Goal: Book appointment/travel/reservation

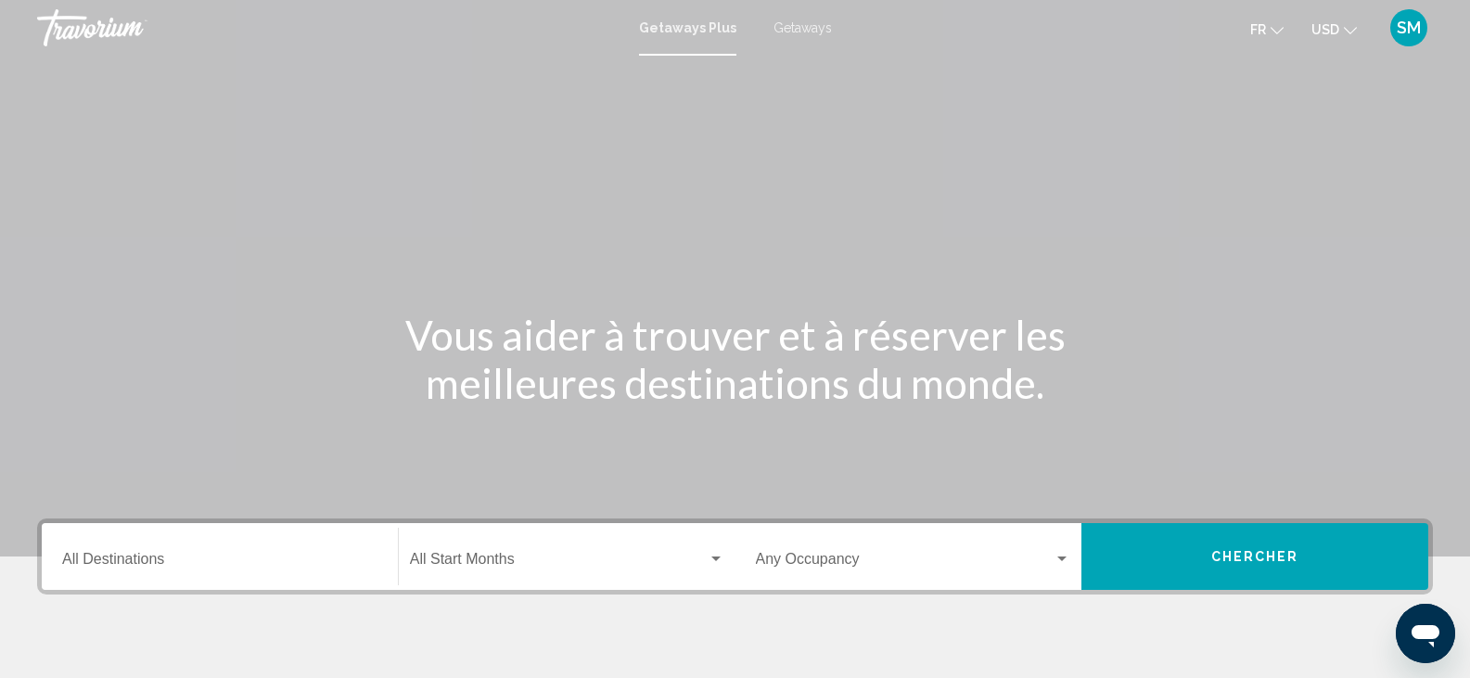
click at [121, 572] on div "Destination All Destinations" at bounding box center [219, 557] width 315 height 58
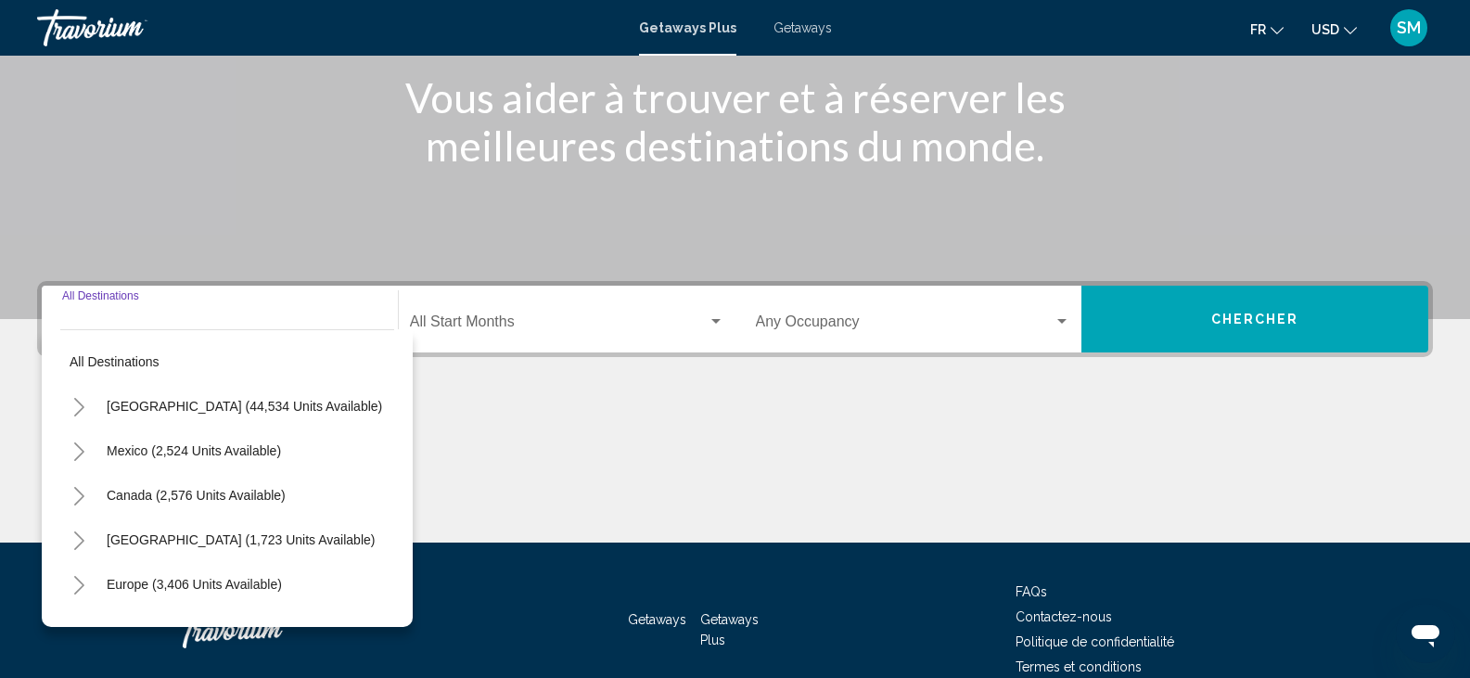
scroll to position [329, 0]
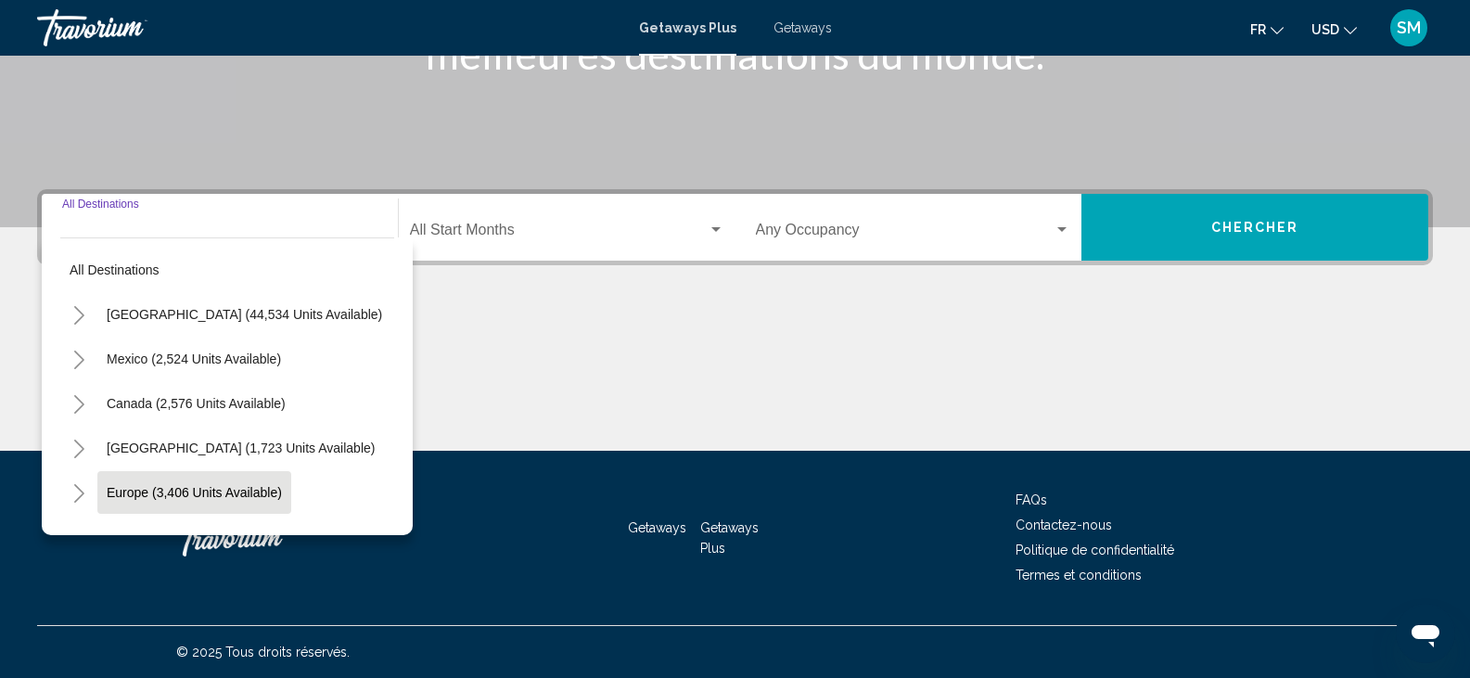
click at [241, 492] on span "Europe (3,406 units available)" at bounding box center [194, 492] width 175 height 15
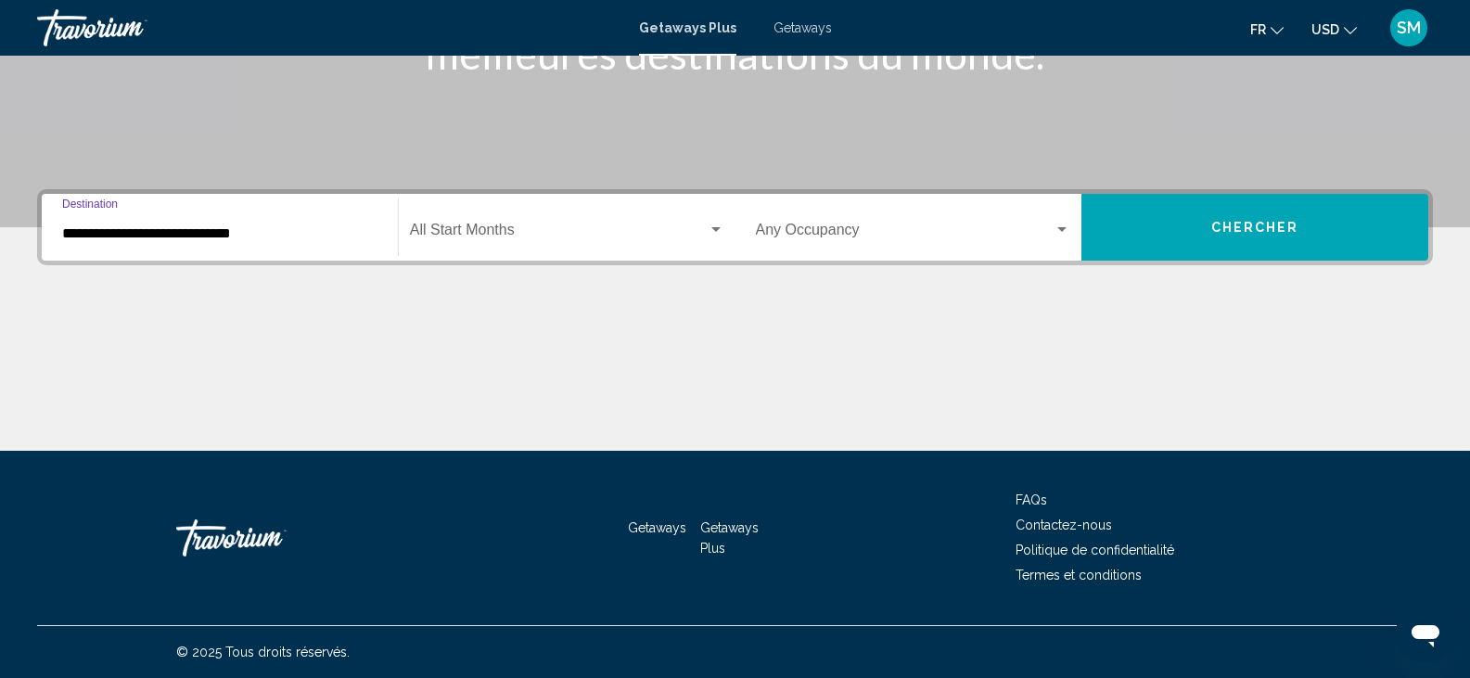
click at [267, 226] on input "**********" at bounding box center [219, 233] width 315 height 17
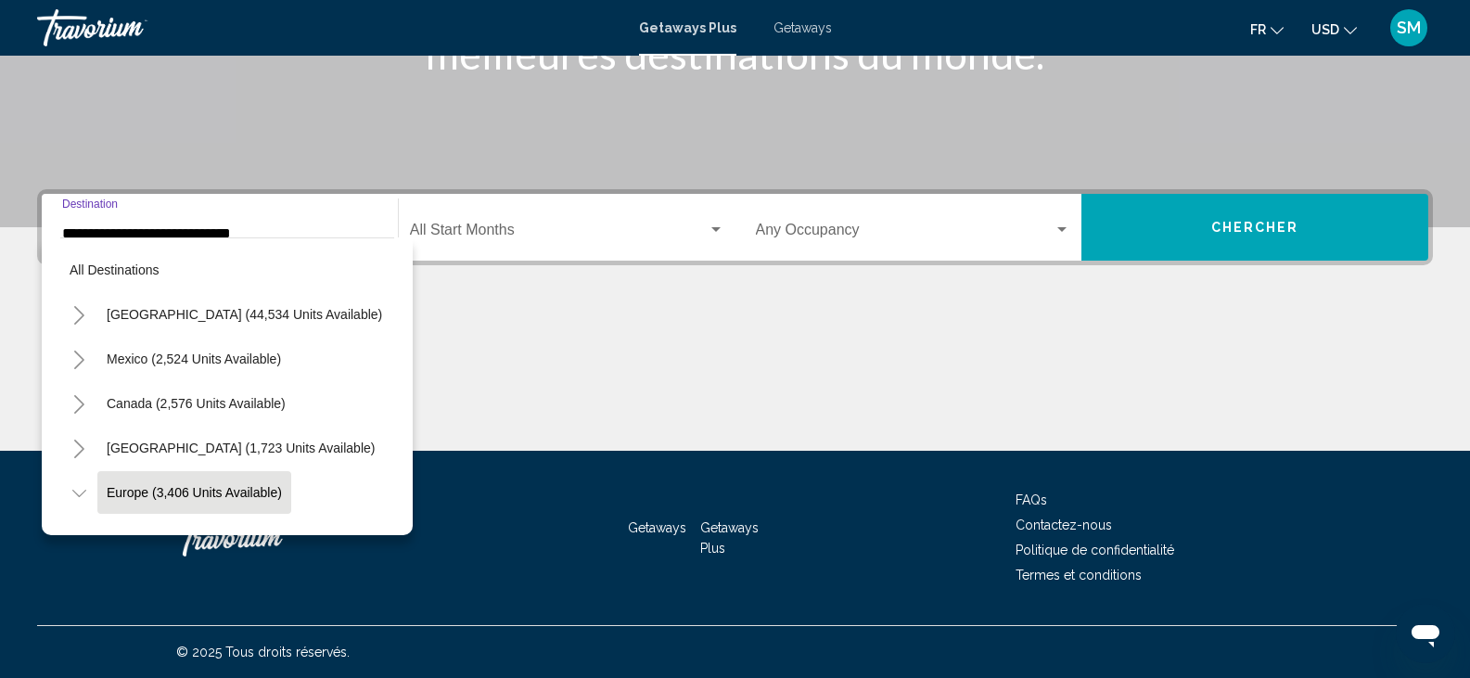
scroll to position [118, 0]
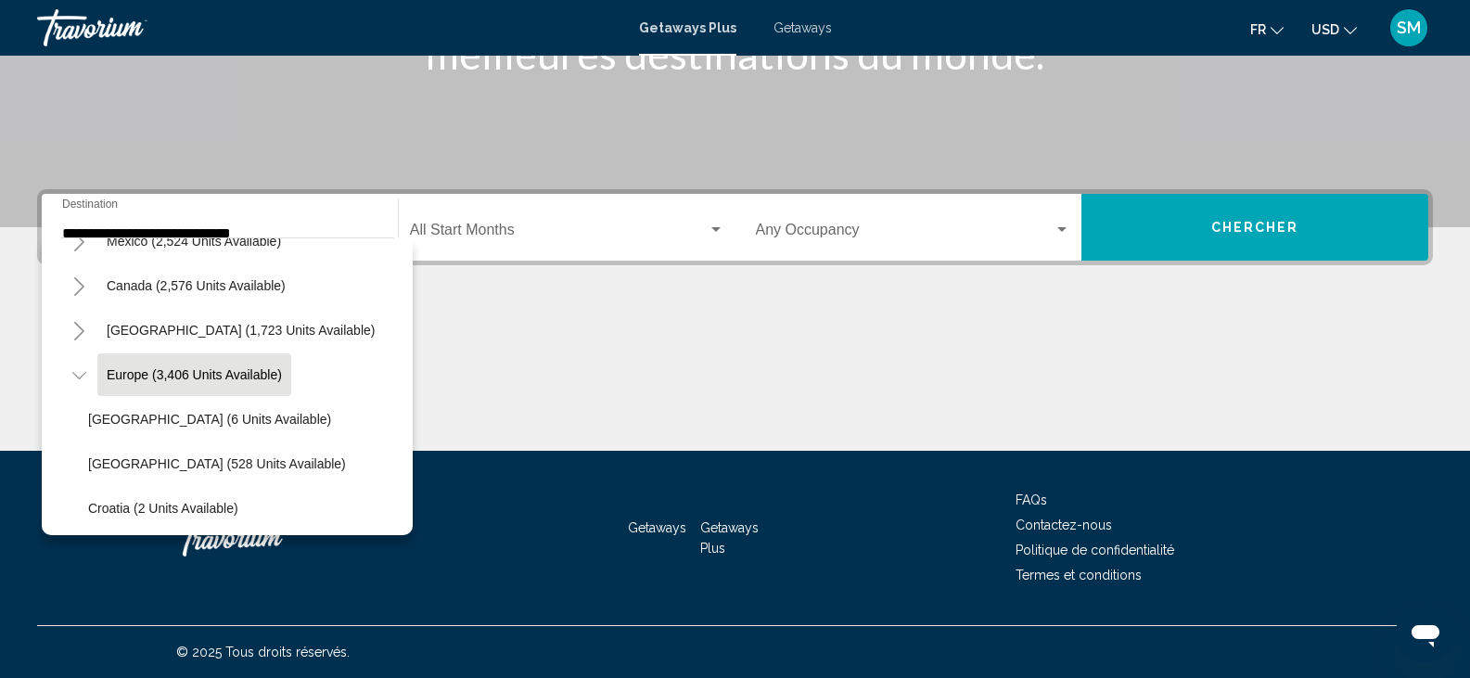
click at [379, 510] on li "Croatia (2 units available)" at bounding box center [236, 508] width 315 height 45
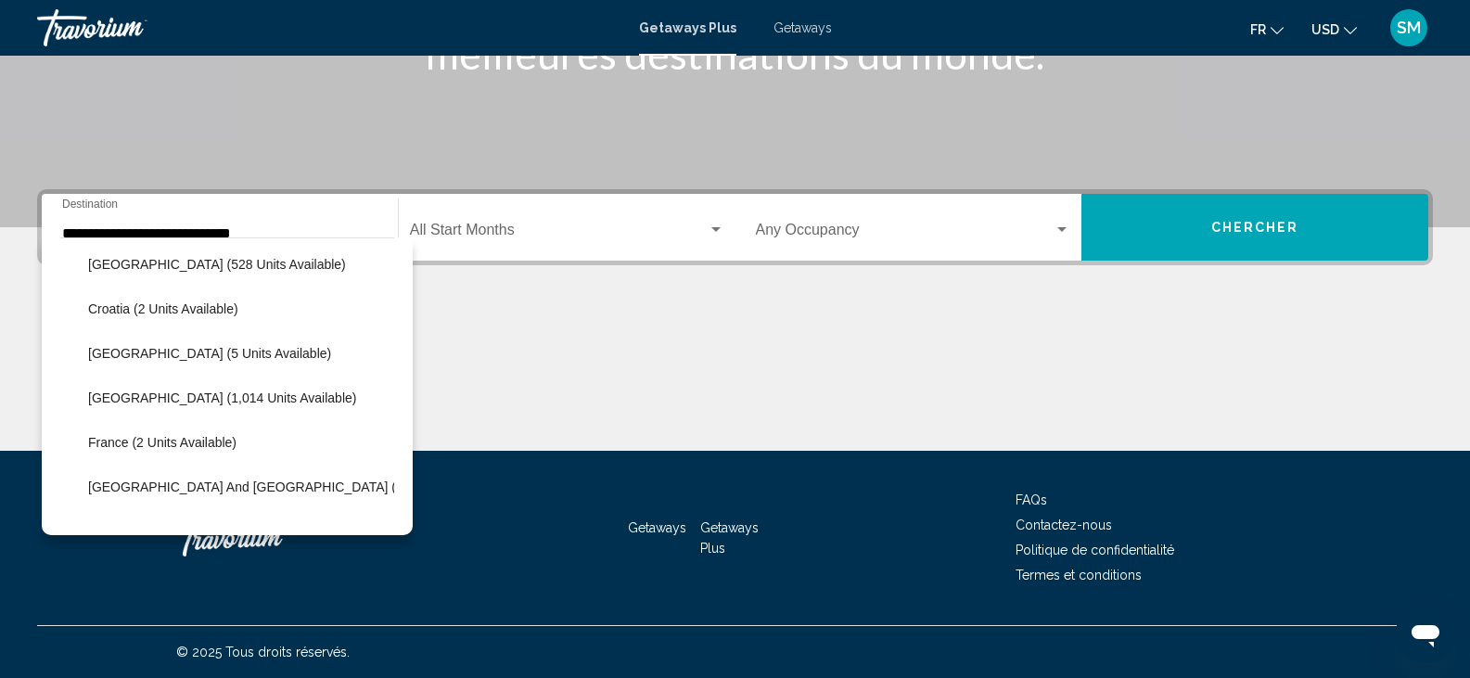
scroll to position [334, 0]
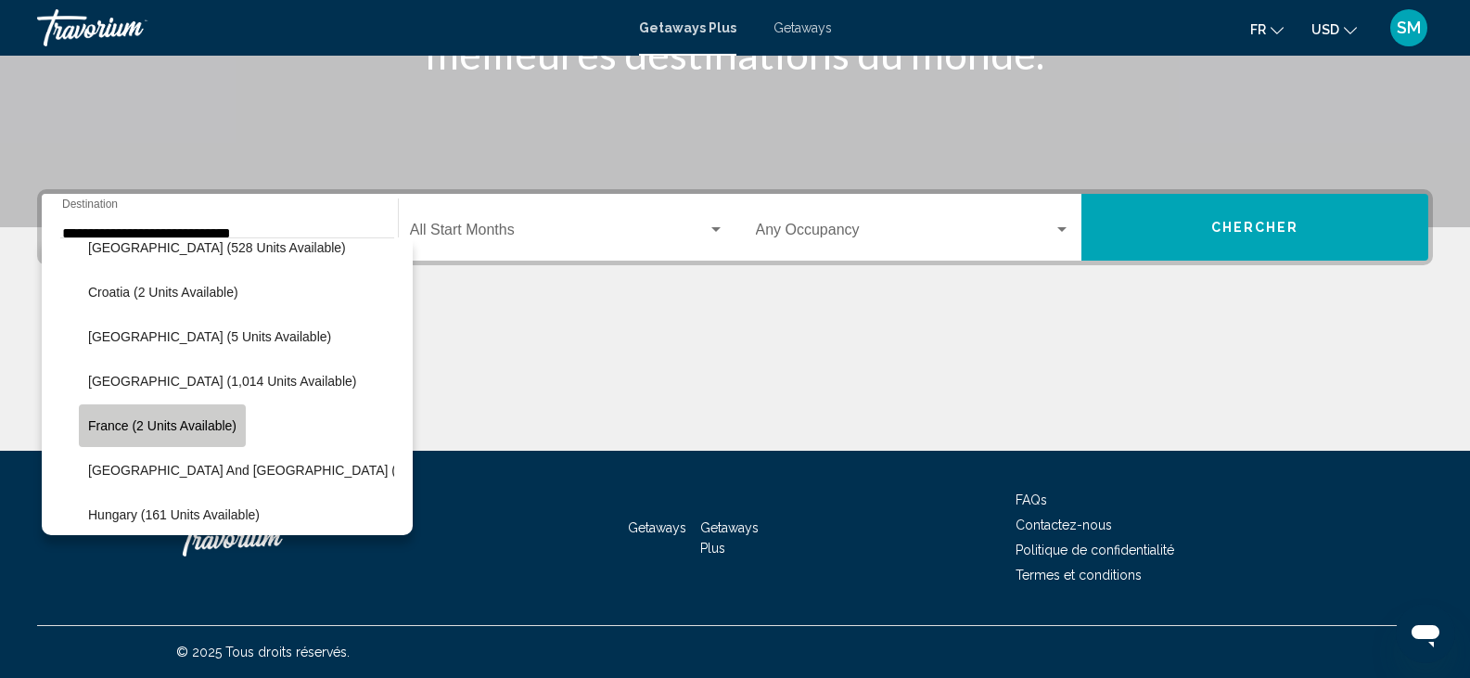
click at [185, 424] on span "France (2 units available)" at bounding box center [162, 425] width 148 height 15
type input "**********"
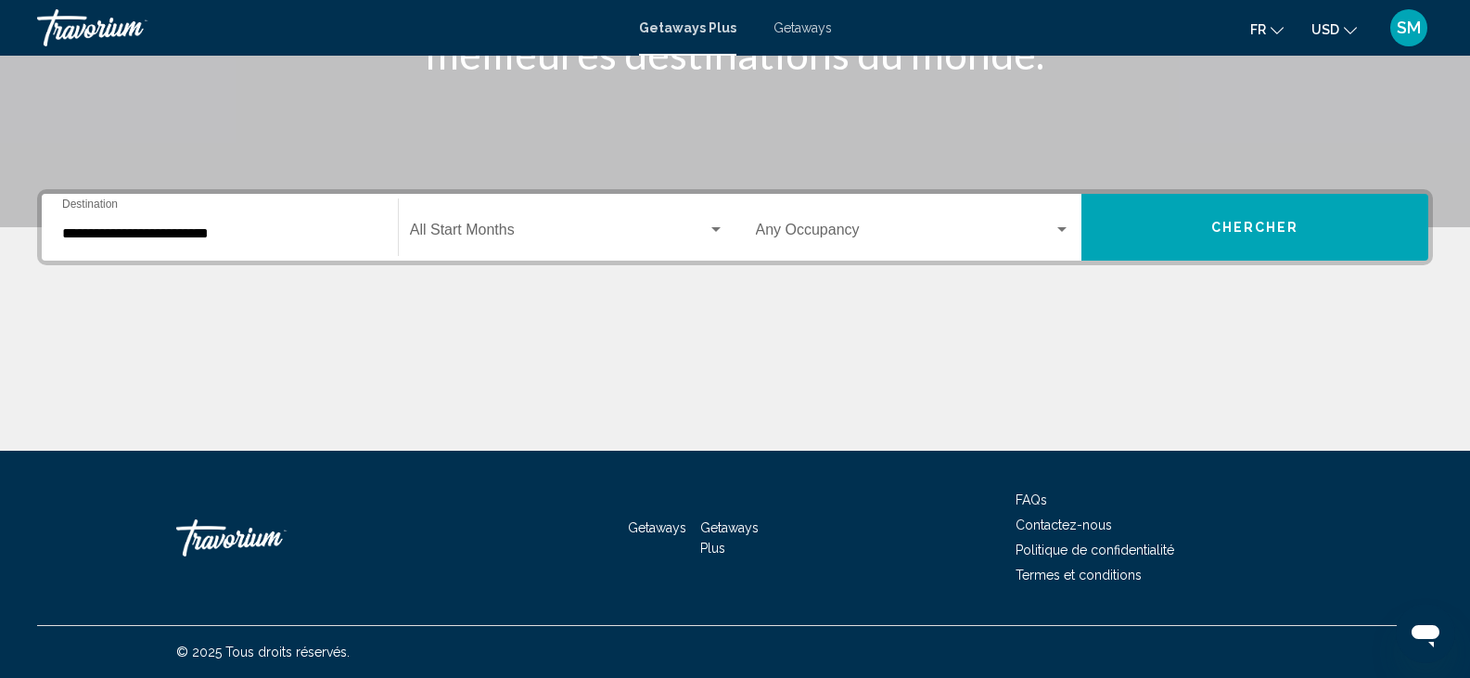
click at [445, 207] on div "Start Month All Start Months" at bounding box center [567, 227] width 314 height 58
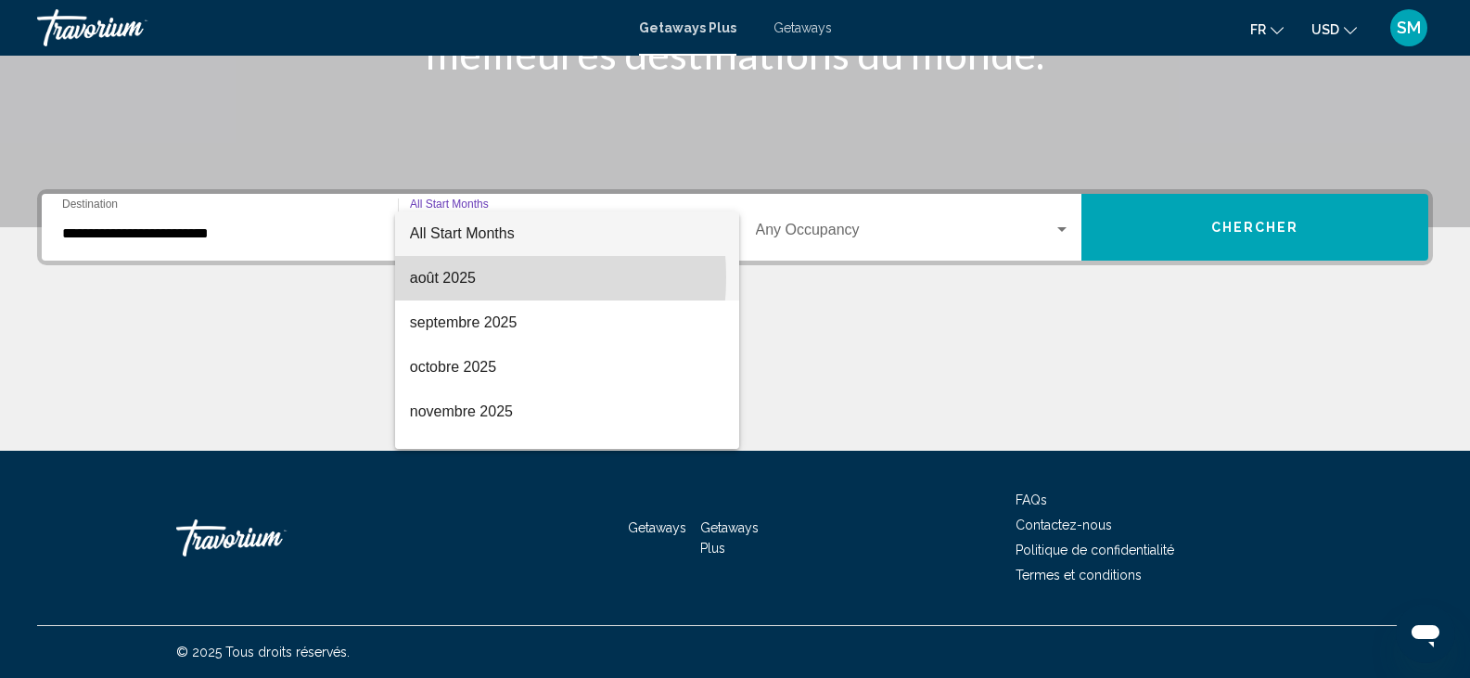
click at [453, 277] on span "août 2025" at bounding box center [567, 278] width 314 height 45
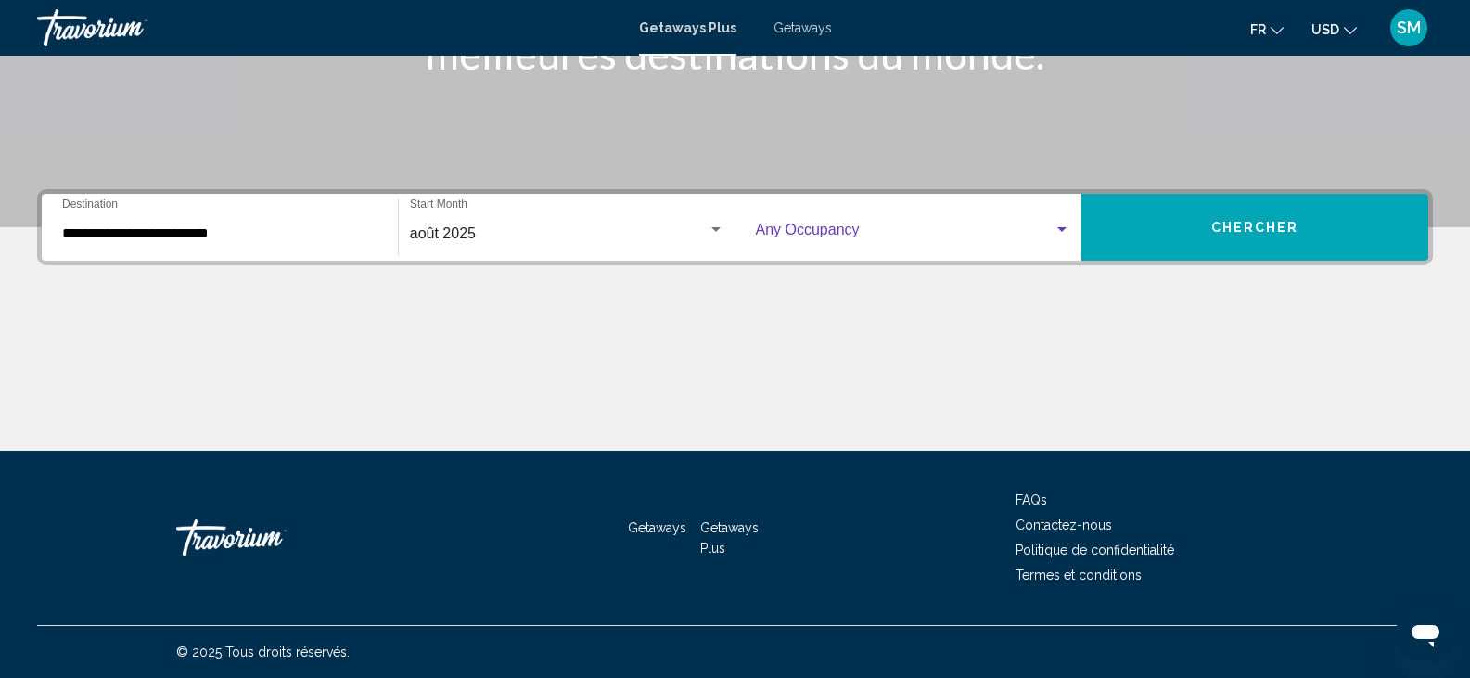
click at [784, 236] on span "Search widget" at bounding box center [905, 233] width 299 height 17
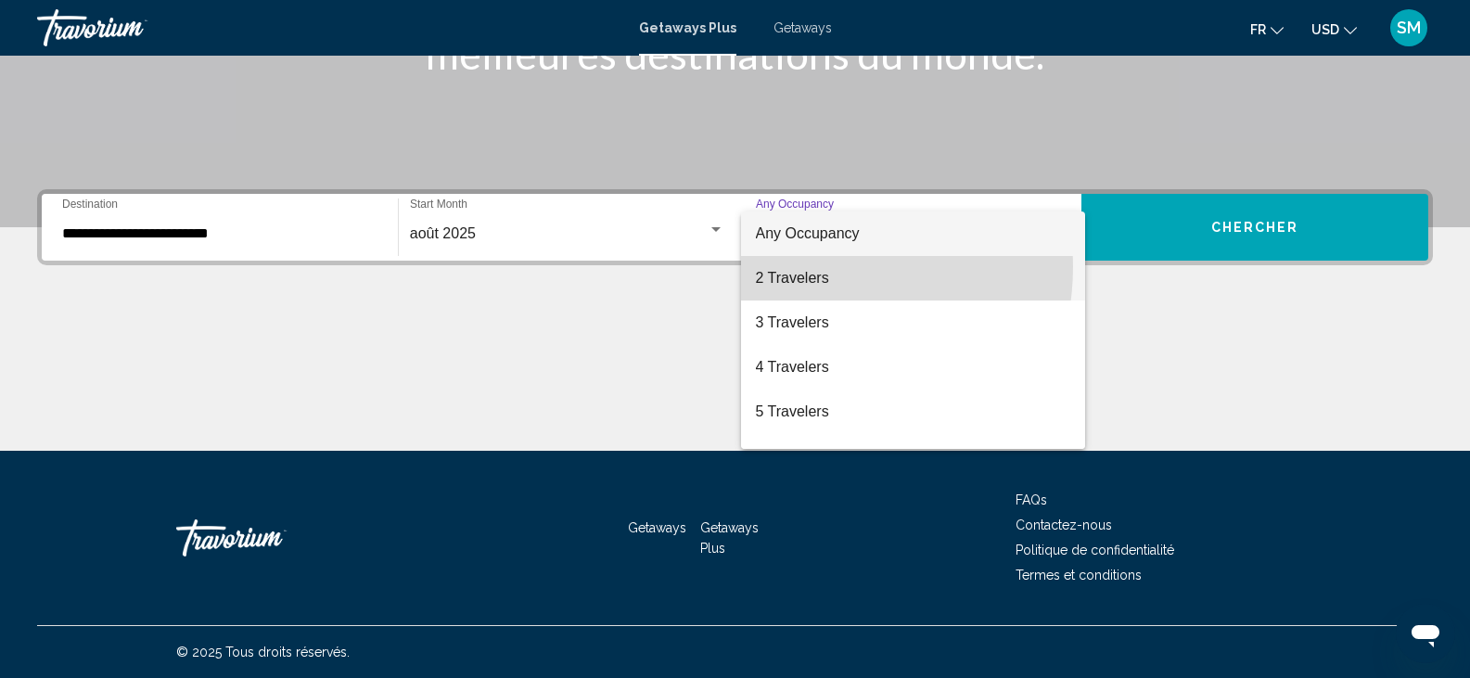
click at [796, 266] on span "2 Travelers" at bounding box center [913, 278] width 315 height 45
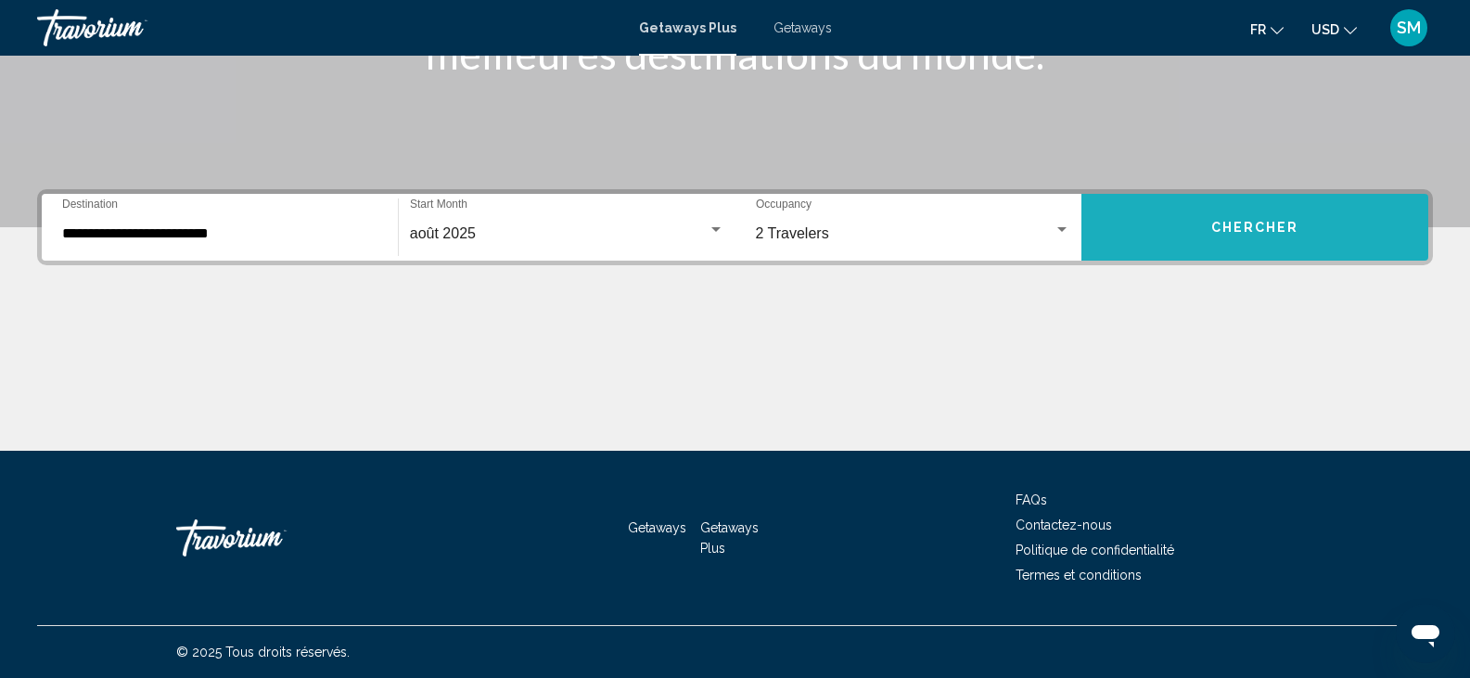
click at [1239, 231] on span "Chercher" at bounding box center [1255, 228] width 88 height 15
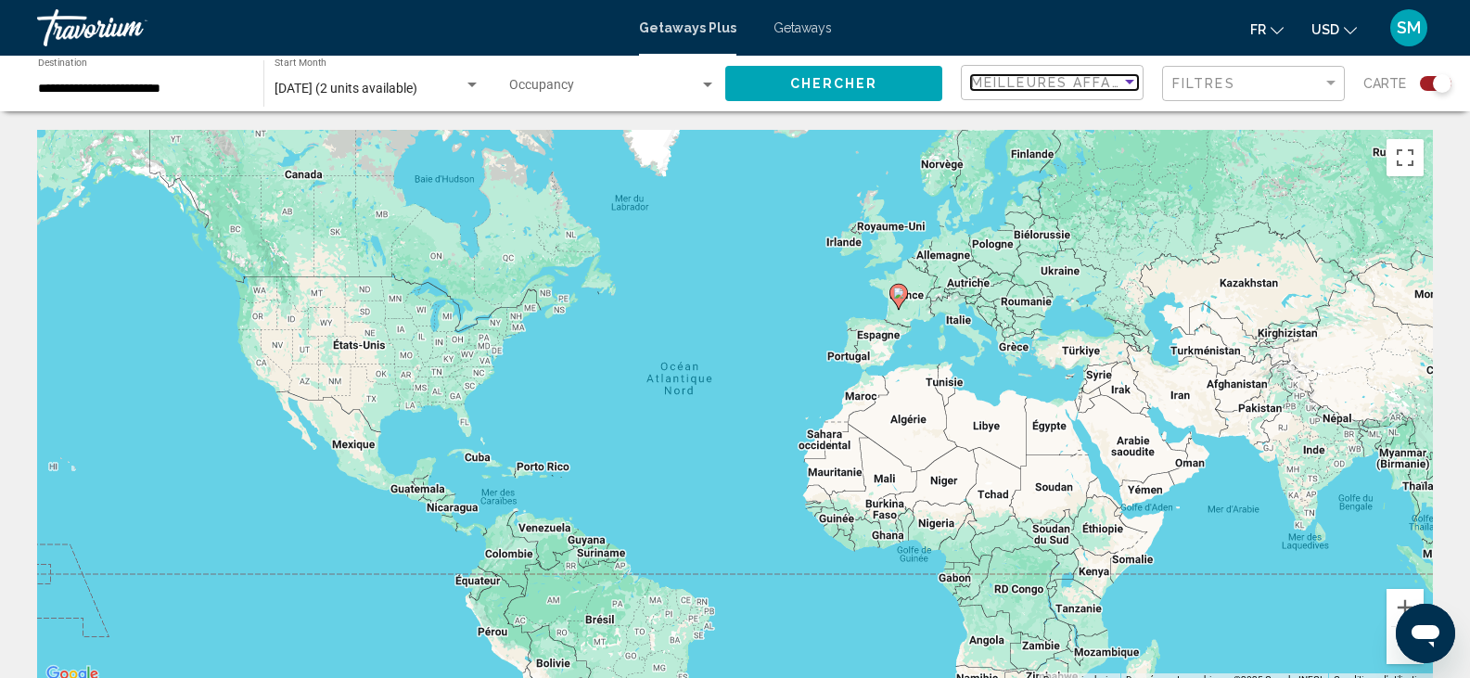
click at [1127, 90] on mat-select "Meilleures affaires" at bounding box center [1054, 83] width 167 height 16
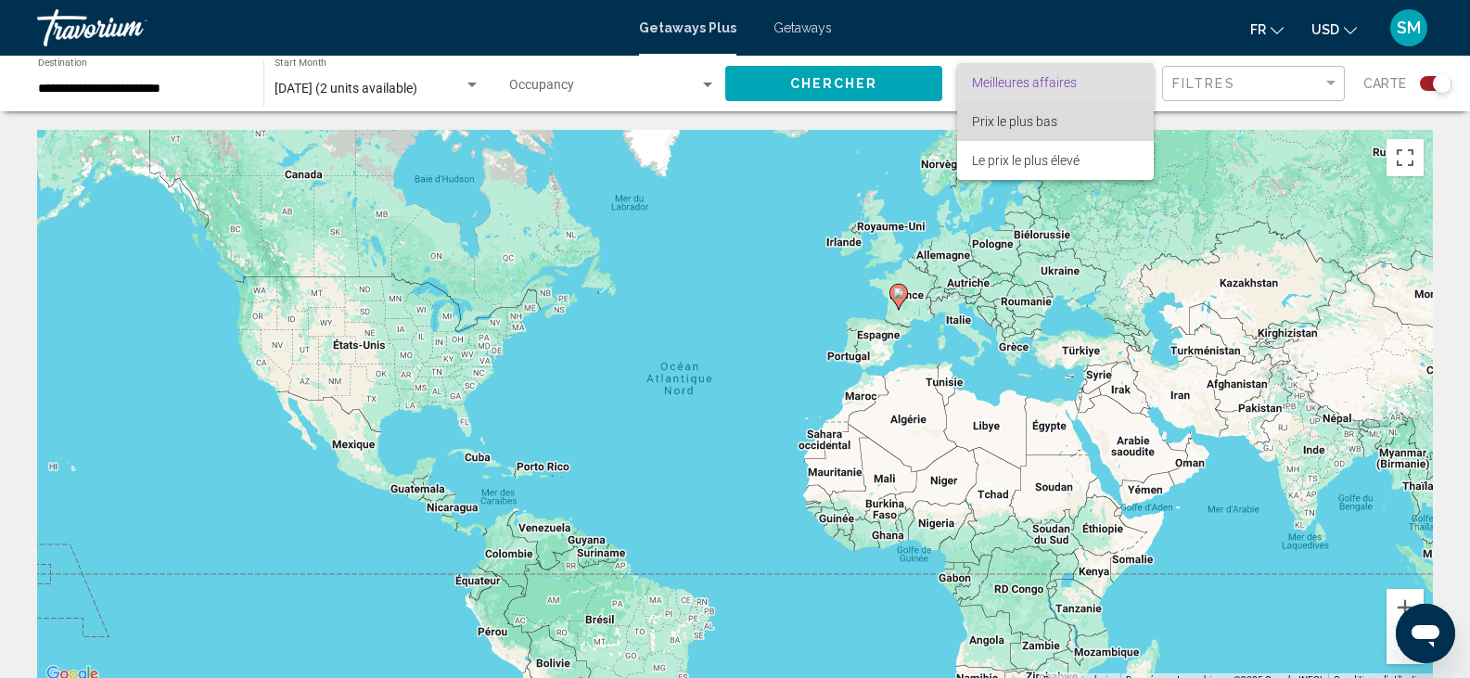
click at [1064, 126] on span "Prix ​​le plus bas" at bounding box center [1055, 121] width 167 height 39
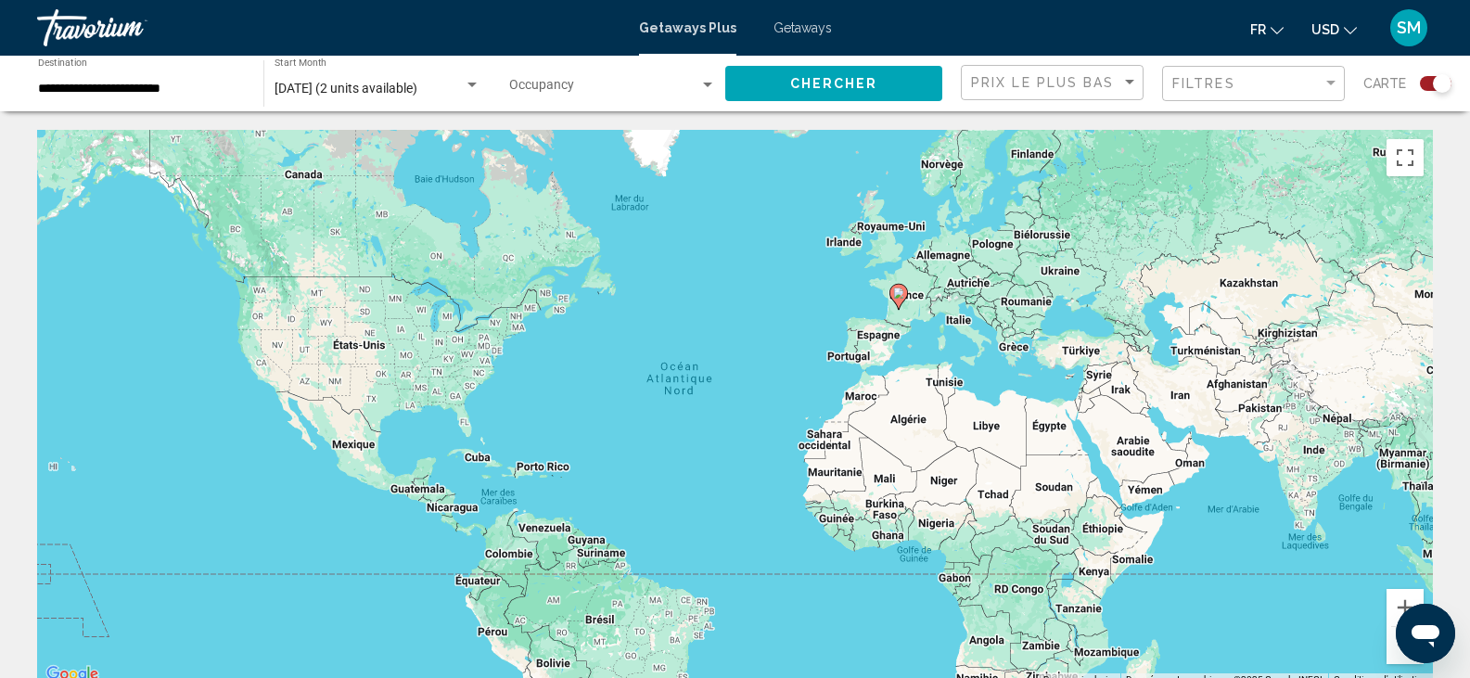
click at [1327, 93] on div "Filtres" at bounding box center [1255, 84] width 167 height 34
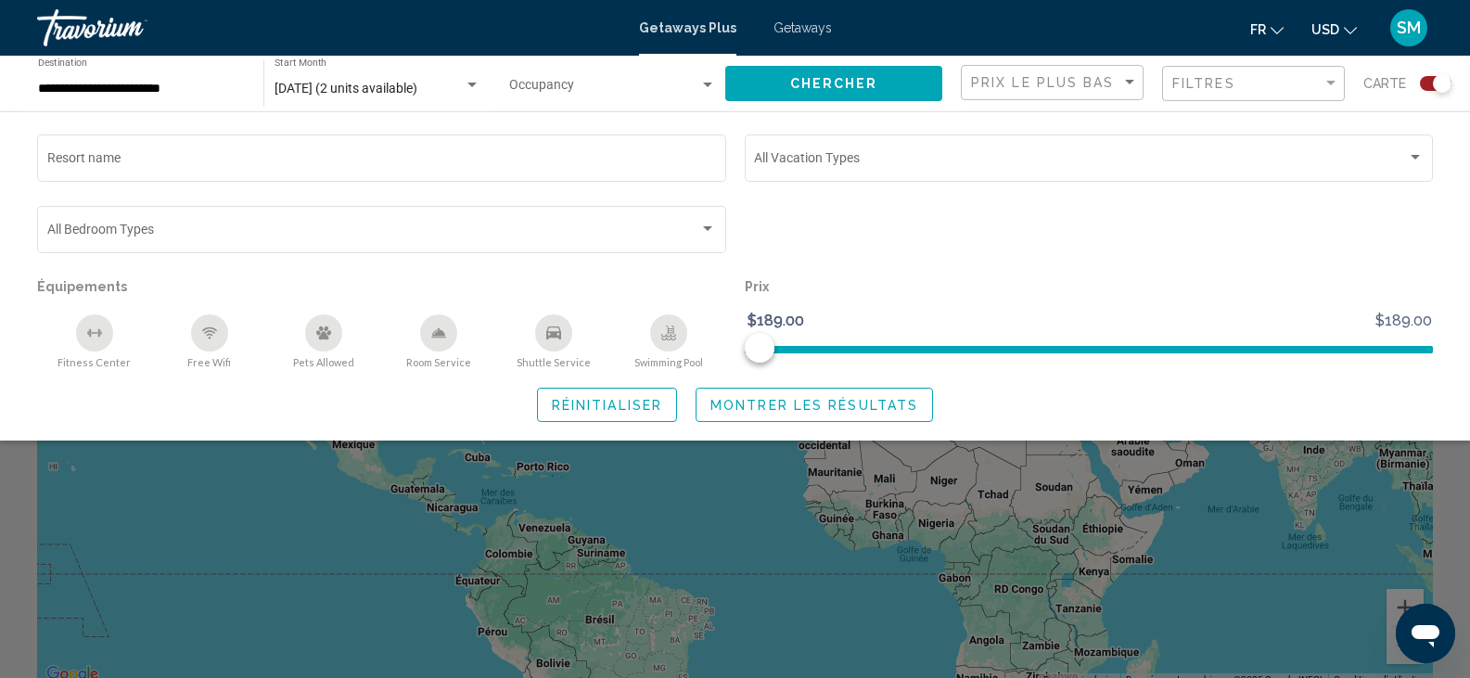
click at [890, 277] on p "Prix" at bounding box center [1089, 287] width 689 height 26
click at [813, 402] on span "Montrer les résultats" at bounding box center [814, 405] width 208 height 15
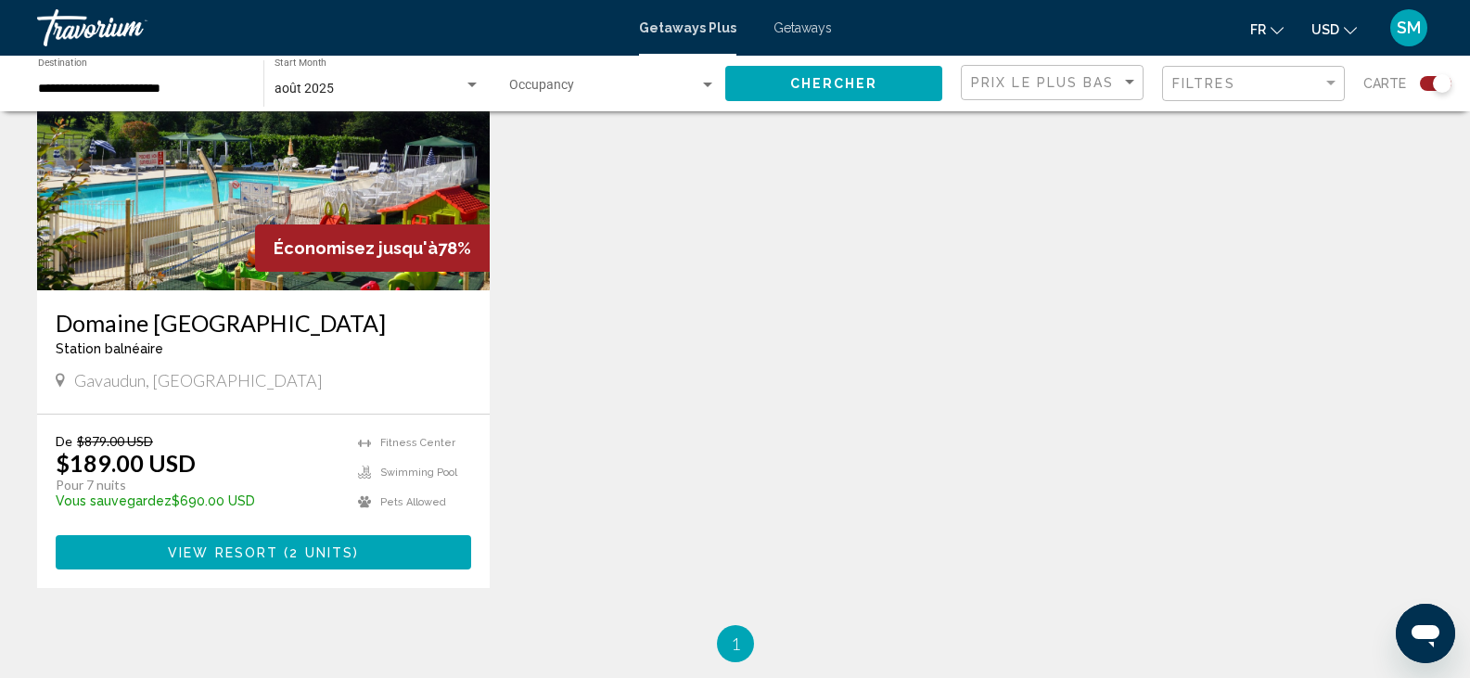
scroll to position [779, 0]
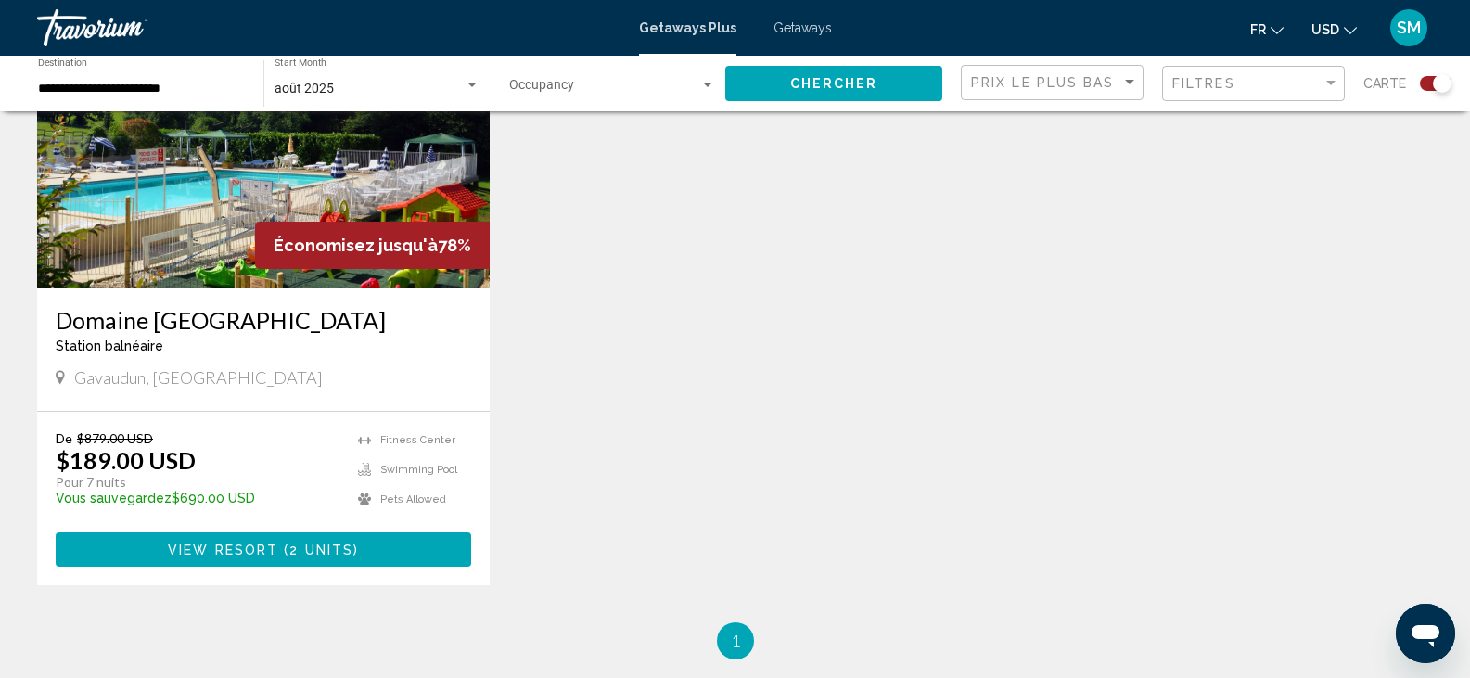
click at [334, 211] on img "Main content" at bounding box center [263, 139] width 453 height 297
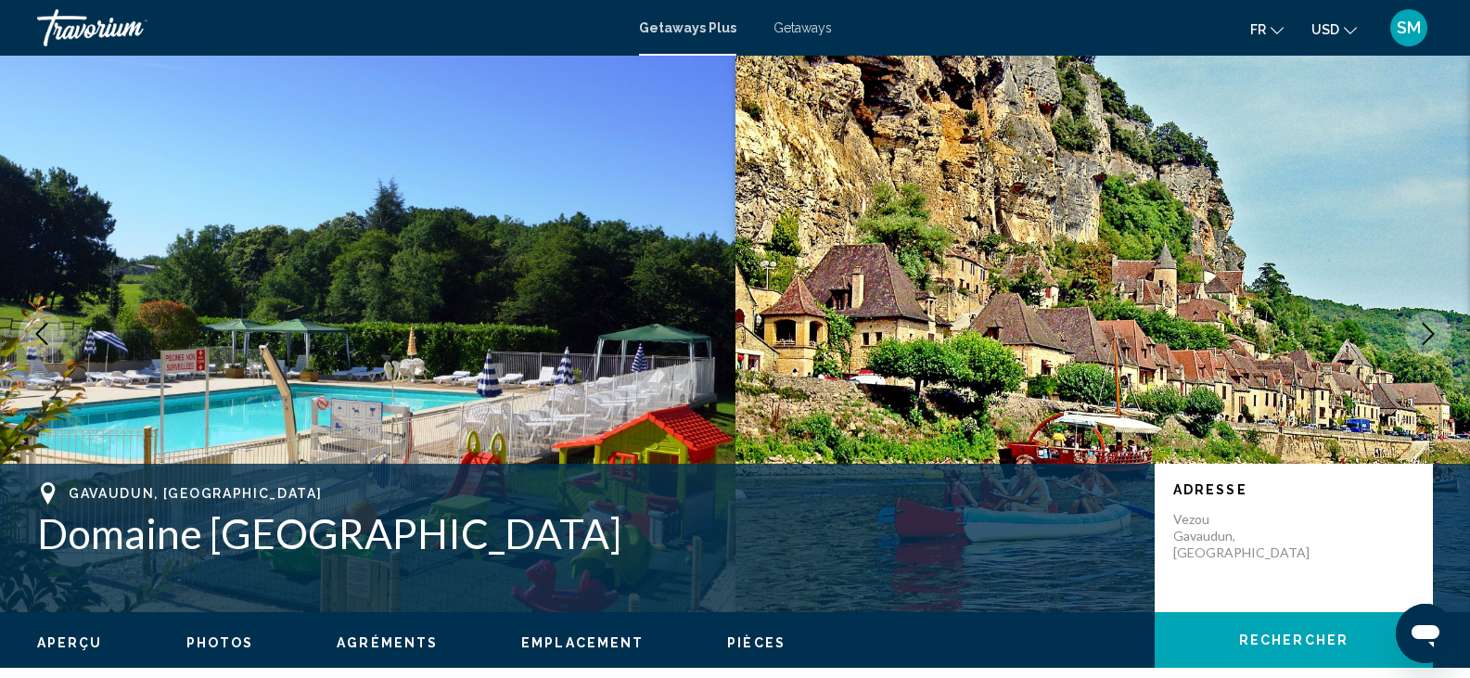
click at [1416, 337] on button "Next image" at bounding box center [1428, 334] width 46 height 46
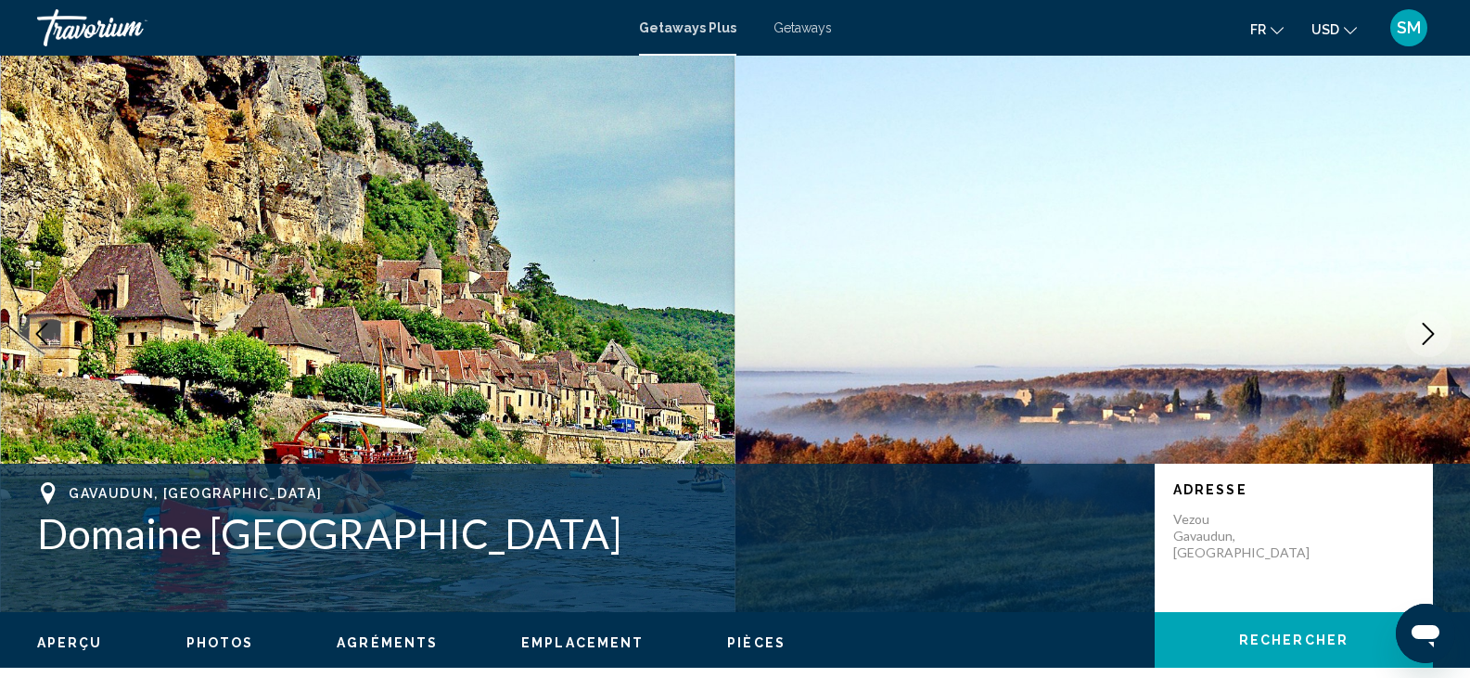
click at [1416, 337] on button "Next image" at bounding box center [1428, 334] width 46 height 46
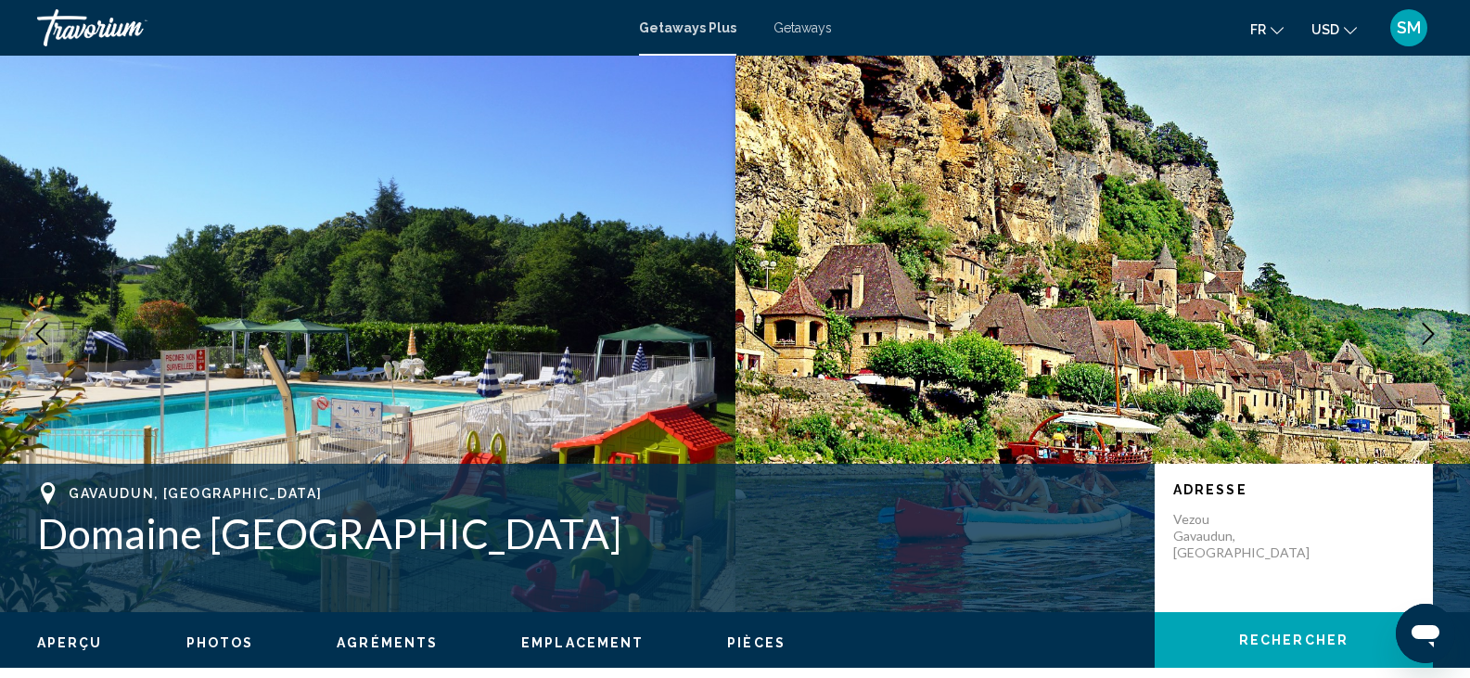
click at [1416, 337] on button "Next image" at bounding box center [1428, 334] width 46 height 46
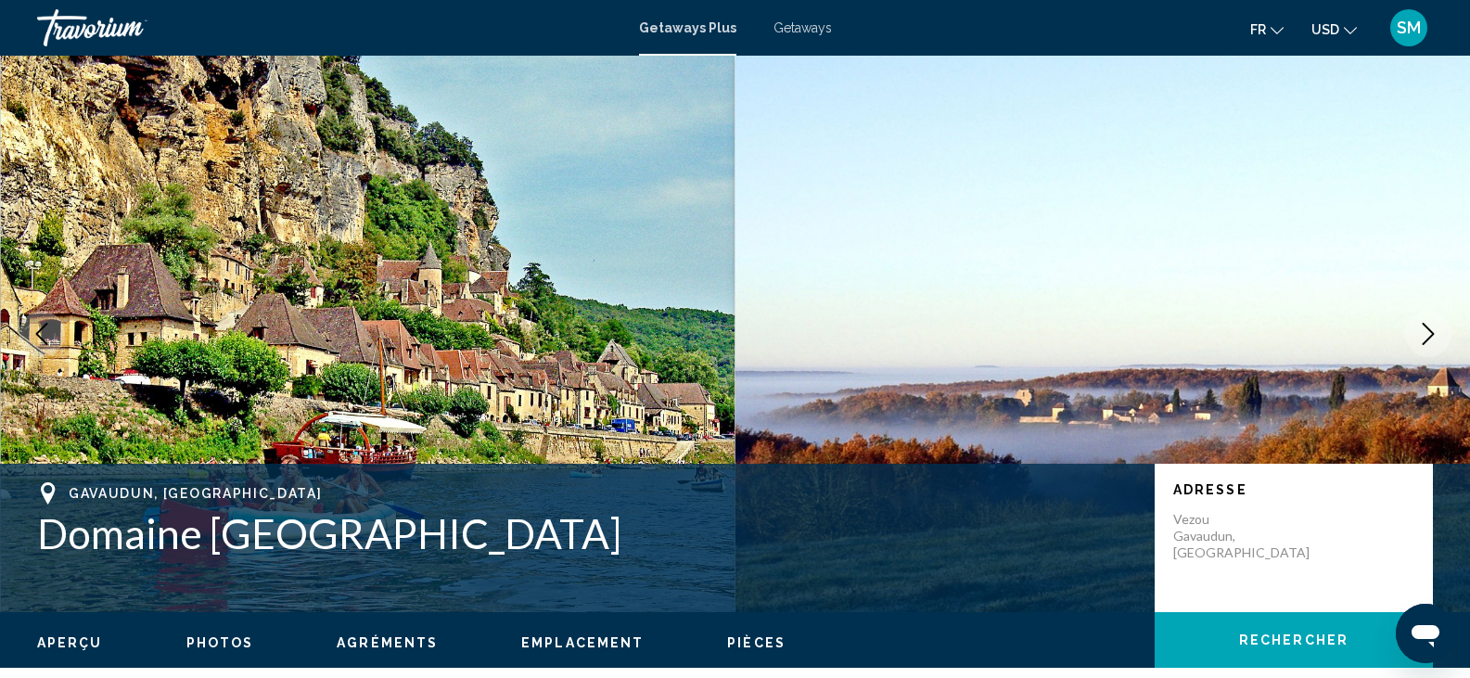
click at [1416, 337] on button "Next image" at bounding box center [1428, 334] width 46 height 46
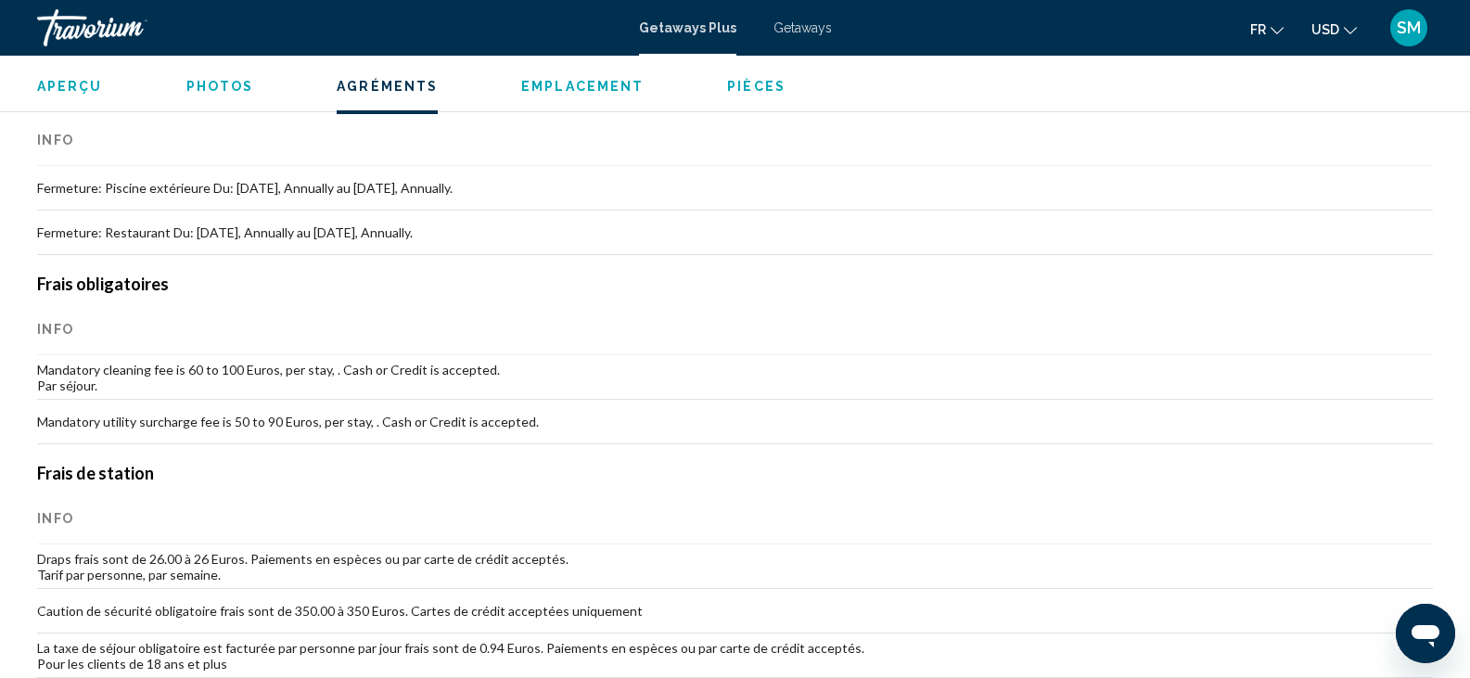
scroll to position [1558, 0]
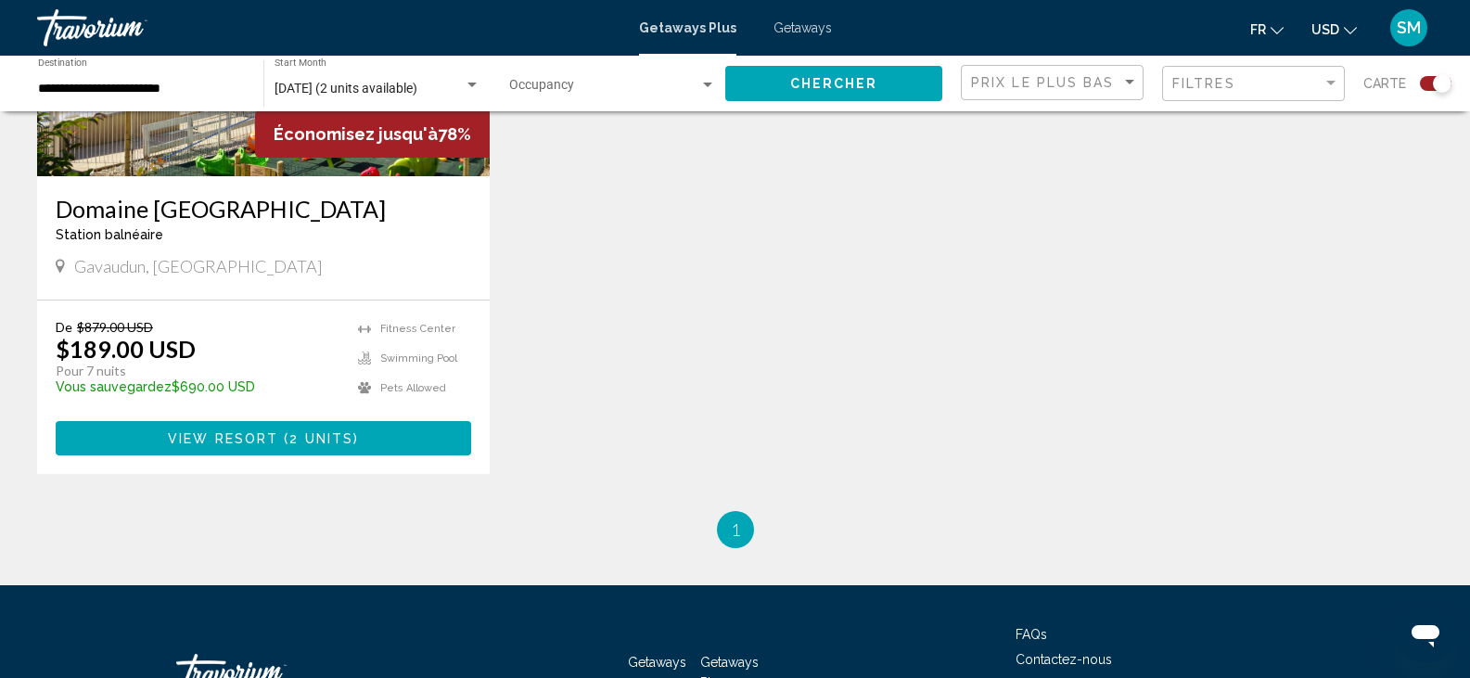
scroll to position [927, 0]
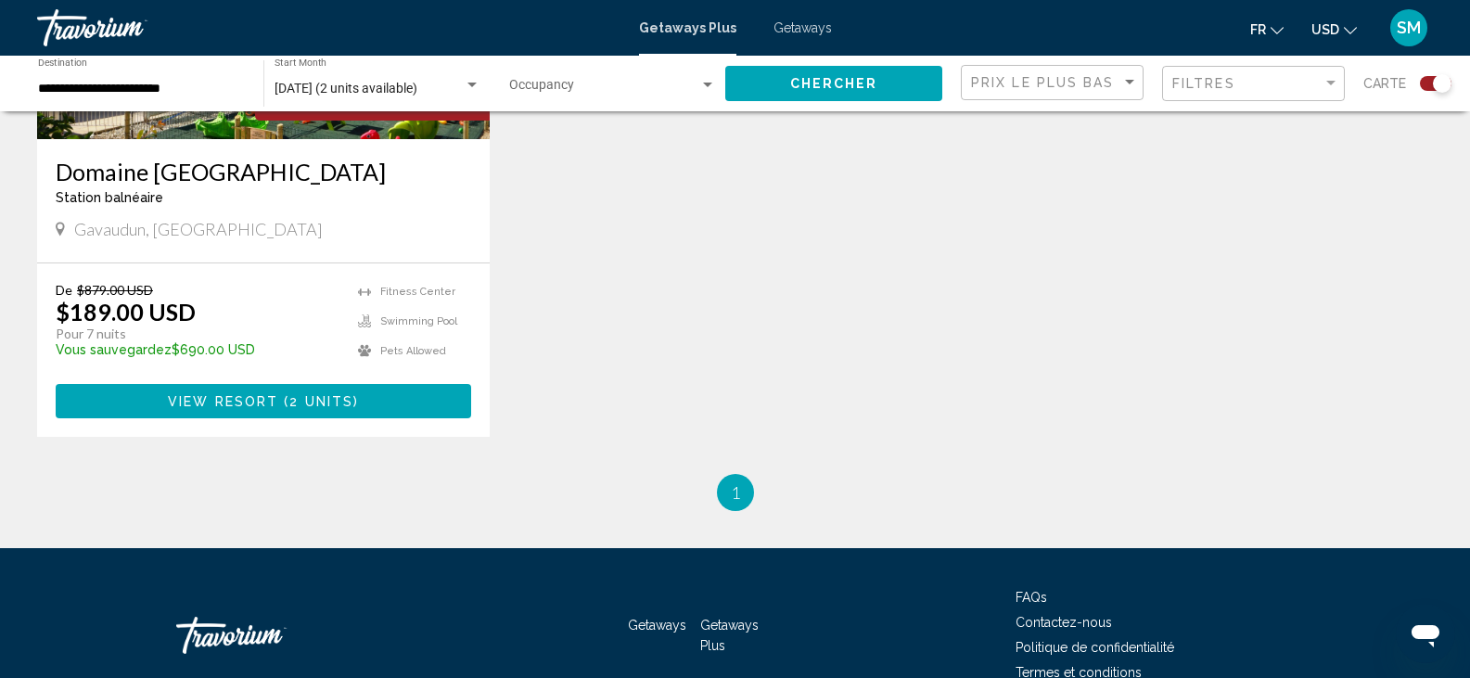
click at [733, 502] on span "1" at bounding box center [735, 492] width 9 height 20
click at [1327, 84] on div "Filter" at bounding box center [1330, 83] width 9 height 5
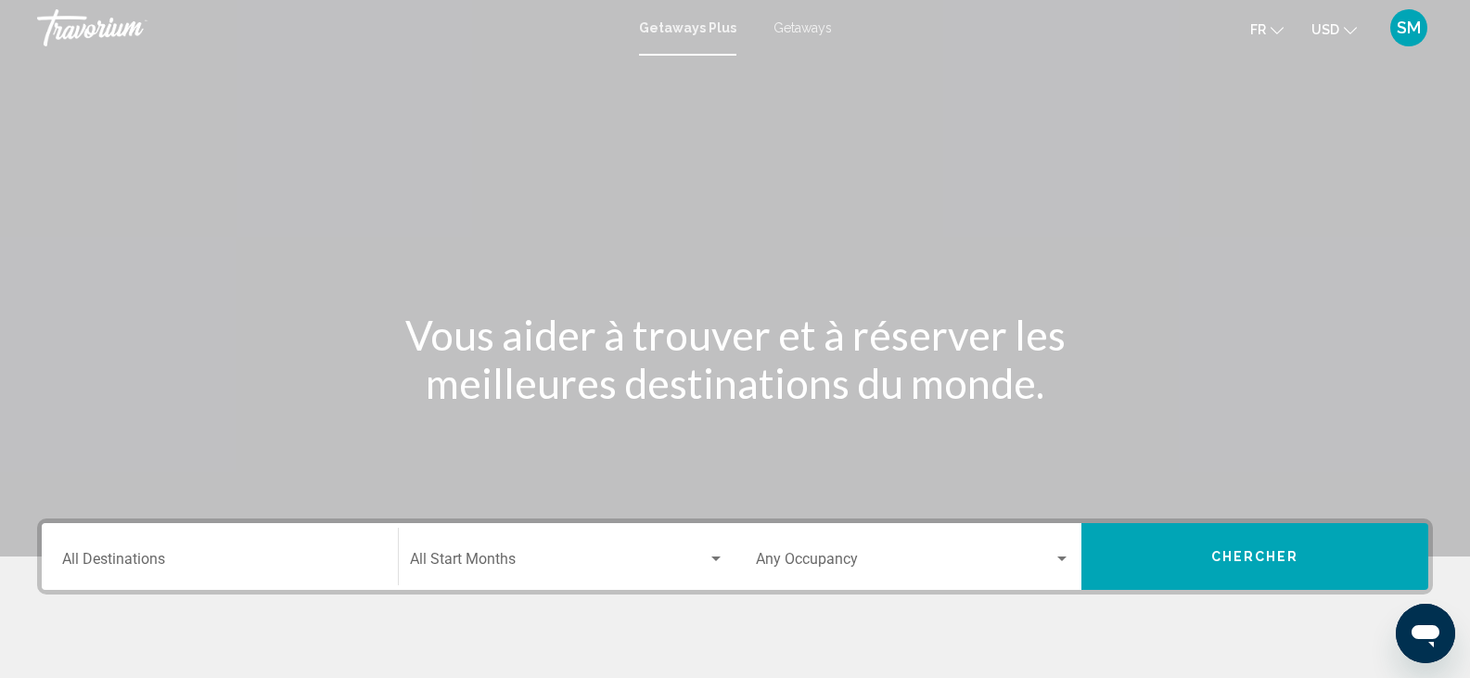
click at [798, 30] on span "Getaways" at bounding box center [802, 27] width 58 height 15
click at [66, 561] on input "Destination All Destinations" at bounding box center [219, 563] width 315 height 17
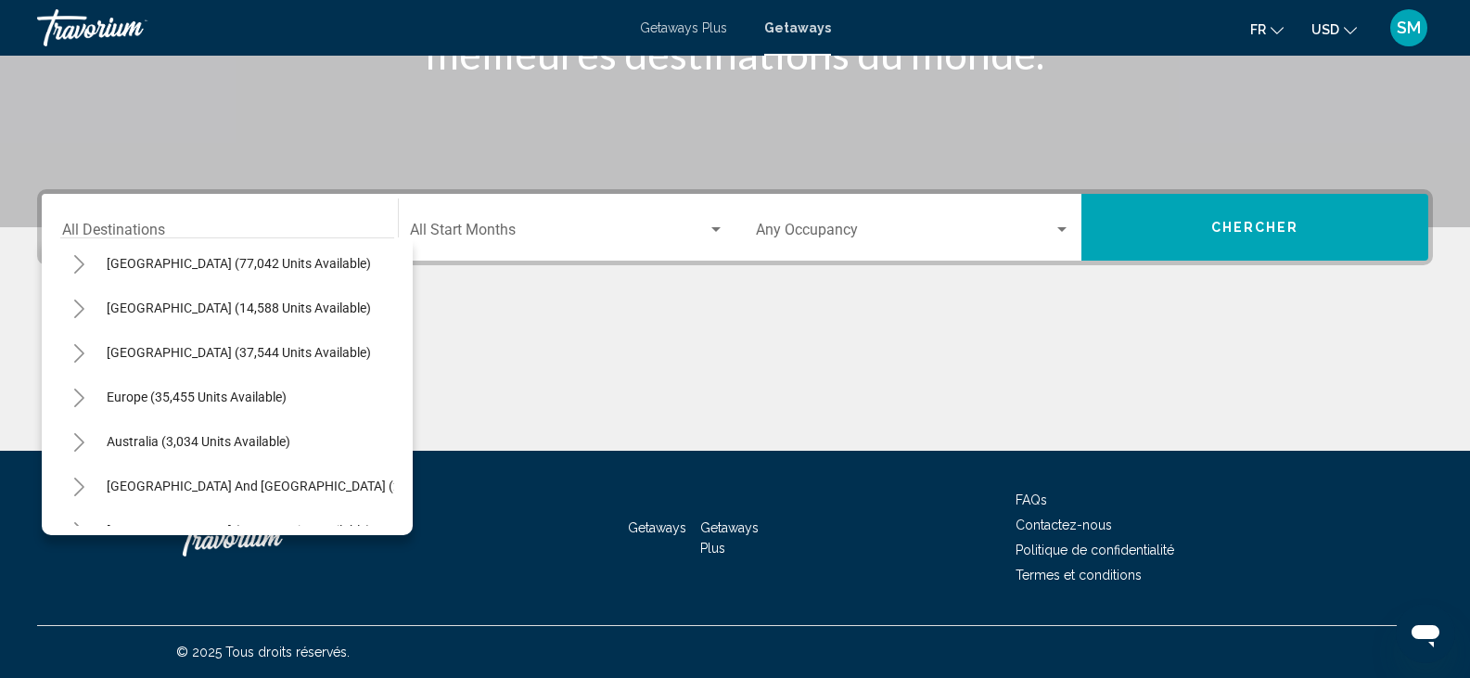
scroll to position [111, 0]
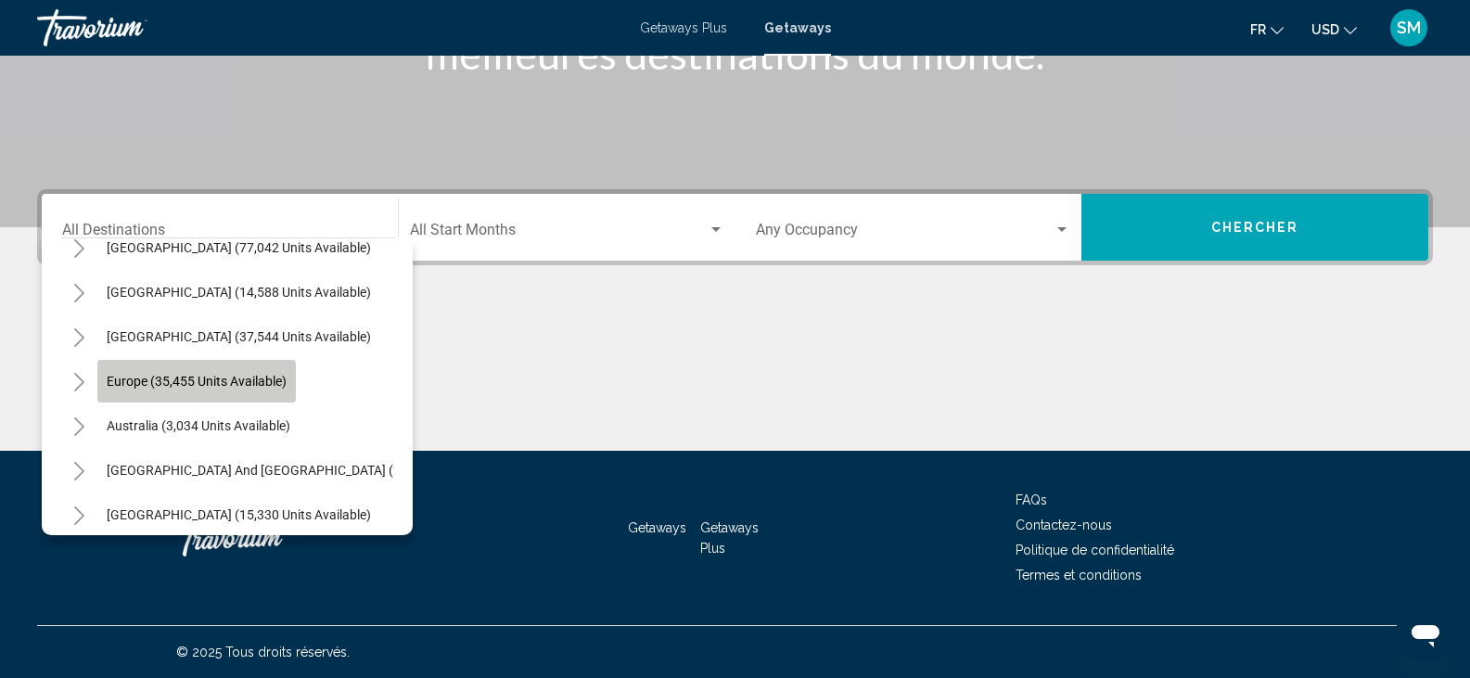
click at [192, 386] on span "Europe (35,455 units available)" at bounding box center [197, 381] width 180 height 15
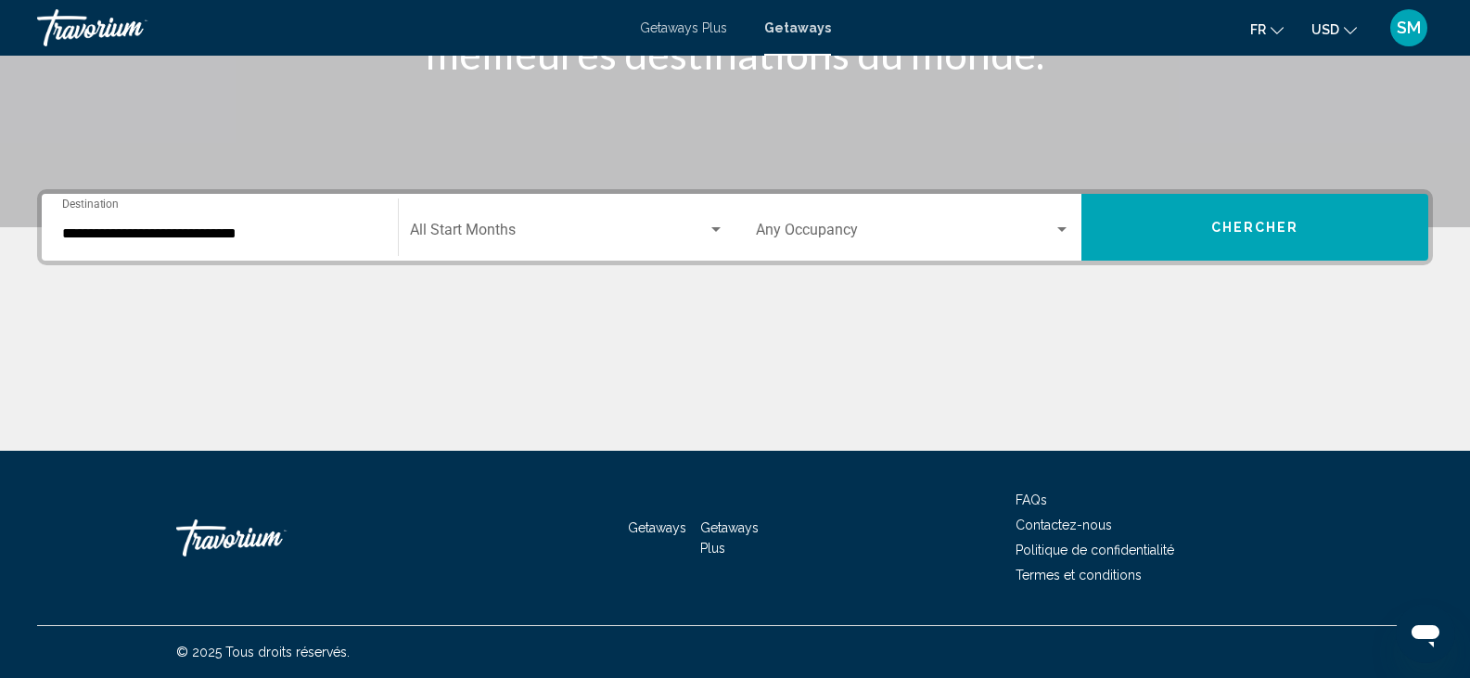
click at [237, 252] on div "**********" at bounding box center [219, 227] width 315 height 58
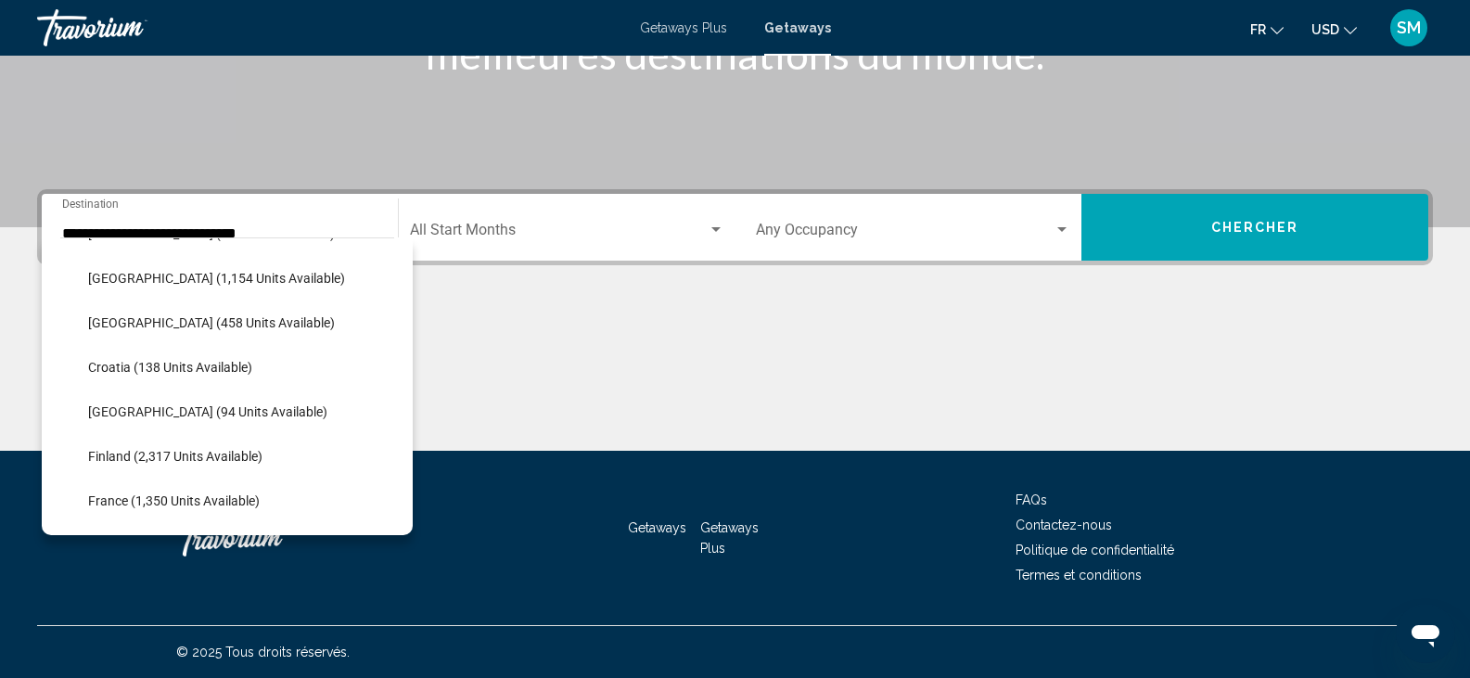
scroll to position [340, 0]
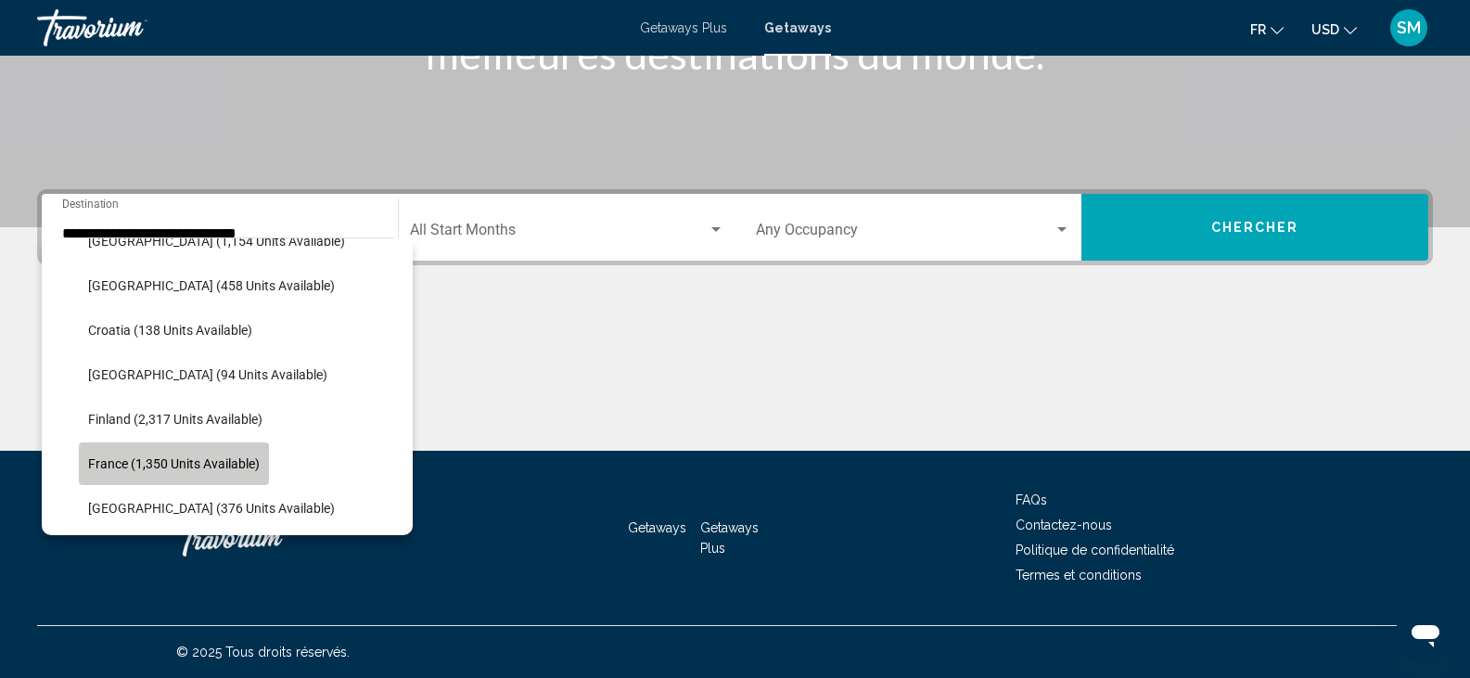
click at [205, 467] on span "France (1,350 units available)" at bounding box center [174, 463] width 172 height 15
type input "**********"
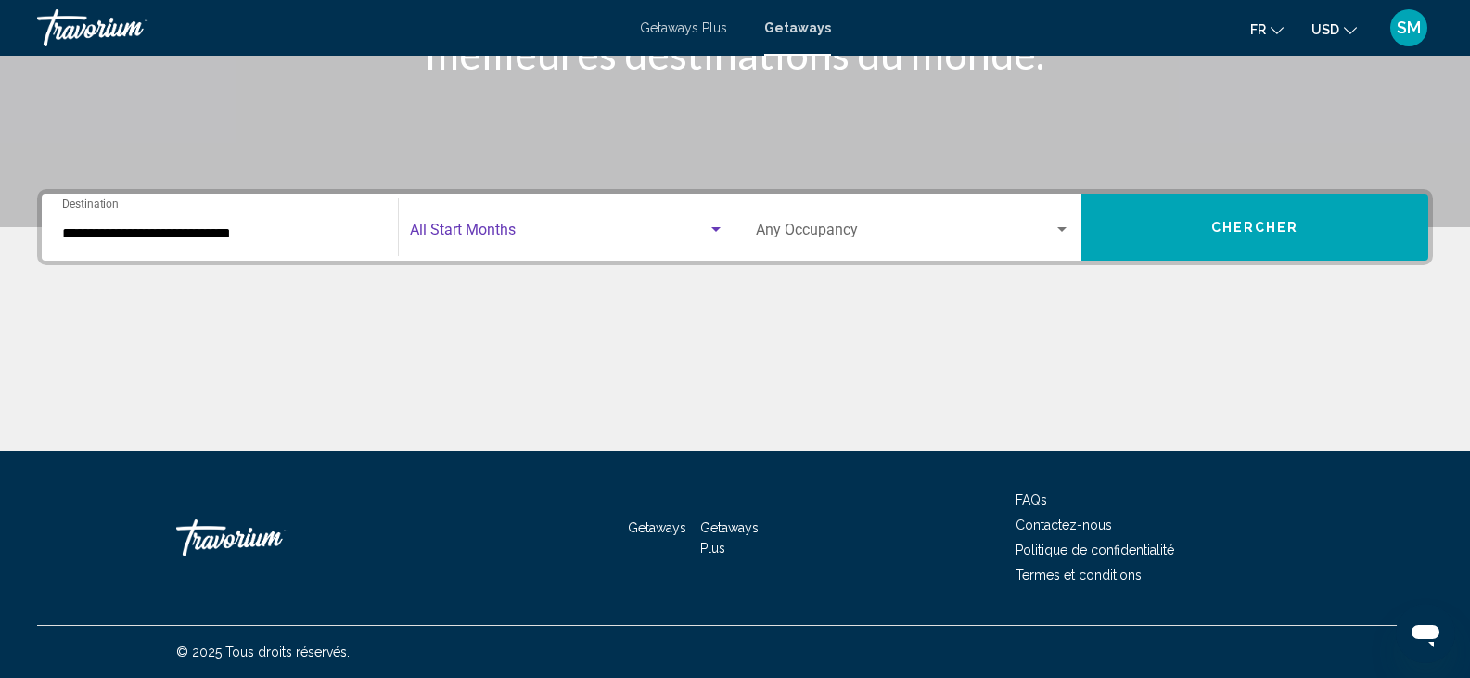
click at [505, 229] on span "Search widget" at bounding box center [559, 233] width 298 height 17
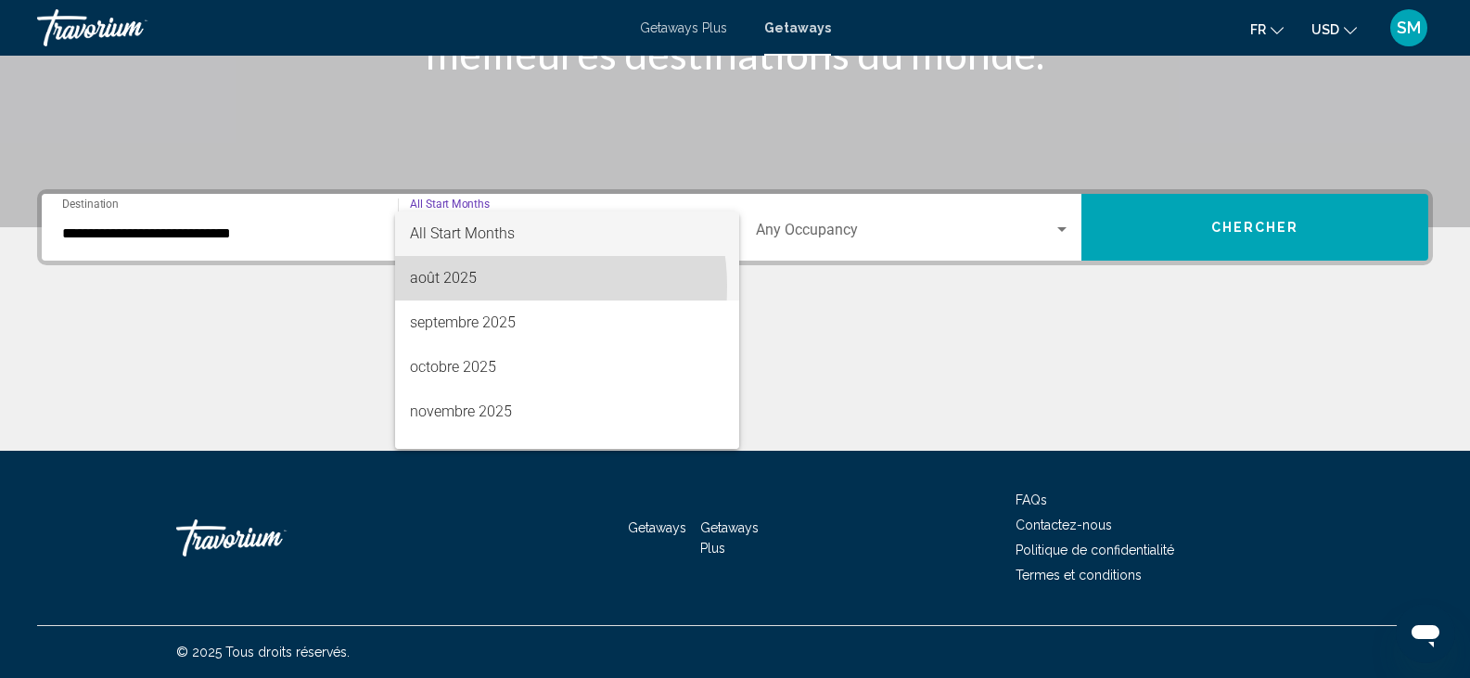
click at [488, 287] on span "août 2025" at bounding box center [567, 278] width 314 height 45
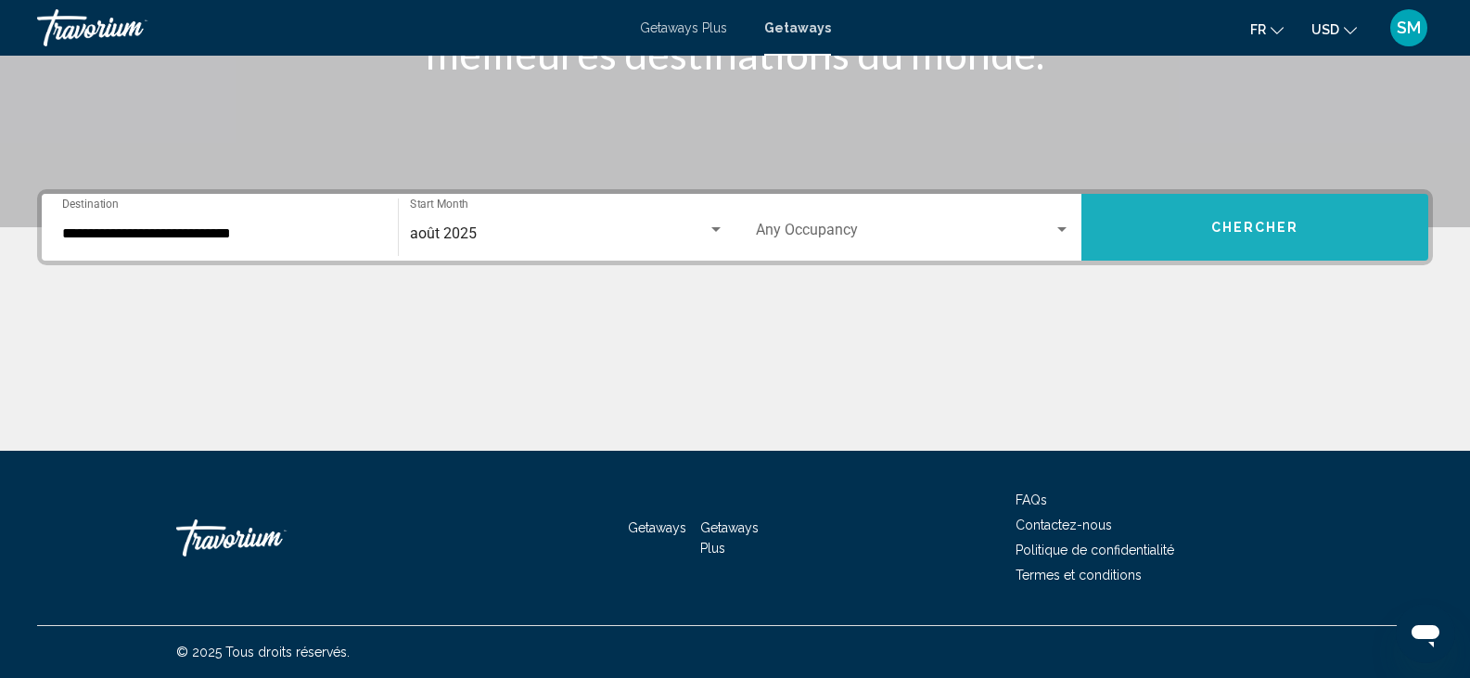
click at [1243, 236] on button "Chercher" at bounding box center [1254, 227] width 347 height 67
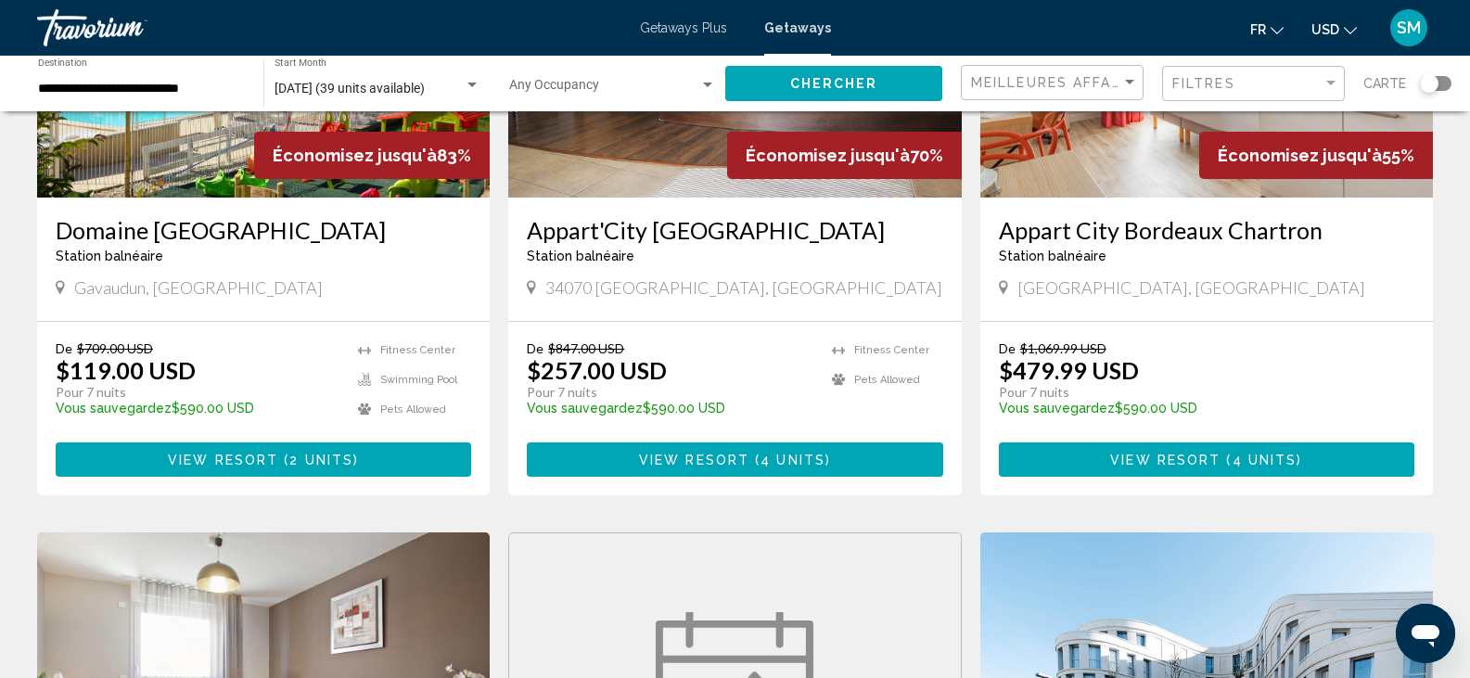
scroll to position [297, 0]
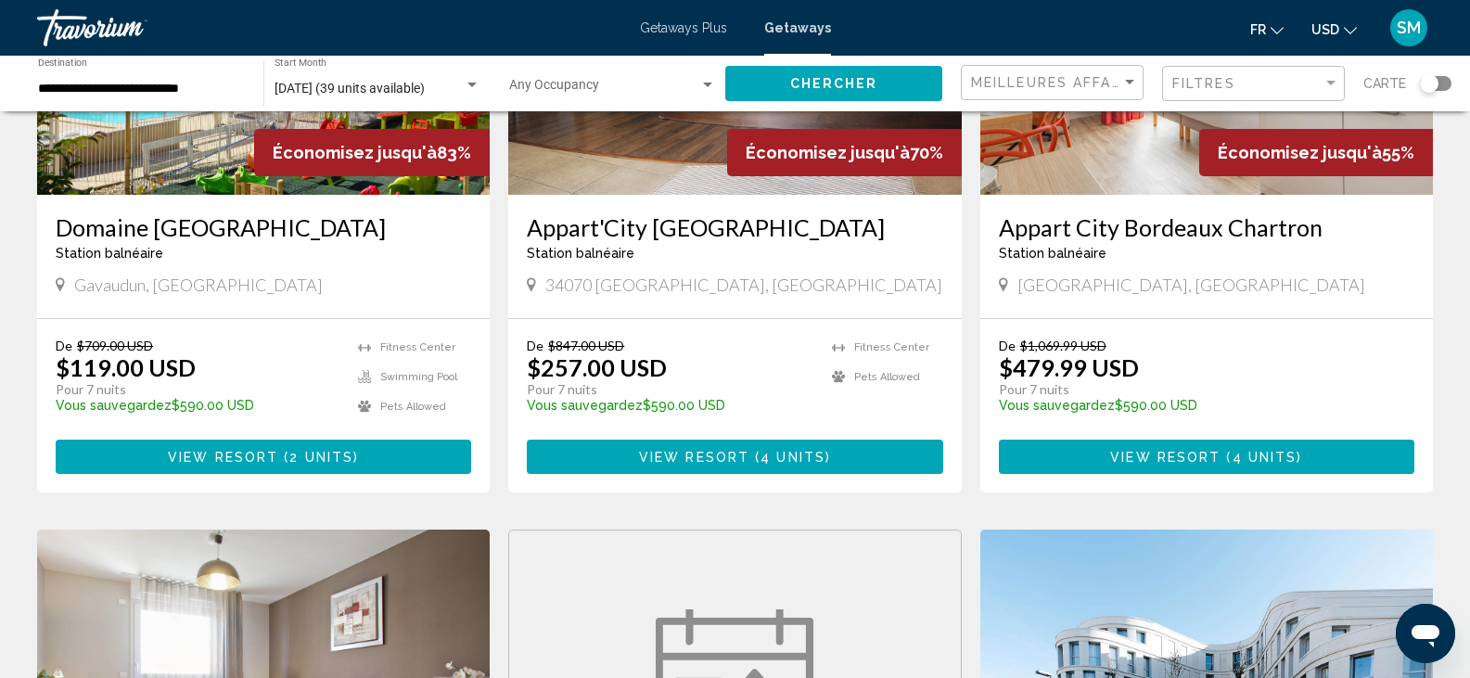
click at [783, 235] on h3 "Appart'City Montpellier Ovalie" at bounding box center [734, 227] width 415 height 28
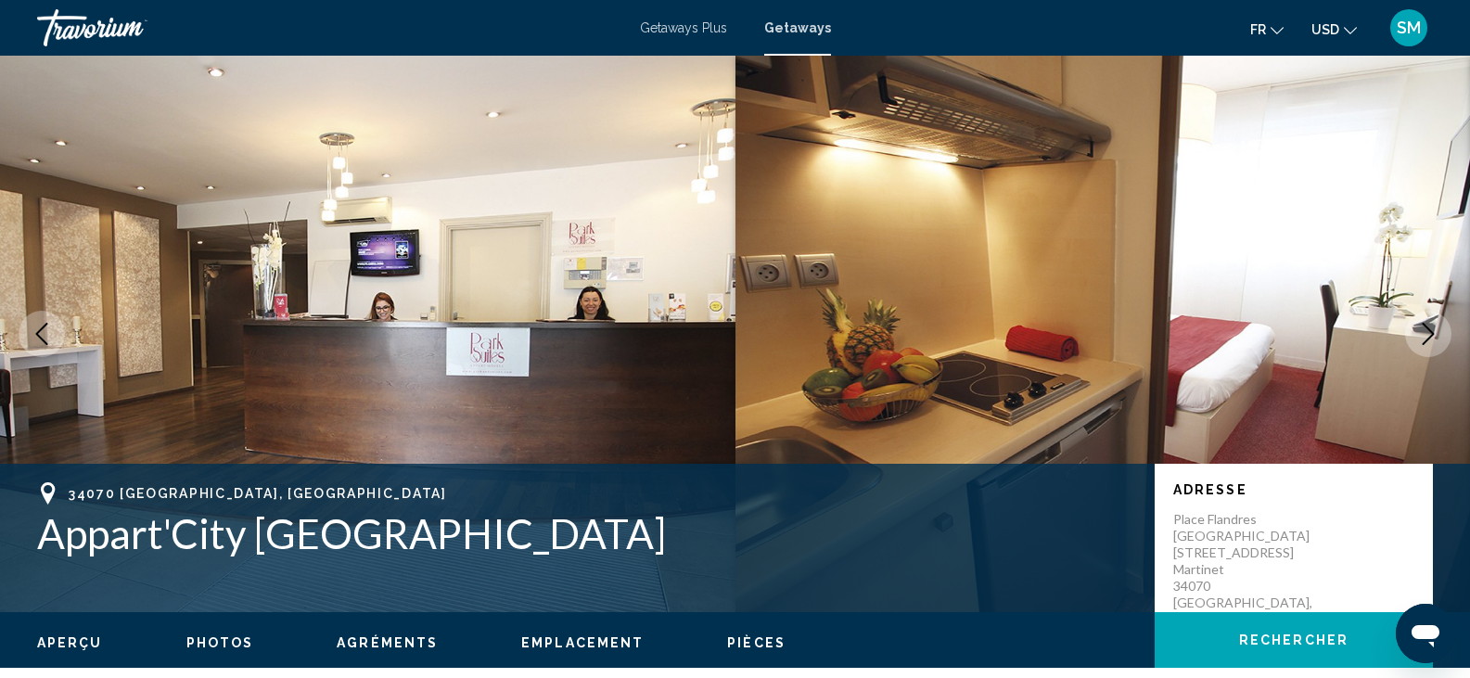
click at [1424, 328] on icon "Next image" at bounding box center [1428, 334] width 22 height 22
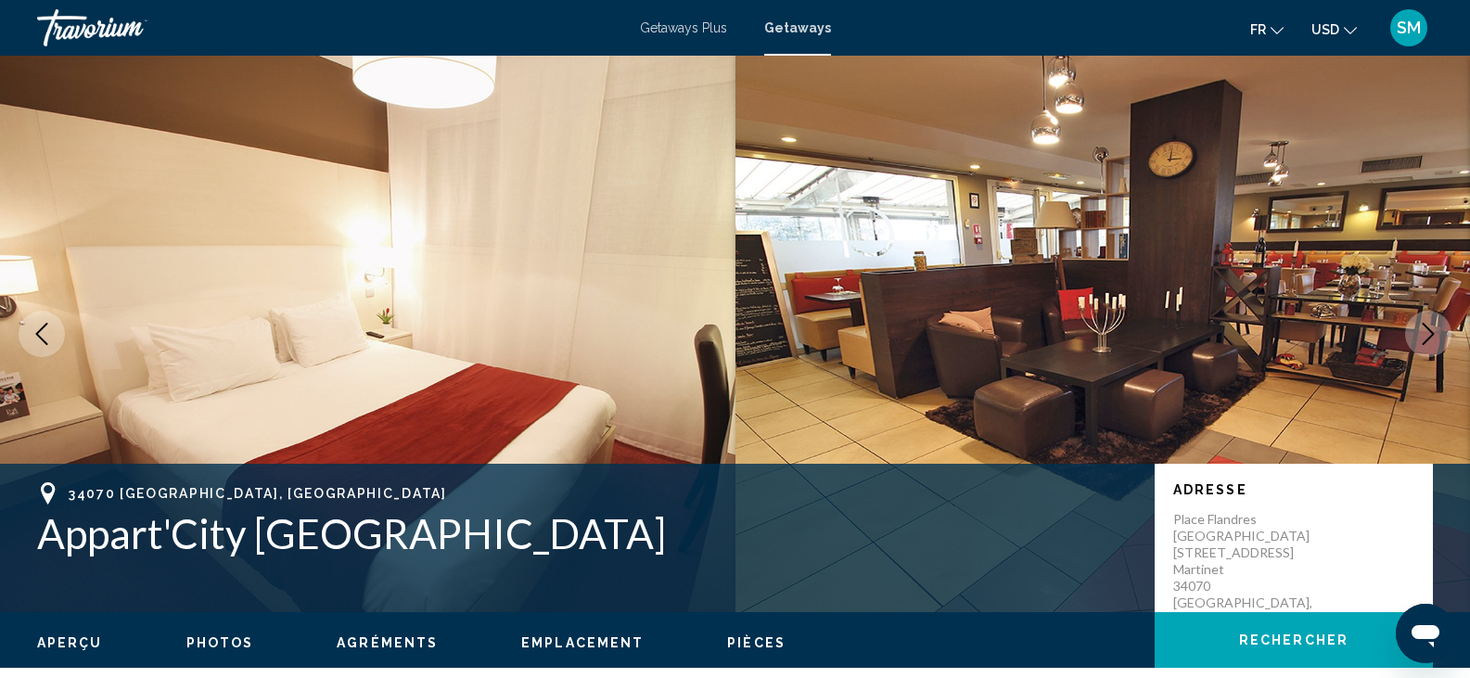
click at [1424, 328] on icon "Next image" at bounding box center [1428, 334] width 22 height 22
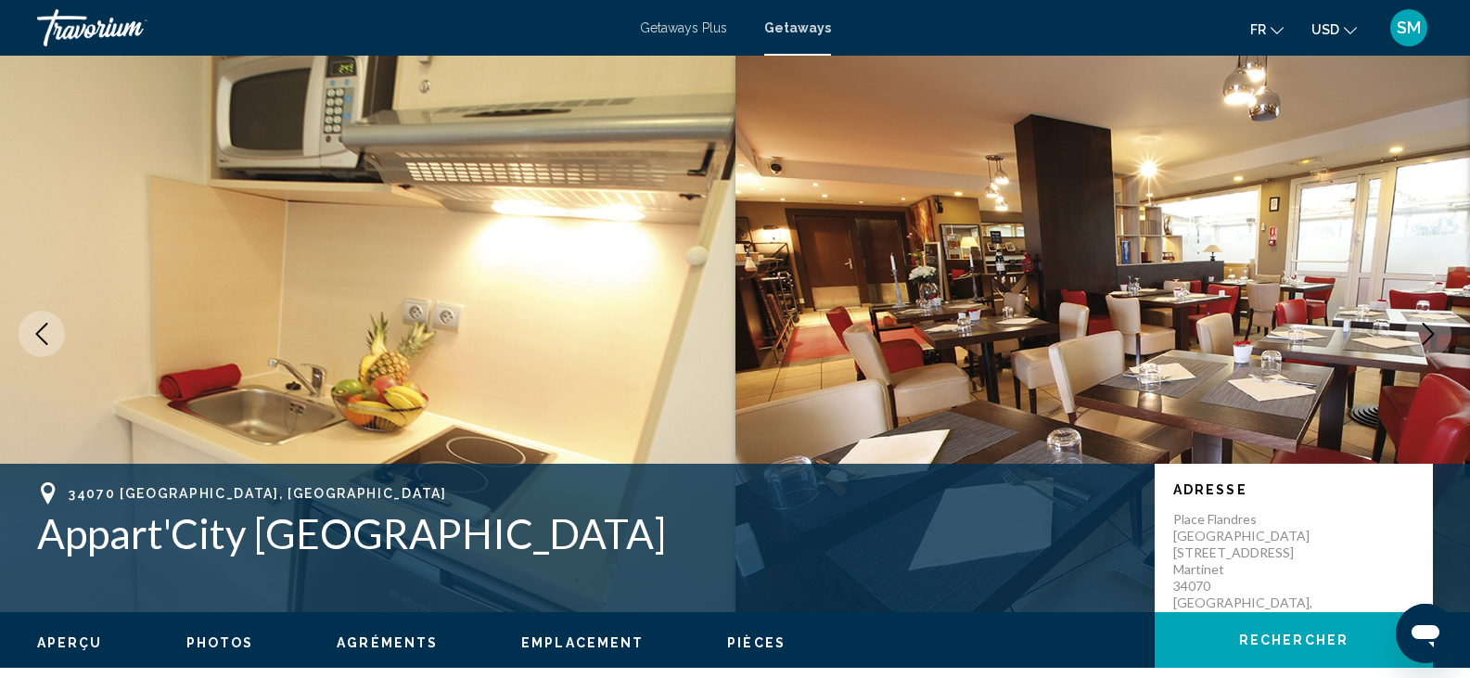
click at [1424, 328] on icon "Next image" at bounding box center [1428, 334] width 22 height 22
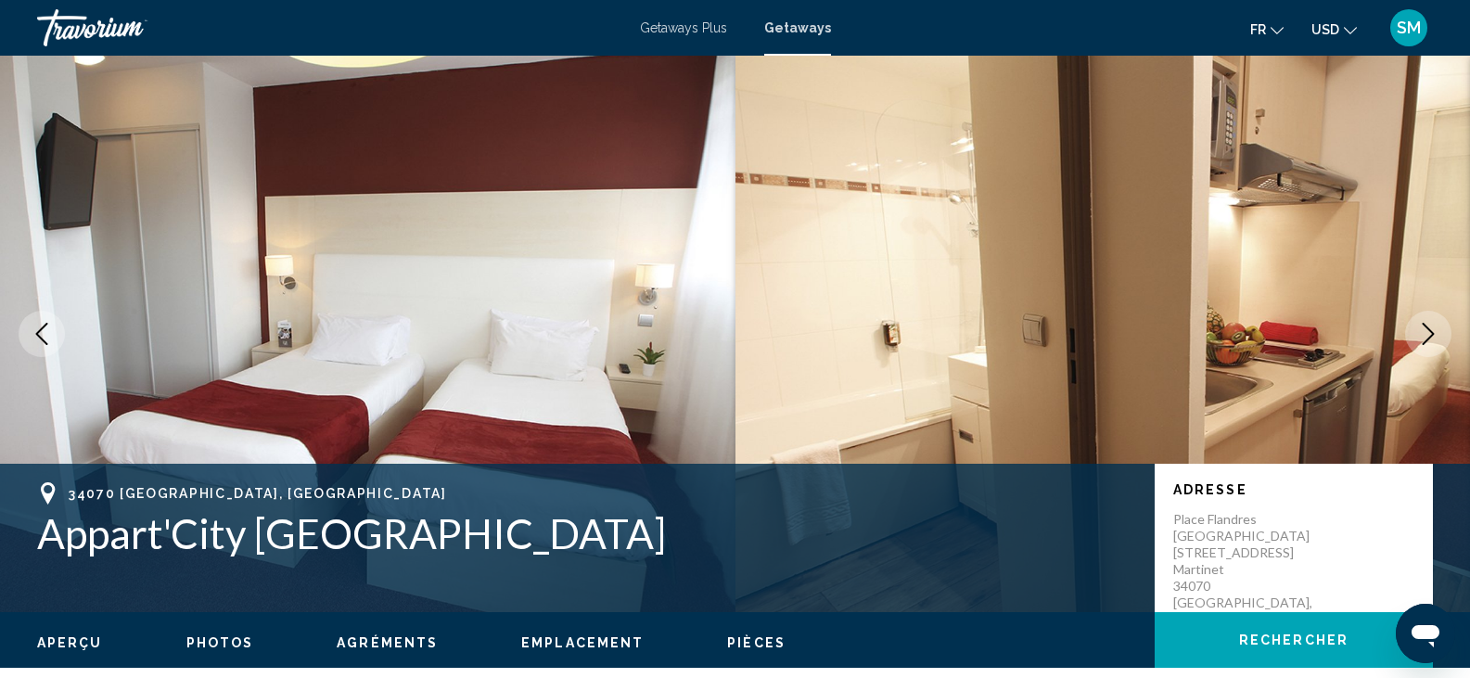
click at [1424, 328] on icon "Next image" at bounding box center [1428, 334] width 22 height 22
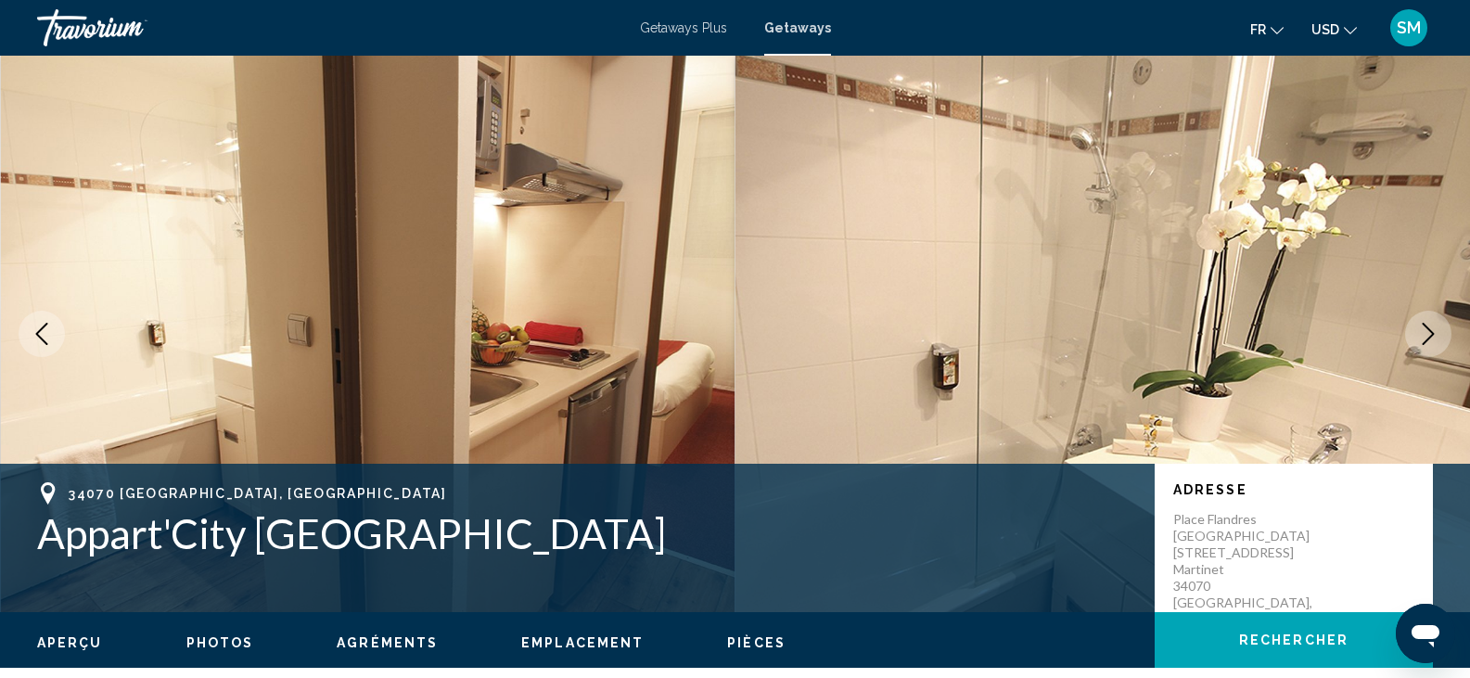
click at [1424, 328] on icon "Next image" at bounding box center [1428, 334] width 22 height 22
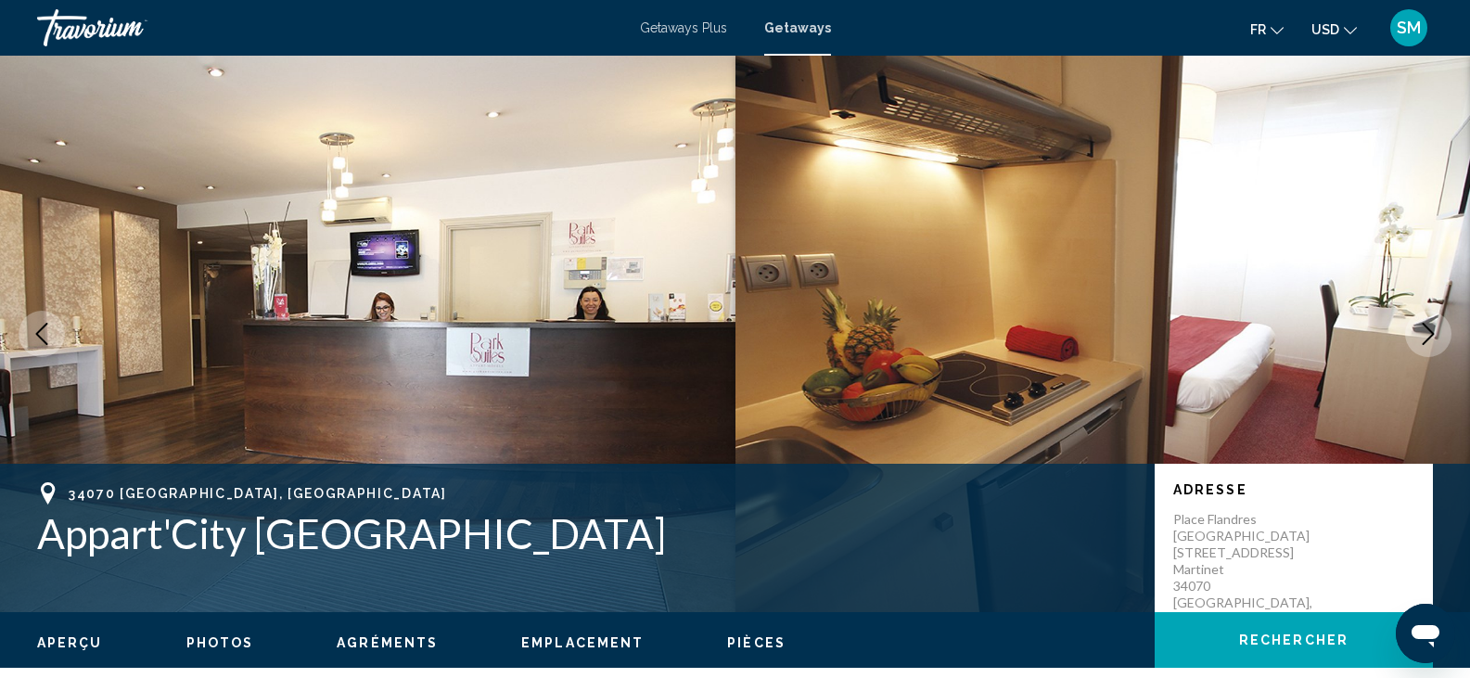
click at [1424, 328] on icon "Next image" at bounding box center [1428, 334] width 22 height 22
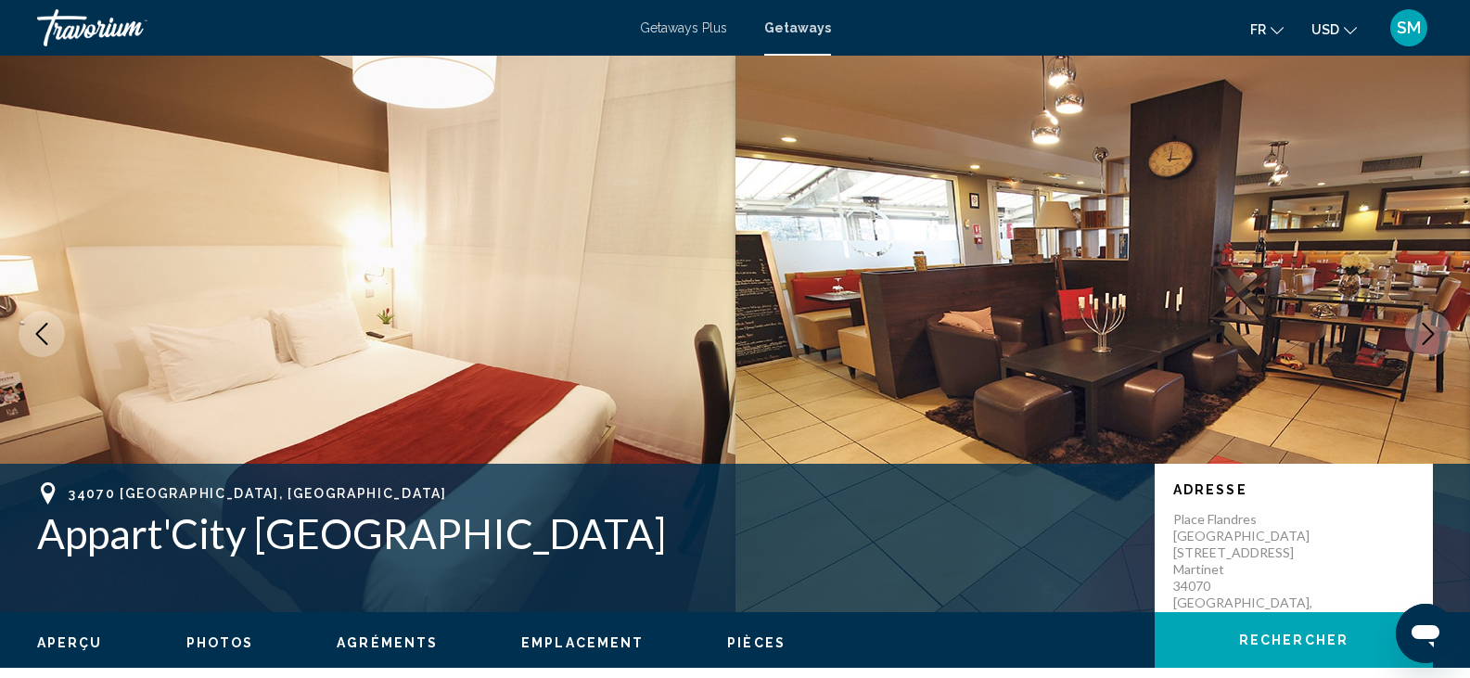
click at [1424, 328] on icon "Next image" at bounding box center [1428, 334] width 22 height 22
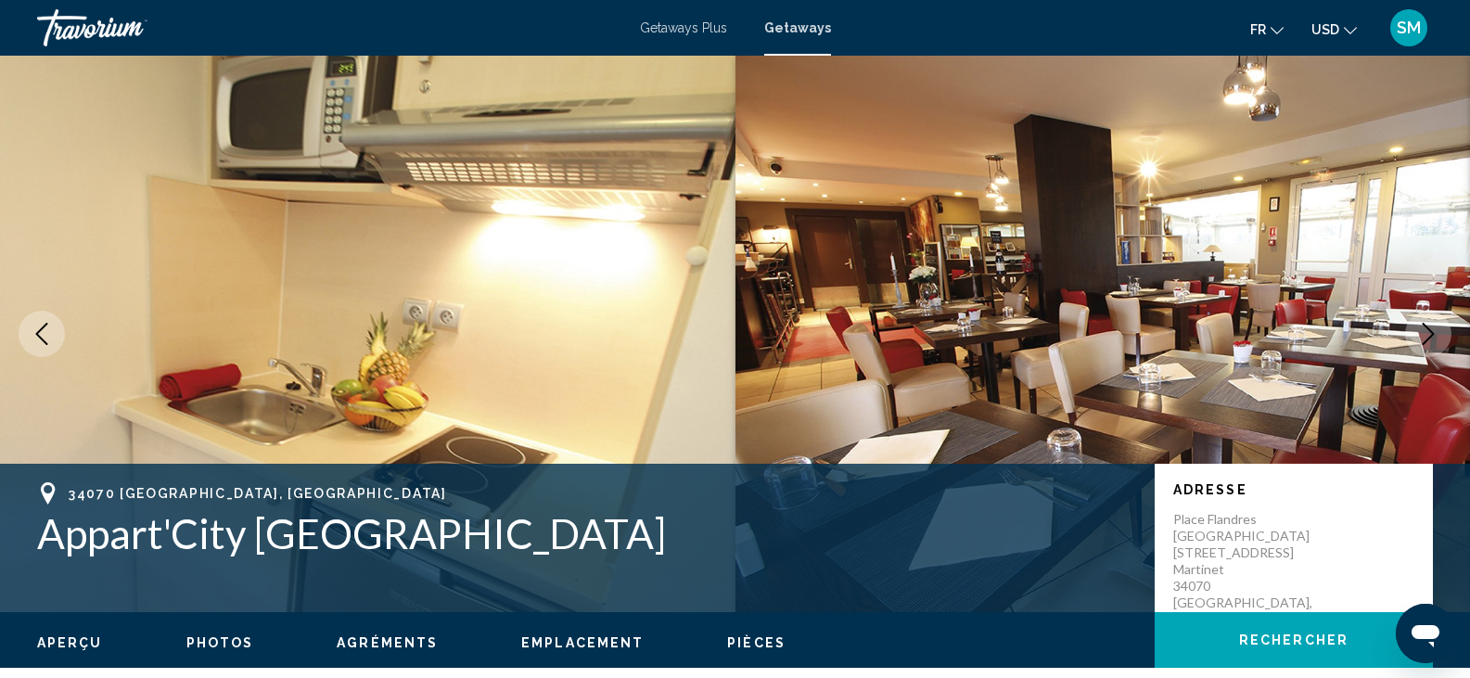
click at [1425, 334] on icon "Next image" at bounding box center [1428, 334] width 22 height 22
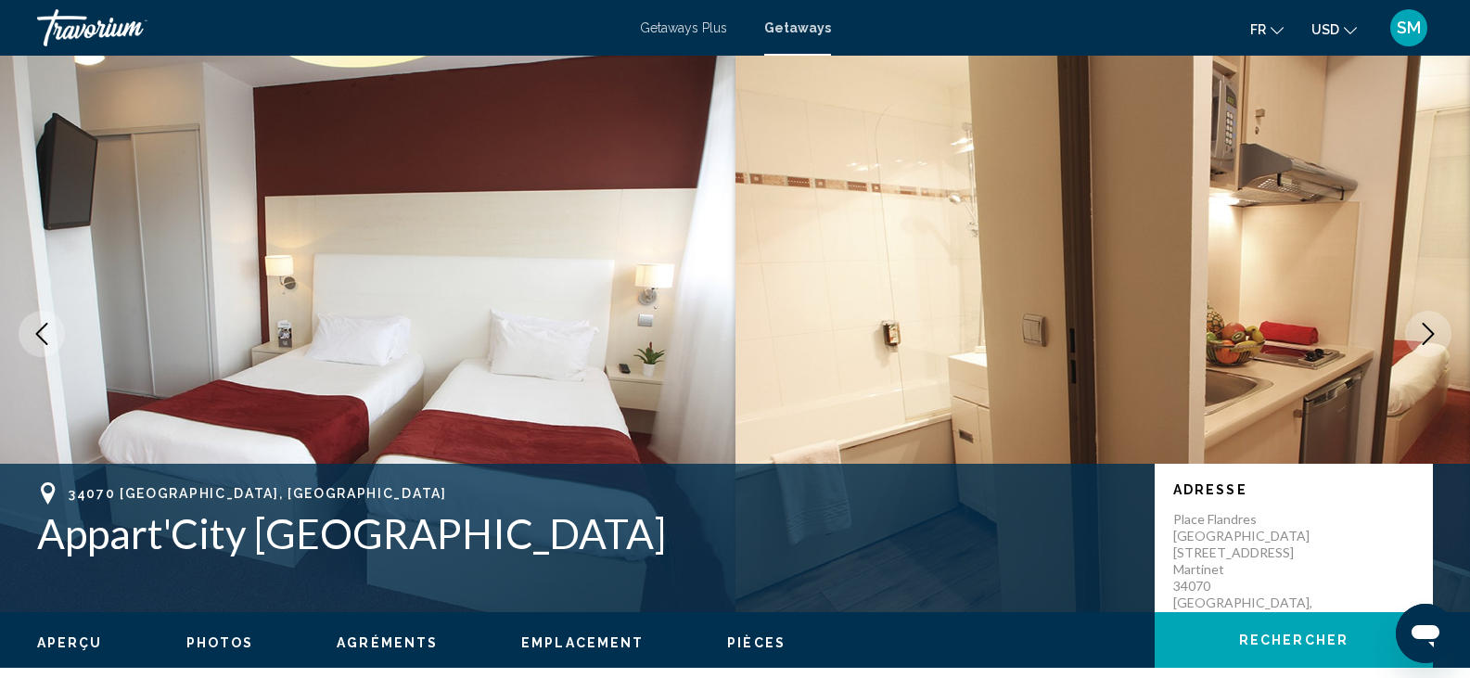
click at [1425, 334] on icon "Next image" at bounding box center [1428, 334] width 22 height 22
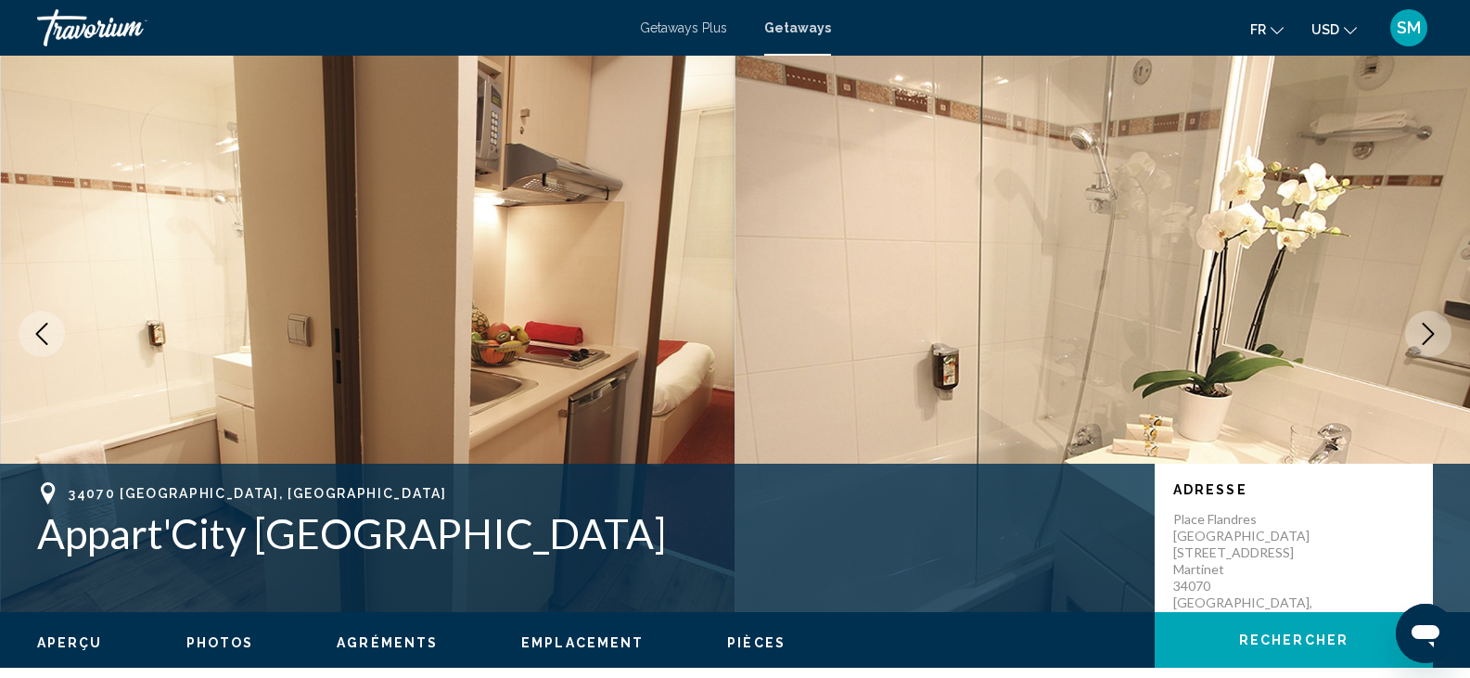
click at [1425, 334] on icon "Next image" at bounding box center [1428, 334] width 22 height 22
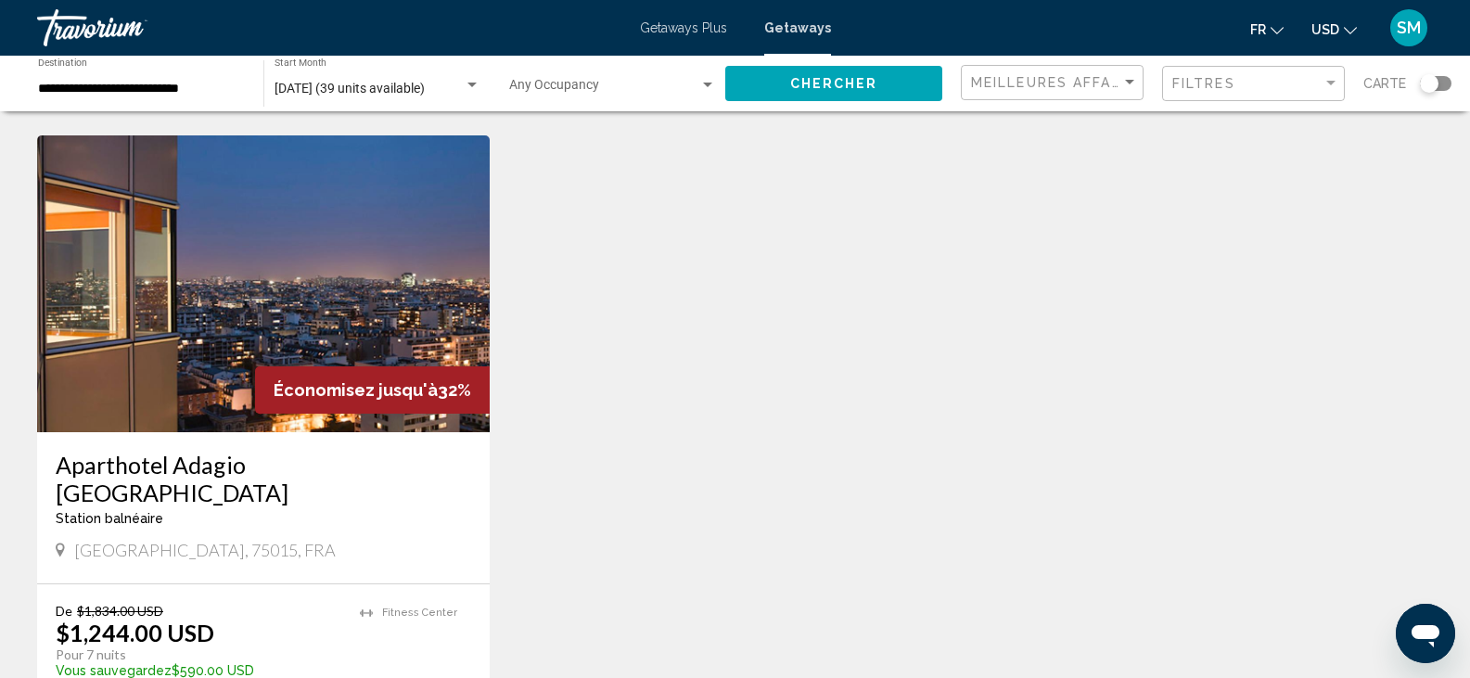
scroll to position [2040, 0]
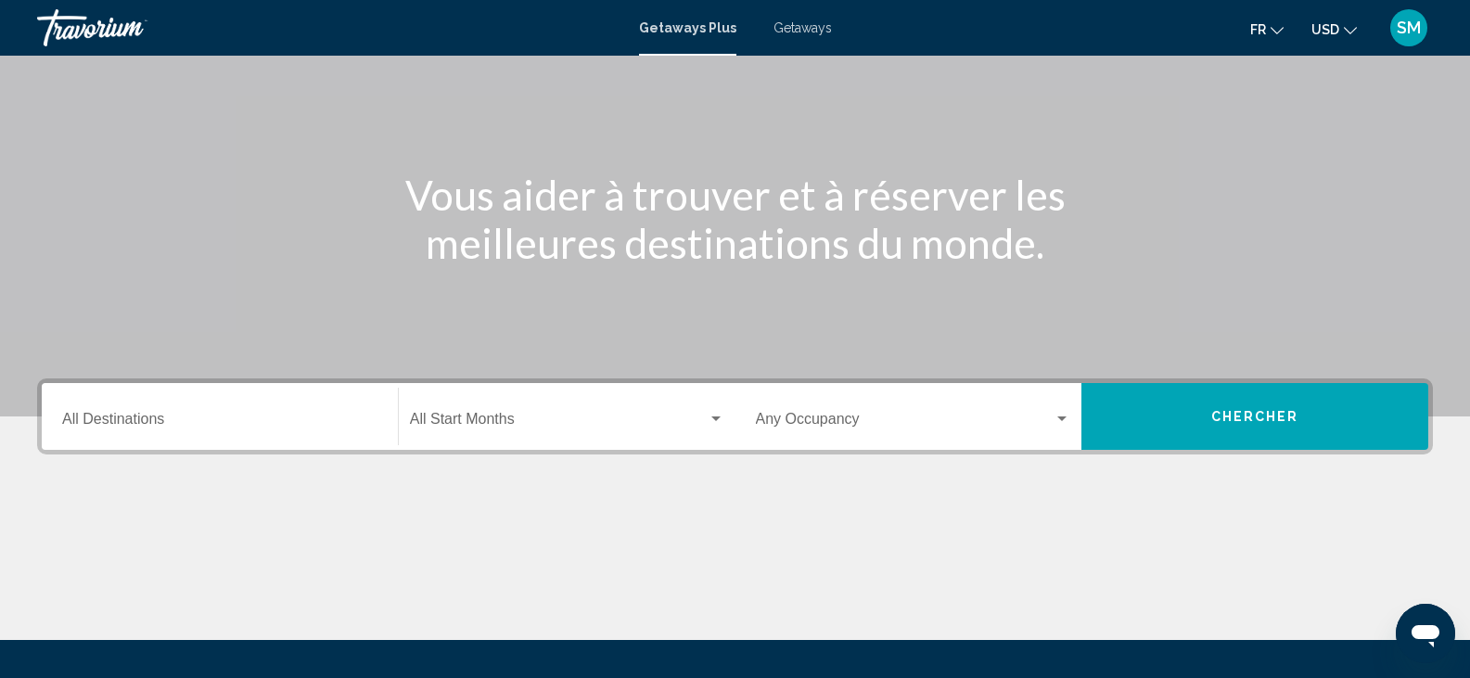
scroll to position [329, 0]
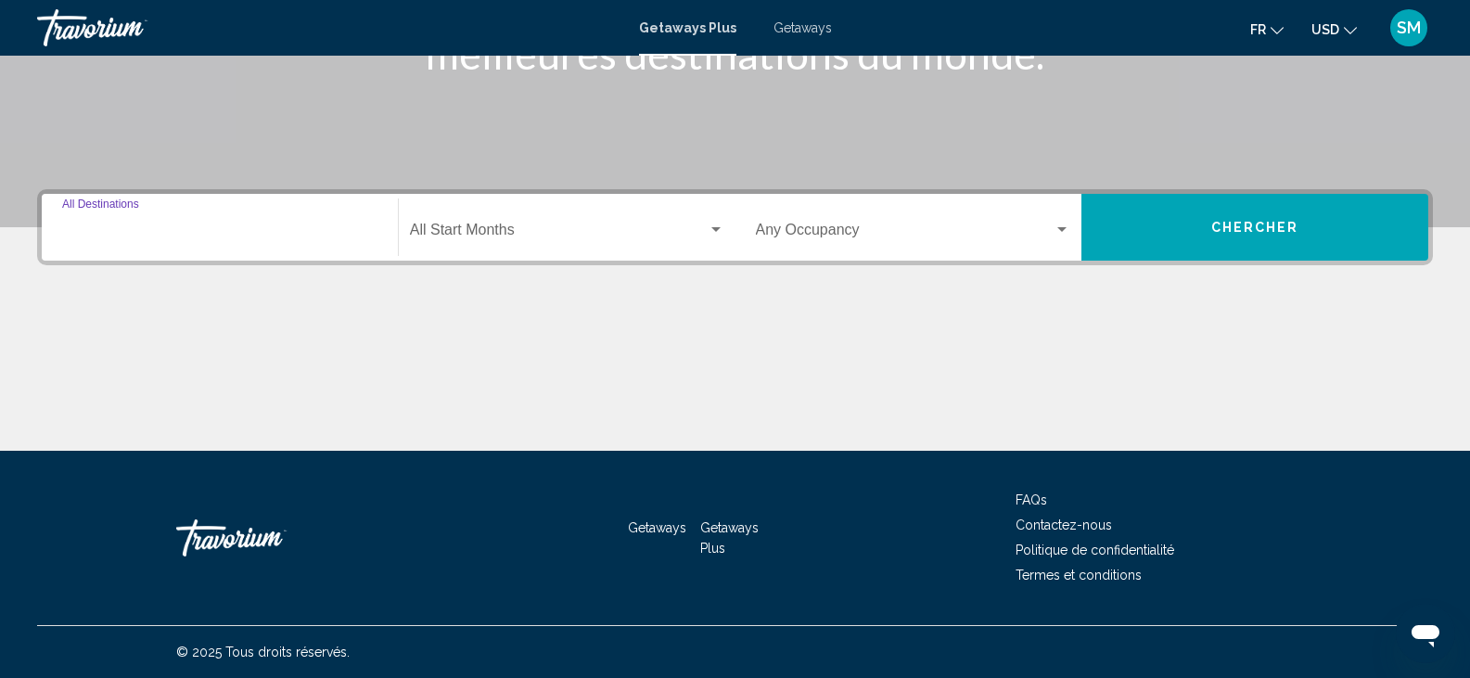
click at [73, 240] on input "Destination All Destinations" at bounding box center [219, 233] width 315 height 17
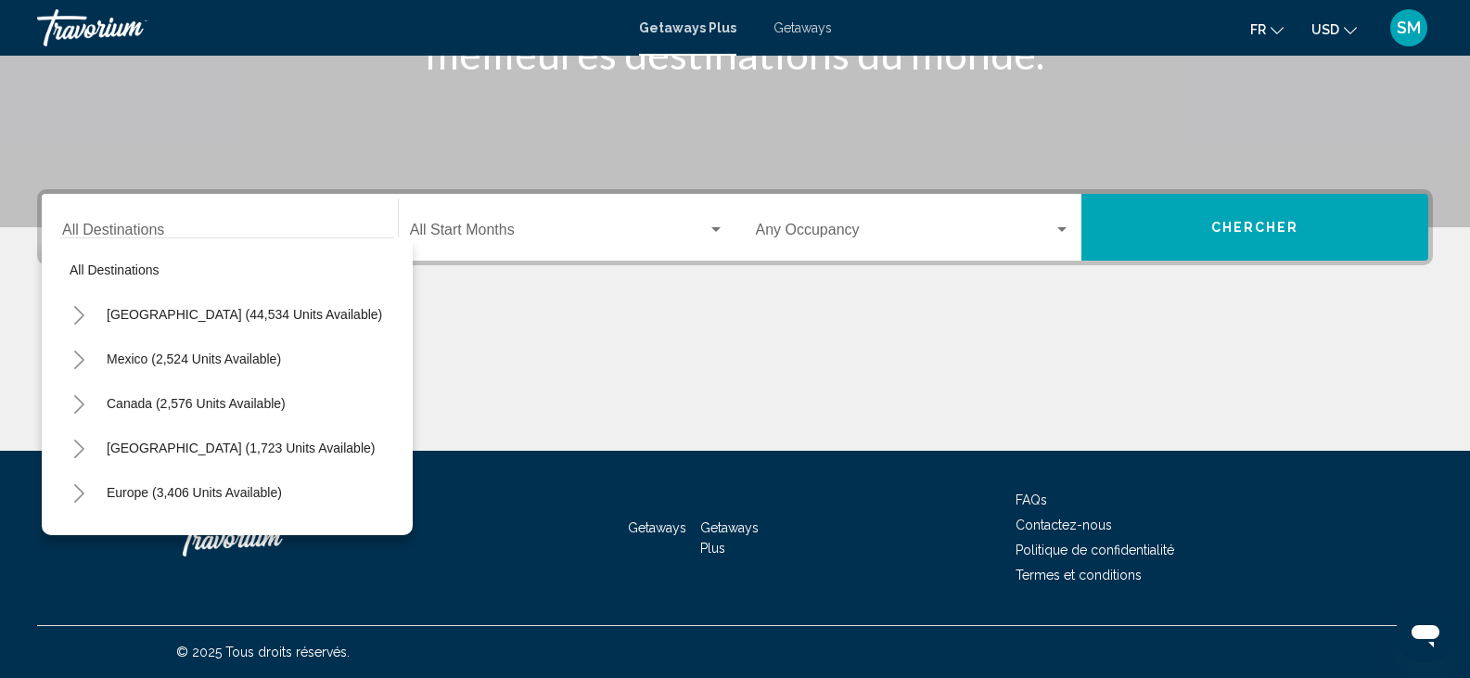
click at [394, 502] on div "All destinations United States (44,534 units available) Mexico (2,524 units ava…" at bounding box center [227, 386] width 371 height 298
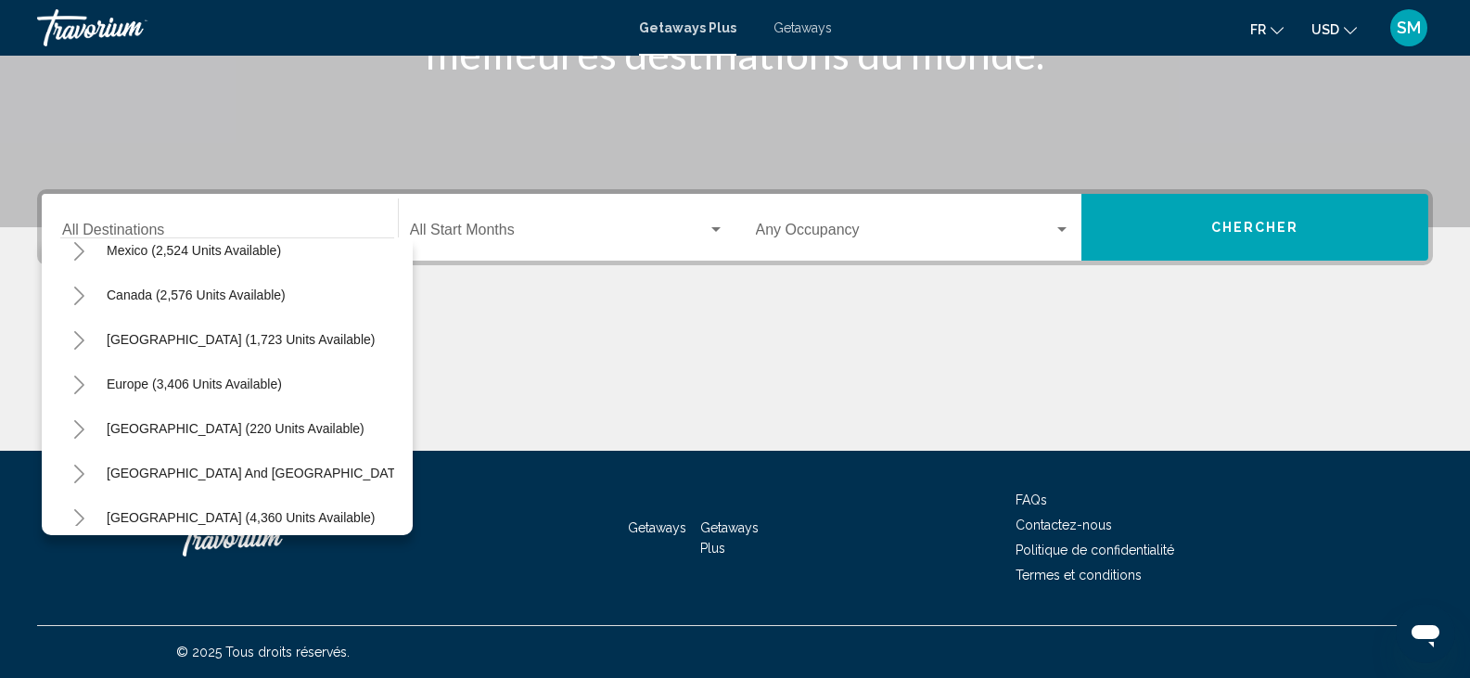
scroll to position [111, 0]
click at [78, 386] on icon "Toggle Europe (3,406 units available)" at bounding box center [79, 382] width 14 height 19
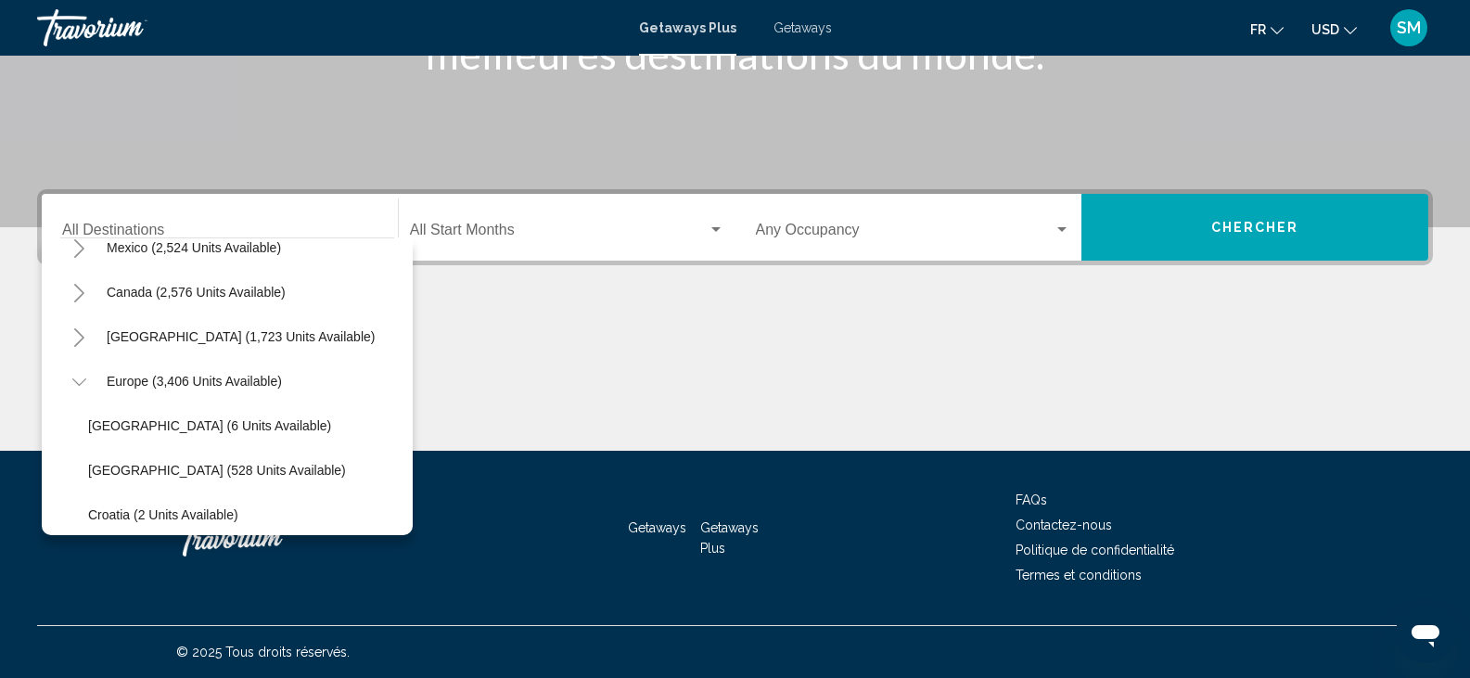
click at [386, 512] on div "All destinations United States (44,534 units available) Mexico (2,524 units ava…" at bounding box center [227, 381] width 334 height 287
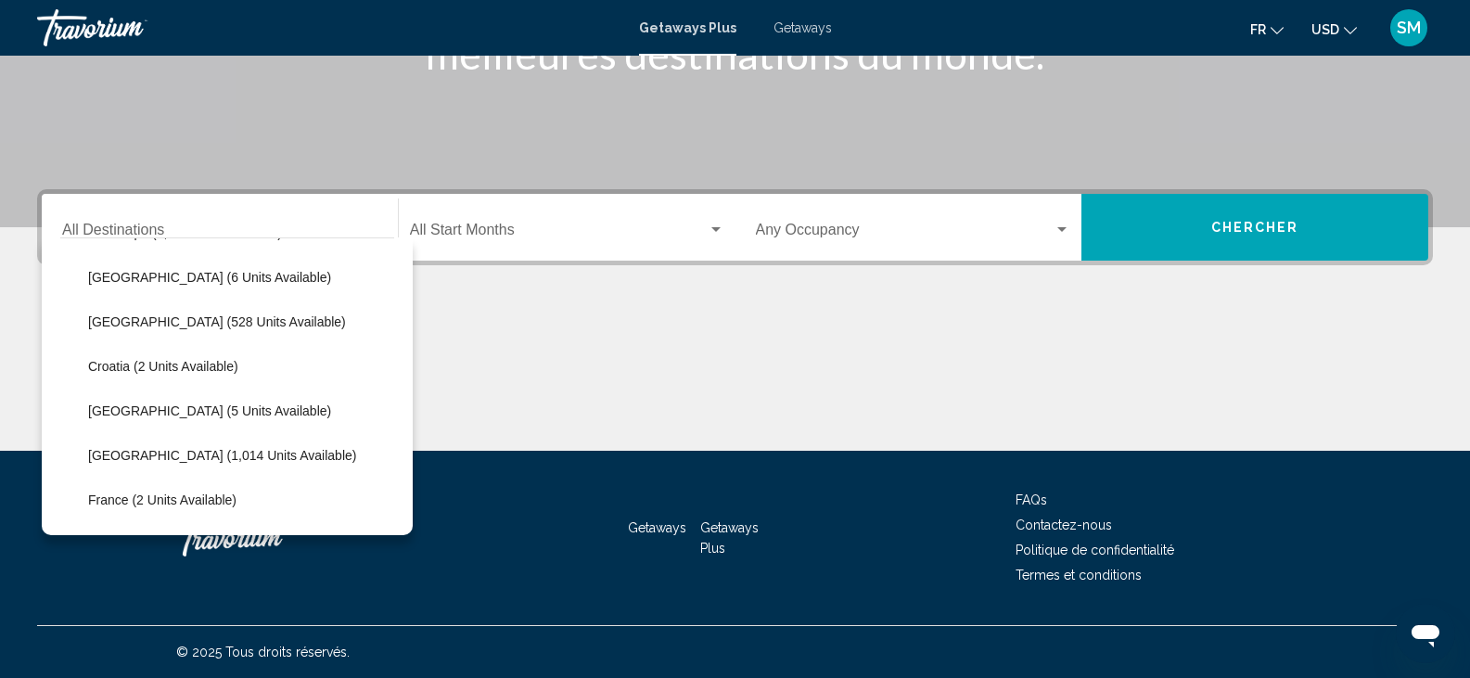
scroll to position [297, 0]
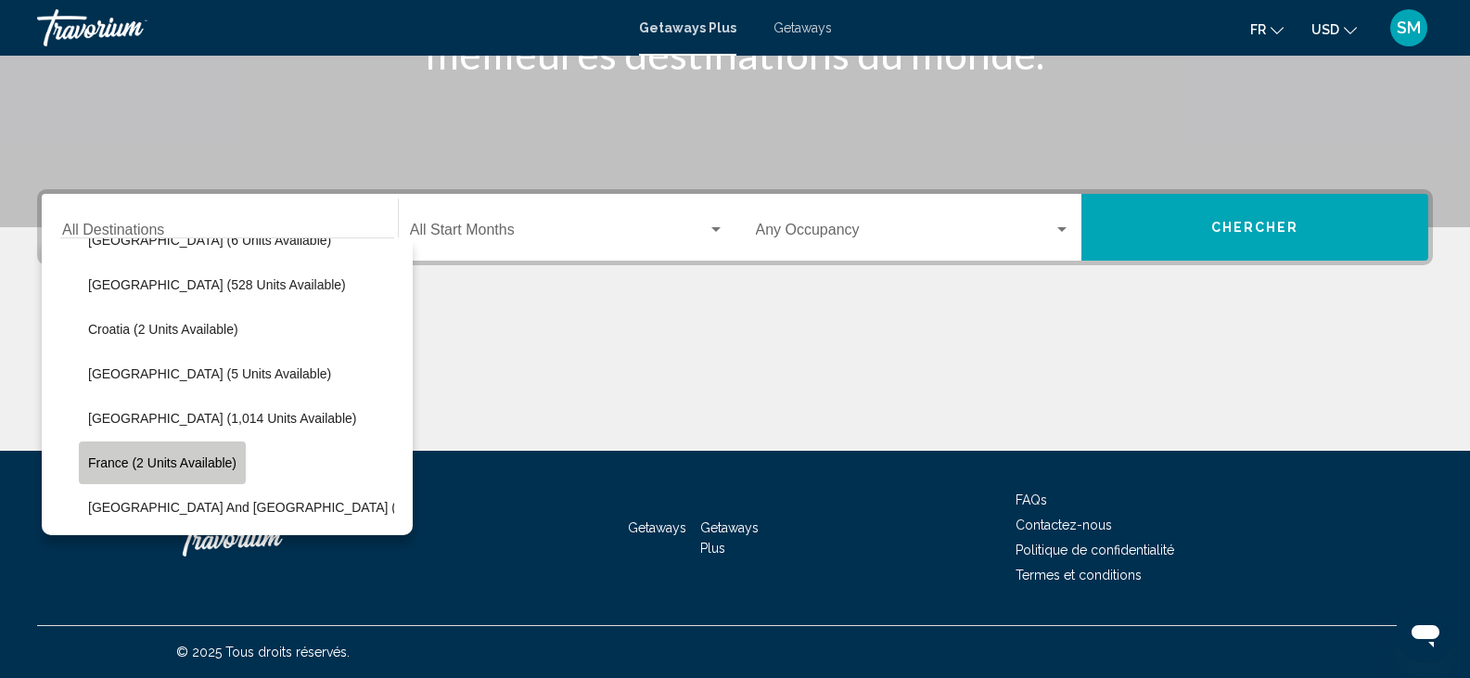
click at [185, 461] on span "France (2 units available)" at bounding box center [162, 462] width 148 height 15
type input "**********"
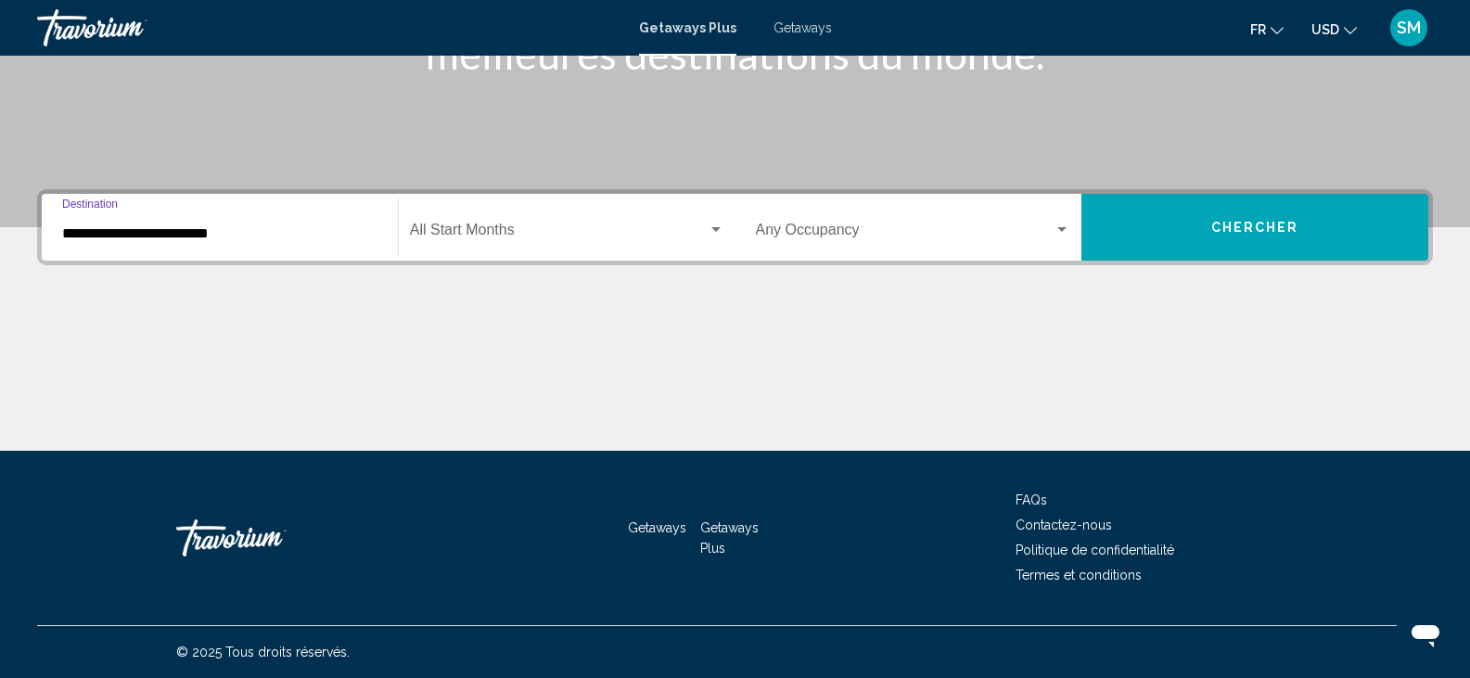
click at [185, 461] on div "Getaways Getaways Plus FAQs Contactez-nous Politique de confidentialité Termes …" at bounding box center [735, 538] width 1396 height 174
click at [505, 237] on span "Search widget" at bounding box center [559, 233] width 298 height 17
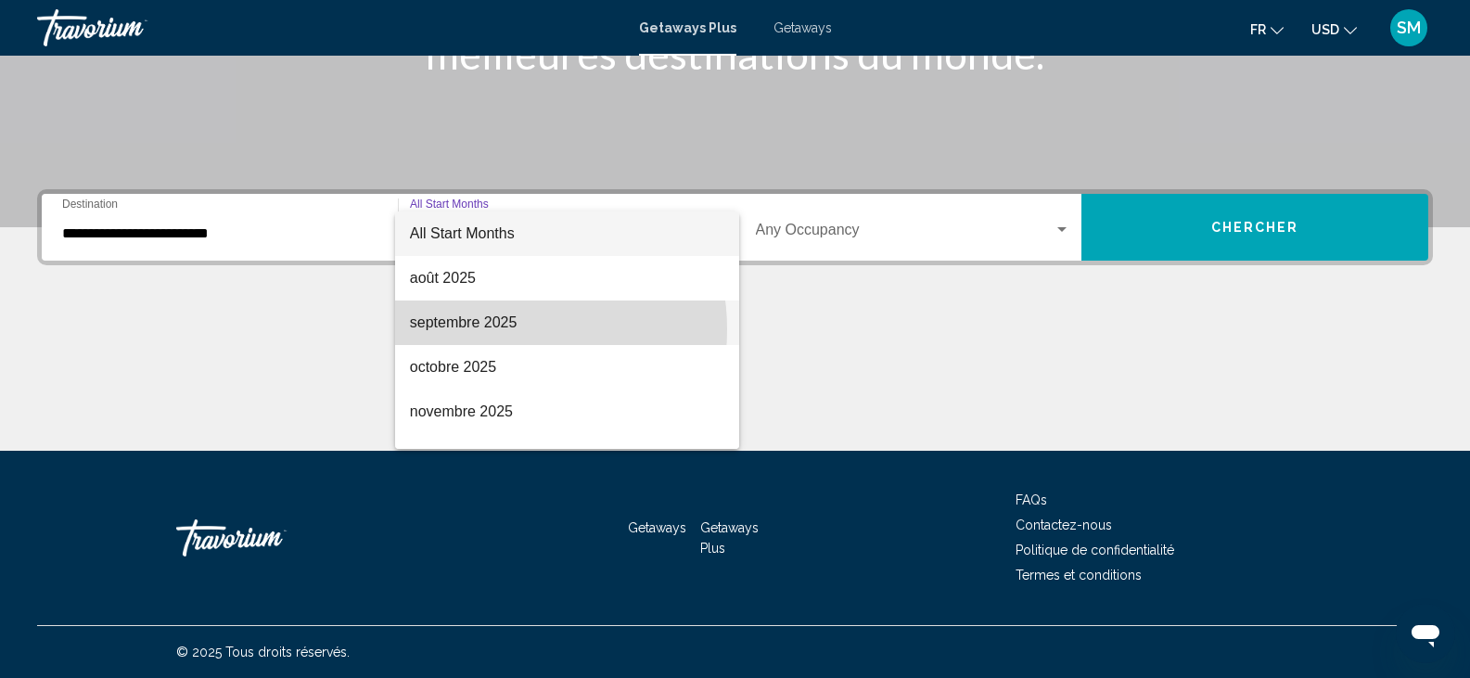
click at [499, 329] on span "septembre 2025" at bounding box center [567, 322] width 314 height 45
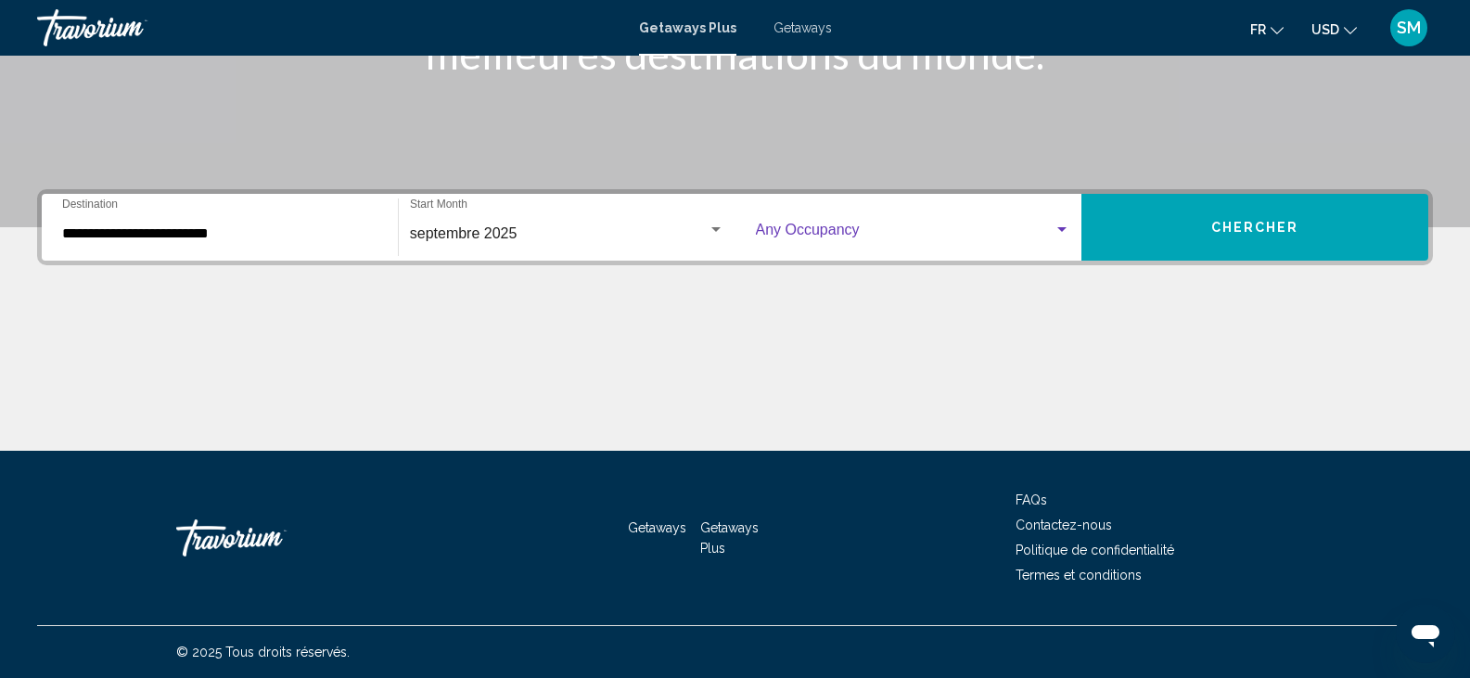
click at [1054, 232] on div "Search widget" at bounding box center [1062, 230] width 17 height 15
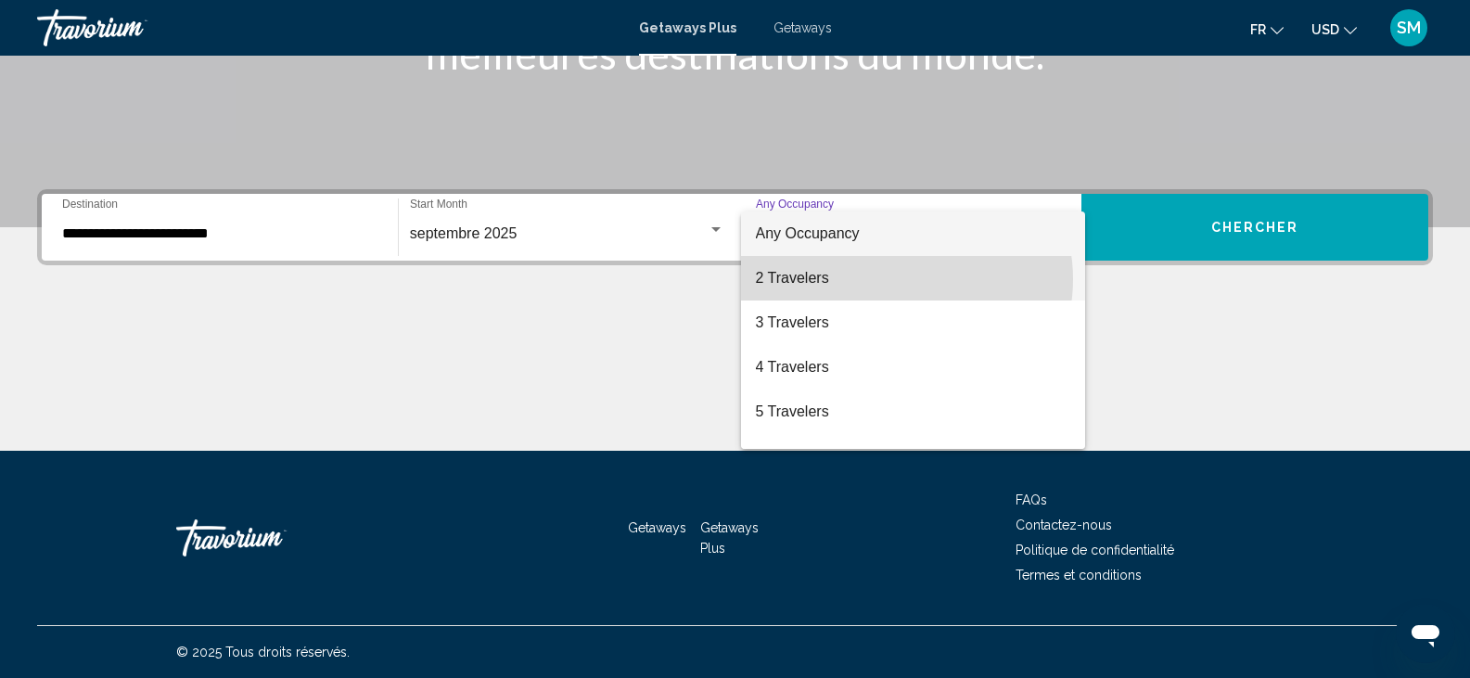
click at [899, 279] on span "2 Travelers" at bounding box center [913, 278] width 315 height 45
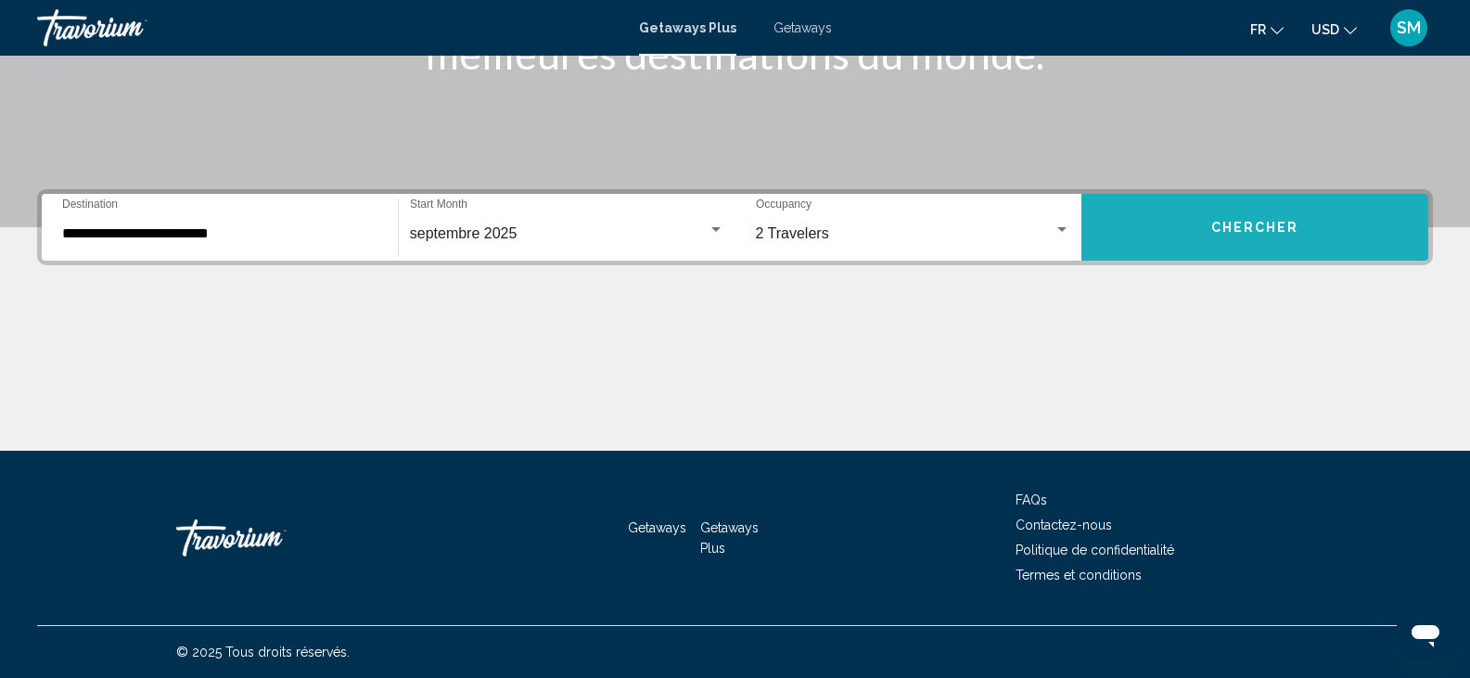
click at [1250, 234] on span "Chercher" at bounding box center [1255, 228] width 88 height 15
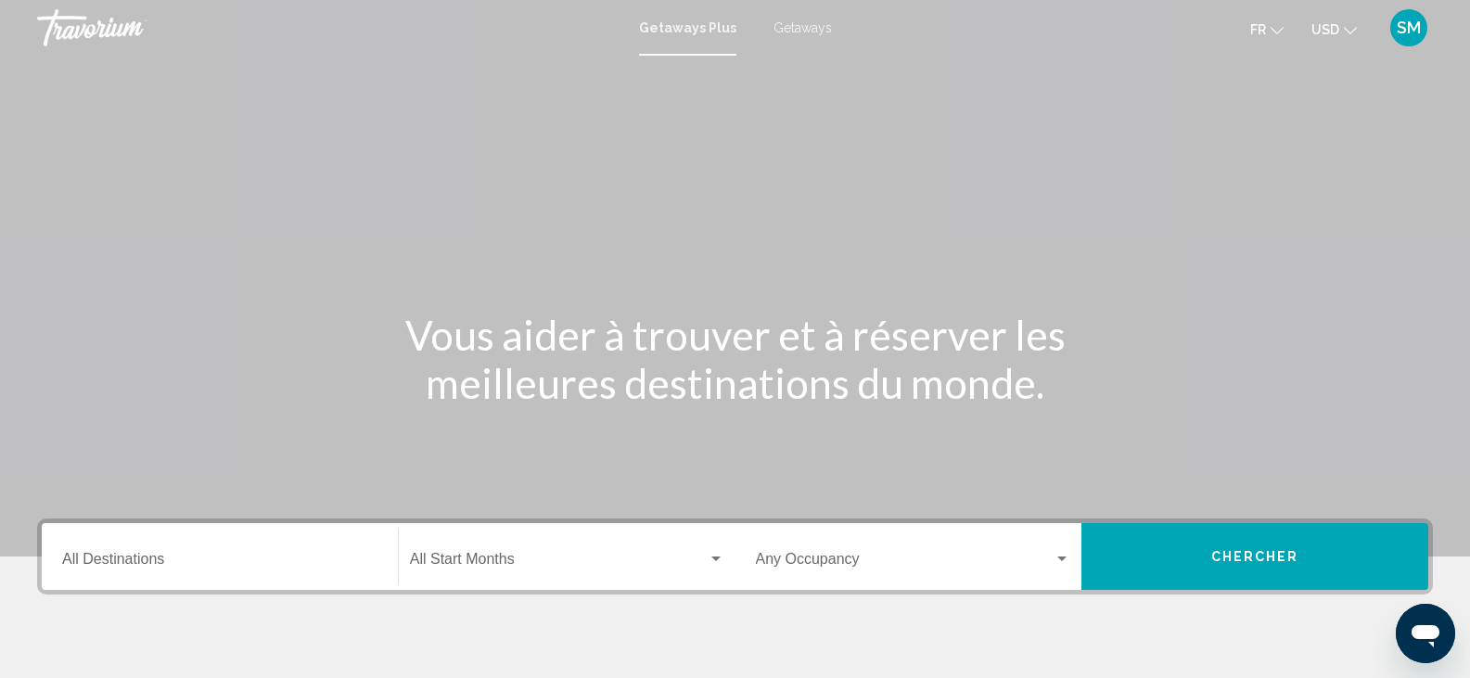
click at [804, 29] on span "Getaways" at bounding box center [802, 27] width 58 height 15
click at [1433, 277] on div "Main content" at bounding box center [735, 278] width 1470 height 556
click at [1346, 28] on icon "Change currency" at bounding box center [1350, 30] width 13 height 13
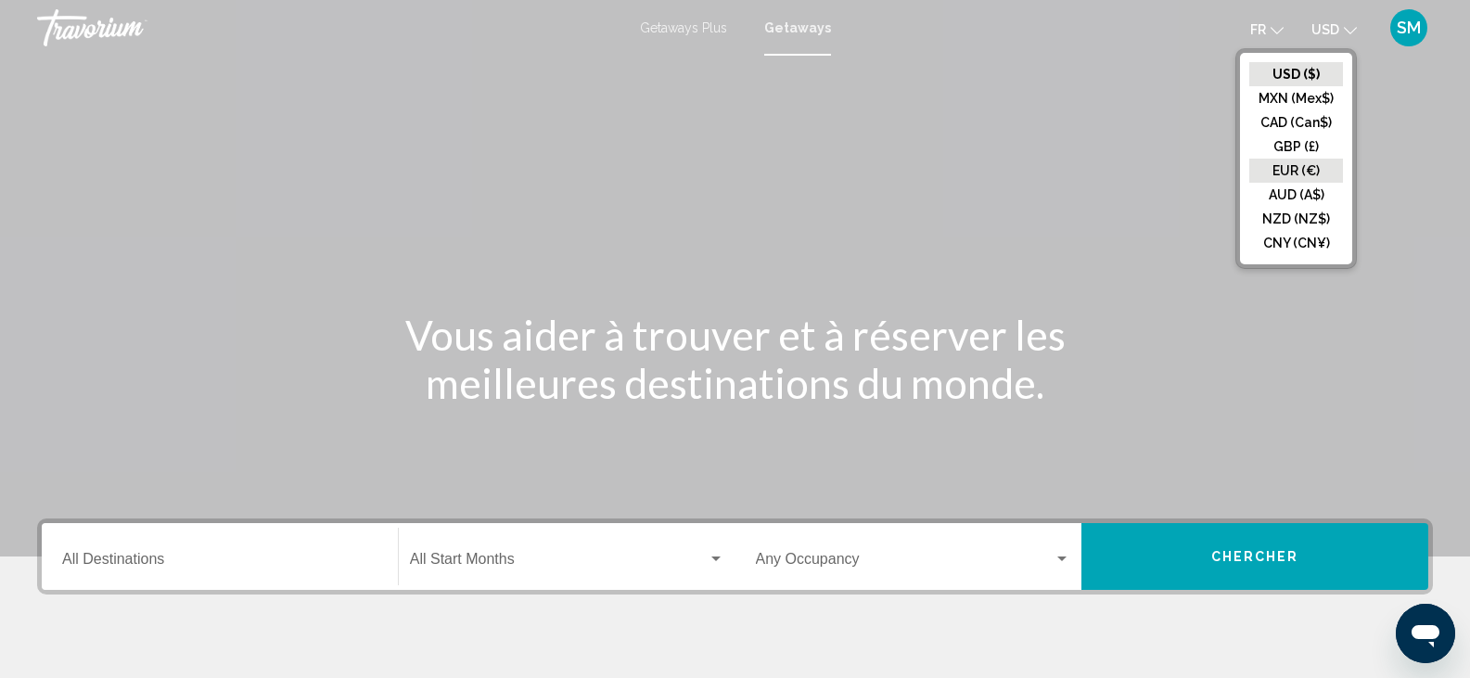
click at [1316, 159] on button "EUR (€)" at bounding box center [1296, 171] width 94 height 24
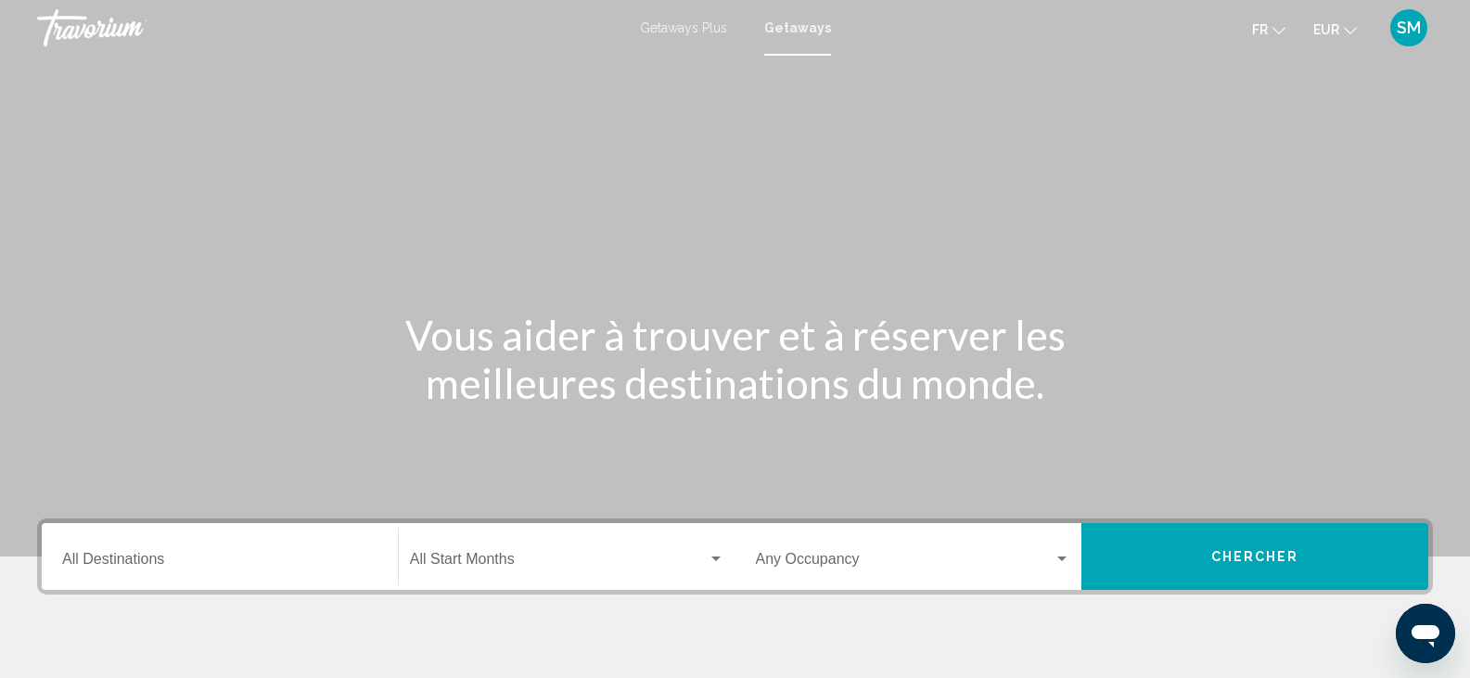
click at [151, 548] on div "Destination All Destinations" at bounding box center [219, 557] width 315 height 58
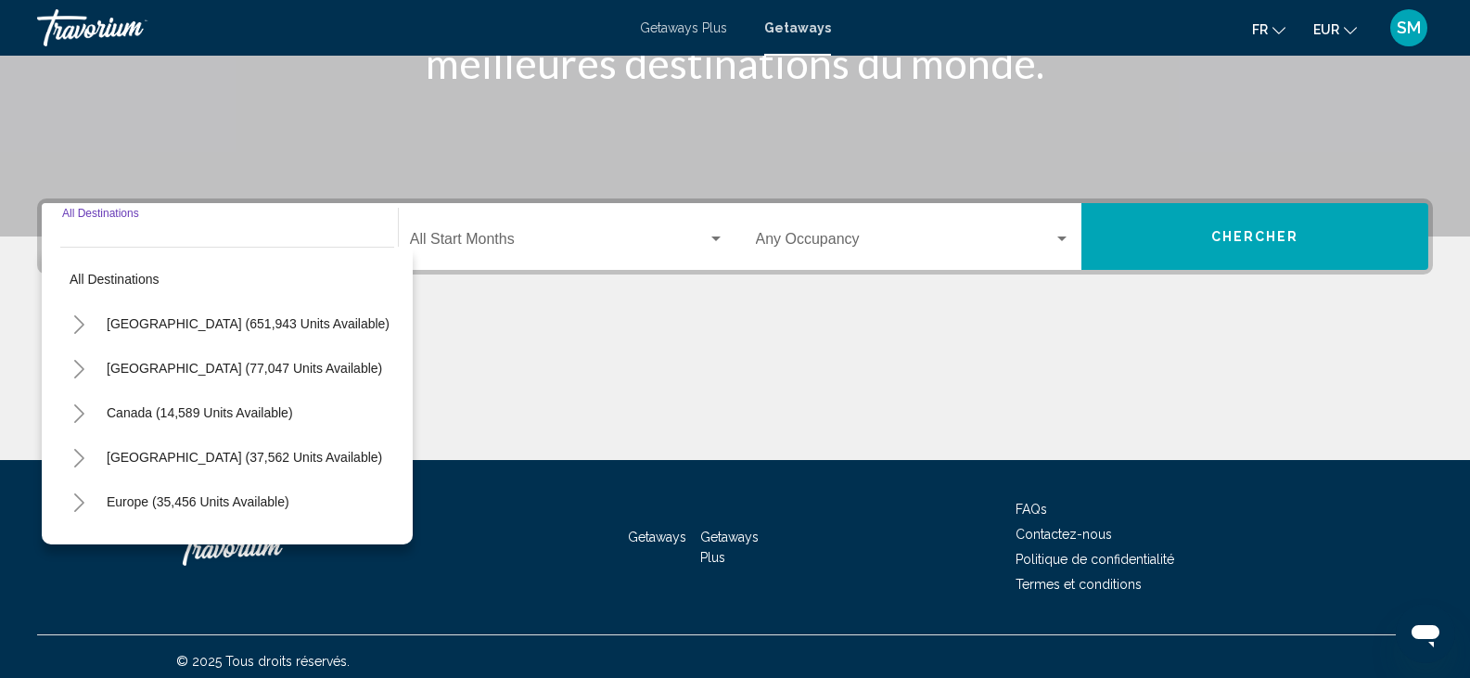
scroll to position [329, 0]
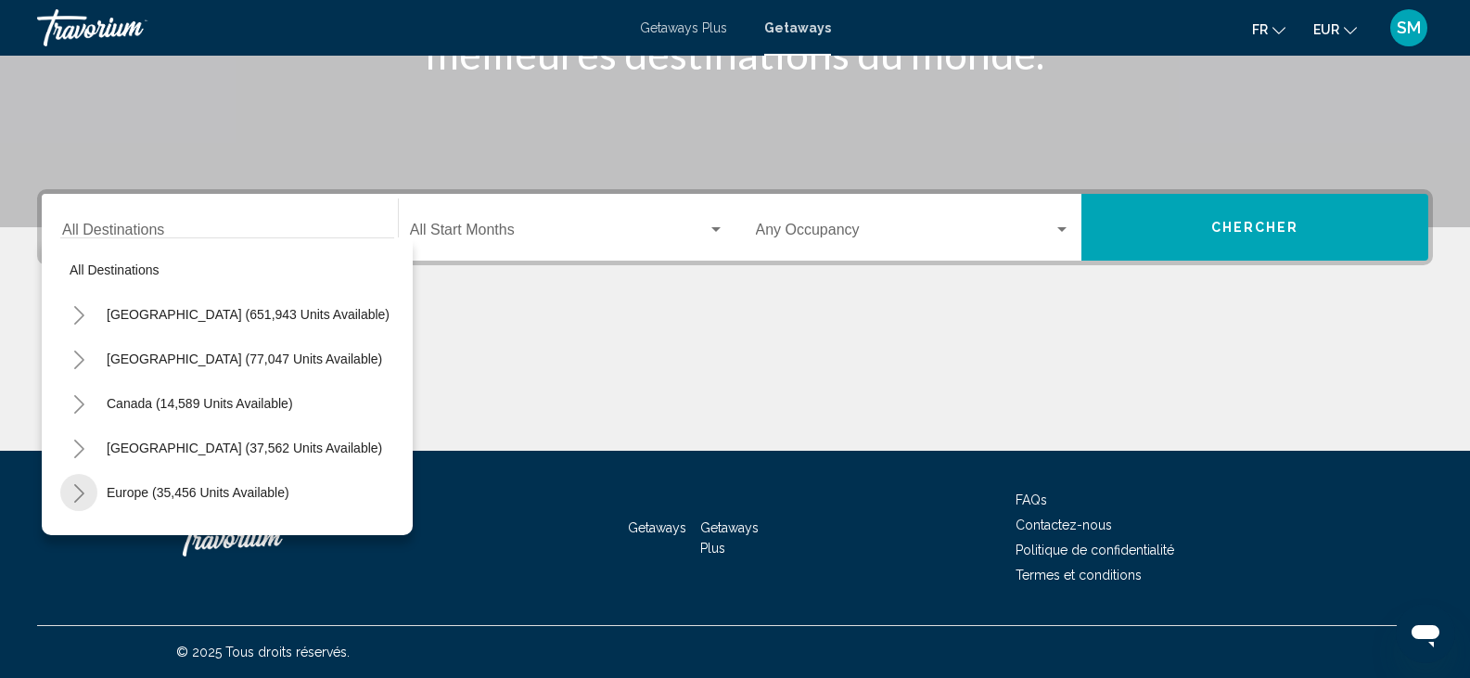
click at [78, 494] on icon "Toggle Europe (35,456 units available)" at bounding box center [79, 493] width 14 height 19
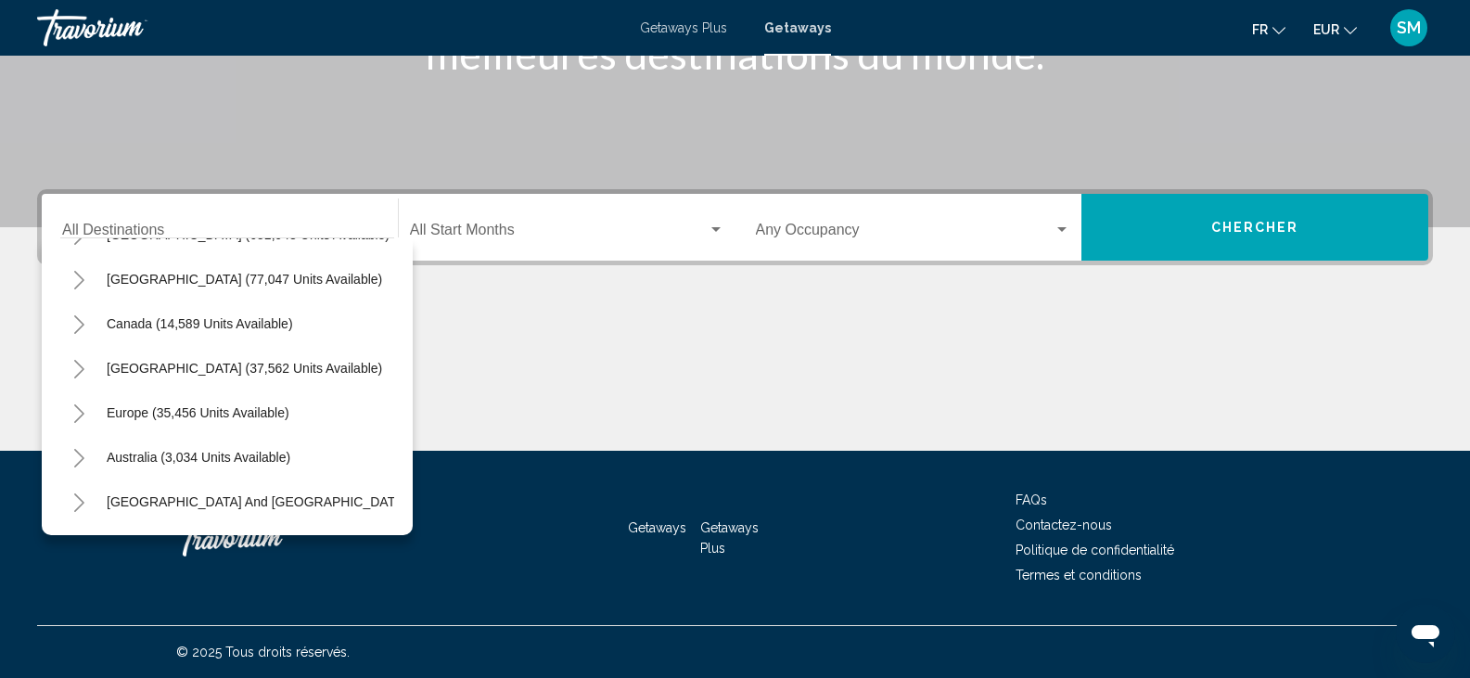
scroll to position [111, 0]
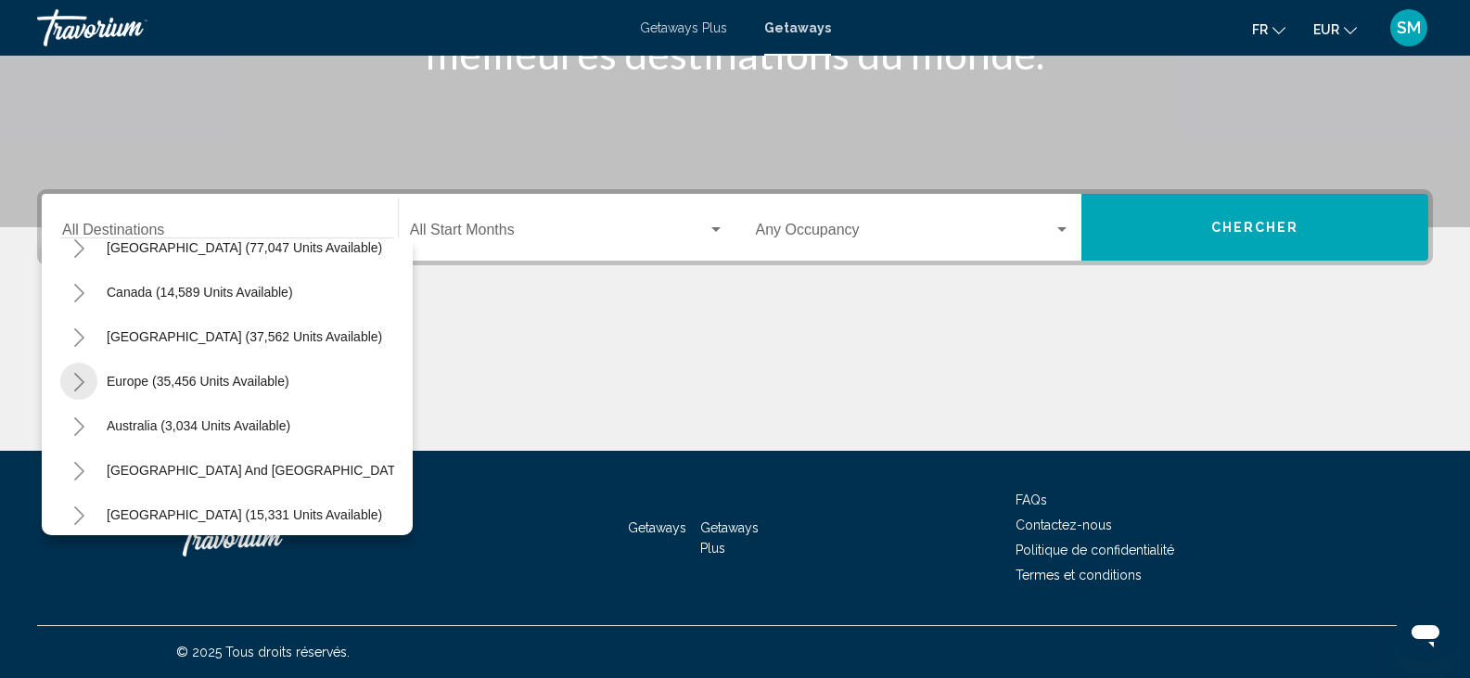
click at [78, 385] on icon "Toggle Europe (35,456 units available)" at bounding box center [79, 382] width 14 height 19
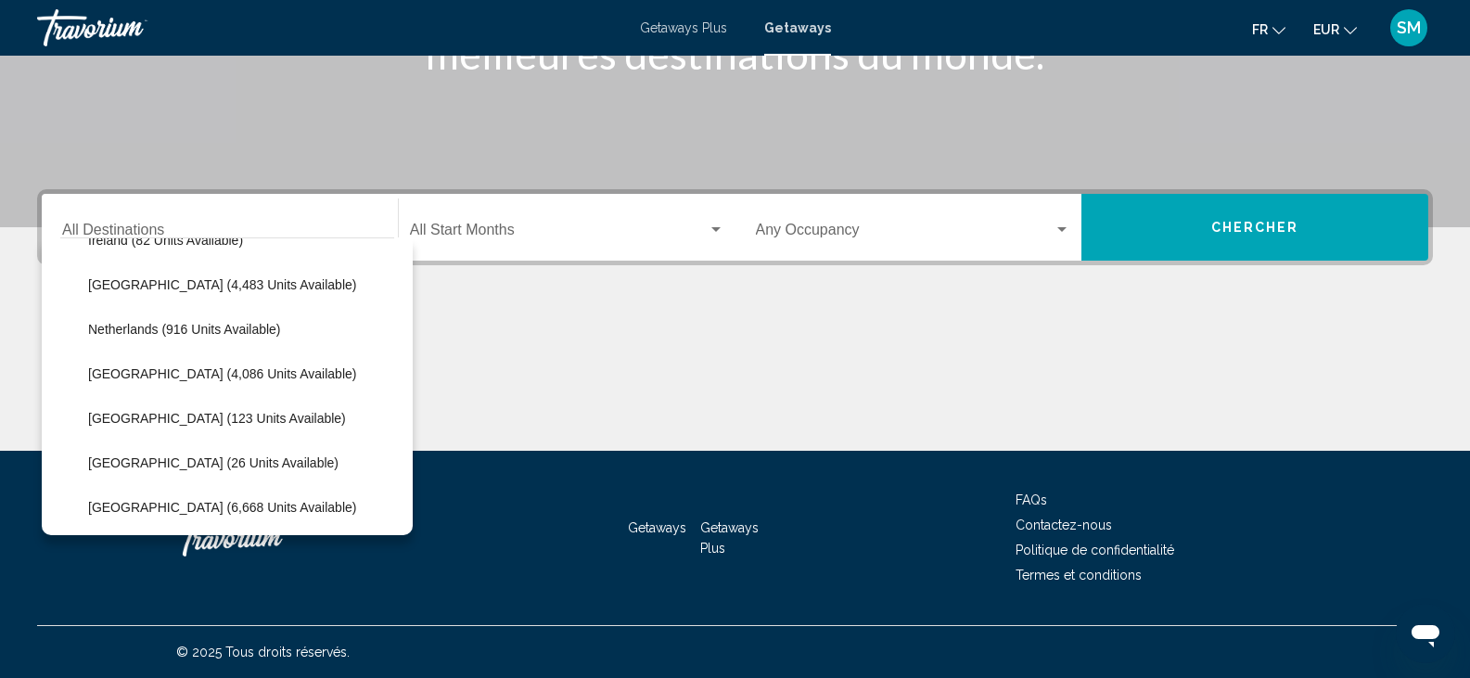
scroll to position [779, 0]
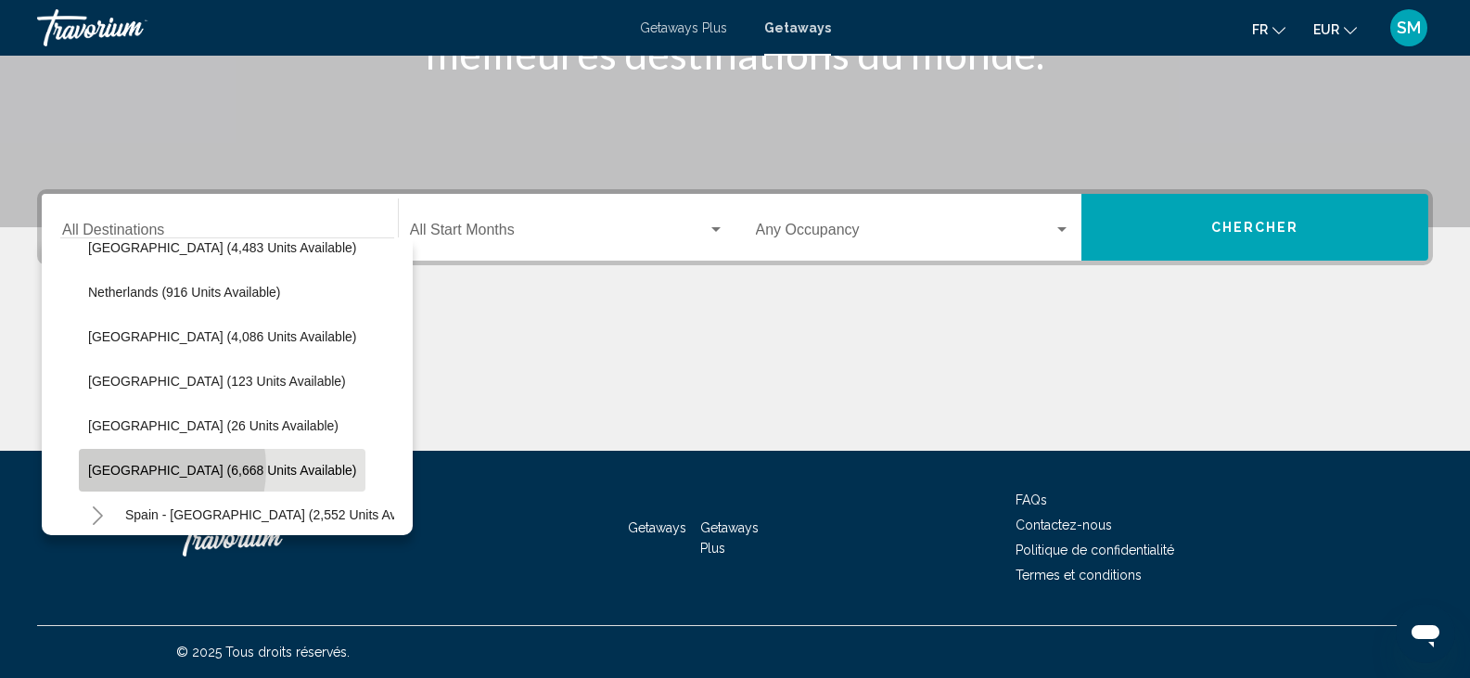
click at [133, 468] on span "Spain (6,668 units available)" at bounding box center [222, 470] width 268 height 15
type input "**********"
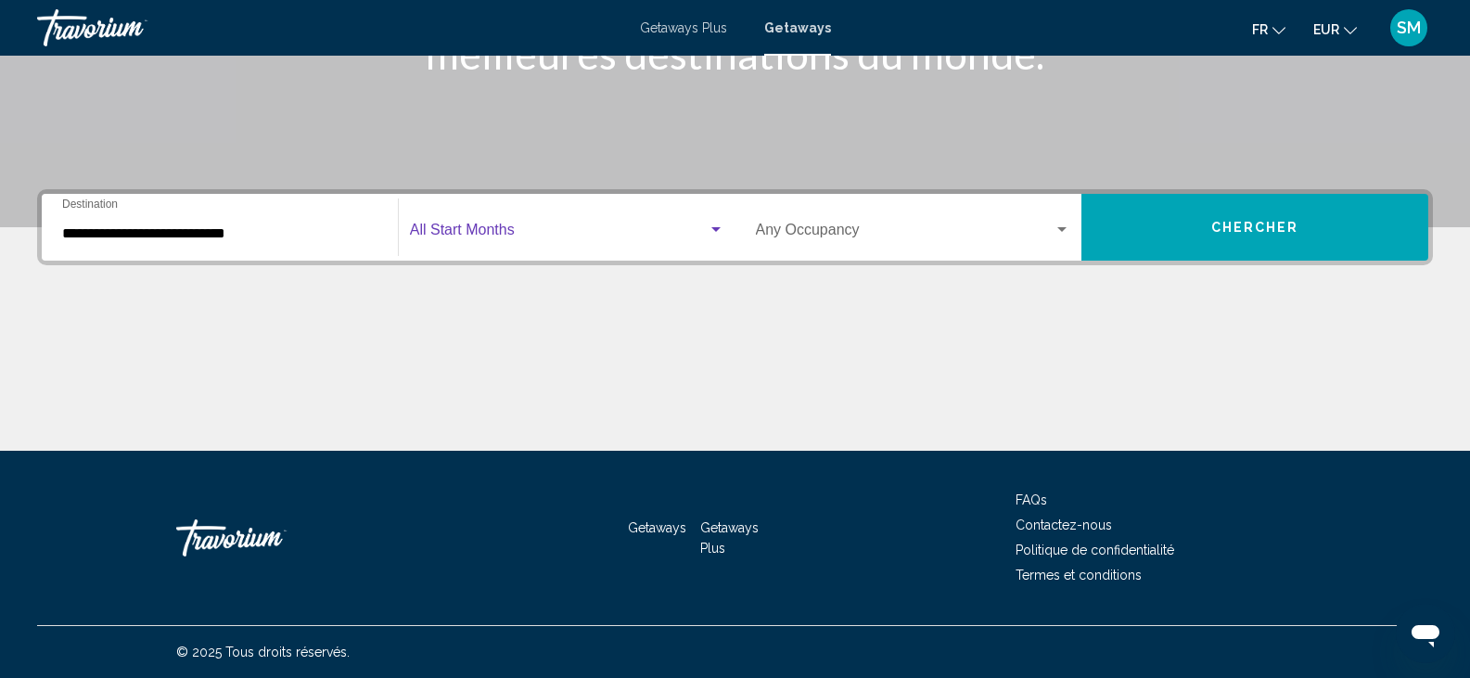
click at [715, 231] on div "Search widget" at bounding box center [715, 229] width 9 height 5
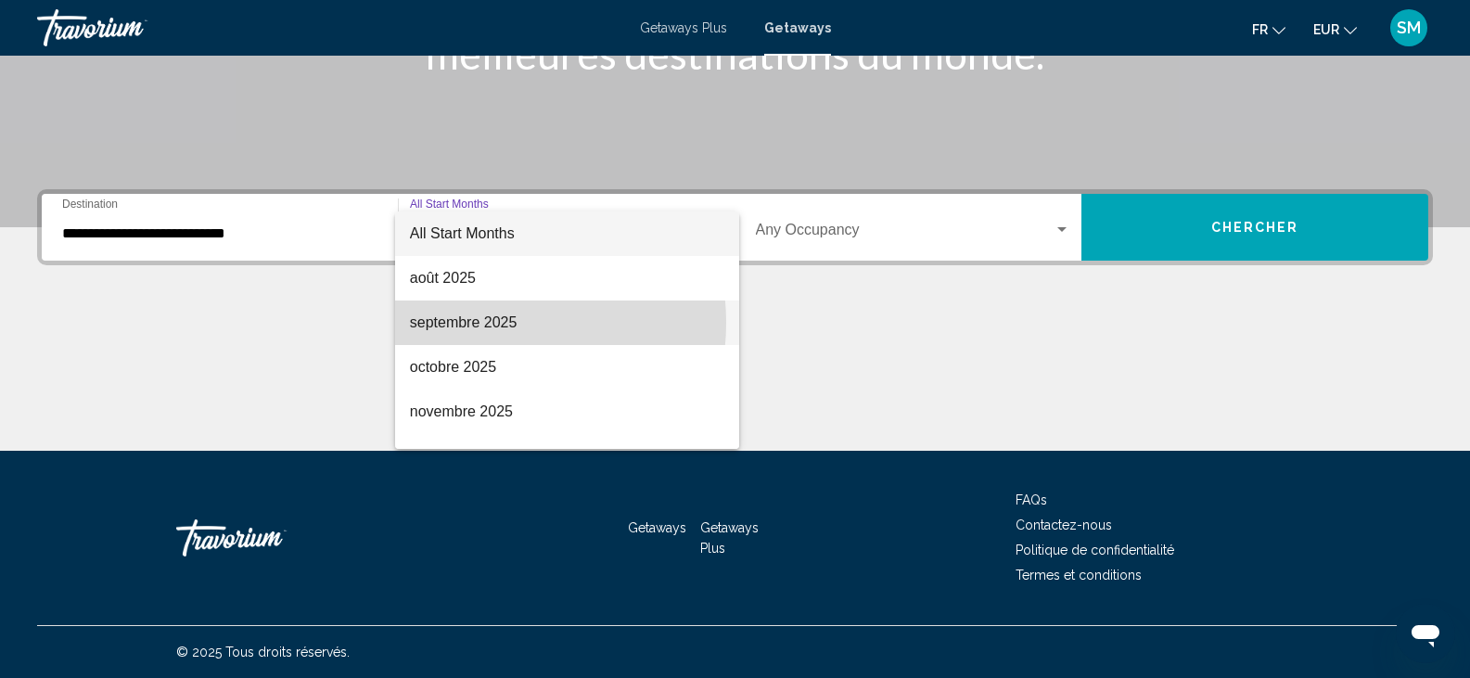
click at [487, 323] on span "septembre 2025" at bounding box center [567, 322] width 314 height 45
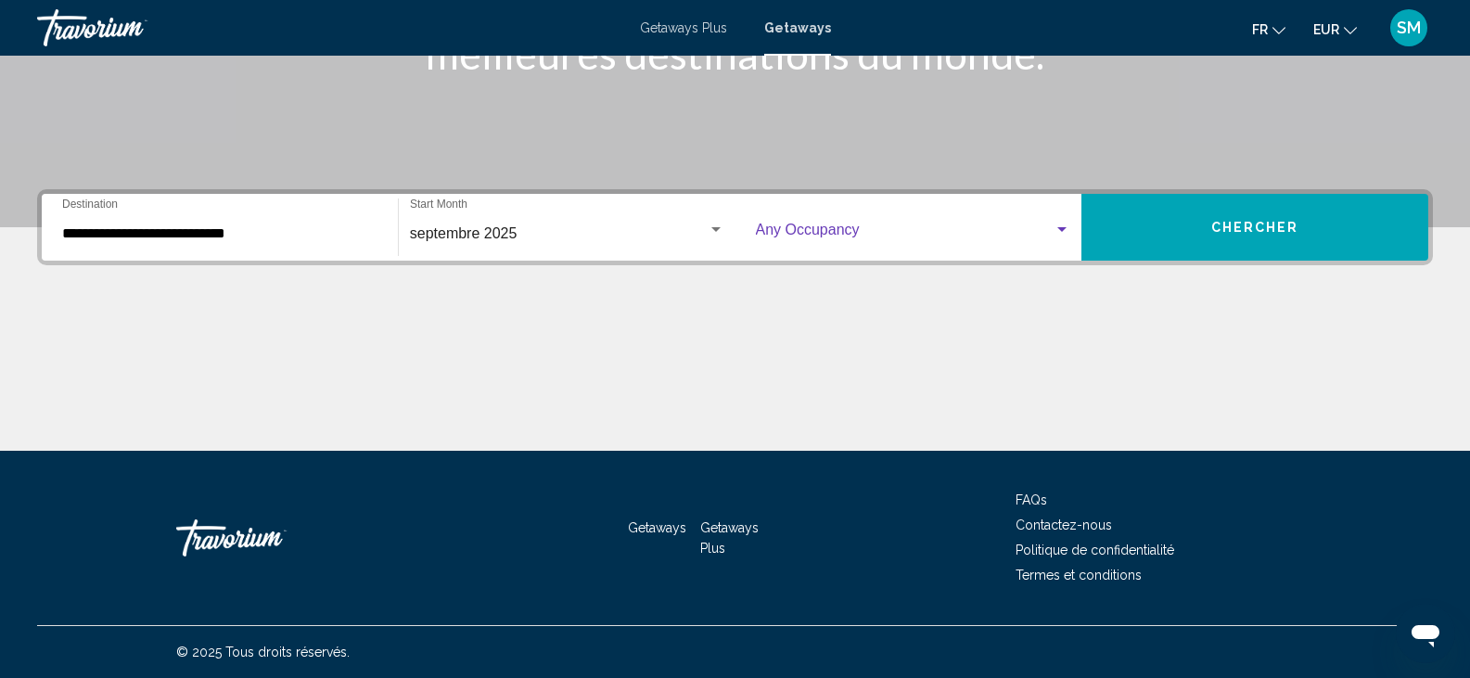
click at [863, 238] on span "Search widget" at bounding box center [905, 233] width 299 height 17
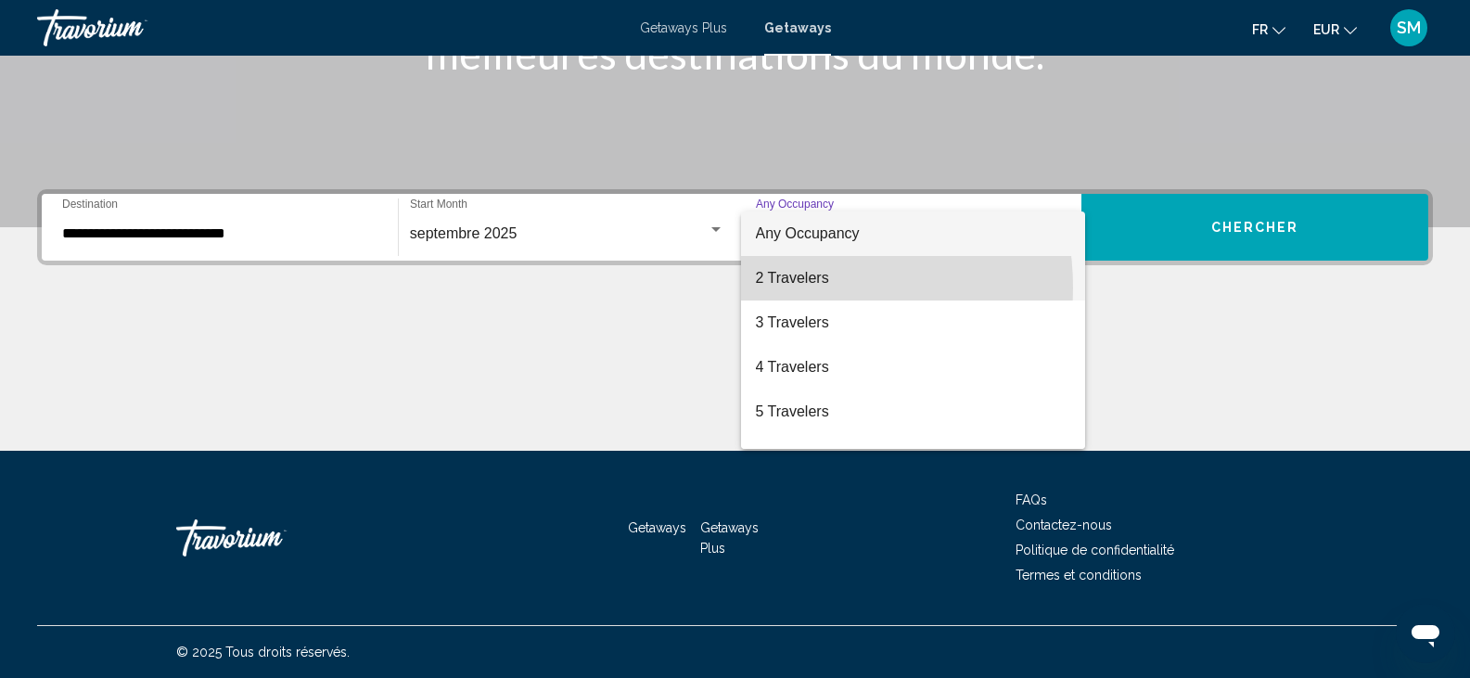
click at [792, 287] on span "2 Travelers" at bounding box center [913, 278] width 315 height 45
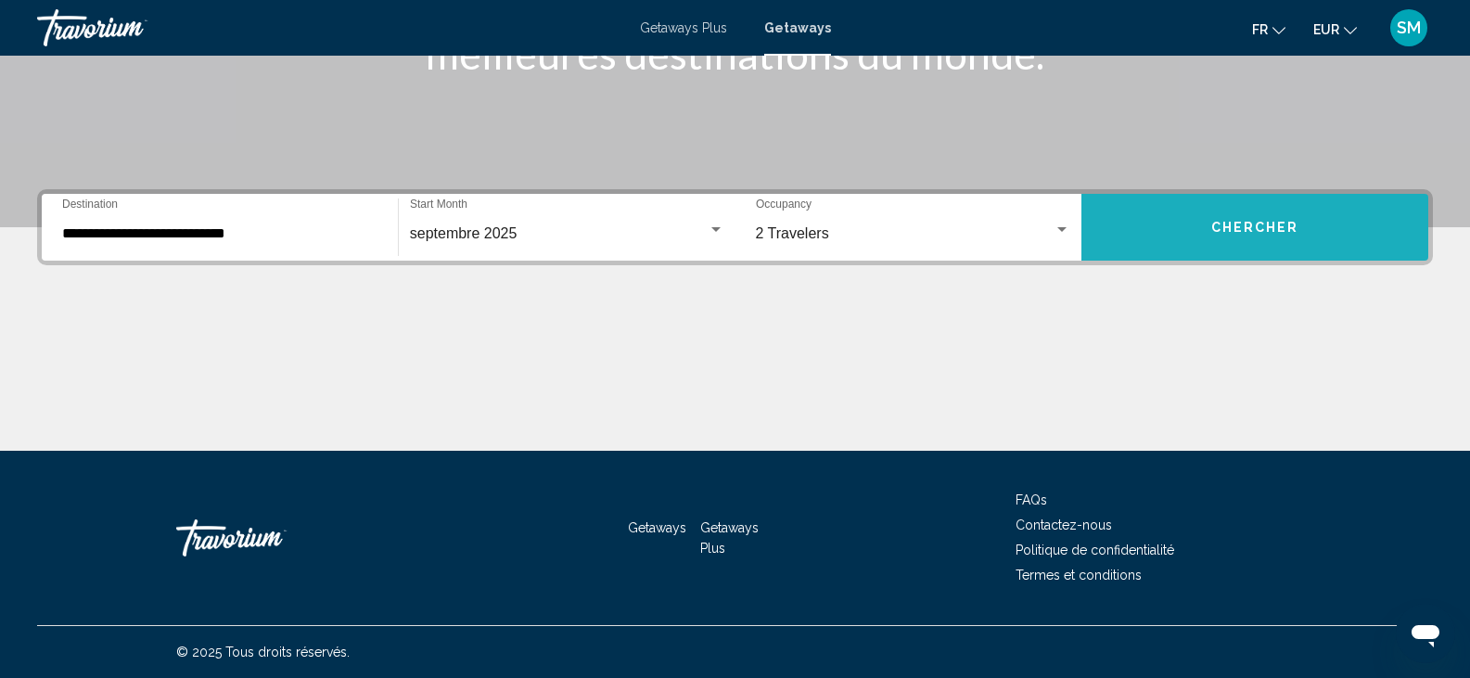
click at [1251, 230] on span "Chercher" at bounding box center [1255, 228] width 88 height 15
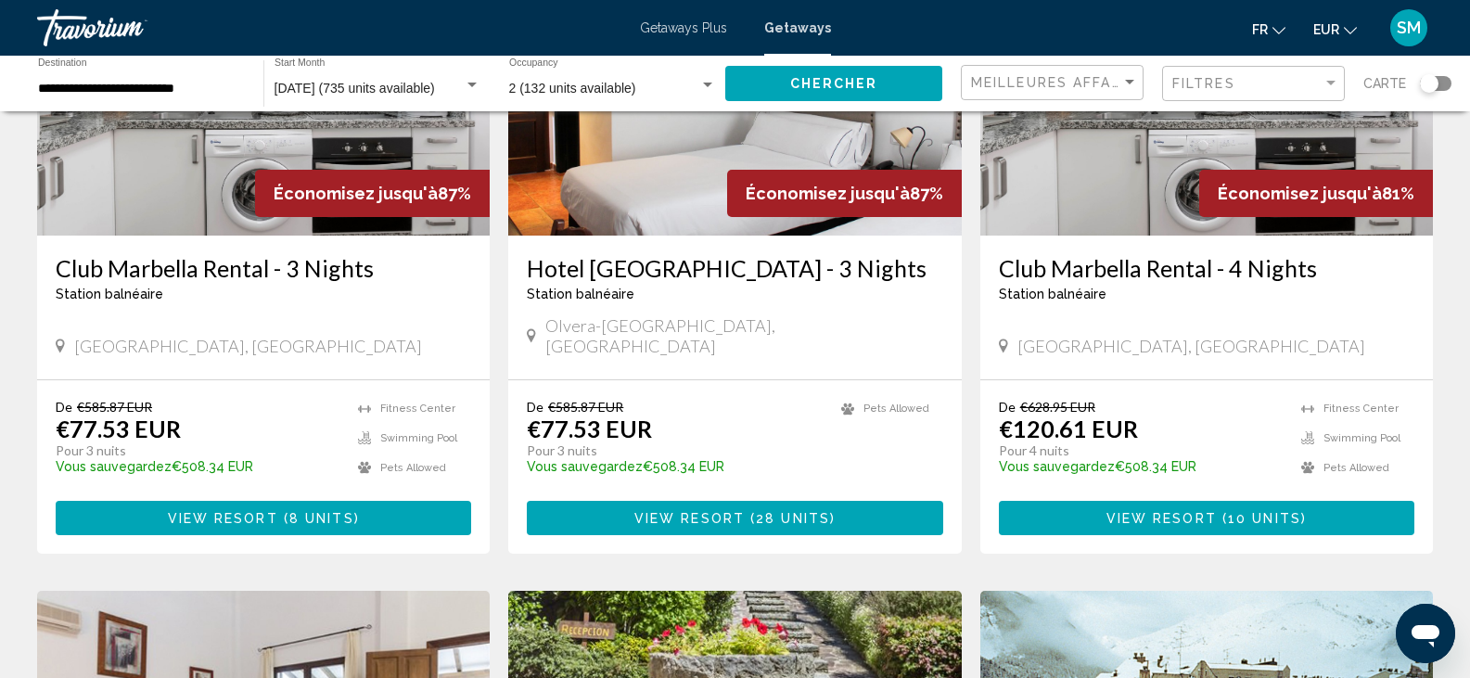
scroll to position [260, 0]
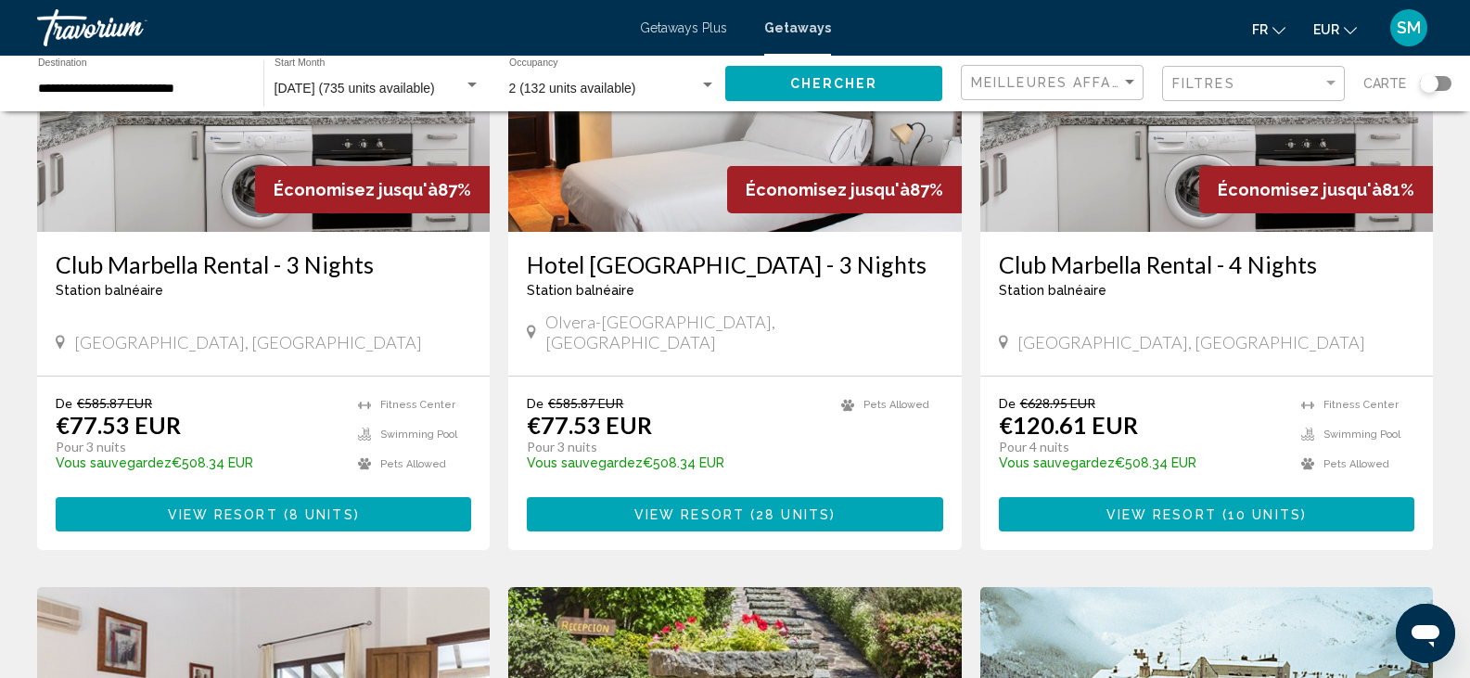
click at [578, 296] on span "Station balnéaire" at bounding box center [581, 290] width 108 height 15
click at [719, 290] on div "Station balnéaire - Ceci est une station d'adultes seulement" at bounding box center [734, 290] width 415 height 15
drag, startPoint x: 719, startPoint y: 290, endPoint x: 943, endPoint y: 183, distance: 248.9
click at [943, 183] on div "Économisez jusqu'à 87% Hotel Sierra Y Cal - 3 Nights Station balnéaire - Ceci e…" at bounding box center [734, 155] width 453 height 441
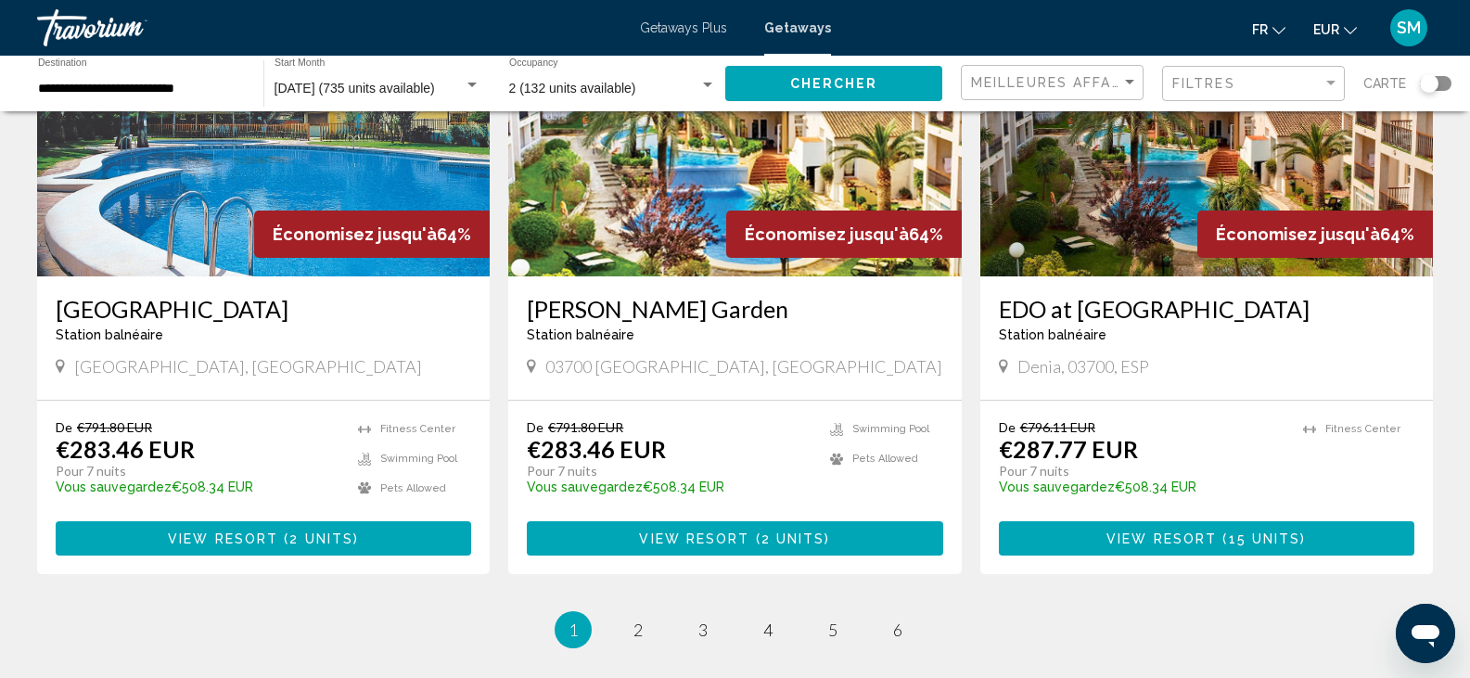
scroll to position [2189, 0]
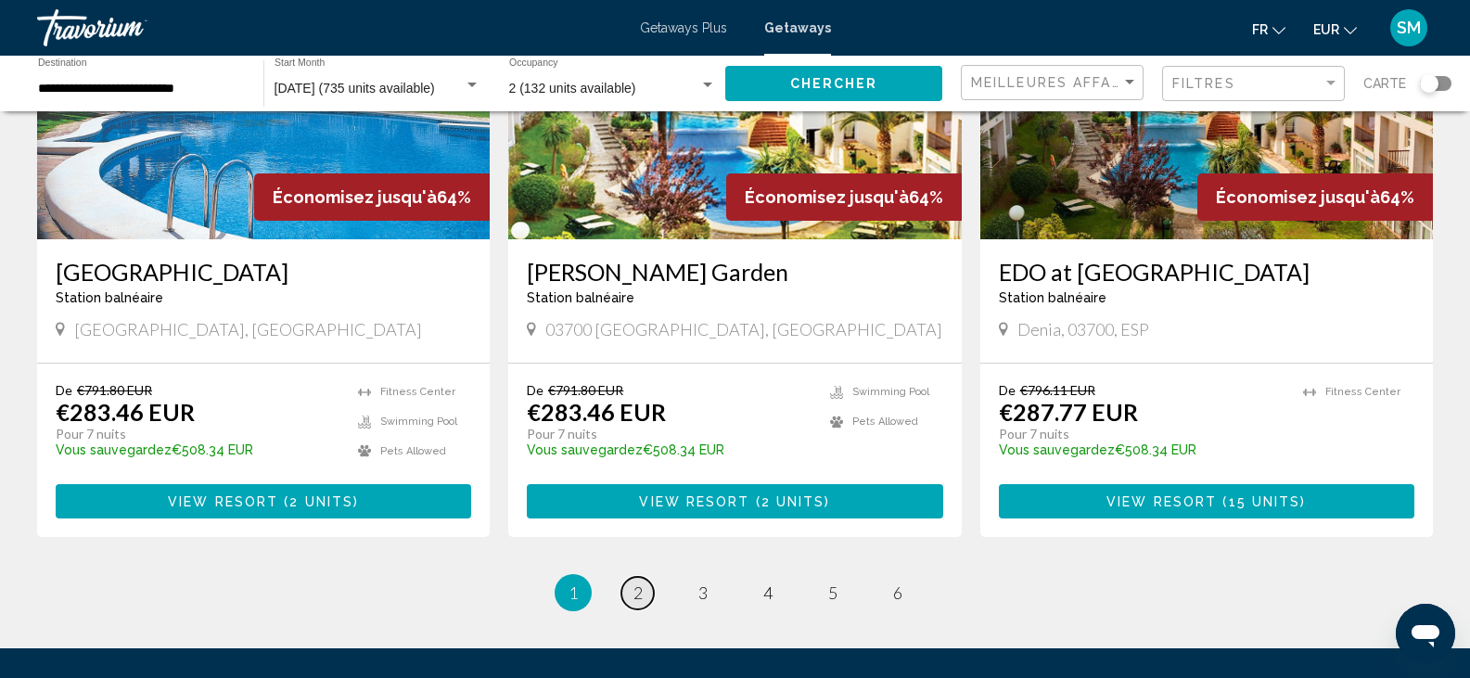
click at [633, 582] on span "2" at bounding box center [637, 592] width 9 height 20
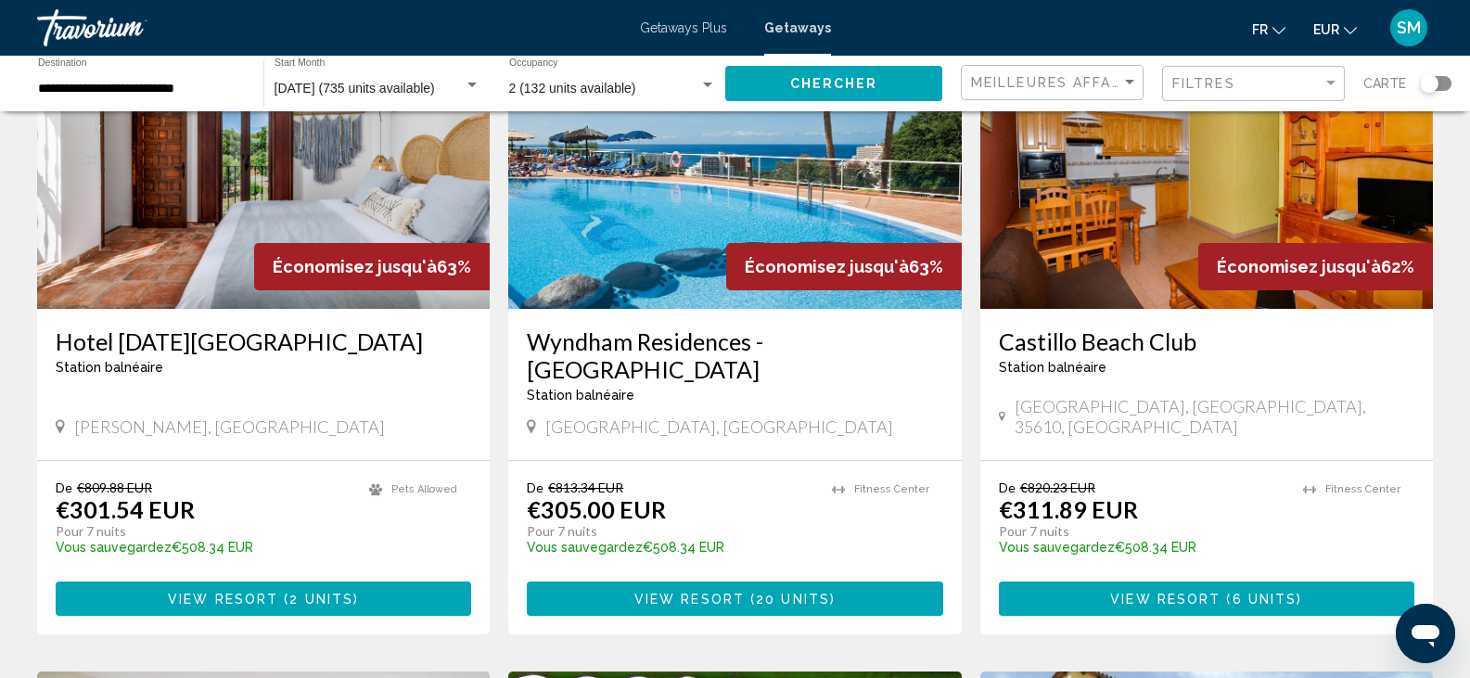
scroll to position [185, 0]
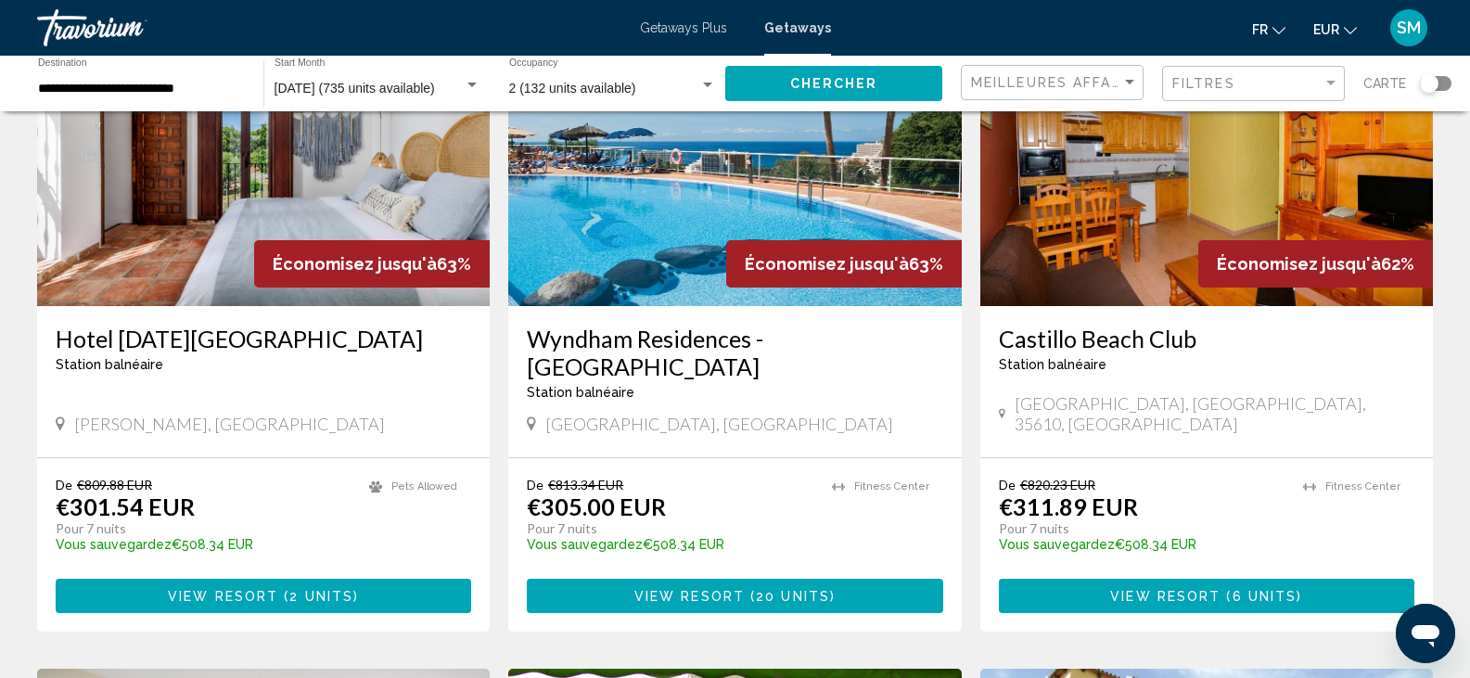
click at [820, 211] on img "Main content" at bounding box center [734, 157] width 453 height 297
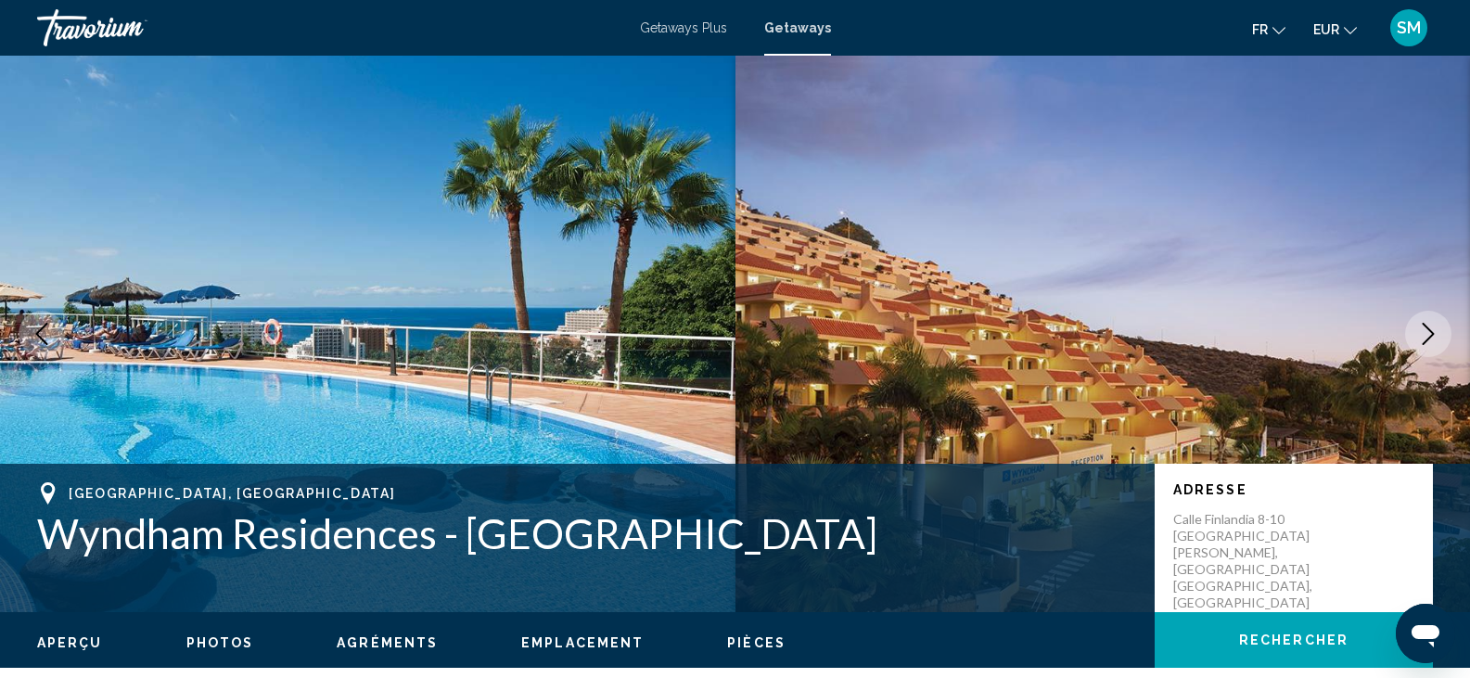
click at [1434, 333] on icon "Next image" at bounding box center [1428, 334] width 22 height 22
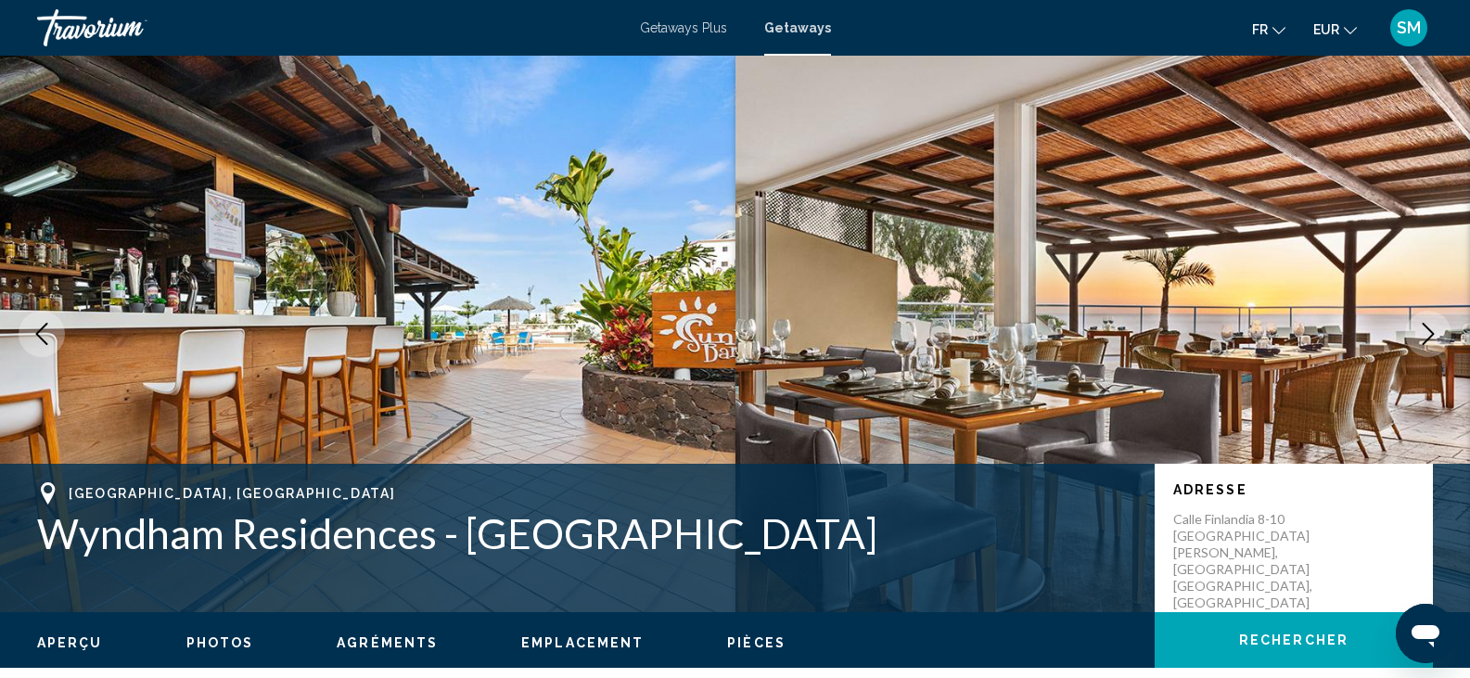
click at [1434, 333] on icon "Next image" at bounding box center [1428, 334] width 22 height 22
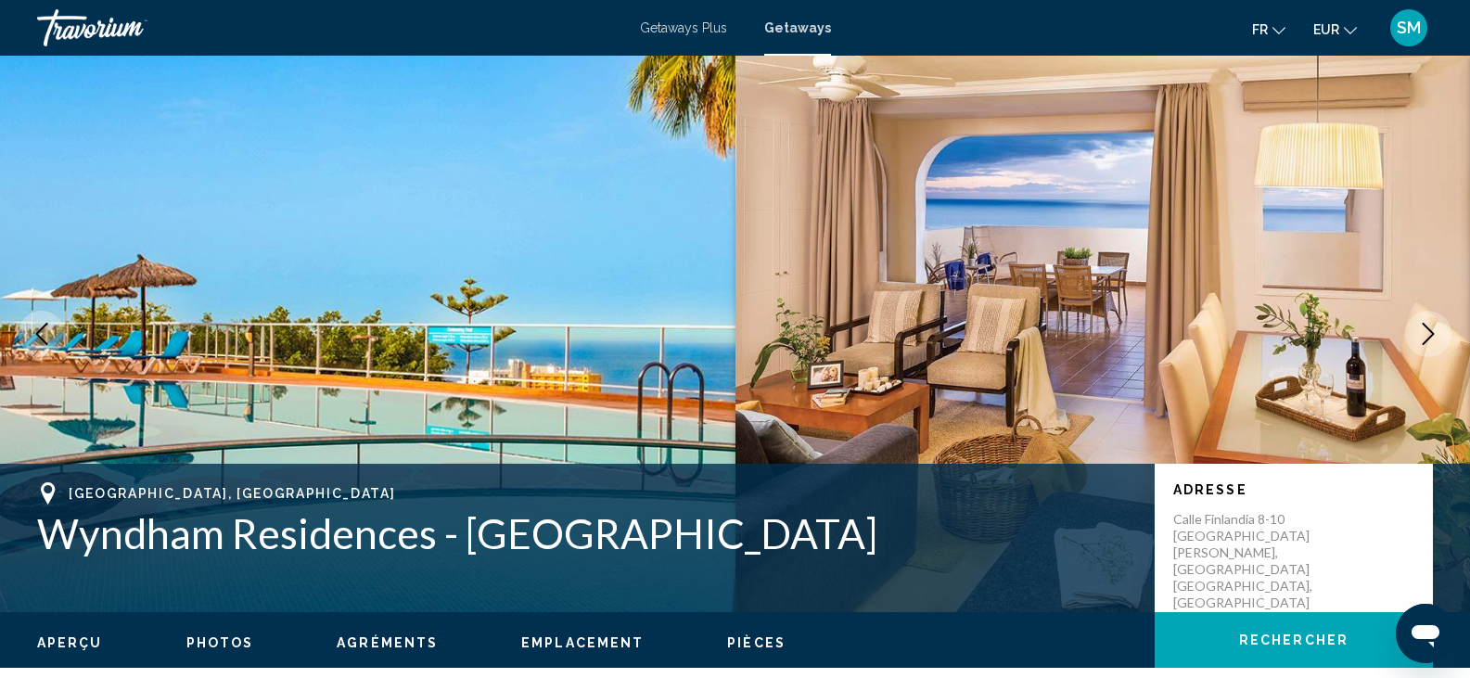
click at [1434, 333] on icon "Next image" at bounding box center [1428, 334] width 22 height 22
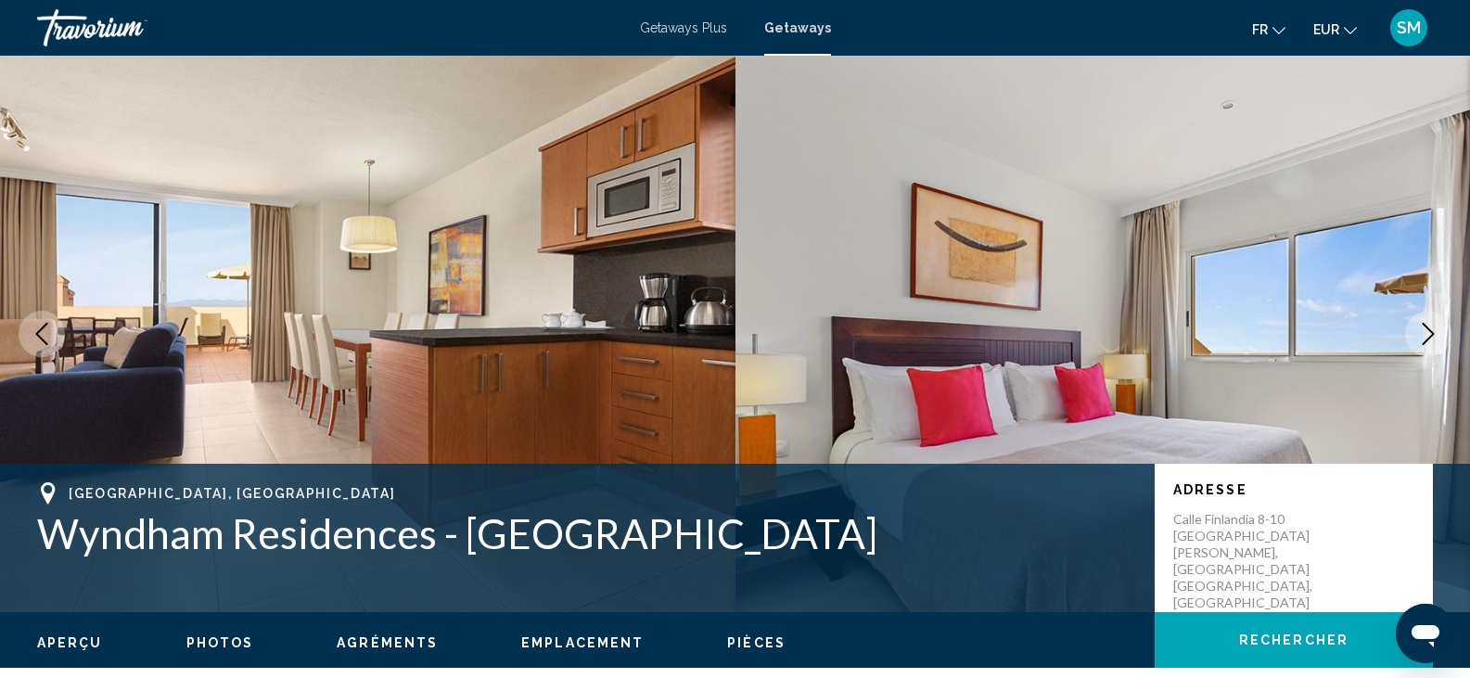
click at [1434, 333] on icon "Next image" at bounding box center [1428, 334] width 22 height 22
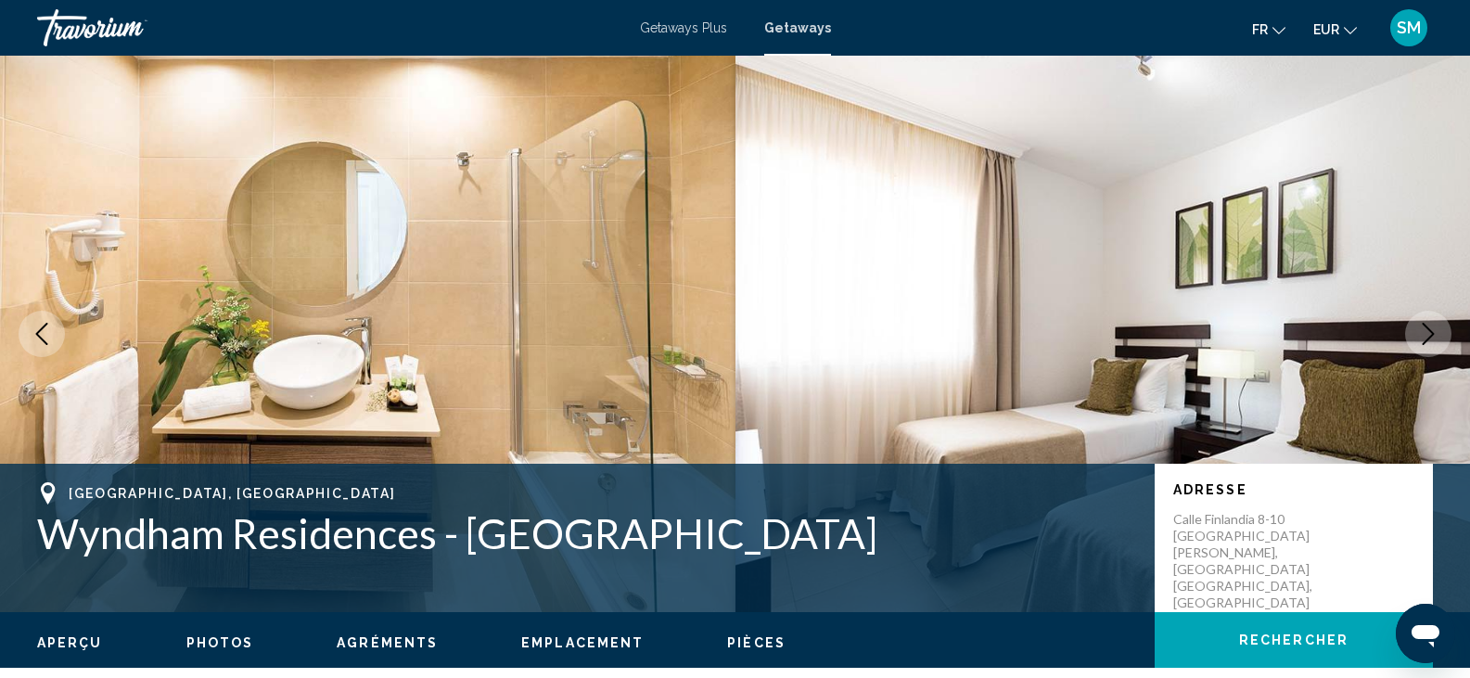
click at [1434, 333] on icon "Next image" at bounding box center [1428, 334] width 22 height 22
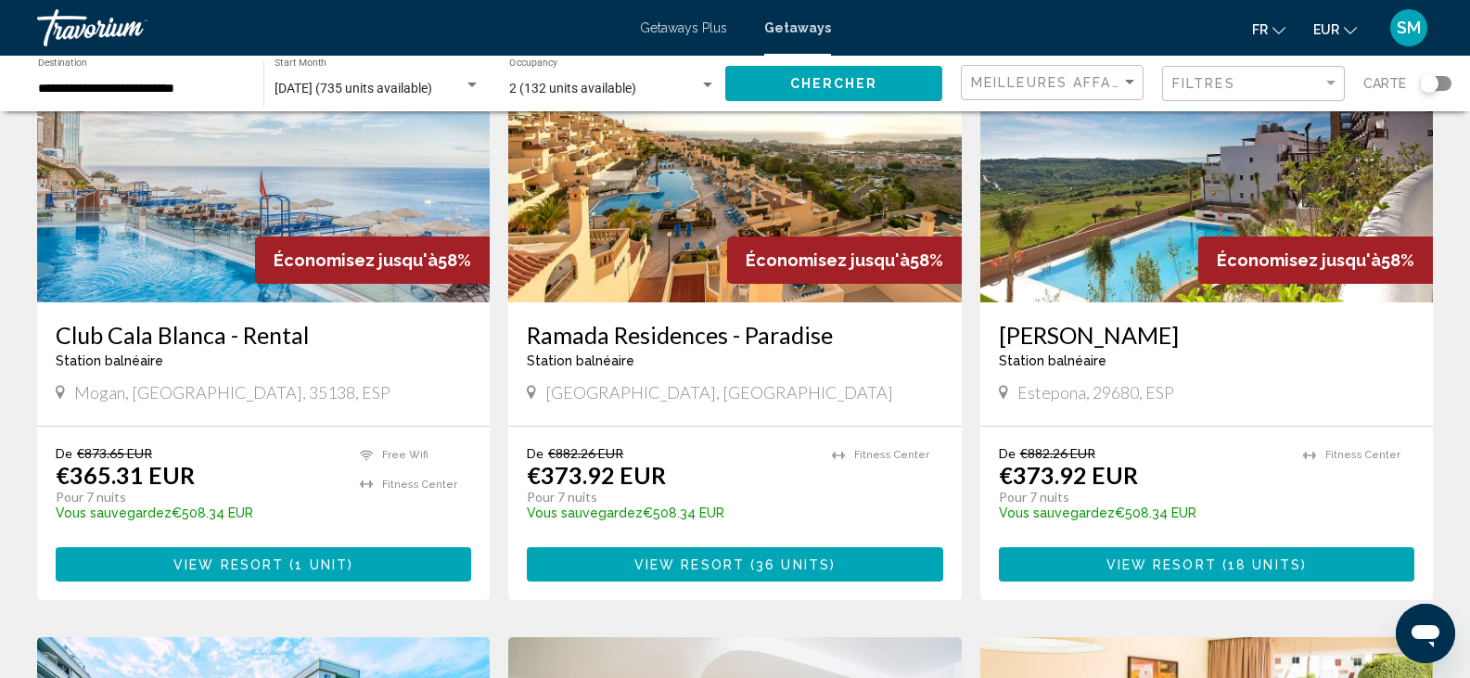
scroll to position [1558, 0]
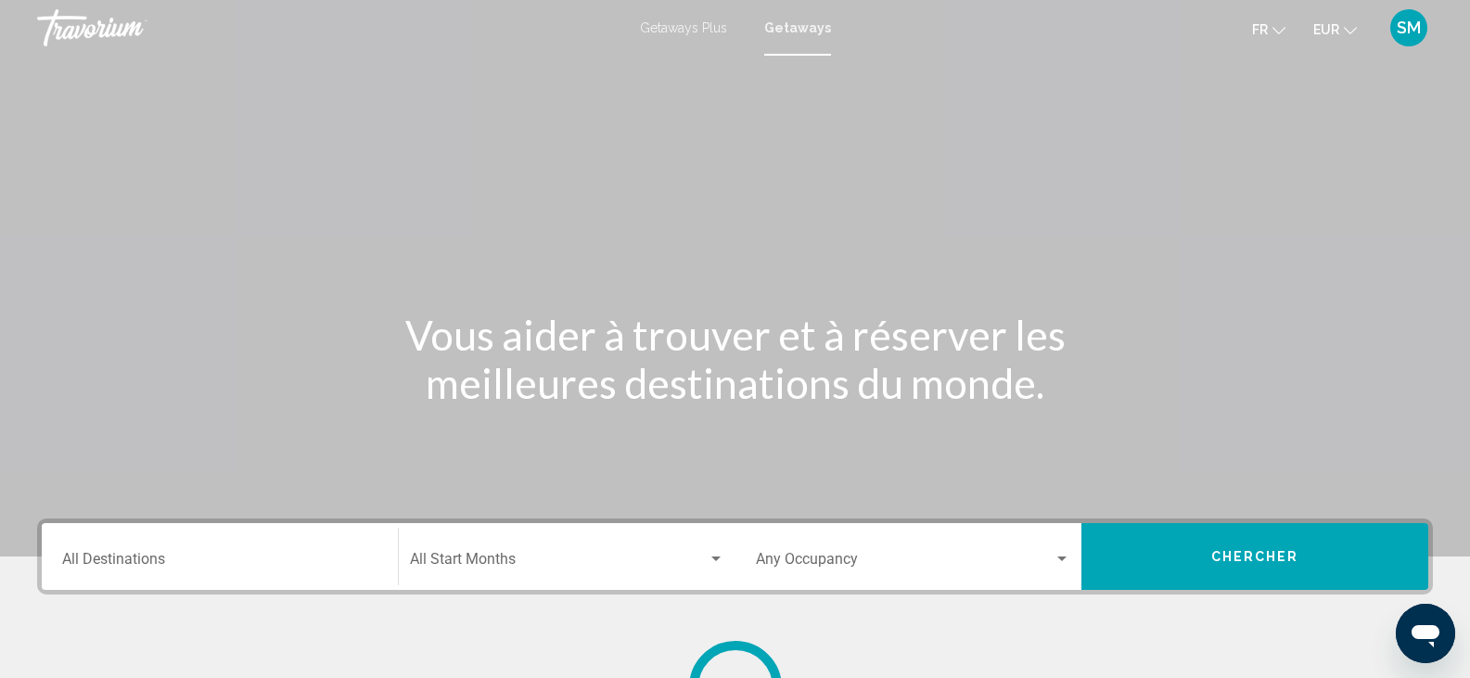
click at [198, 550] on div "Destination All Destinations" at bounding box center [219, 557] width 315 height 58
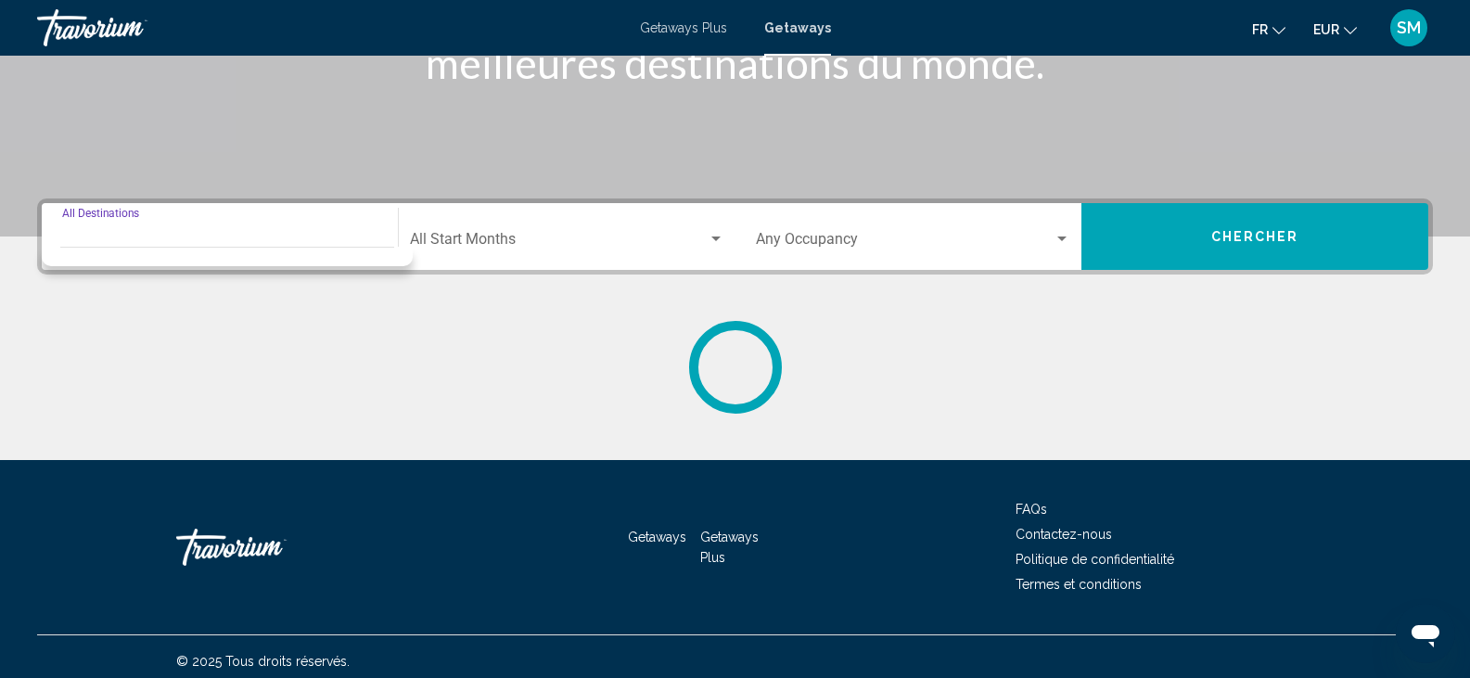
scroll to position [329, 0]
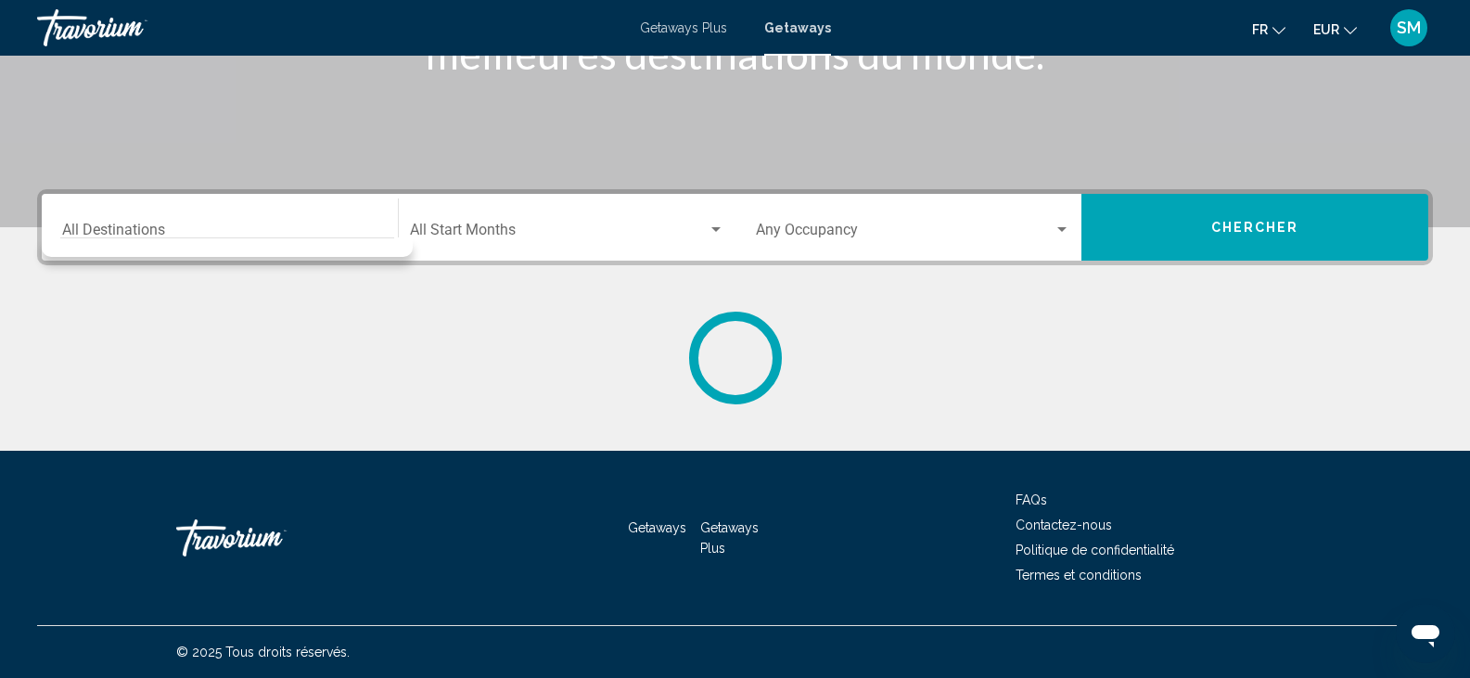
click at [79, 239] on div "Search widget" at bounding box center [227, 242] width 334 height 9
click at [74, 228] on input "Destination All Destinations" at bounding box center [219, 233] width 315 height 17
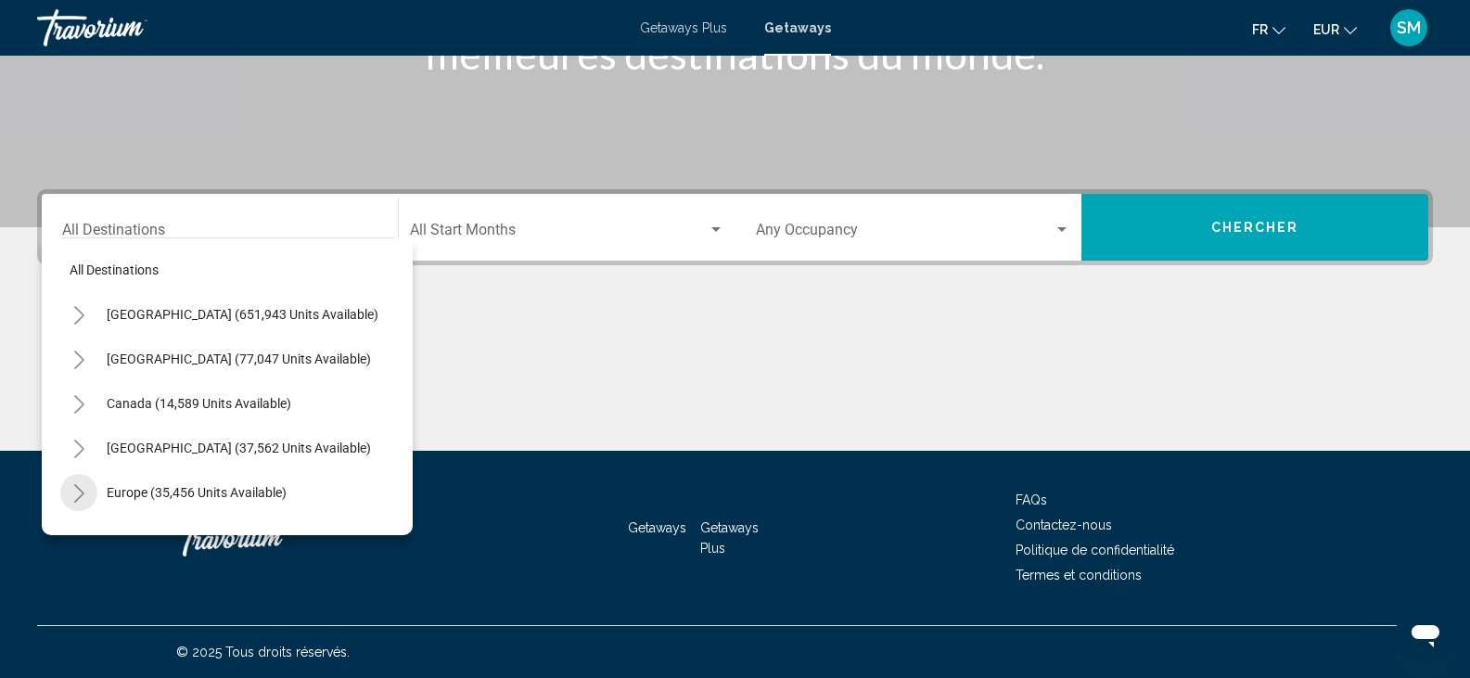
click at [82, 487] on icon "Toggle Europe (35,456 units available)" at bounding box center [79, 493] width 14 height 19
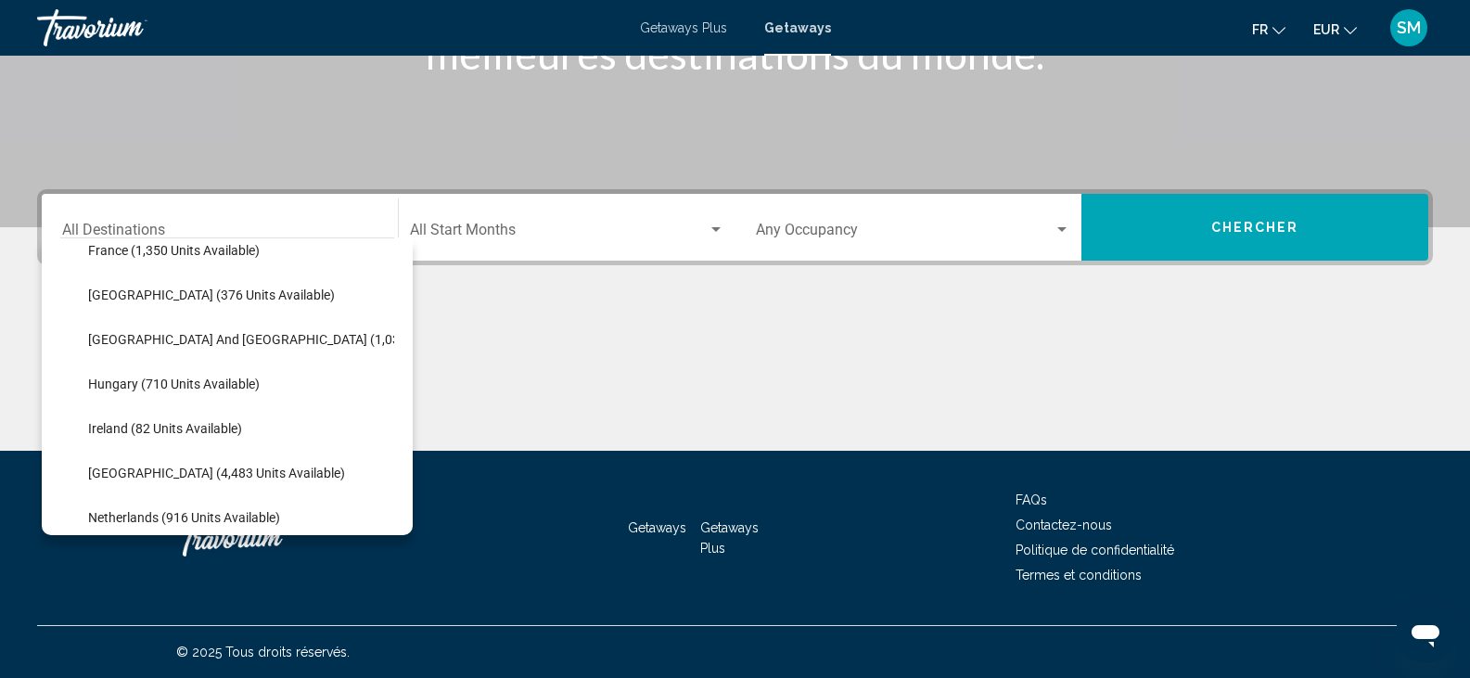
scroll to position [556, 0]
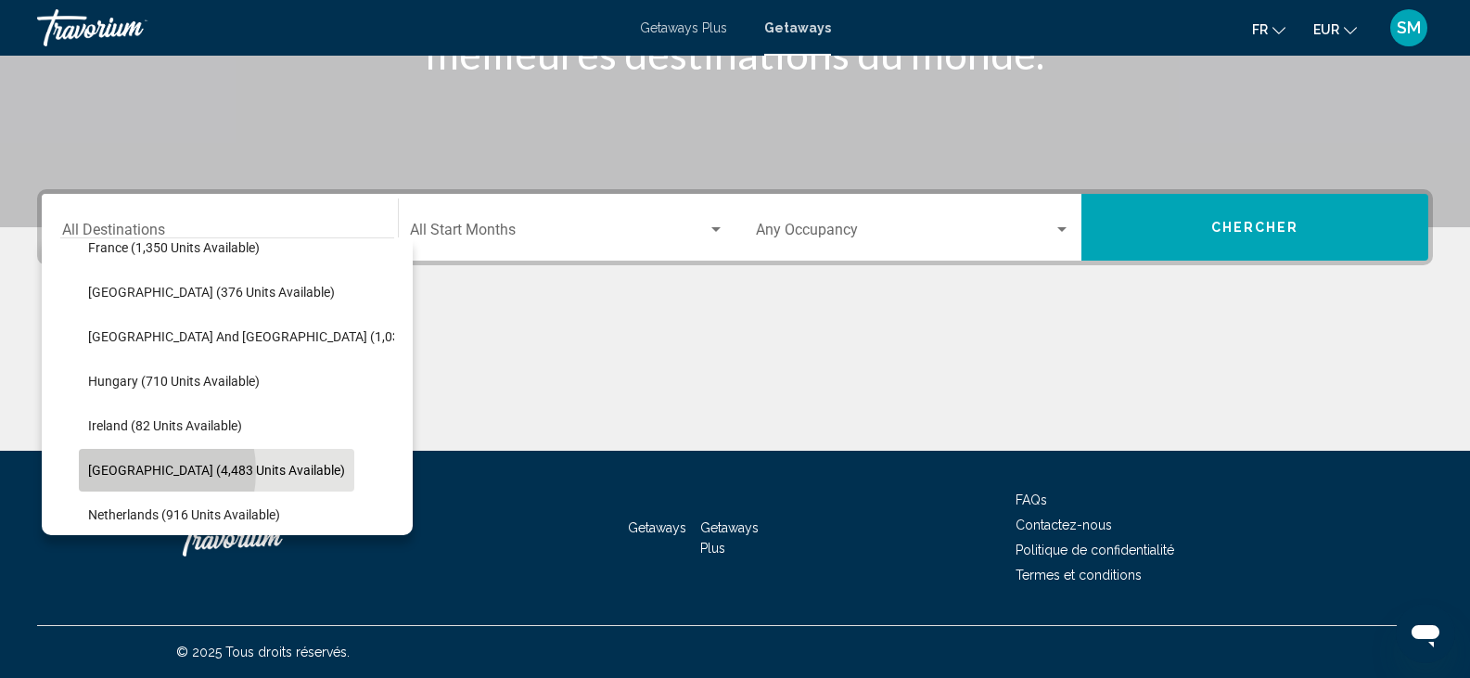
click at [124, 471] on span "Italy (4,483 units available)" at bounding box center [216, 470] width 257 height 15
type input "**********"
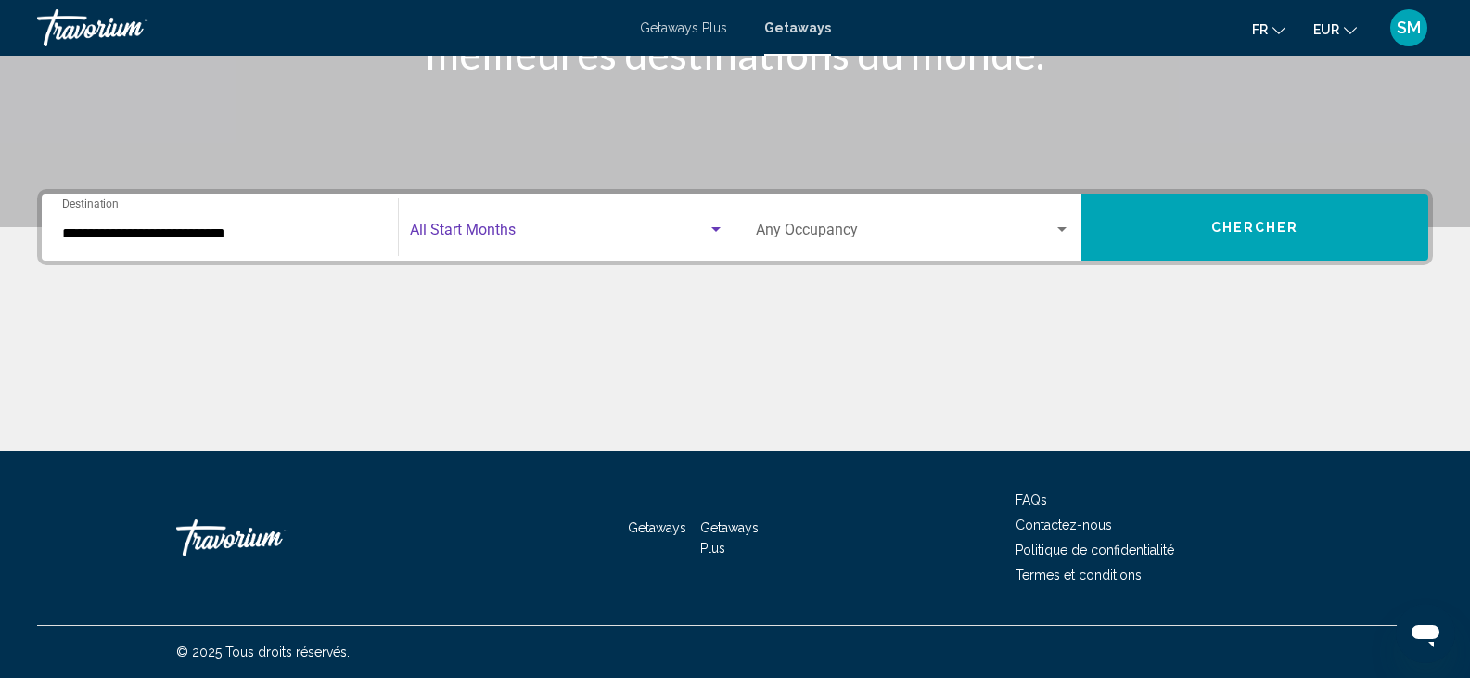
click at [533, 227] on span "Search widget" at bounding box center [559, 233] width 298 height 17
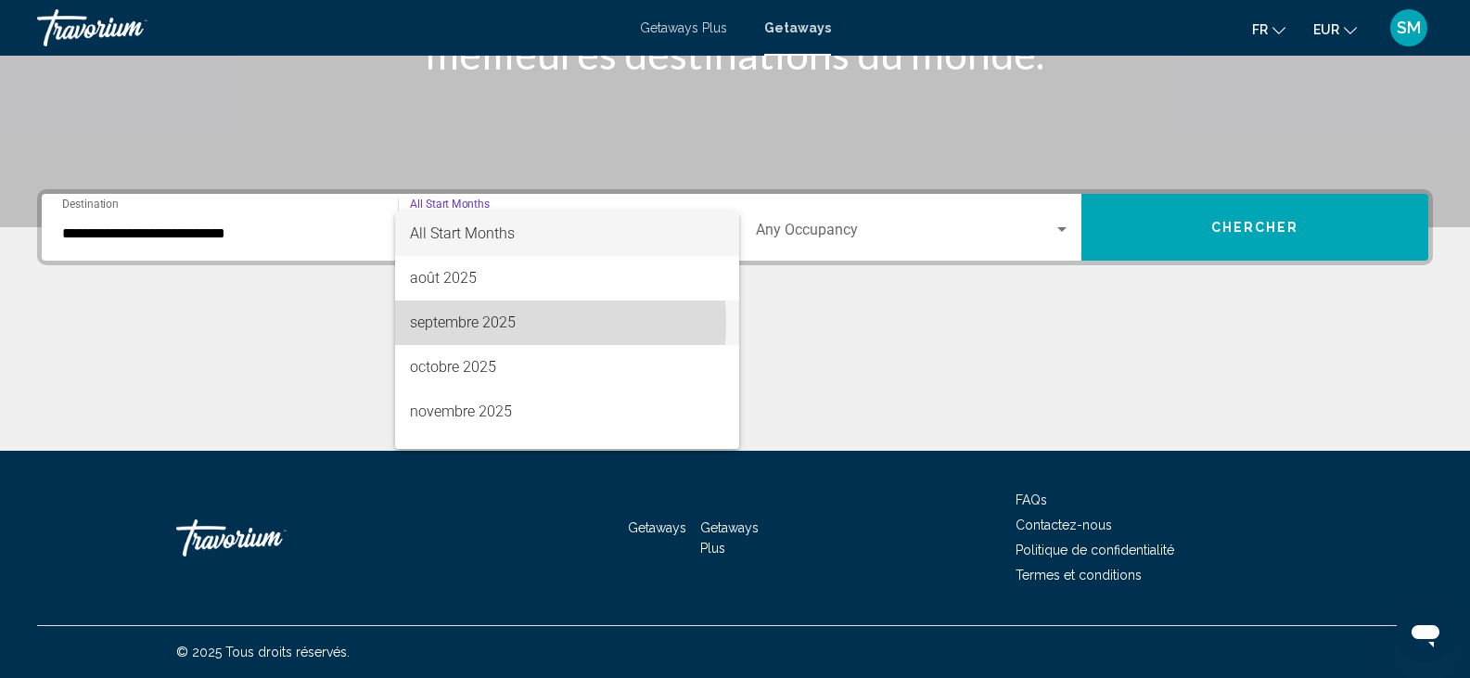
click at [488, 323] on span "septembre 2025" at bounding box center [567, 322] width 314 height 45
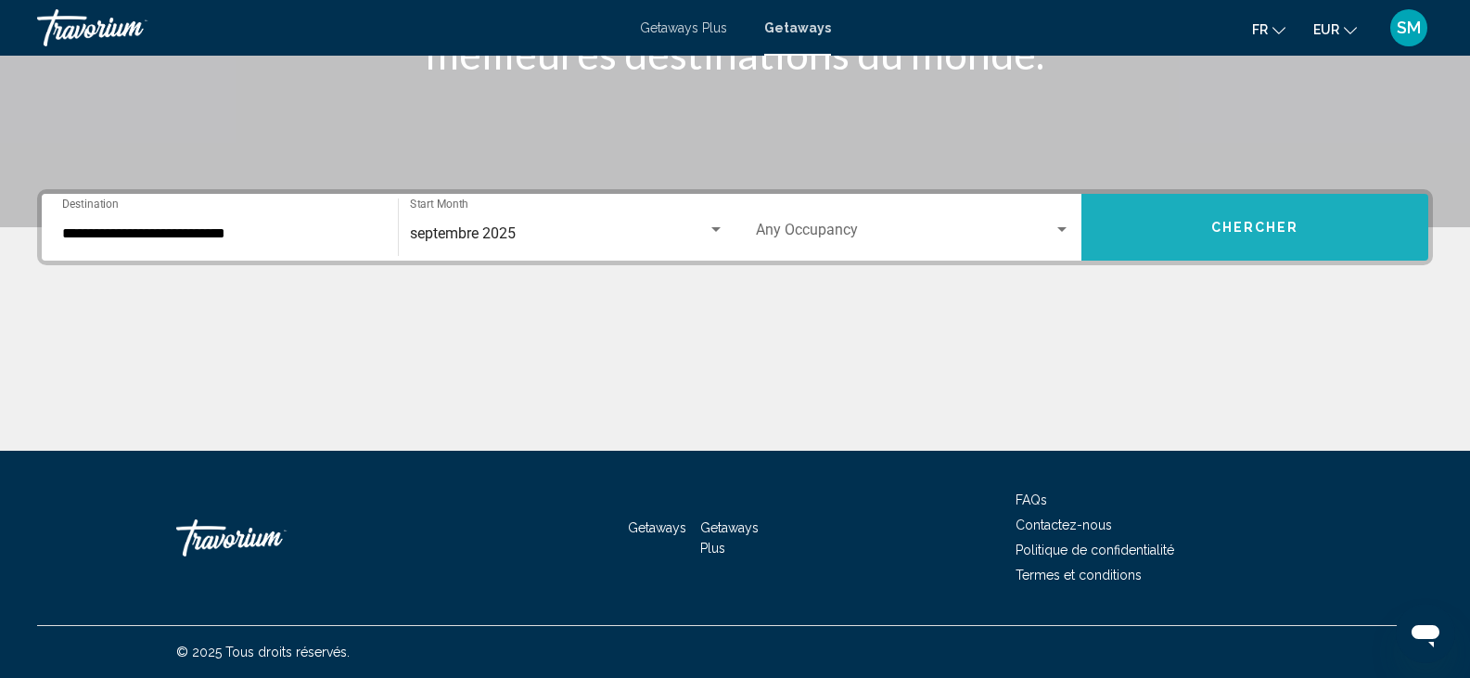
click at [1169, 231] on button "Chercher" at bounding box center [1254, 227] width 347 height 67
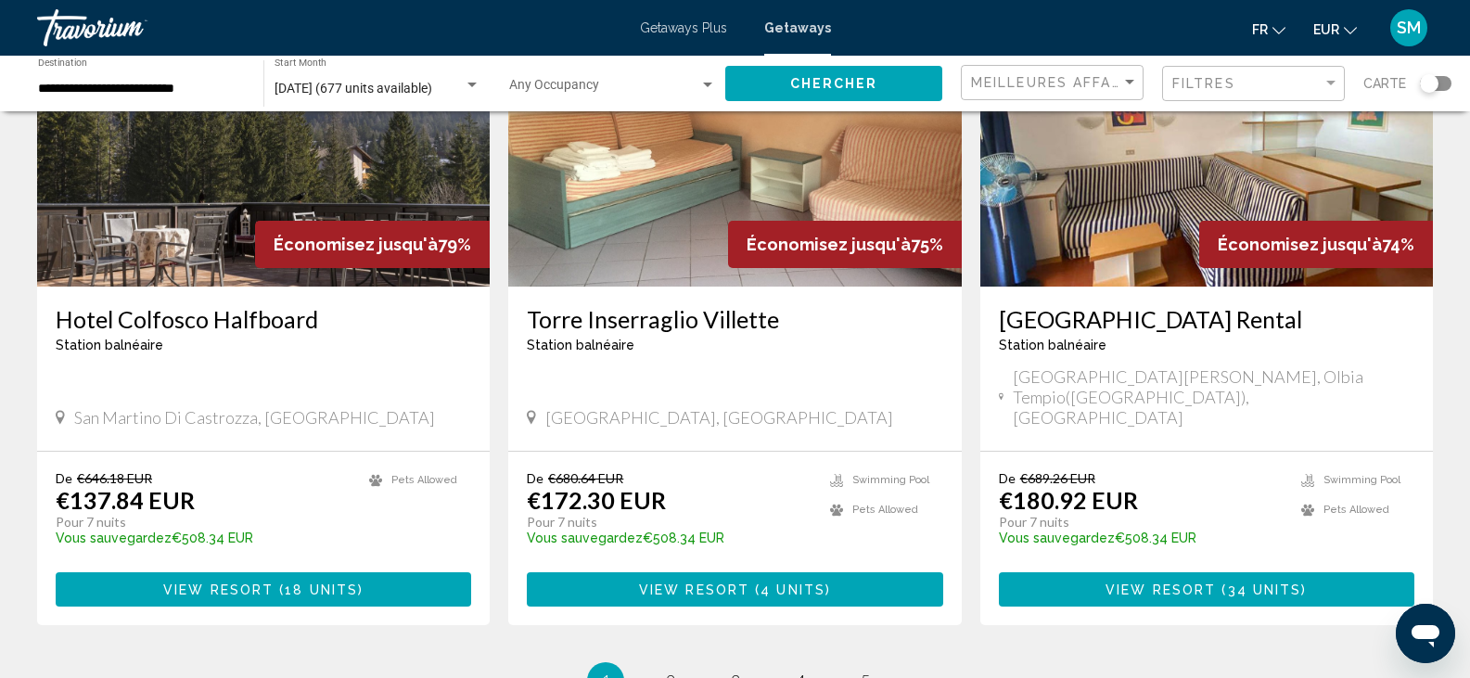
scroll to position [2189, 0]
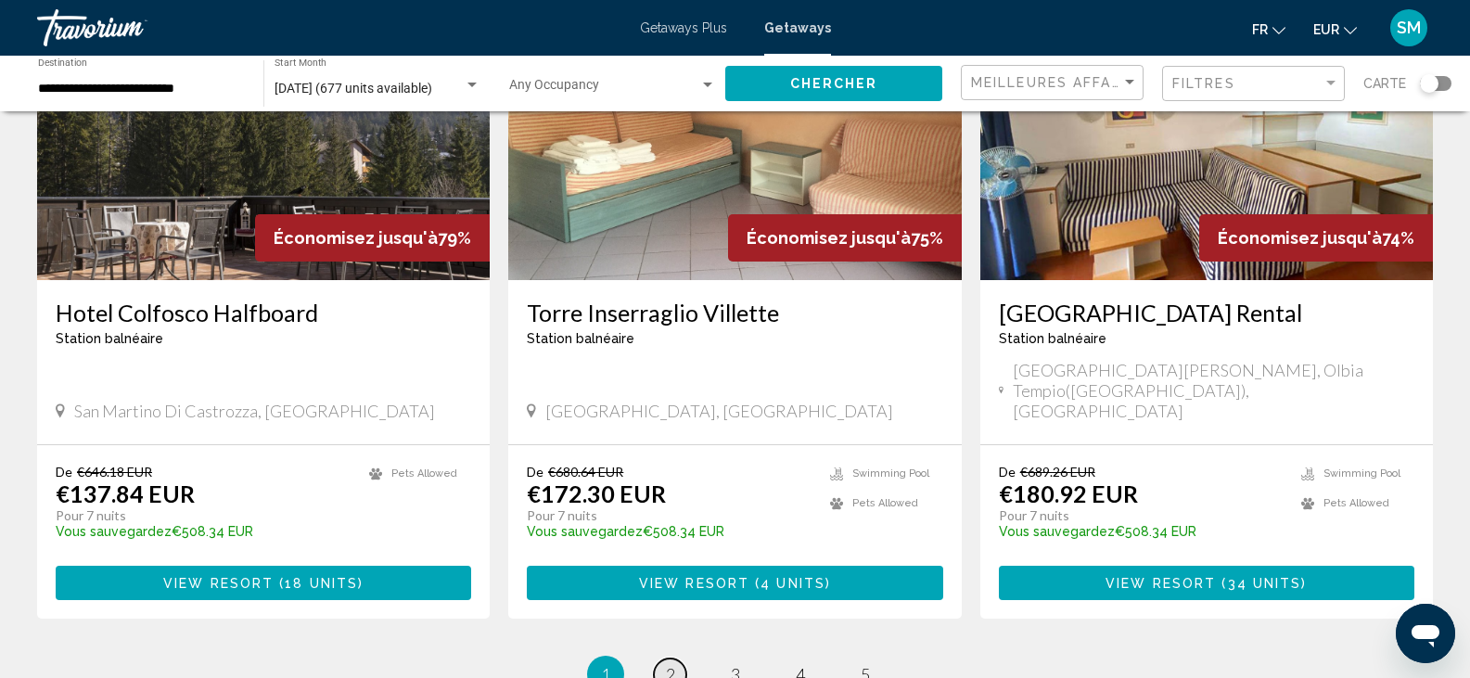
click at [673, 664] on span "2" at bounding box center [670, 674] width 9 height 20
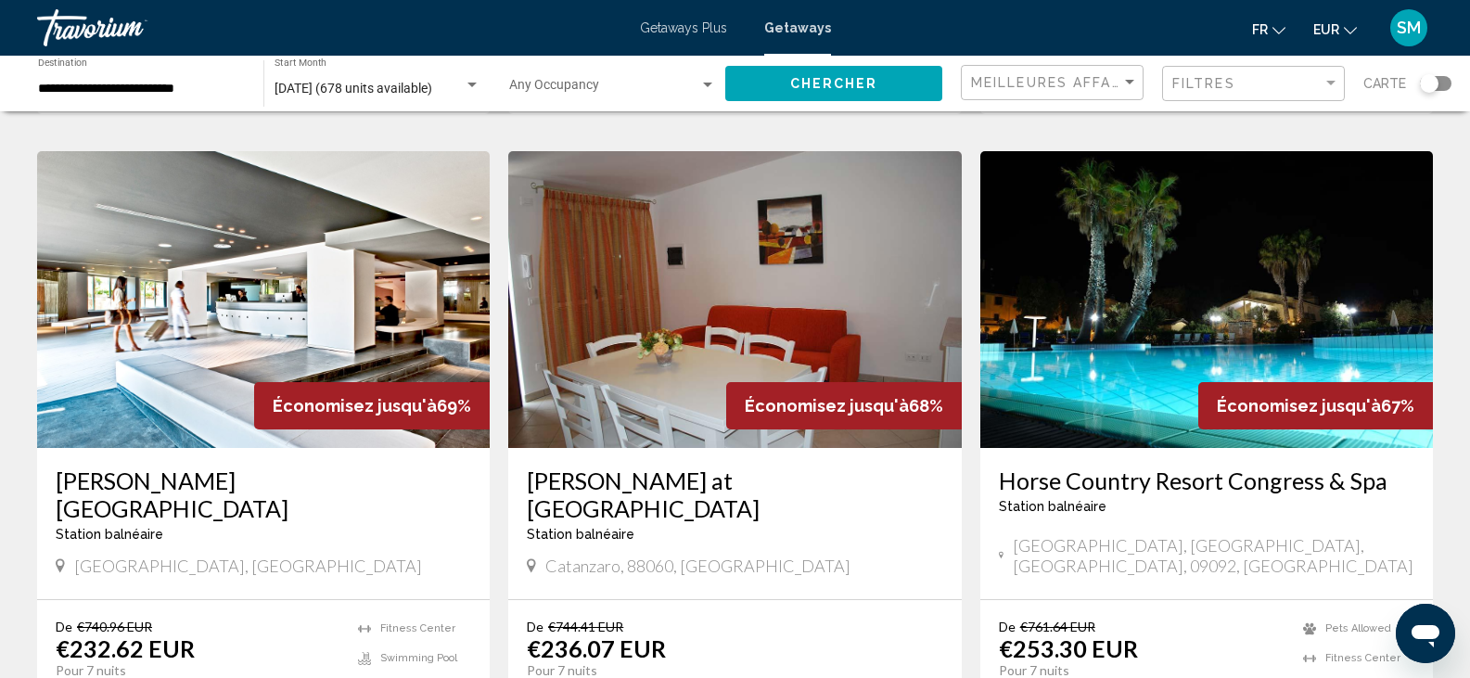
scroll to position [2003, 0]
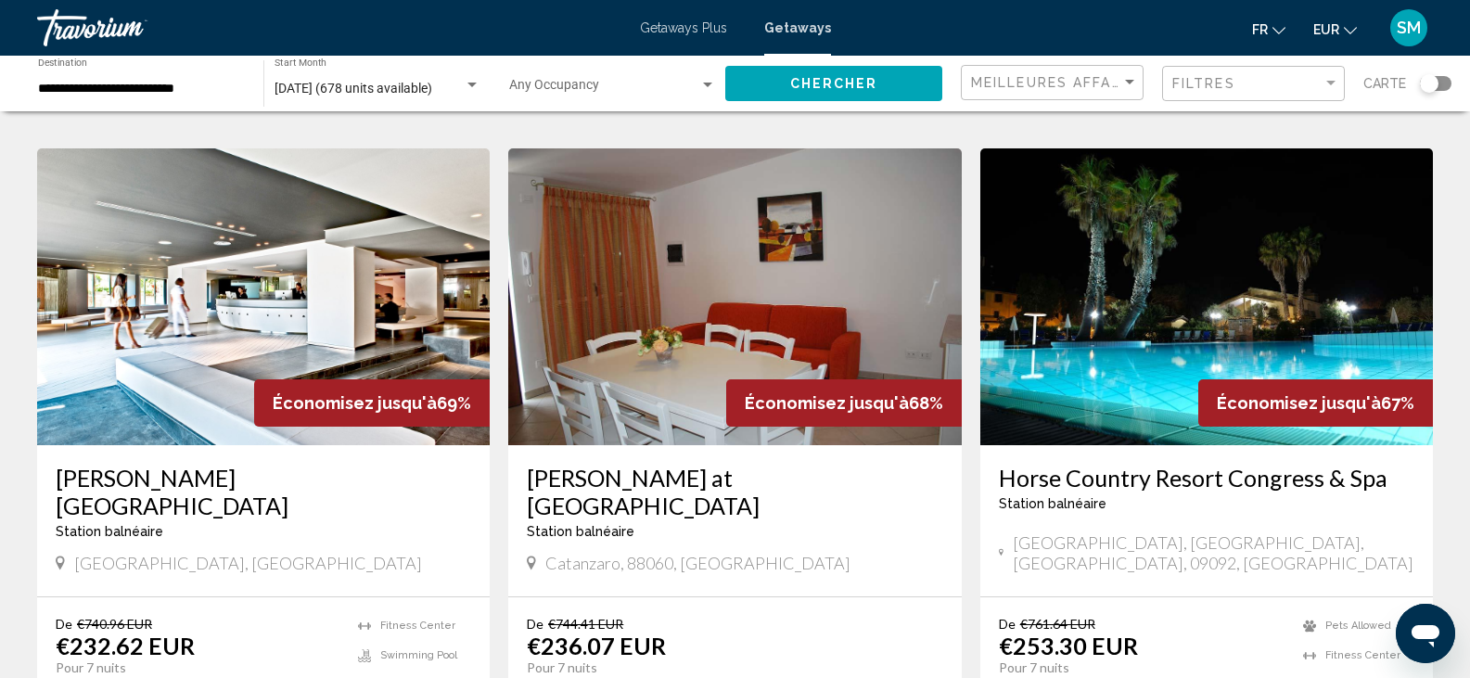
click at [1274, 259] on img "Main content" at bounding box center [1206, 296] width 453 height 297
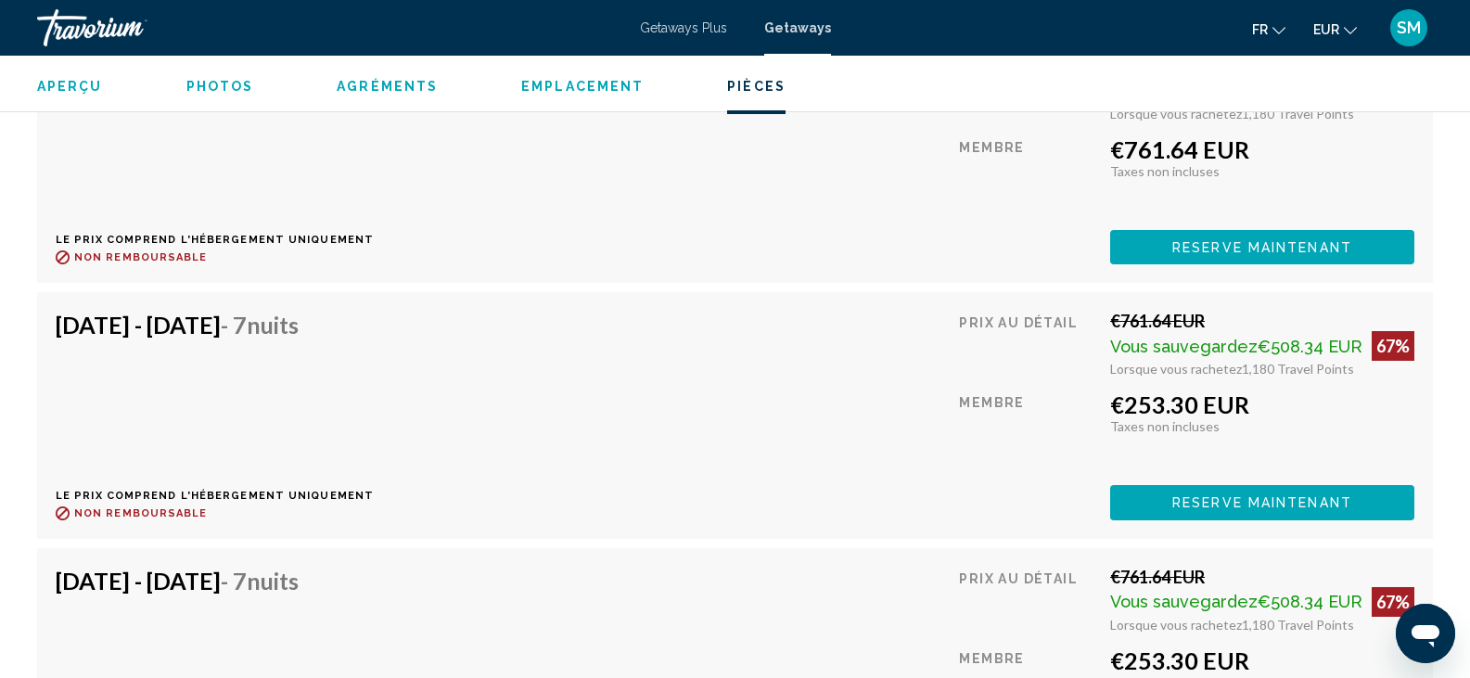
scroll to position [3561, 0]
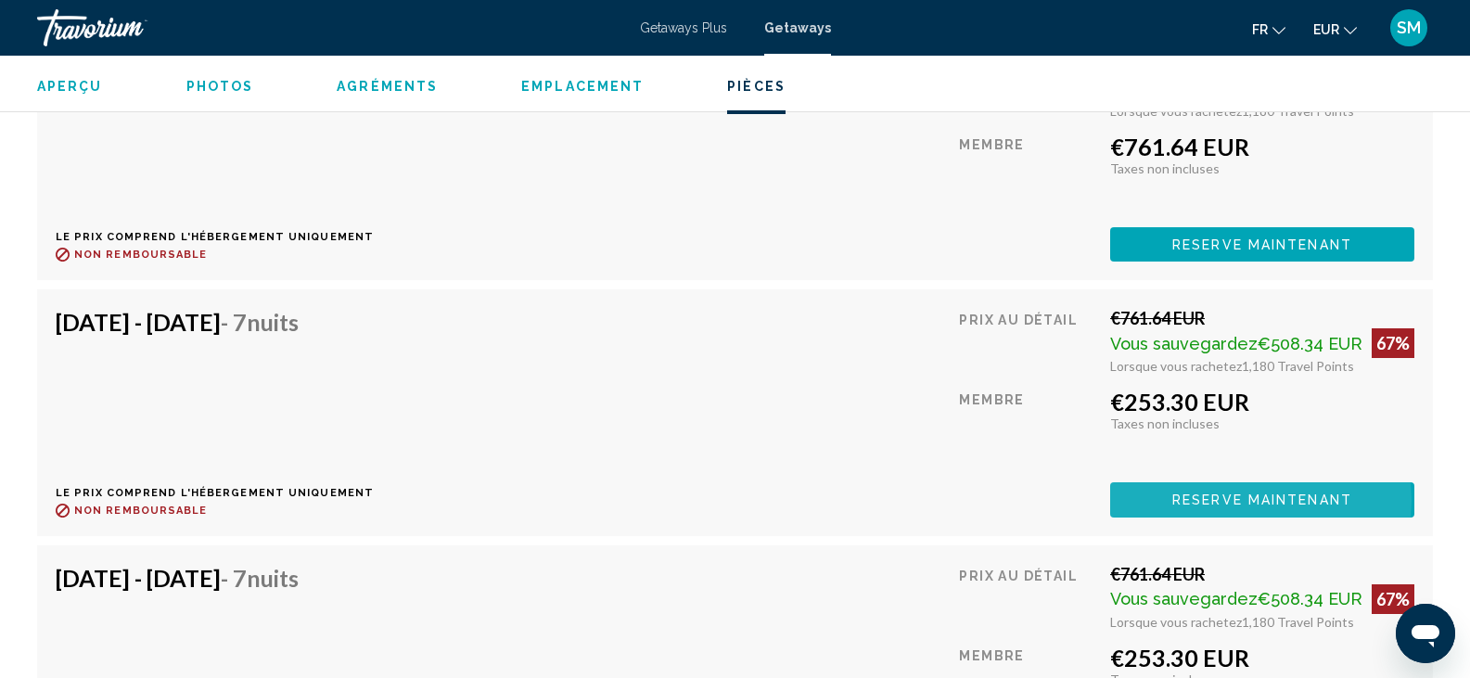
click at [1245, 501] on span "Reserve maintenant" at bounding box center [1262, 500] width 180 height 15
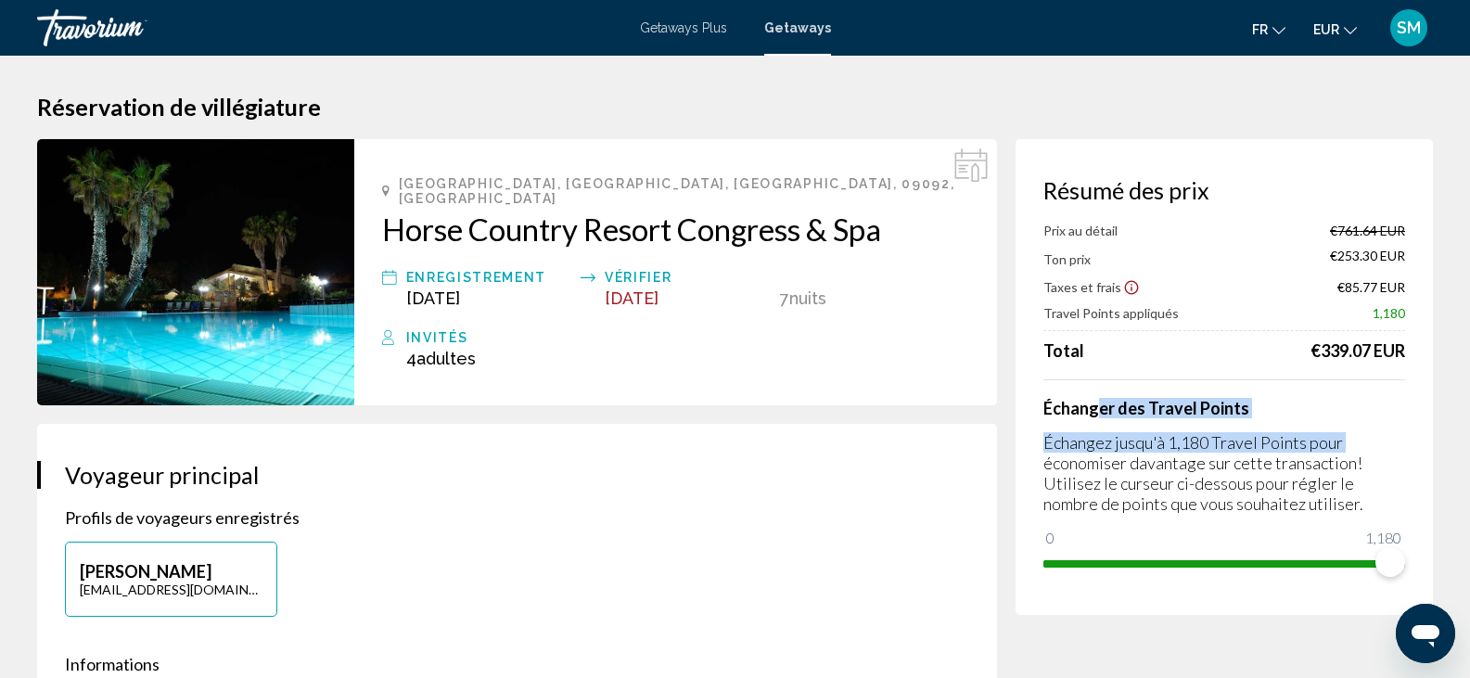
drag, startPoint x: 1100, startPoint y: 389, endPoint x: 1012, endPoint y: 469, distance: 119.5
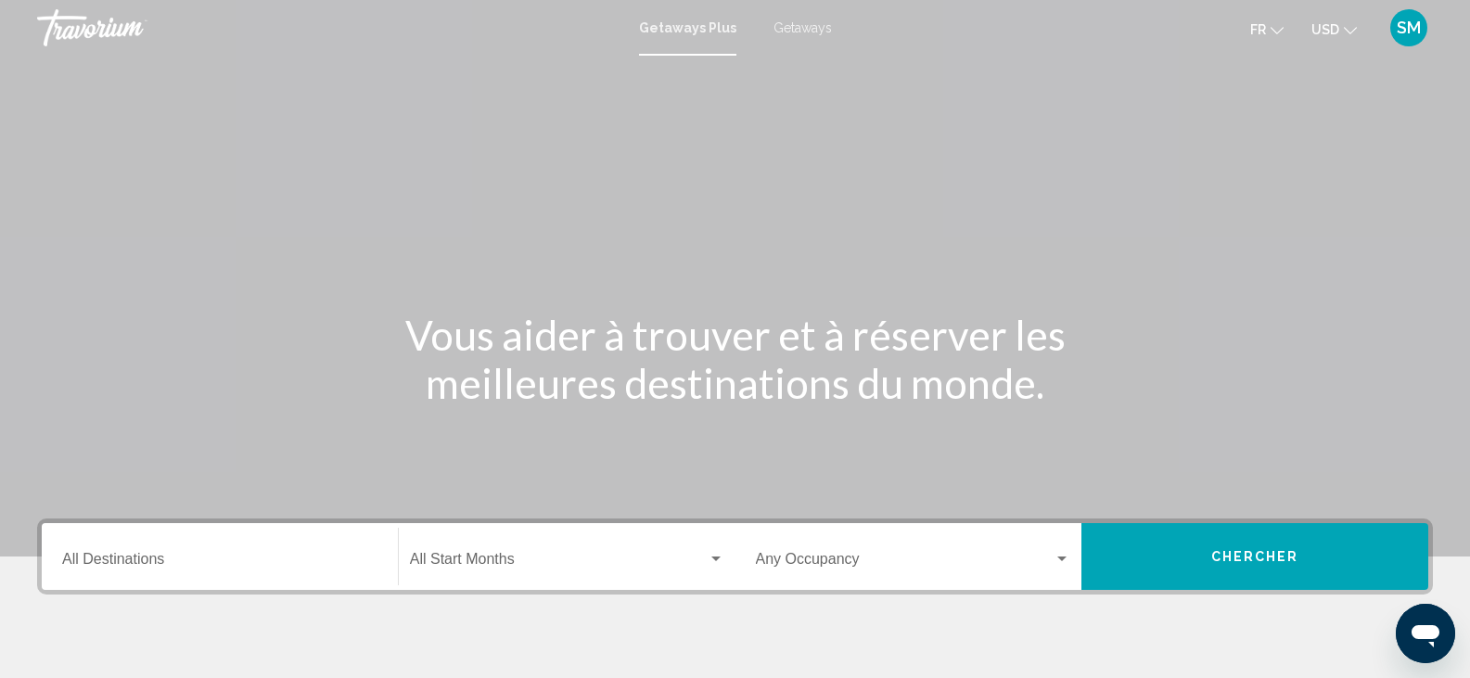
click at [104, 512] on div "Main content" at bounding box center [735, 278] width 1470 height 556
click at [93, 547] on div "Destination All Destinations" at bounding box center [219, 557] width 315 height 58
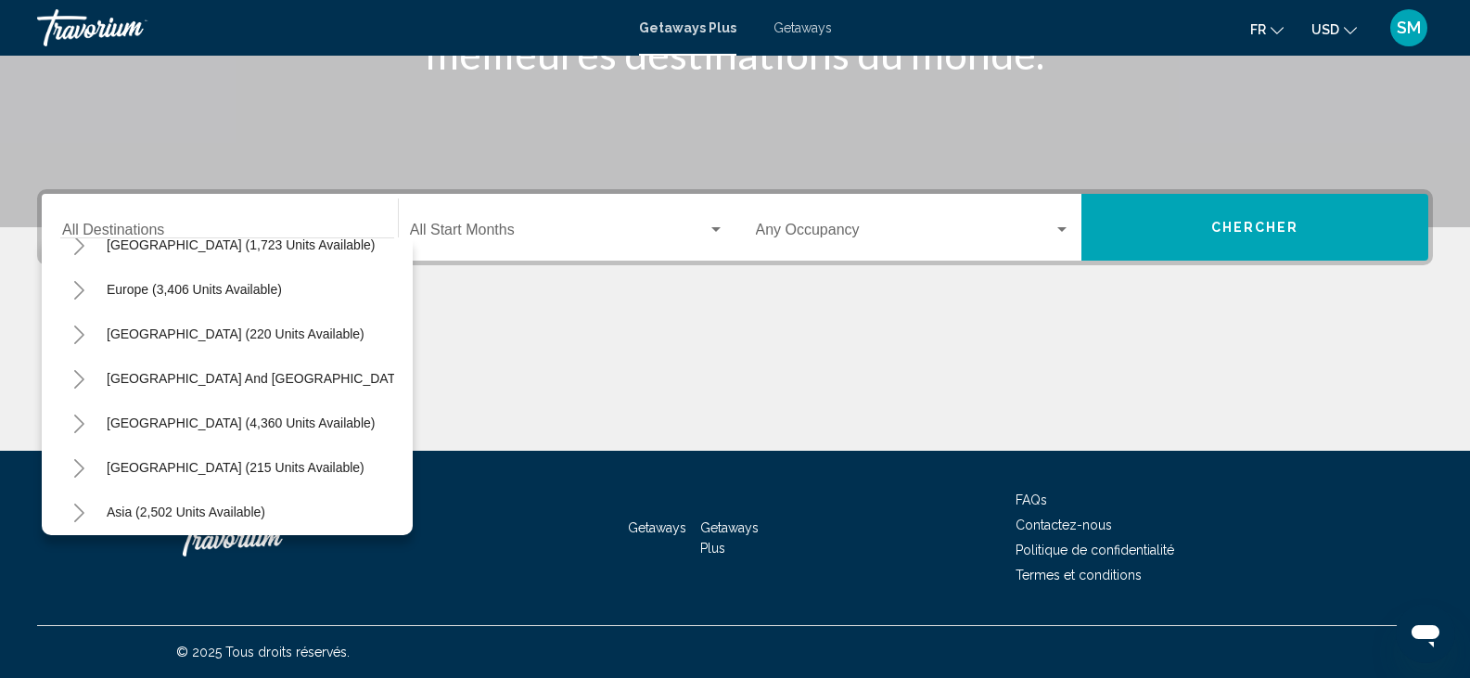
scroll to position [166, 0]
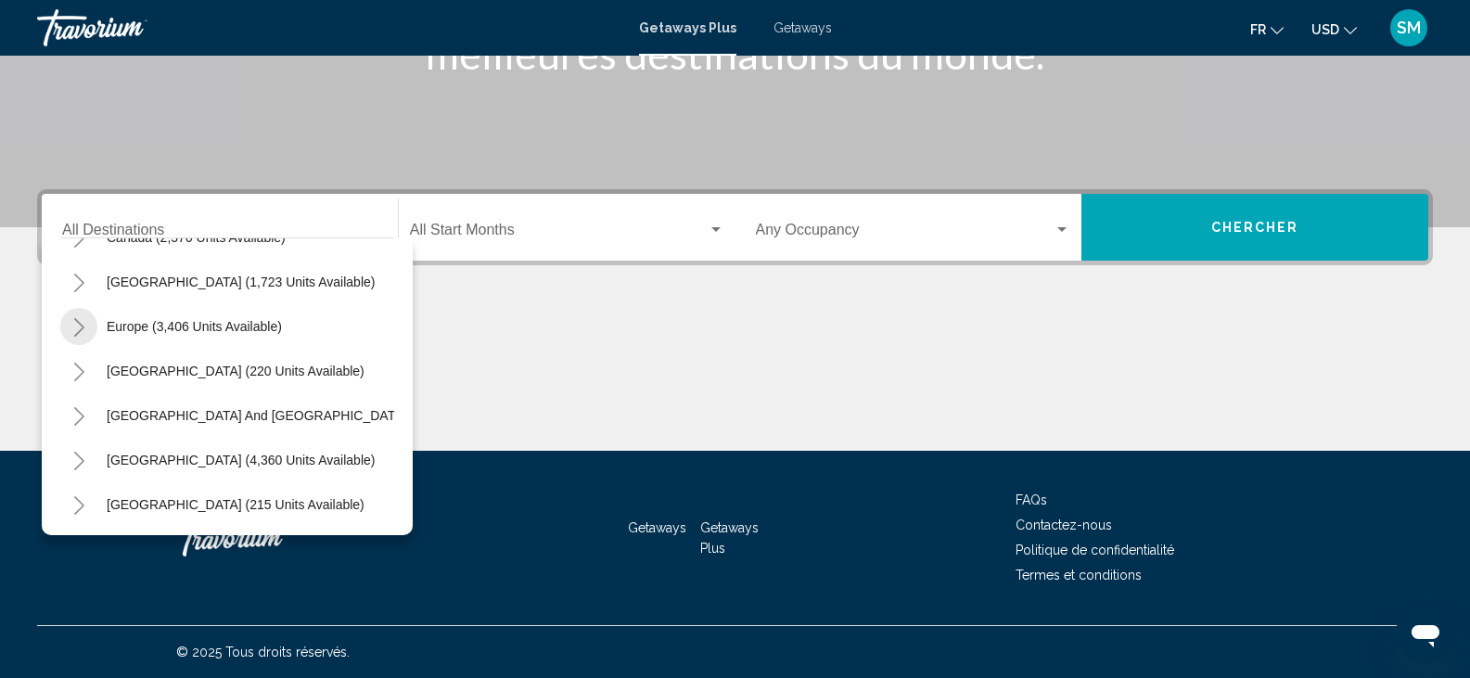
click at [74, 325] on icon "Toggle Europe (3,406 units available)" at bounding box center [79, 327] width 14 height 19
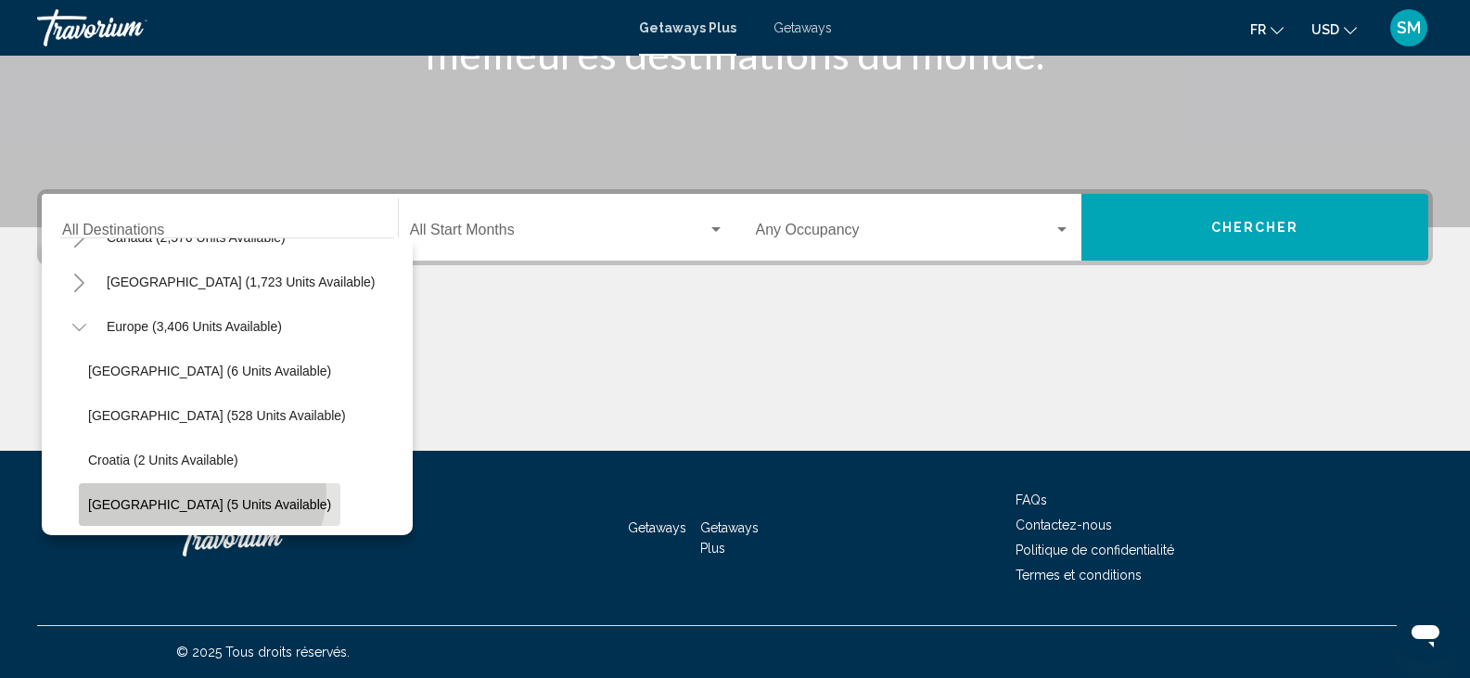
click at [200, 492] on button "[GEOGRAPHIC_DATA] (5 units available)" at bounding box center [210, 504] width 262 height 43
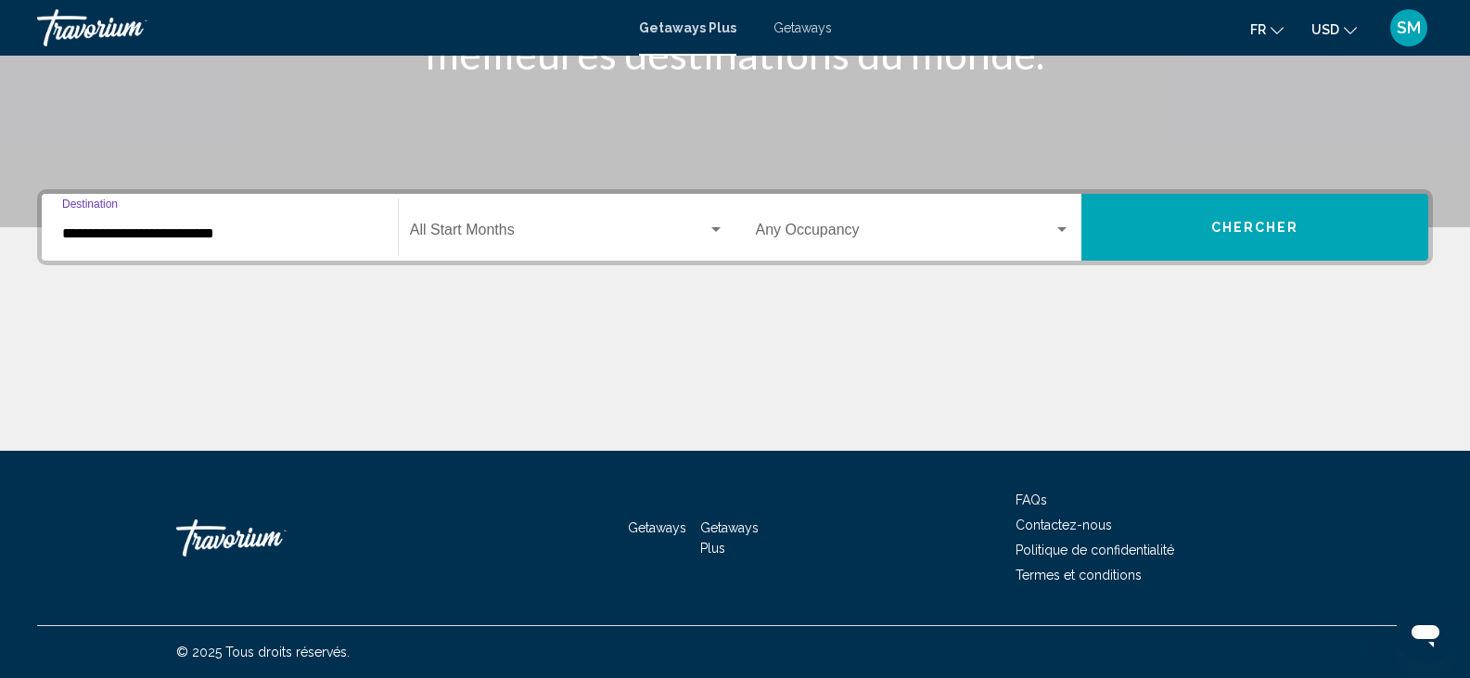
click at [171, 238] on input "**********" at bounding box center [219, 233] width 315 height 17
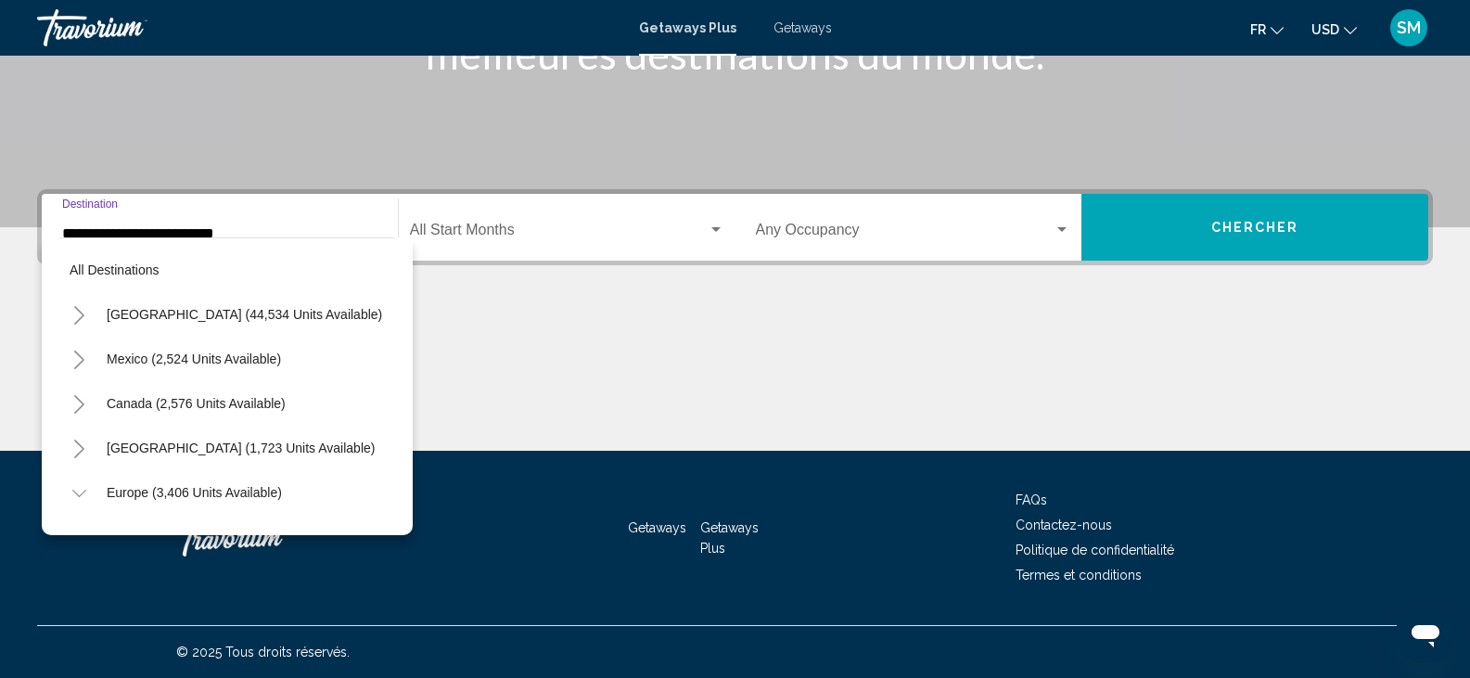
scroll to position [296, 0]
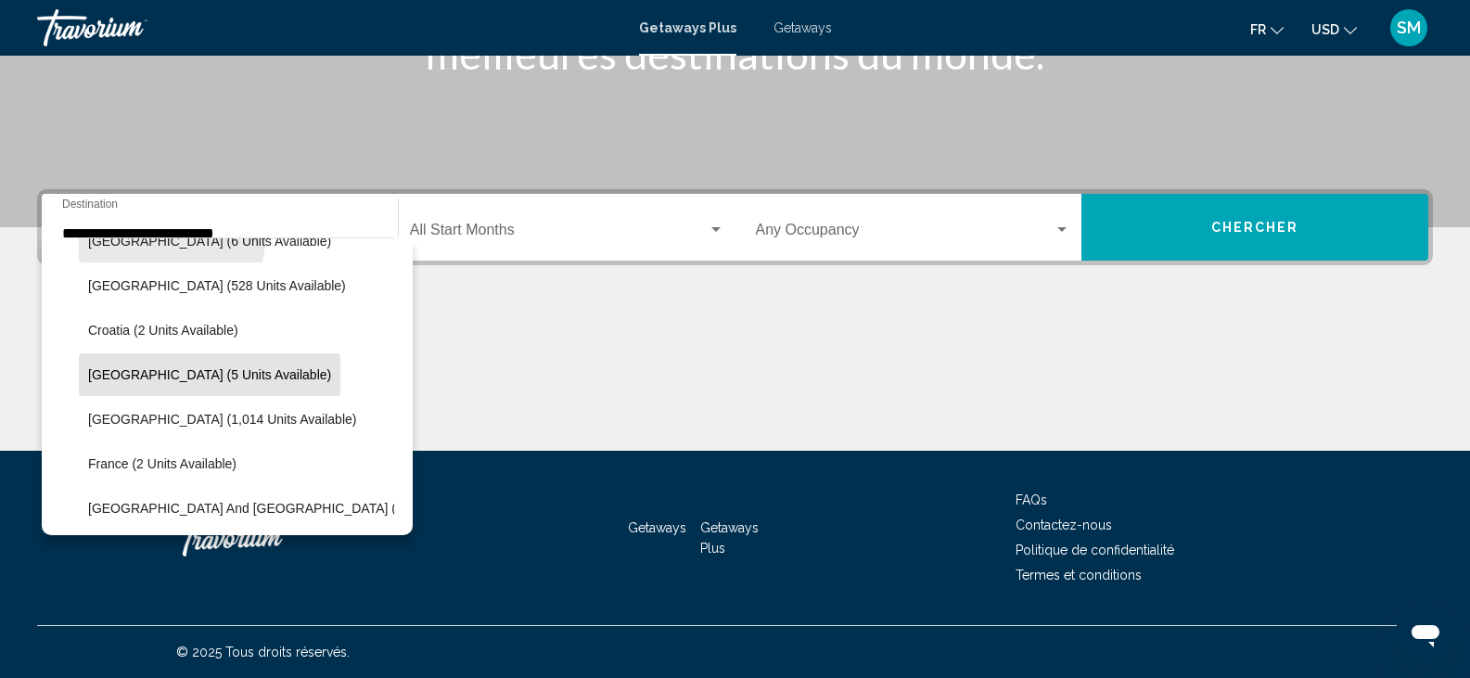
click at [171, 238] on span "[GEOGRAPHIC_DATA] (6 units available)" at bounding box center [209, 241] width 243 height 15
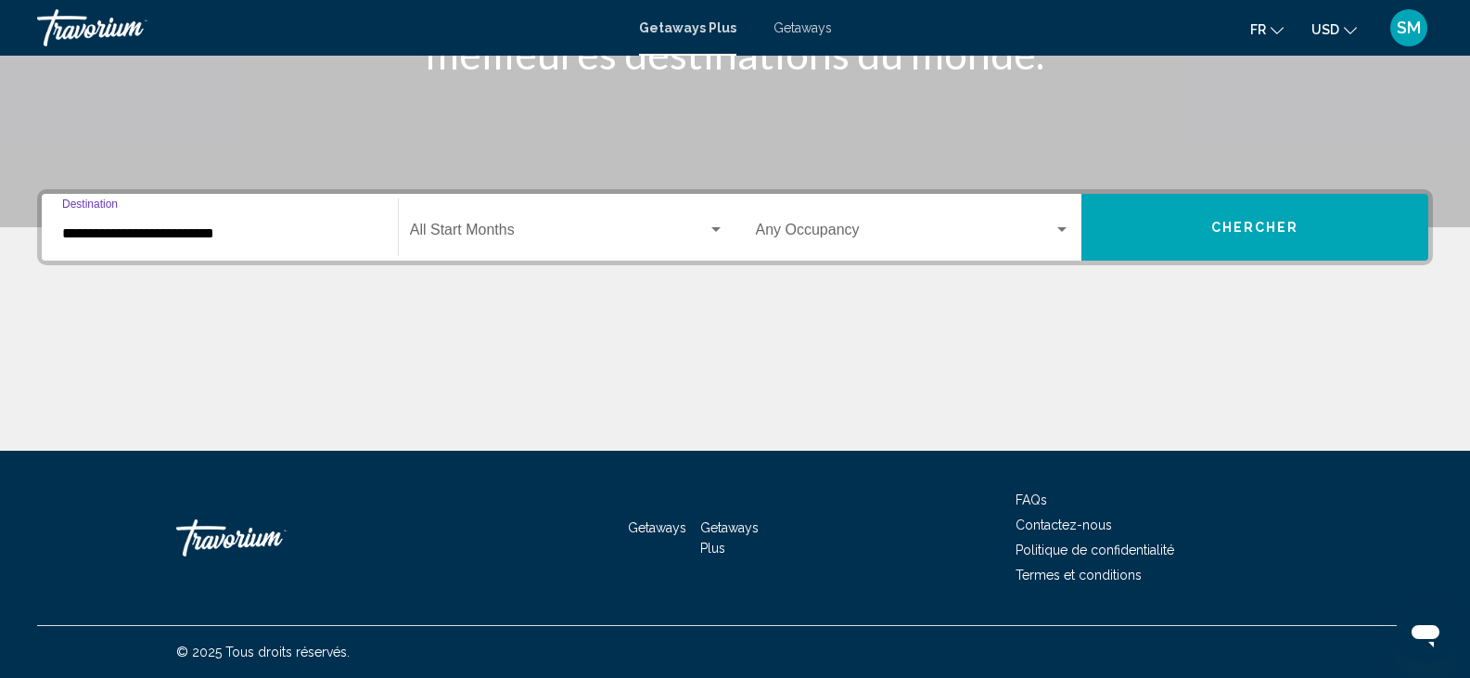
click at [240, 232] on input "**********" at bounding box center [219, 233] width 315 height 17
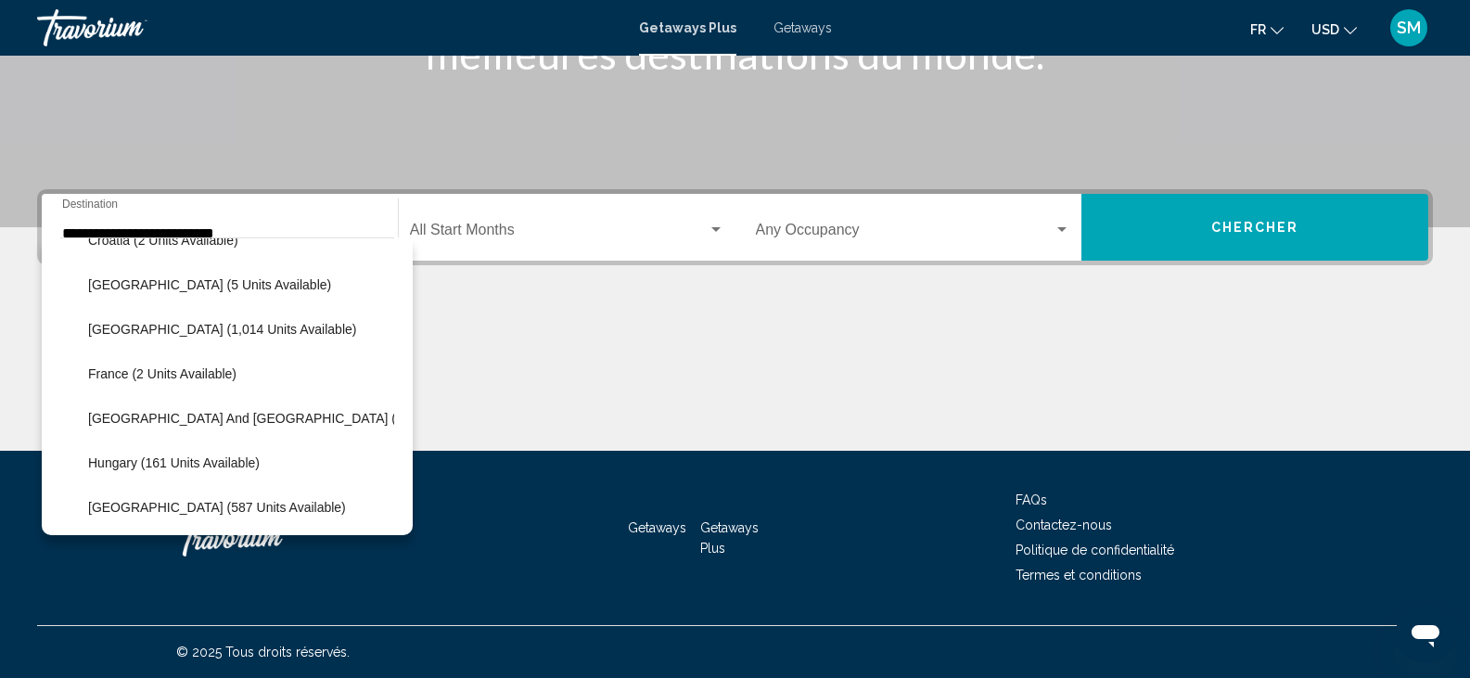
scroll to position [402, 0]
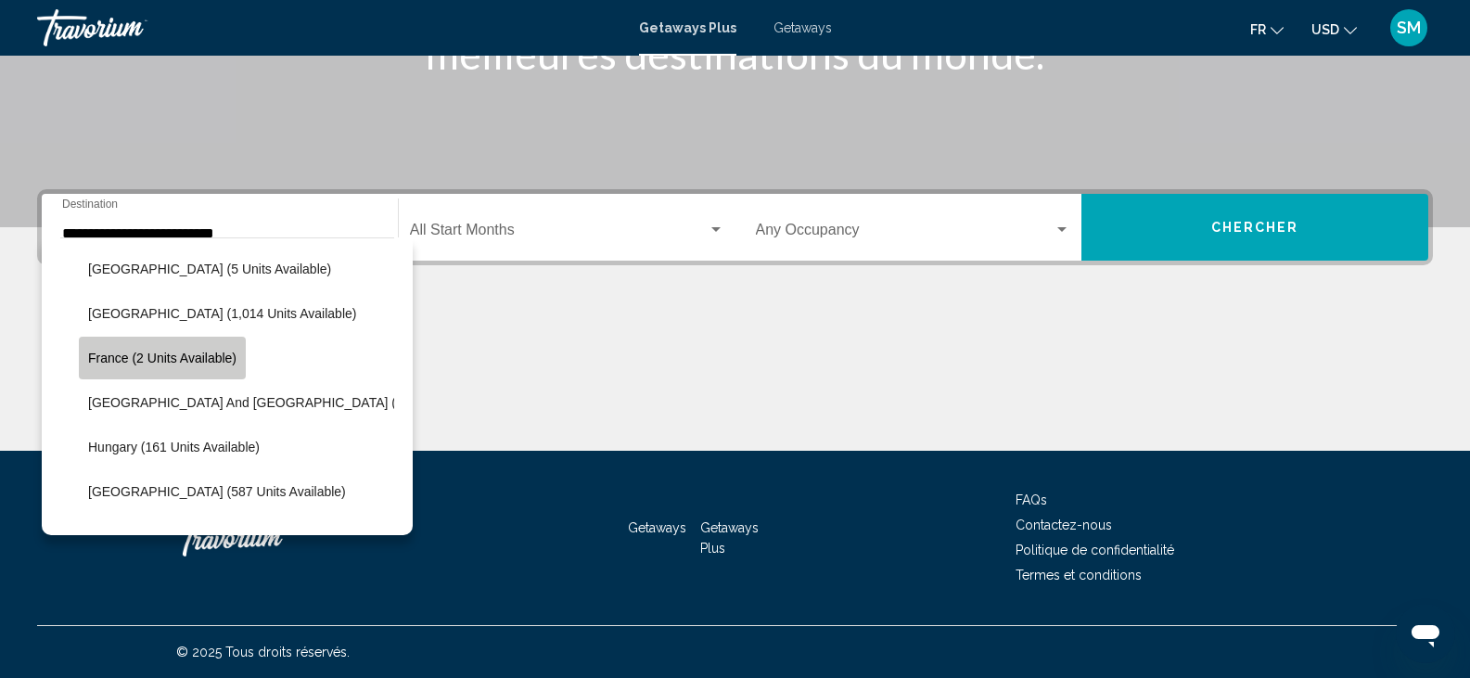
click at [191, 359] on span "France (2 units available)" at bounding box center [162, 358] width 148 height 15
type input "**********"
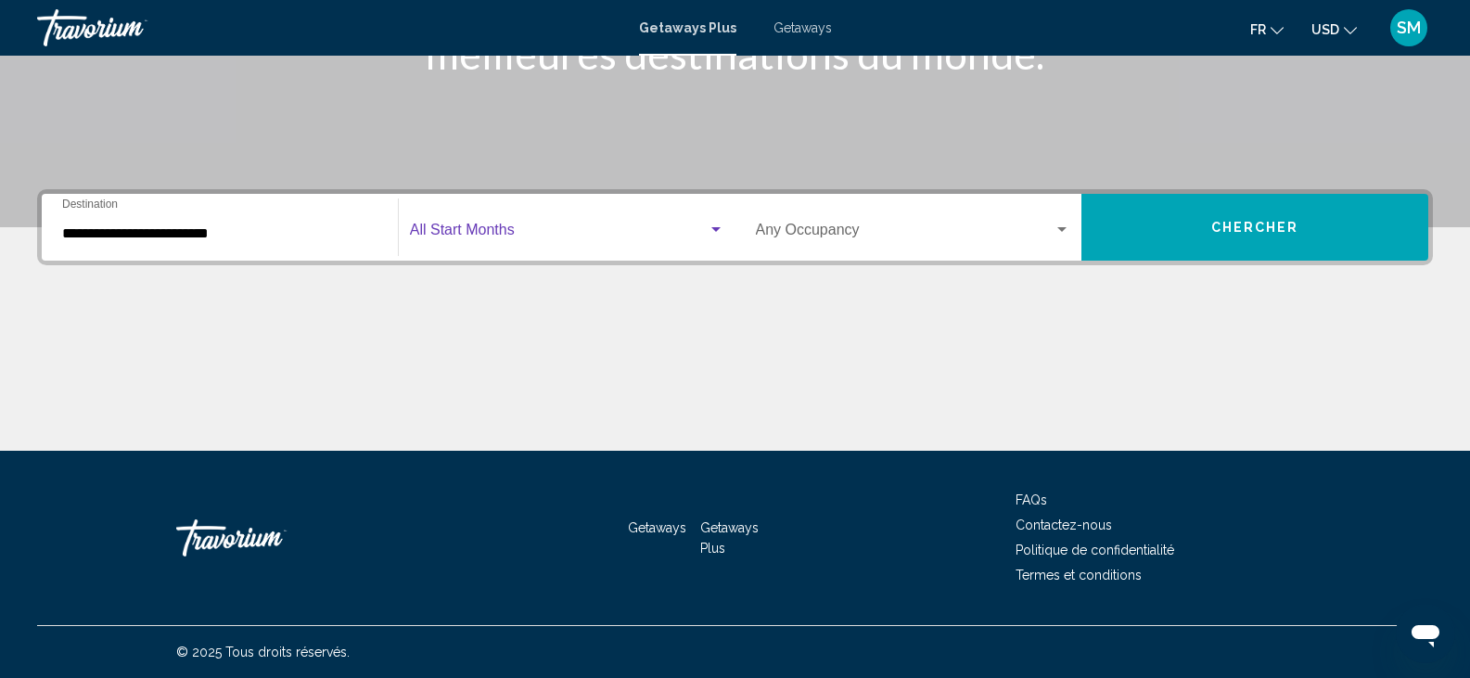
click at [466, 227] on span "Search widget" at bounding box center [559, 233] width 298 height 17
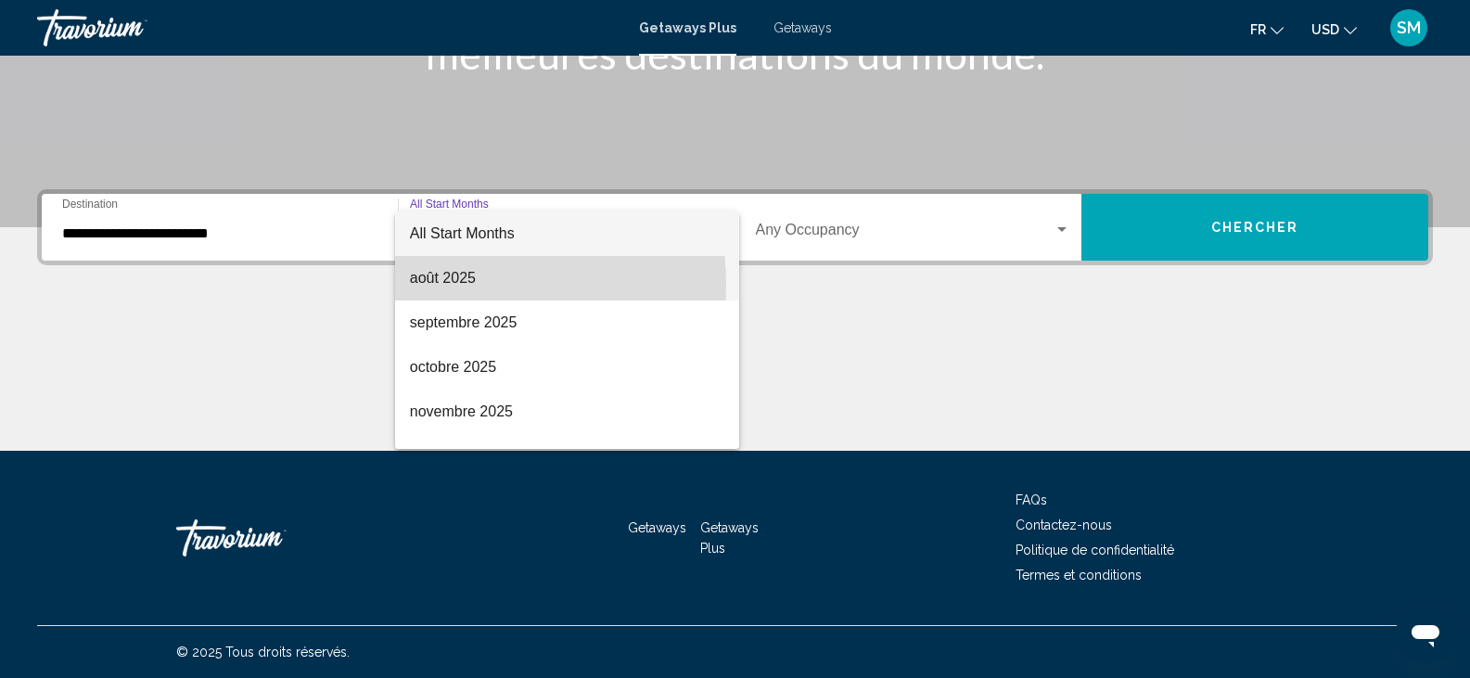
click at [448, 284] on span "août 2025" at bounding box center [567, 278] width 314 height 45
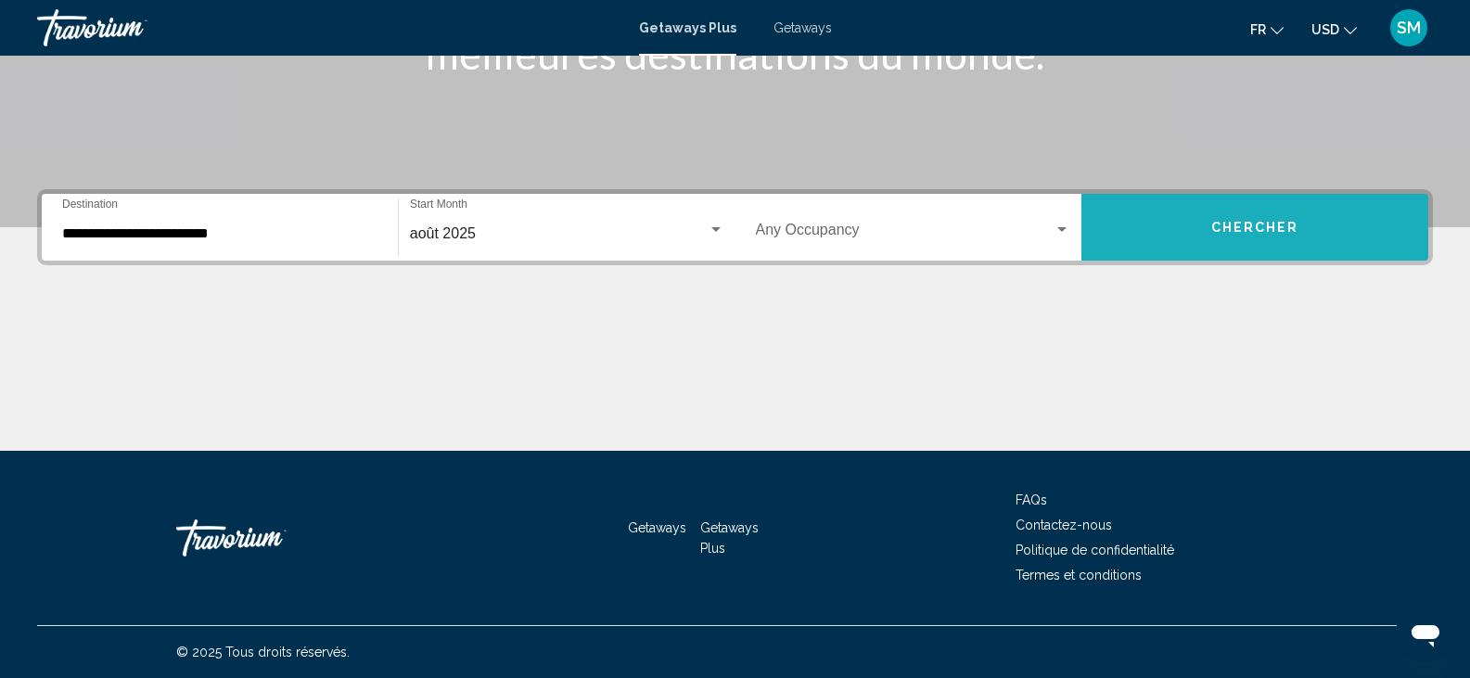
click at [1238, 232] on span "Chercher" at bounding box center [1255, 228] width 88 height 15
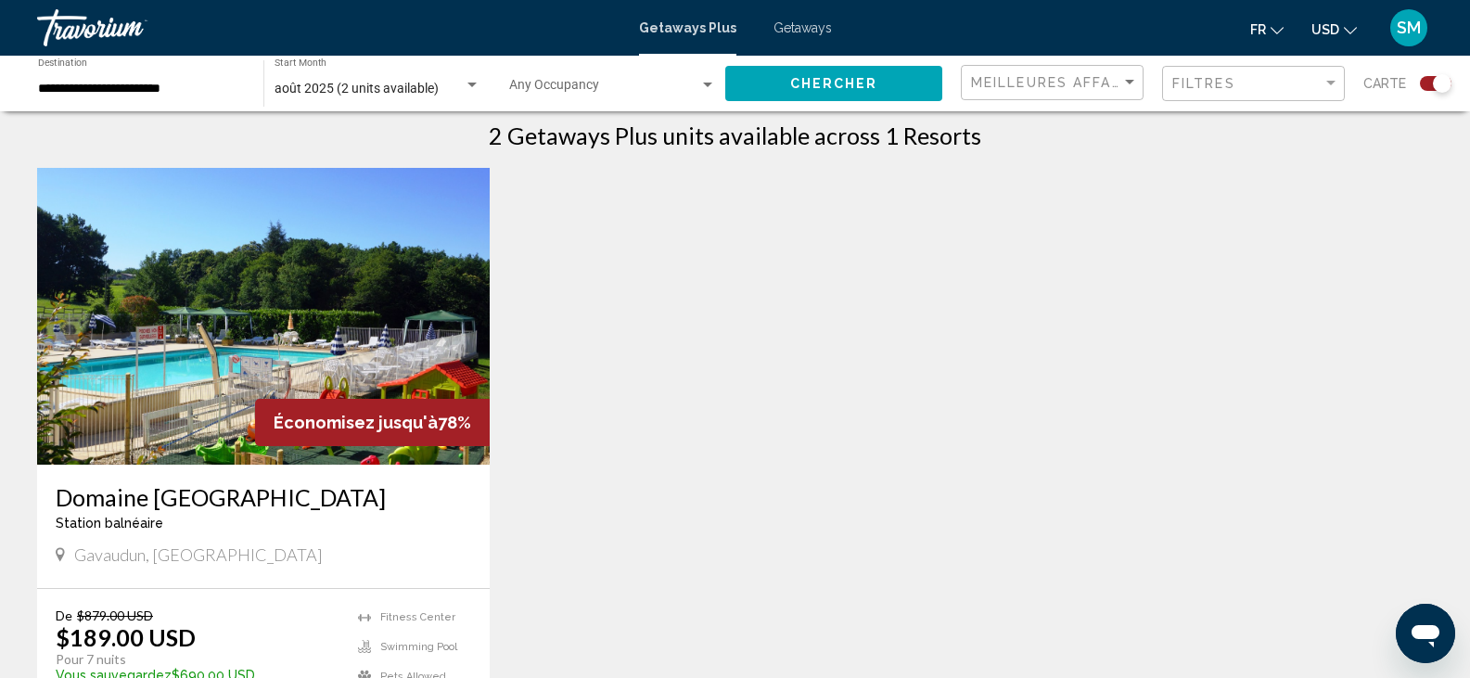
scroll to position [580, 0]
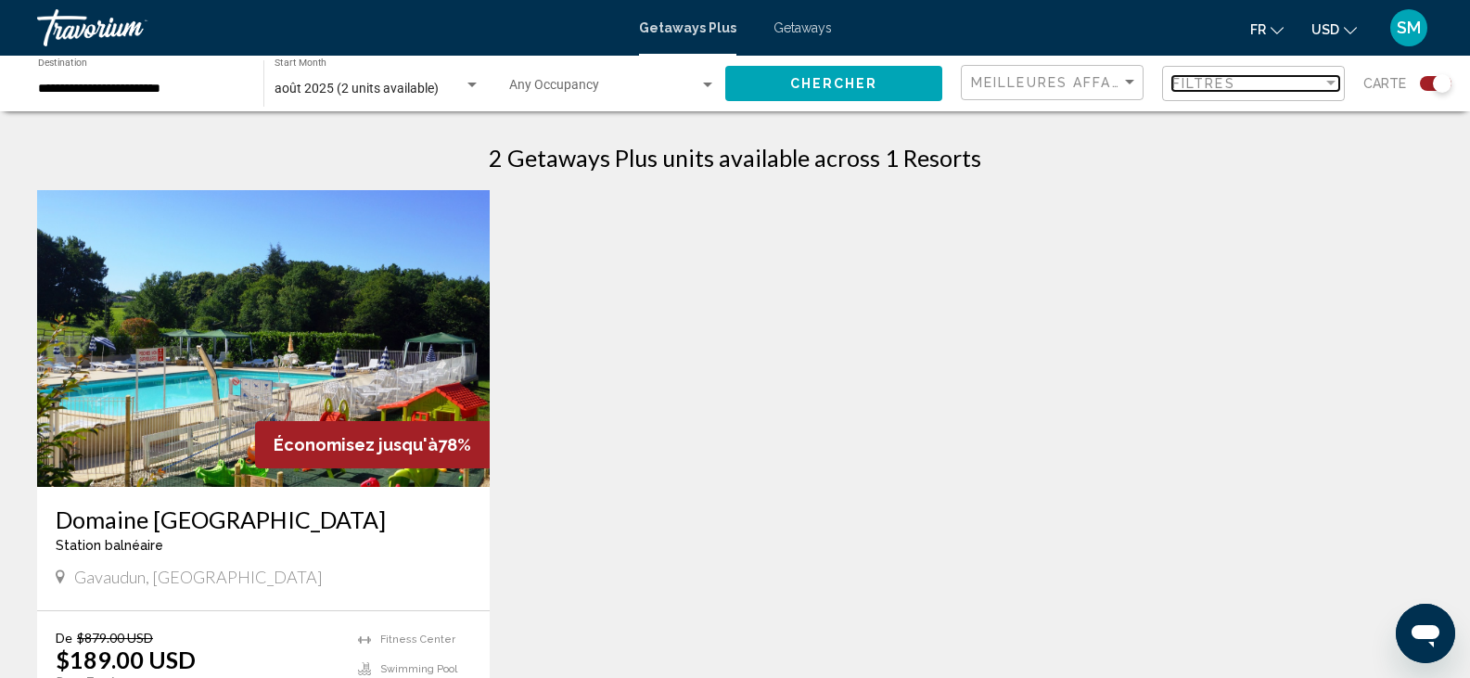
click at [1332, 84] on div "Filter" at bounding box center [1330, 83] width 9 height 5
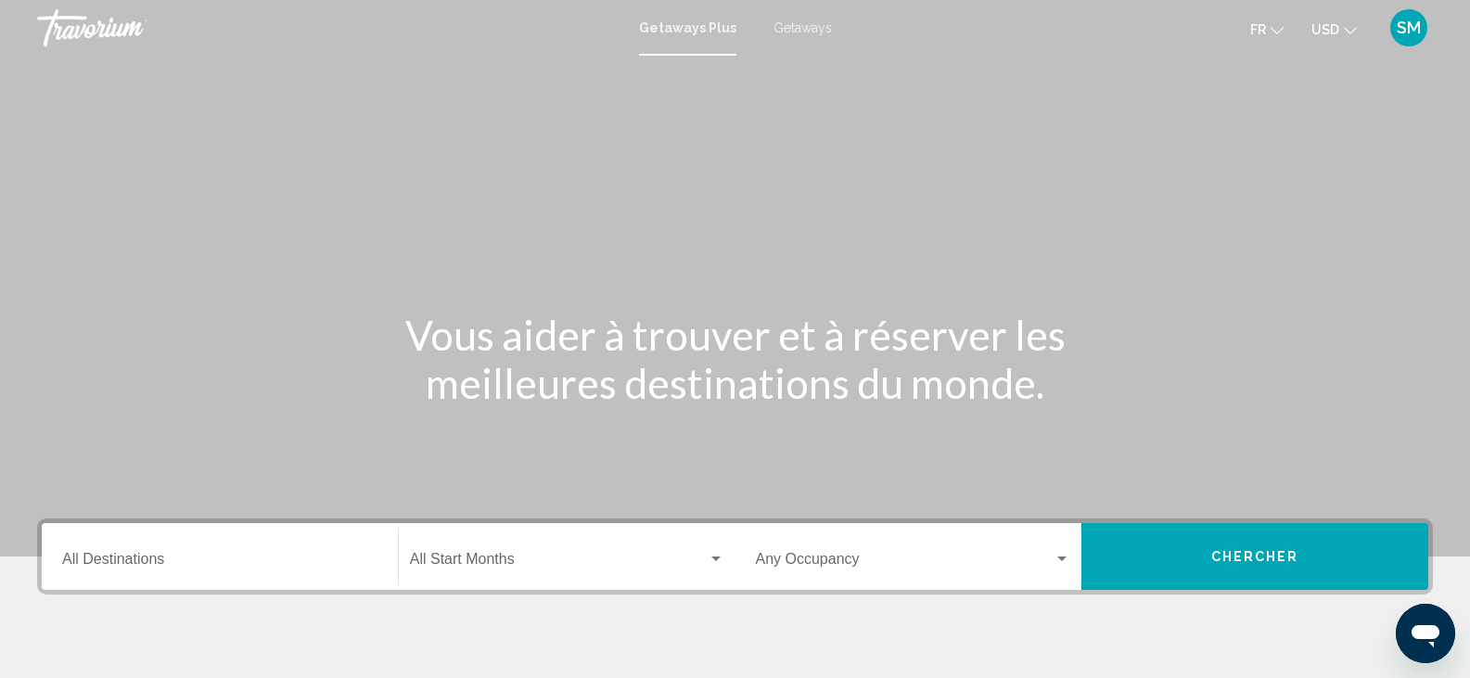
click at [73, 550] on div "Destination All Destinations" at bounding box center [219, 557] width 315 height 58
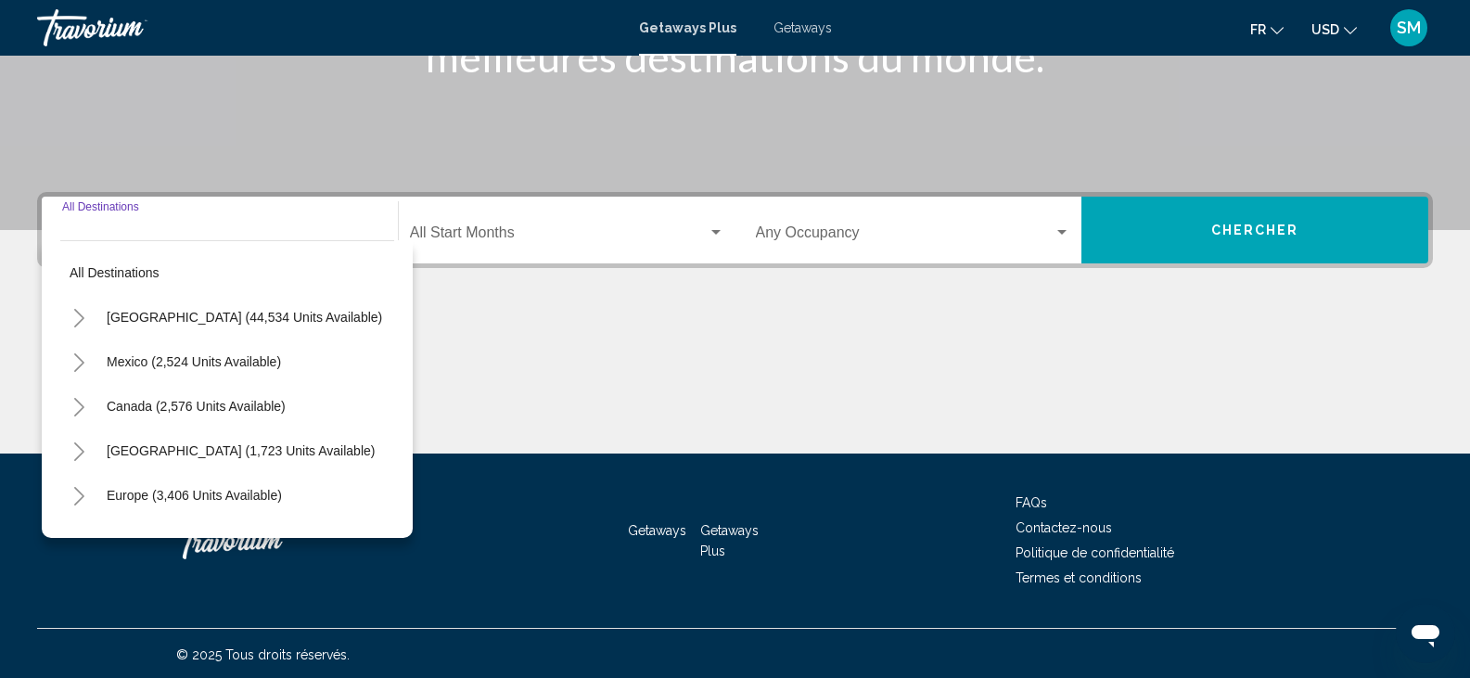
scroll to position [329, 0]
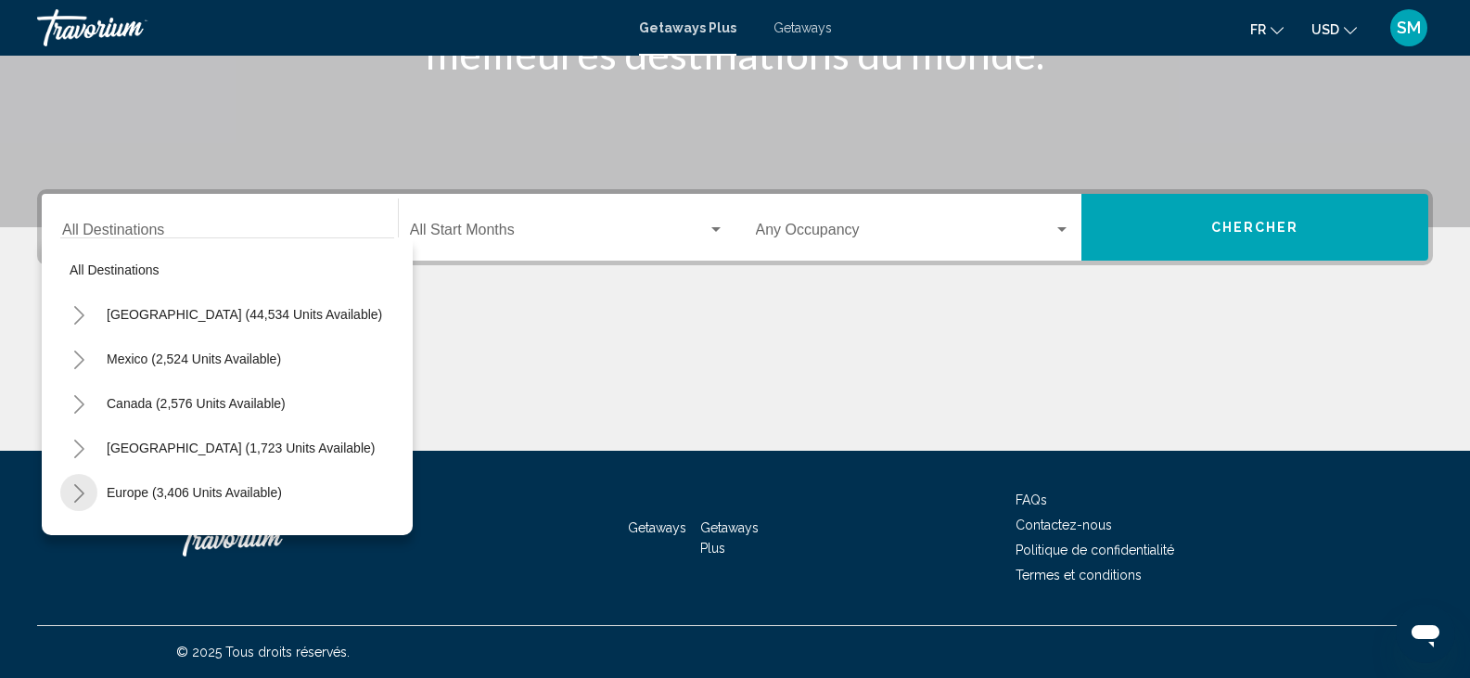
click at [70, 491] on button "Toggle Europe (3,406 units available)" at bounding box center [78, 492] width 37 height 37
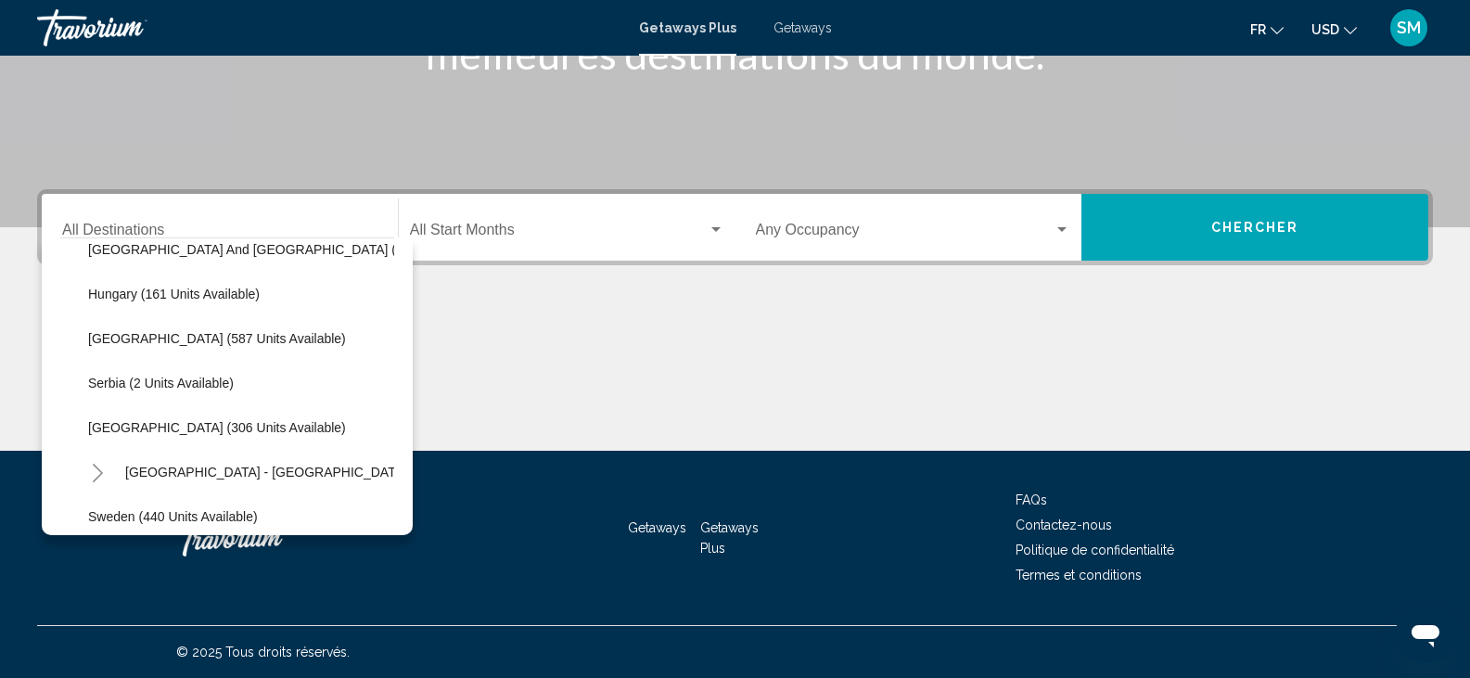
scroll to position [556, 0]
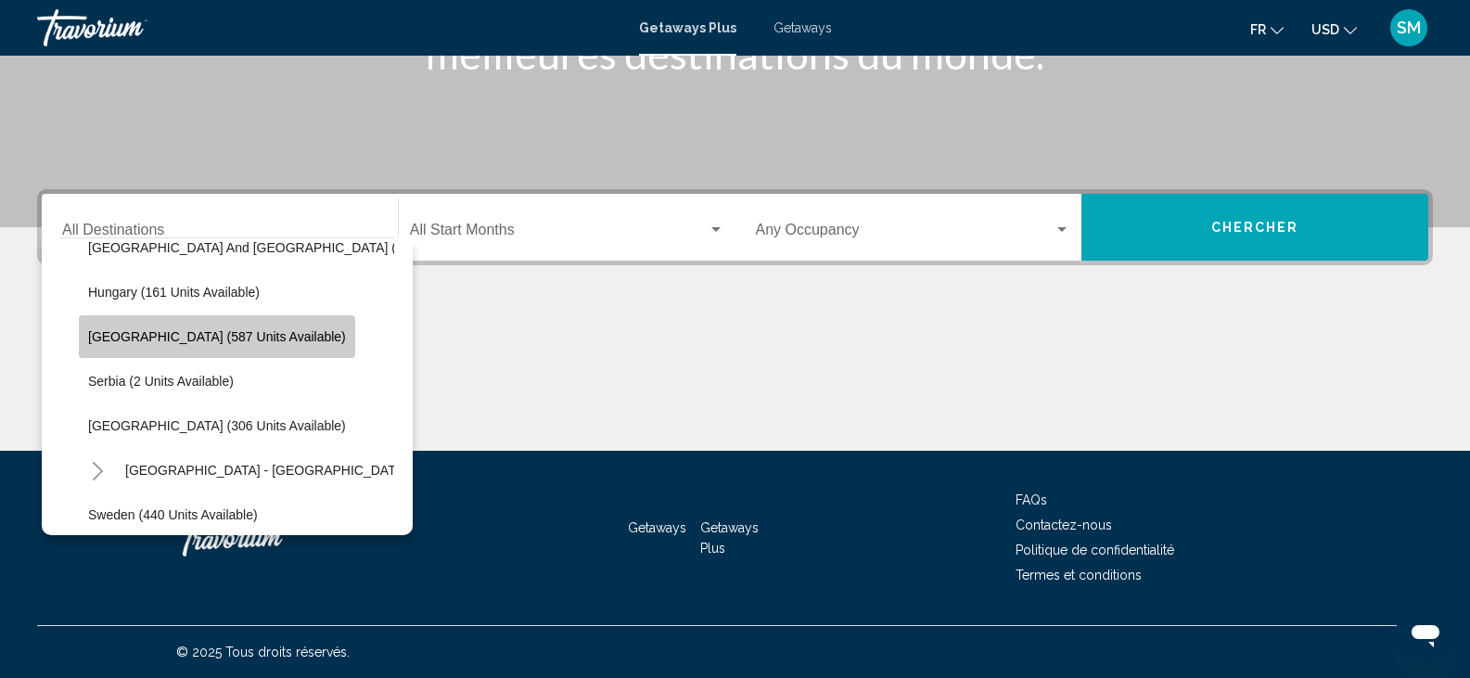
click at [220, 347] on button "[GEOGRAPHIC_DATA] (587 units available)" at bounding box center [217, 336] width 276 height 43
type input "**********"
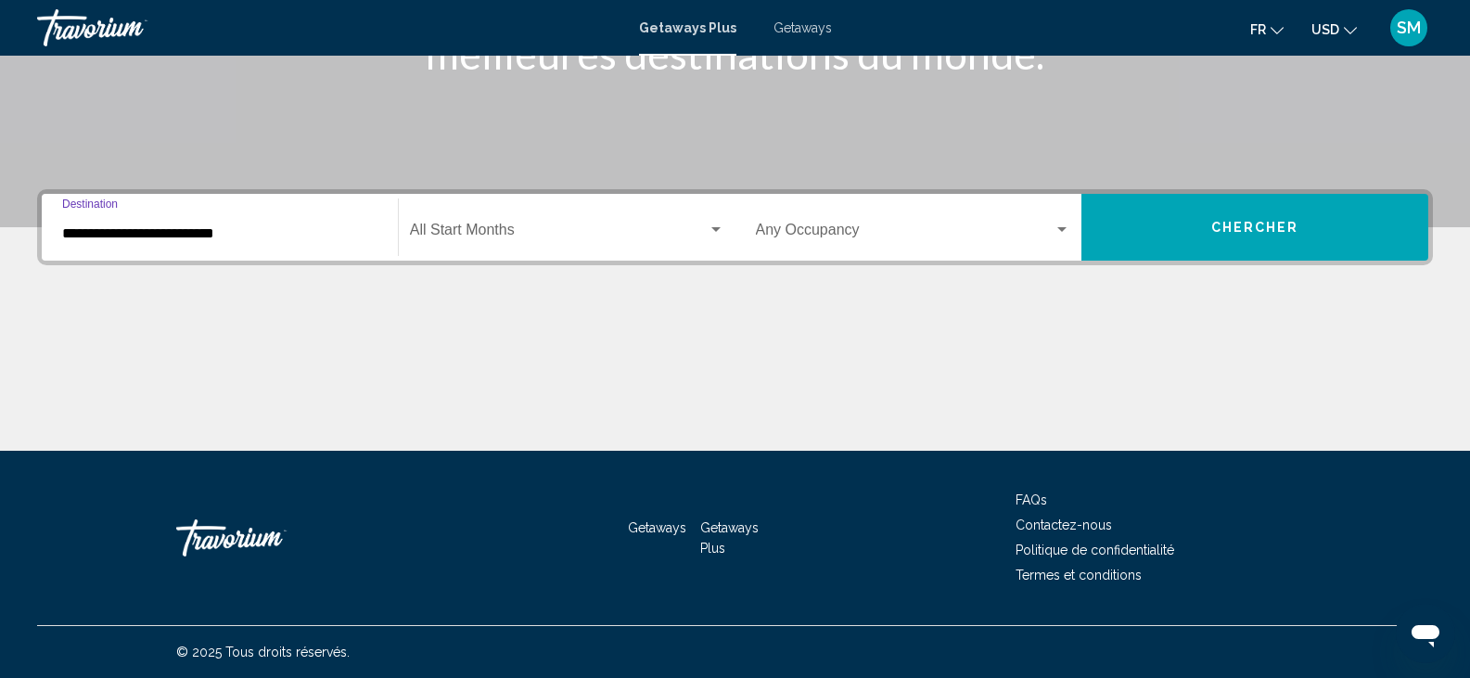
click at [430, 227] on span "Search widget" at bounding box center [559, 233] width 298 height 17
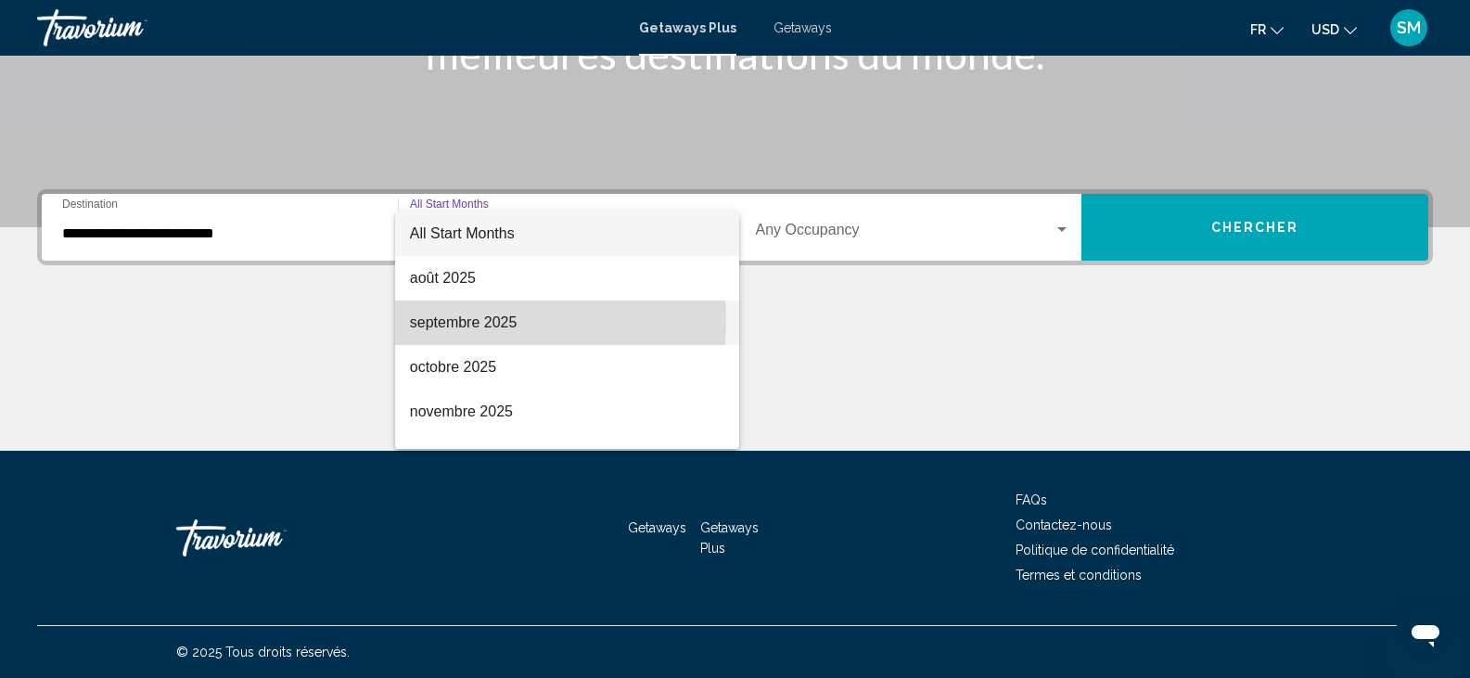
click at [437, 321] on span "septembre 2025" at bounding box center [567, 322] width 314 height 45
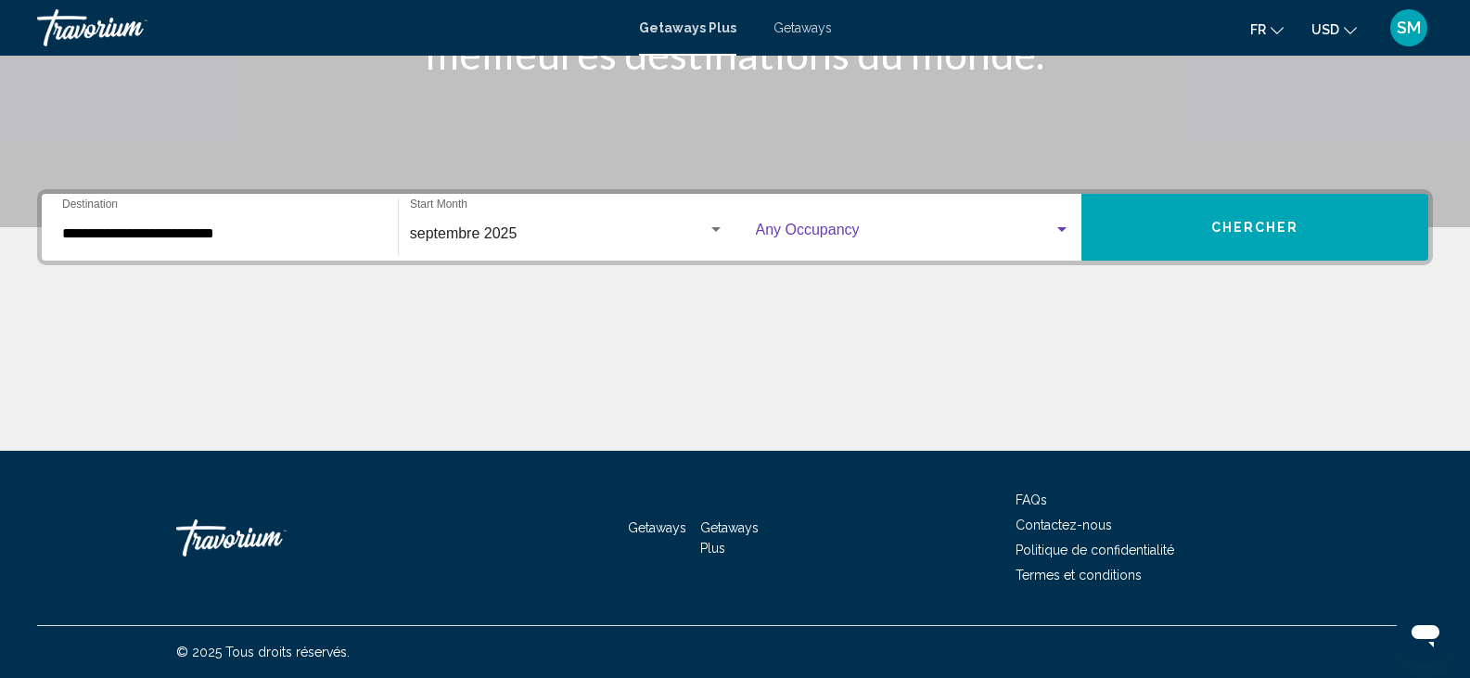
click at [773, 225] on span "Search widget" at bounding box center [905, 233] width 299 height 17
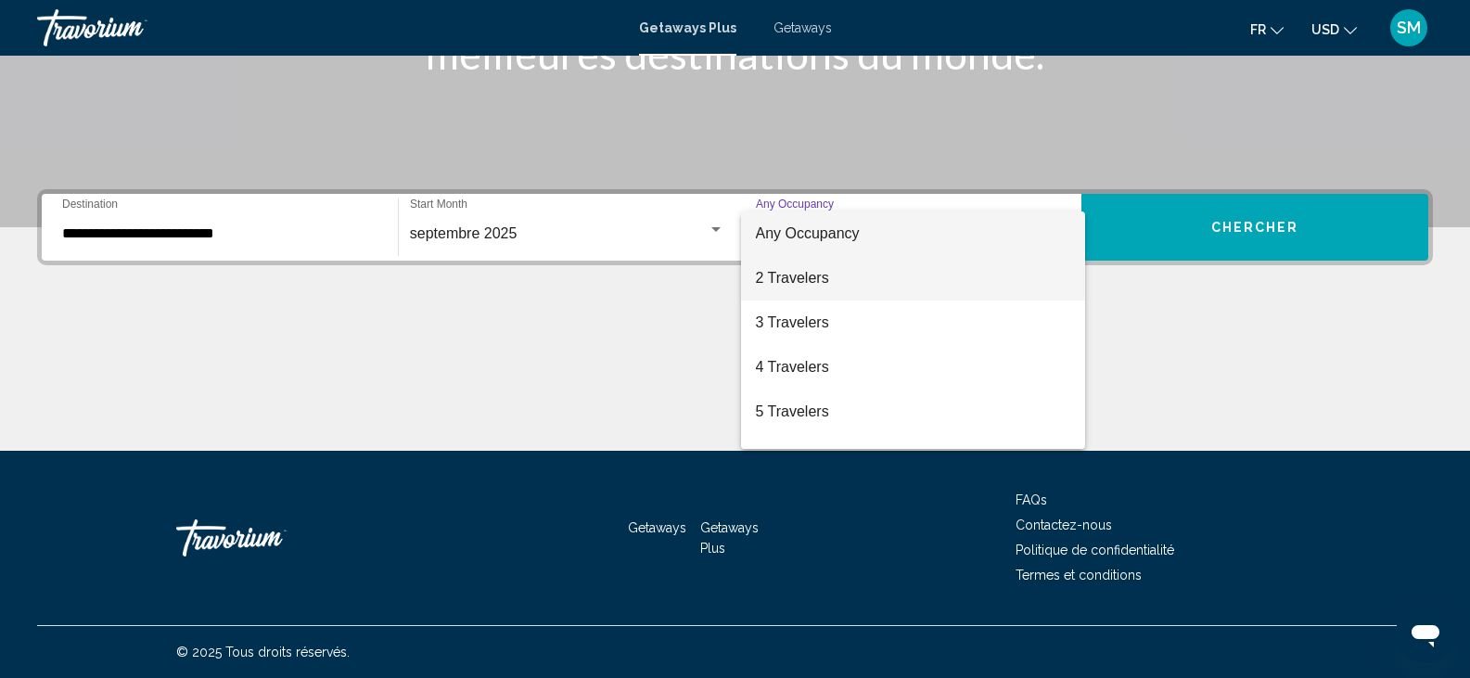
click at [787, 277] on span "2 Travelers" at bounding box center [913, 278] width 315 height 45
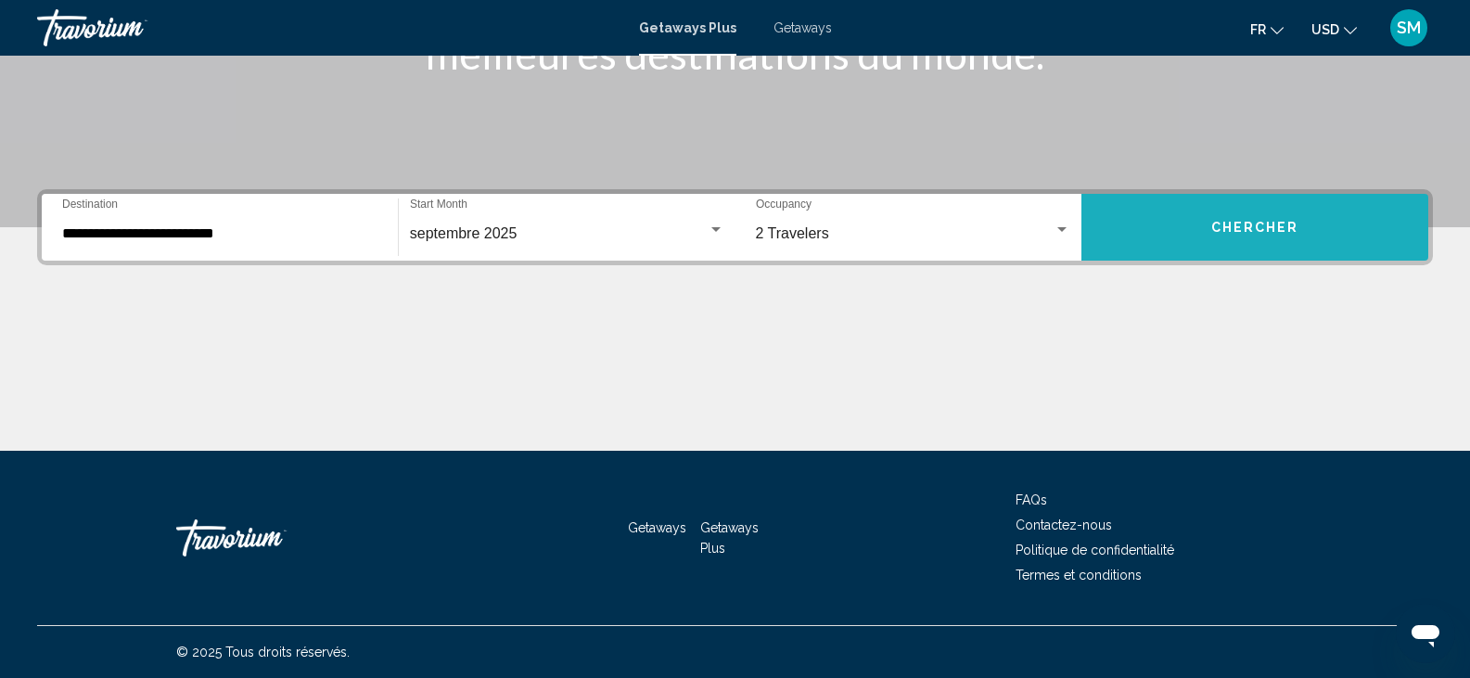
click at [1243, 224] on span "Chercher" at bounding box center [1255, 228] width 88 height 15
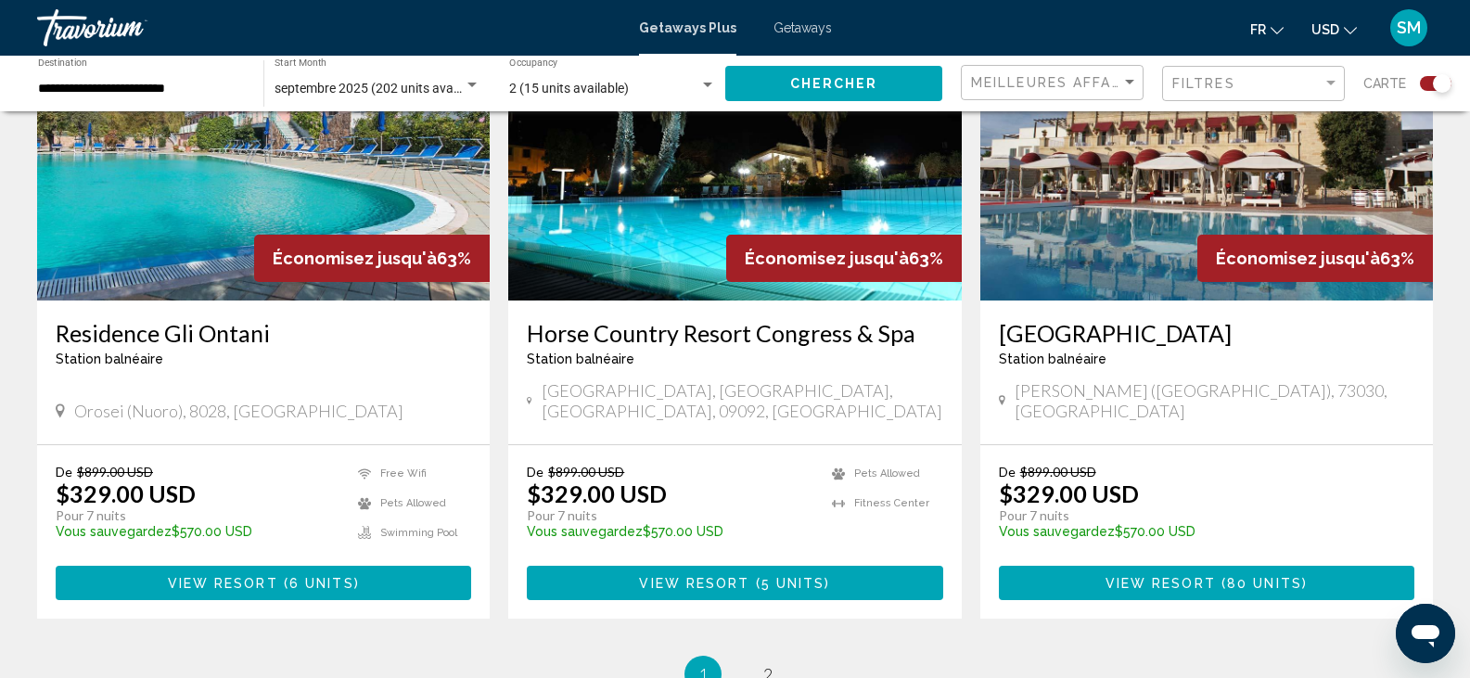
scroll to position [2745, 0]
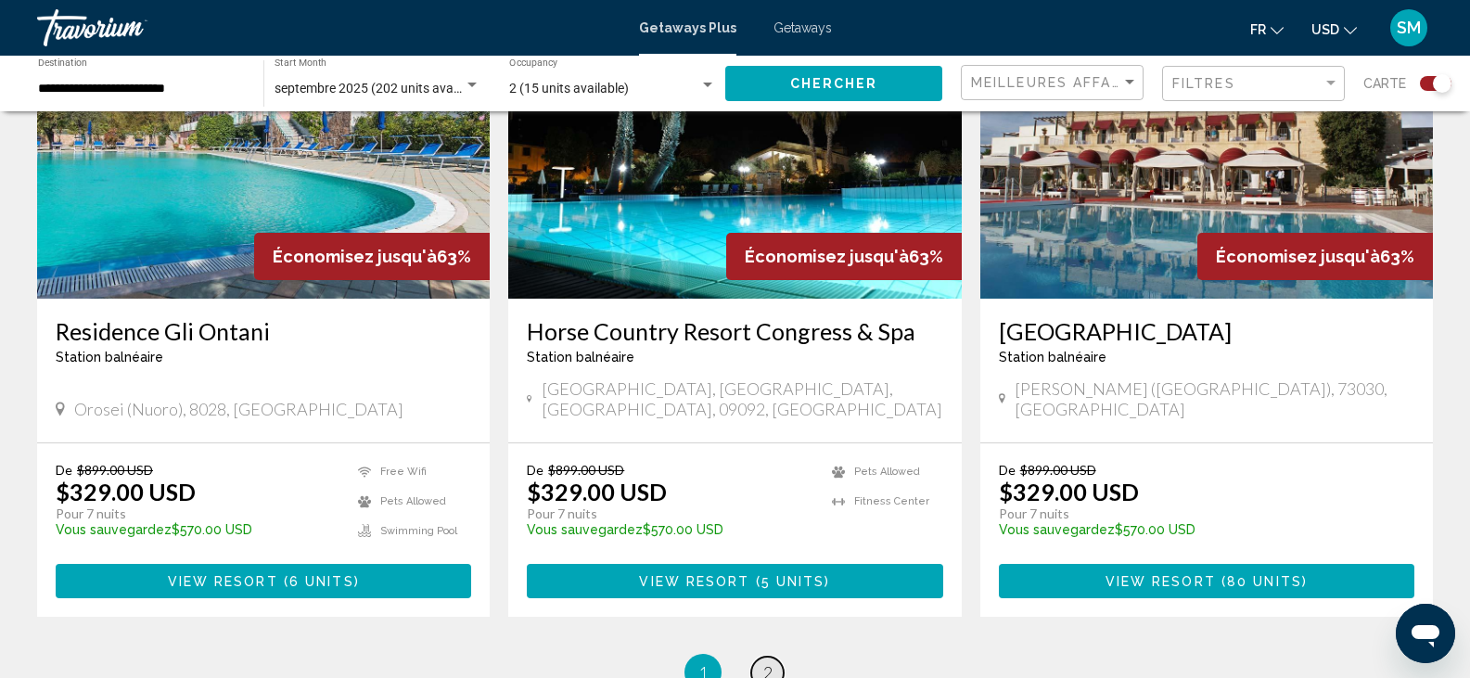
click at [772, 662] on span "2" at bounding box center [767, 672] width 9 height 20
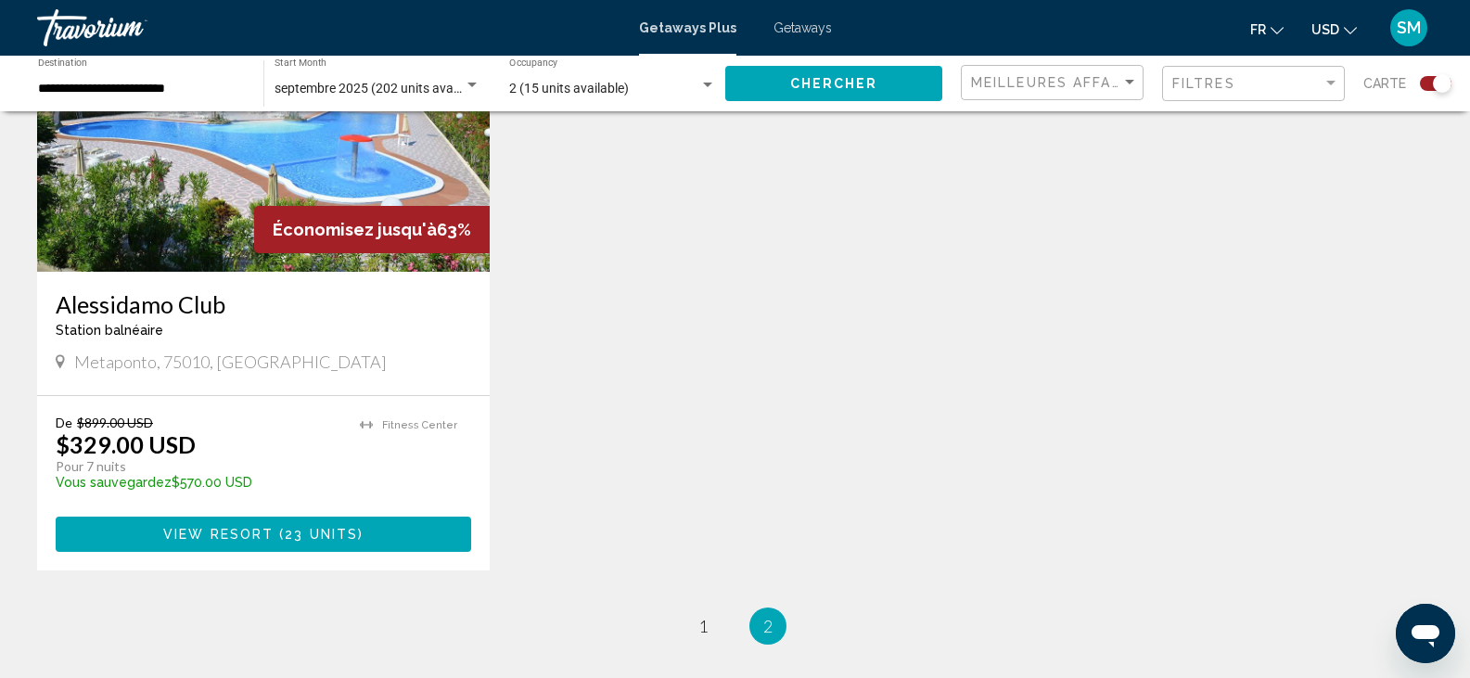
scroll to position [1521, 0]
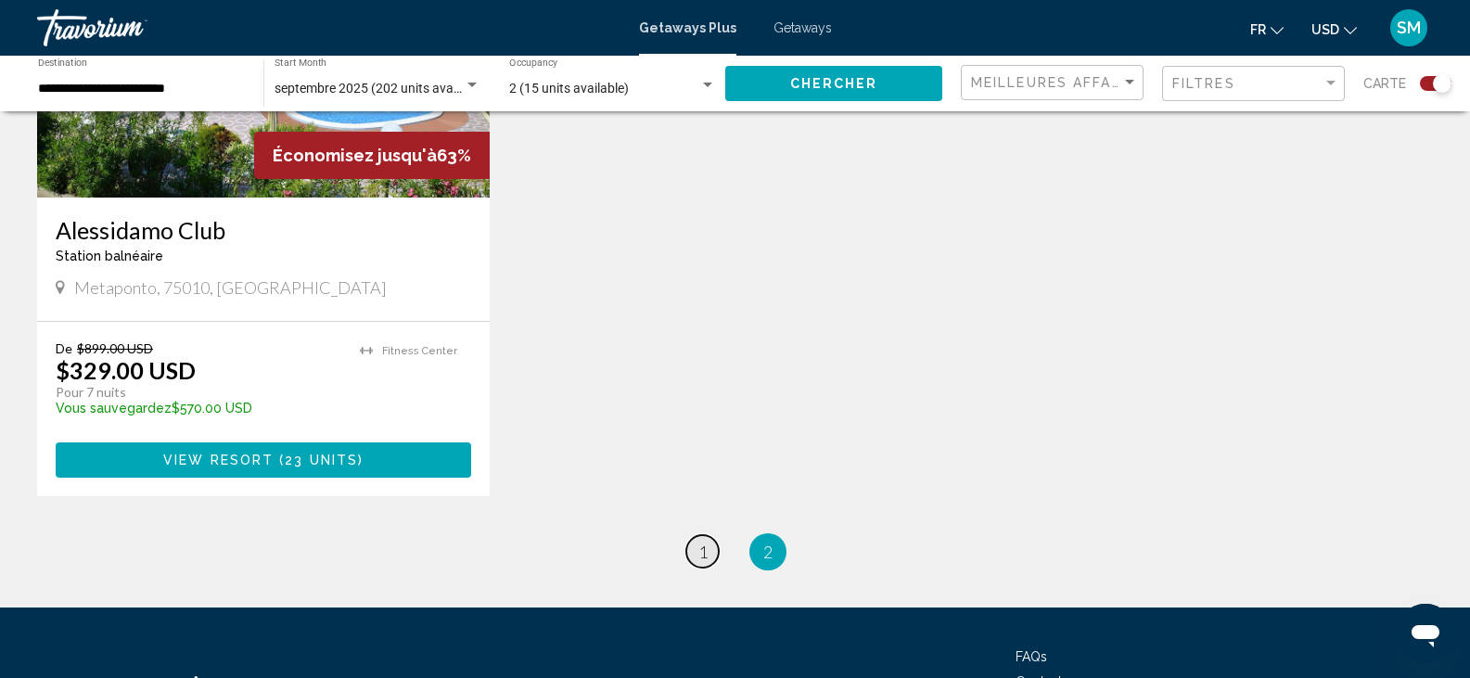
click at [698, 542] on span "1" at bounding box center [702, 552] width 9 height 20
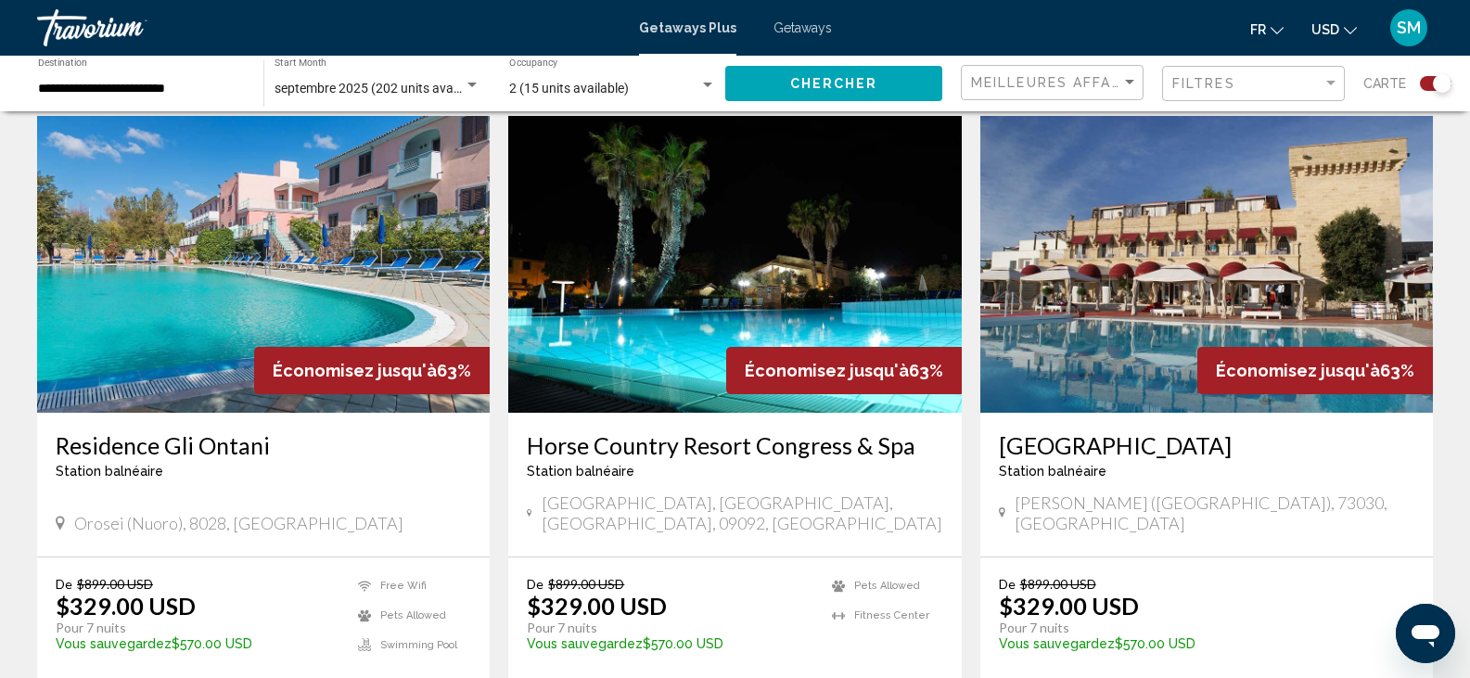
scroll to position [2634, 0]
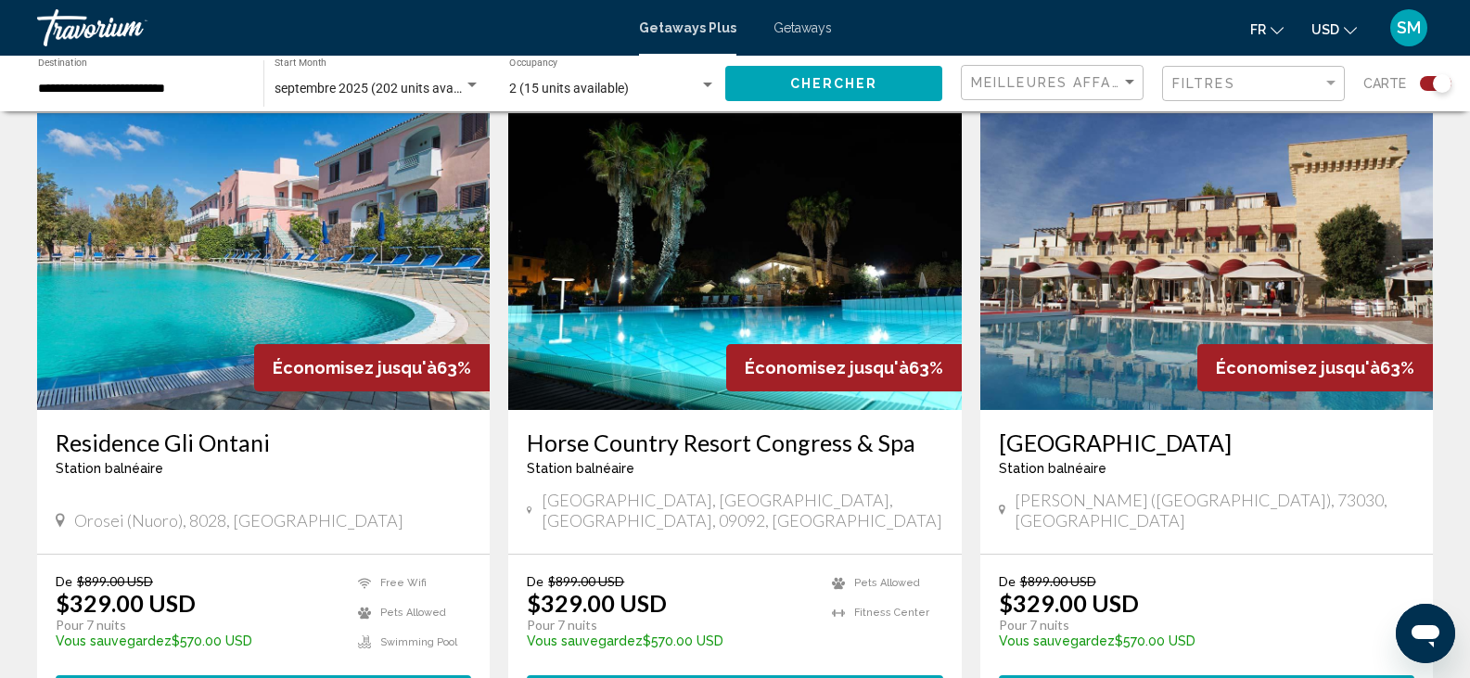
click at [825, 358] on span "Économisez jusqu'à" at bounding box center [827, 367] width 164 height 19
click at [758, 236] on img "Main content" at bounding box center [734, 261] width 453 height 297
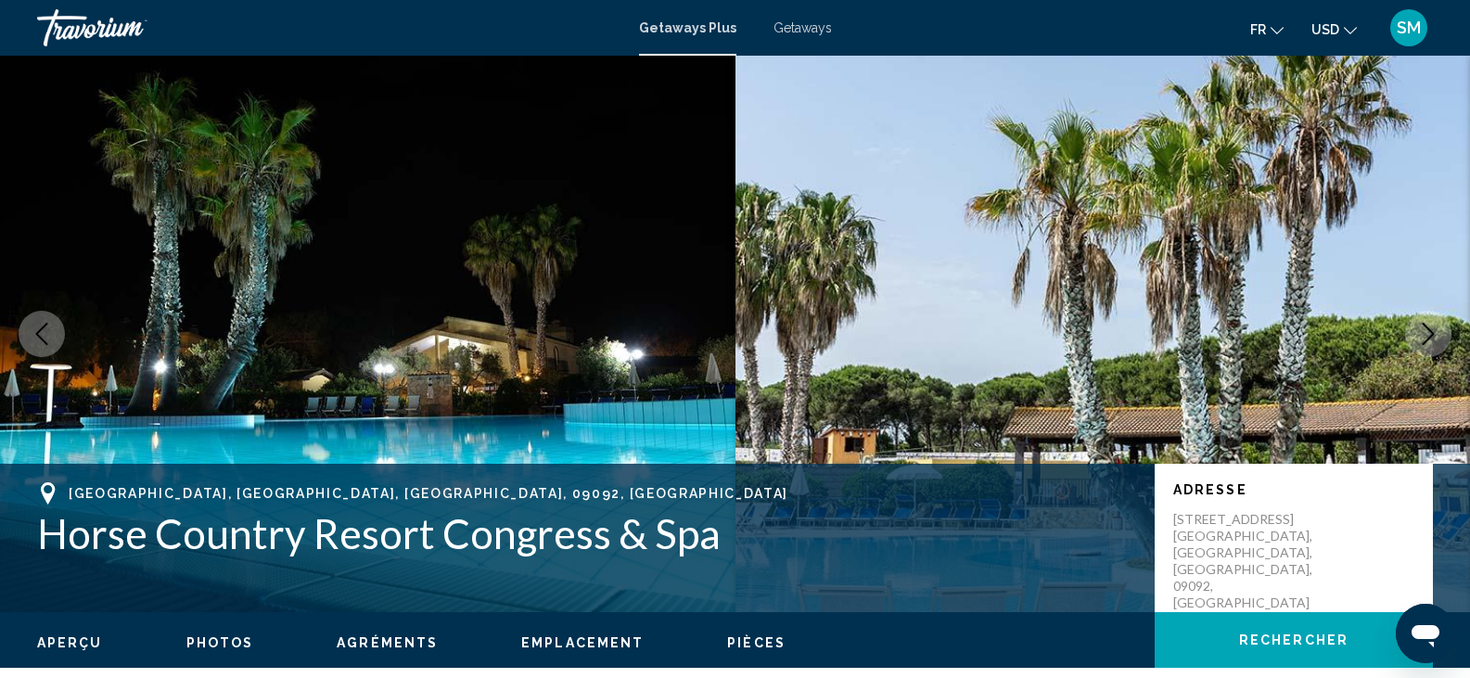
click at [1036, 320] on img "Main content" at bounding box center [1102, 334] width 735 height 556
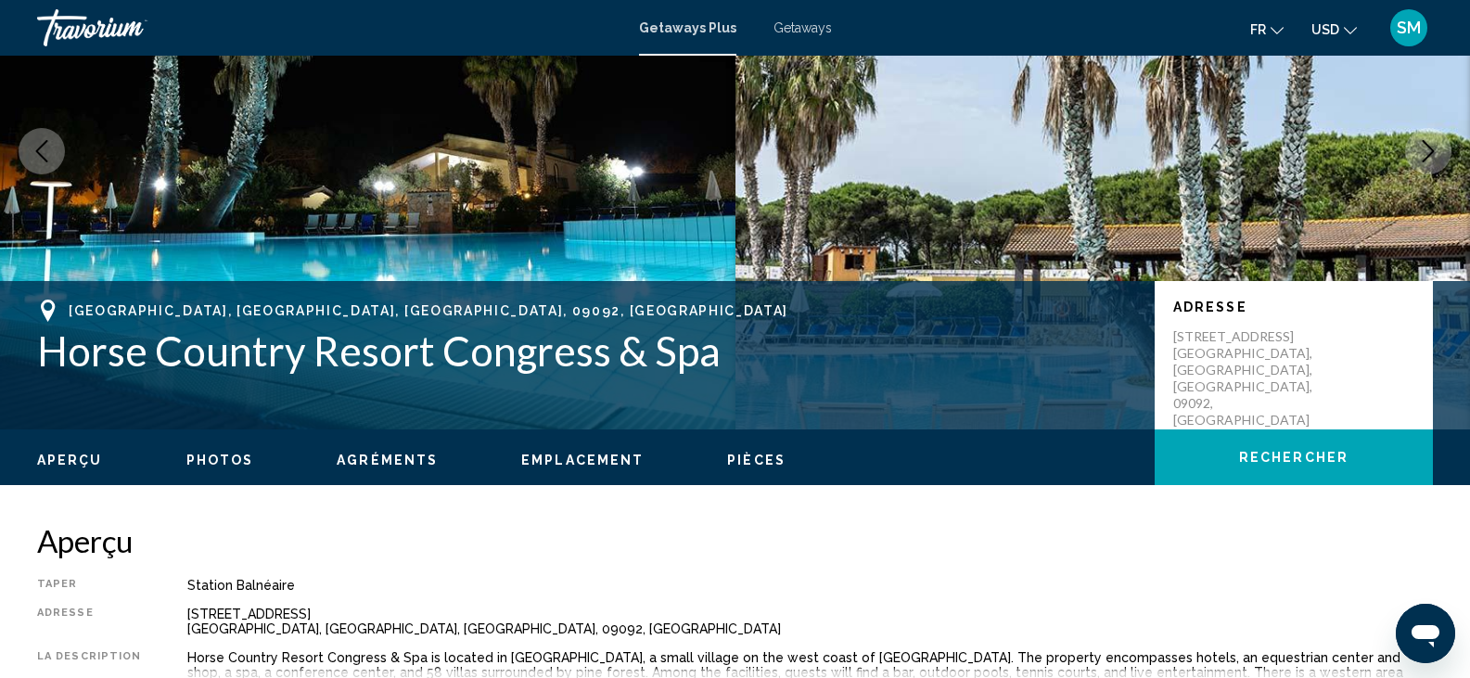
scroll to position [185, 0]
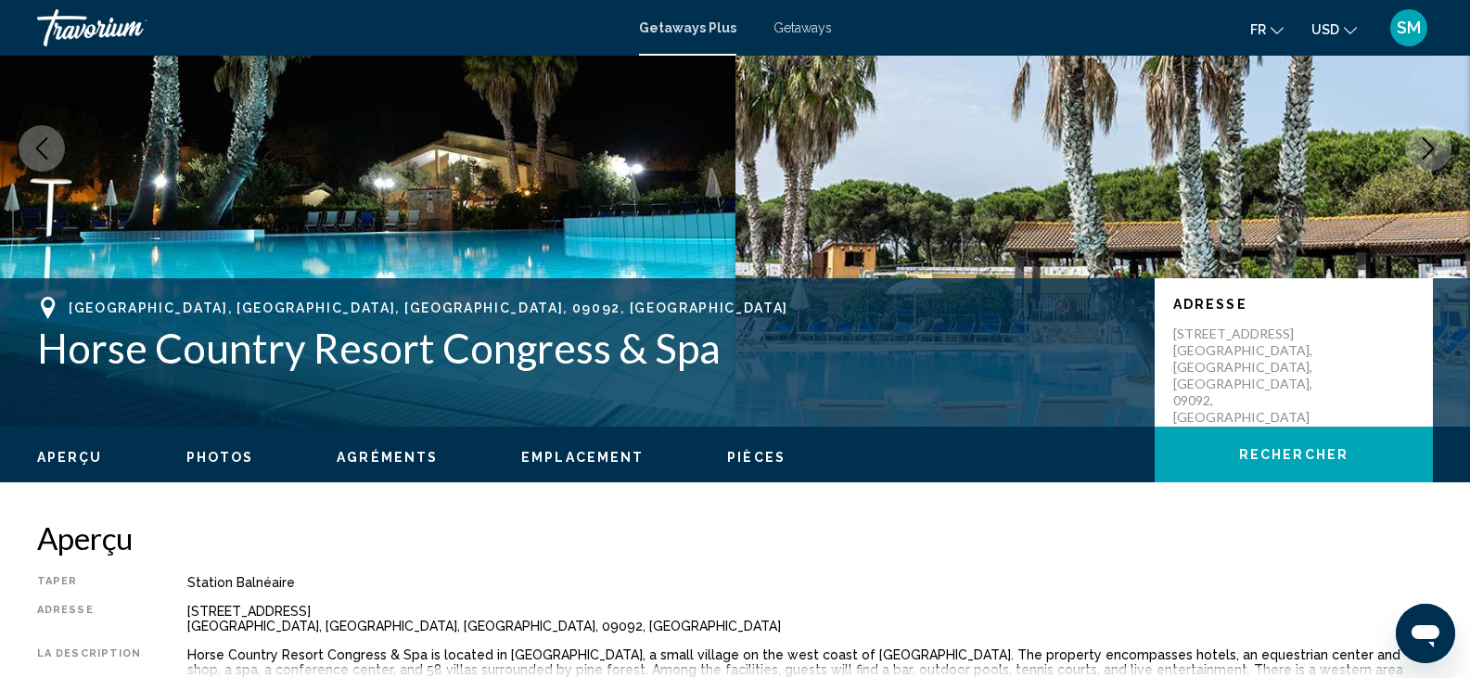
click at [207, 457] on span "Photos" at bounding box center [220, 457] width 68 height 15
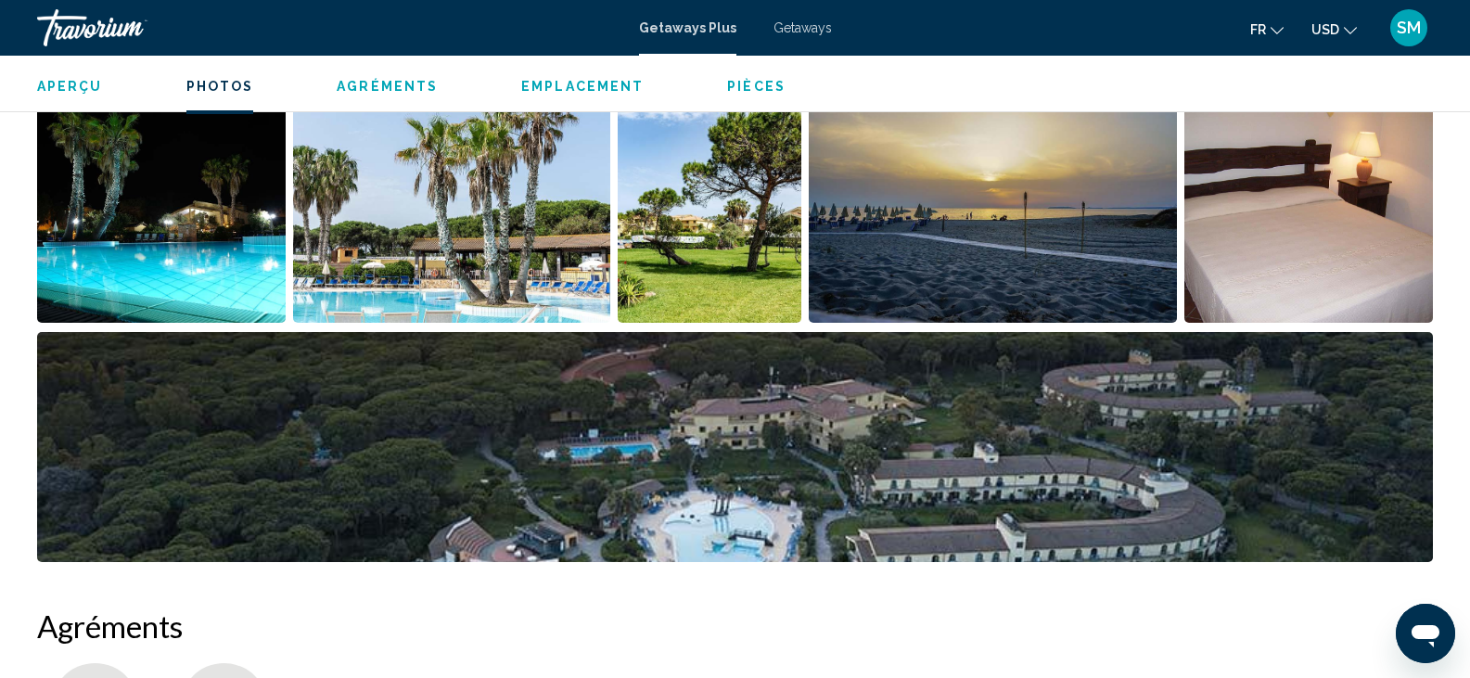
scroll to position [901, 0]
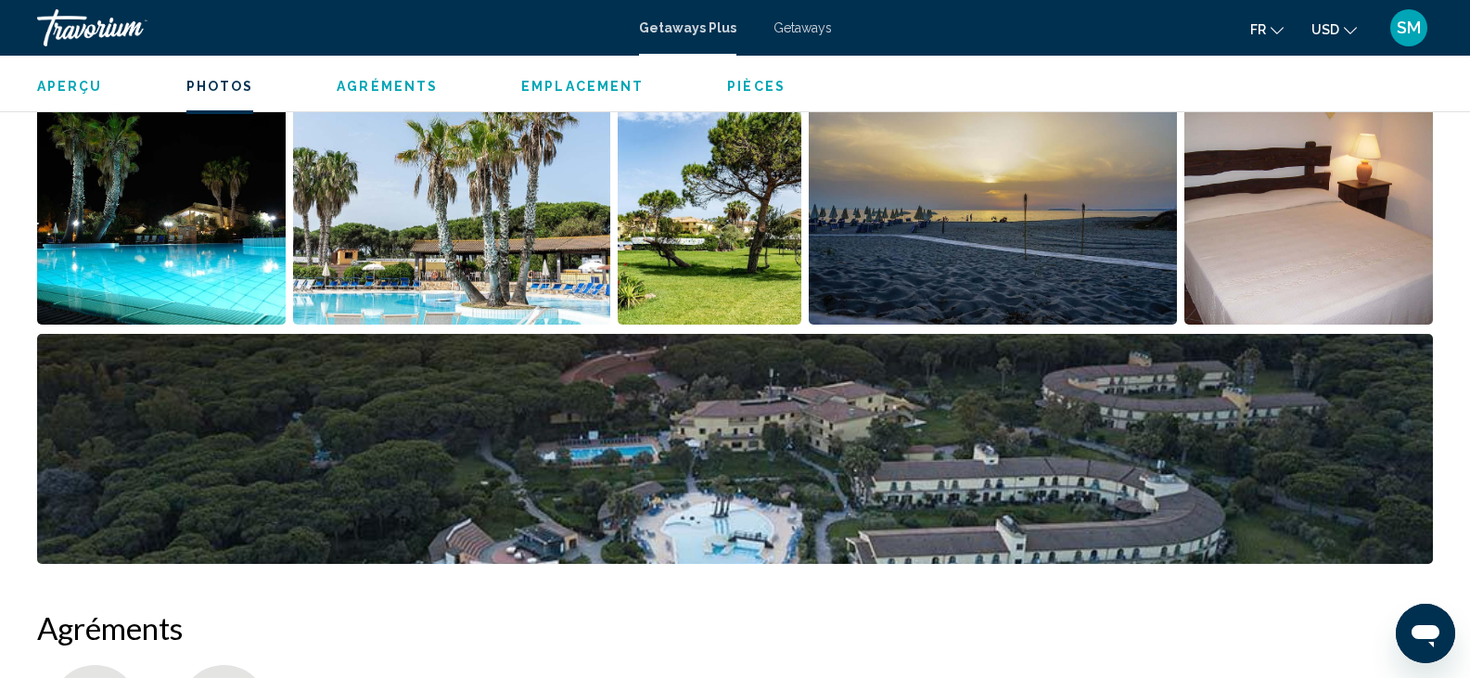
click at [273, 274] on img "Open full-screen image slider" at bounding box center [161, 210] width 249 height 230
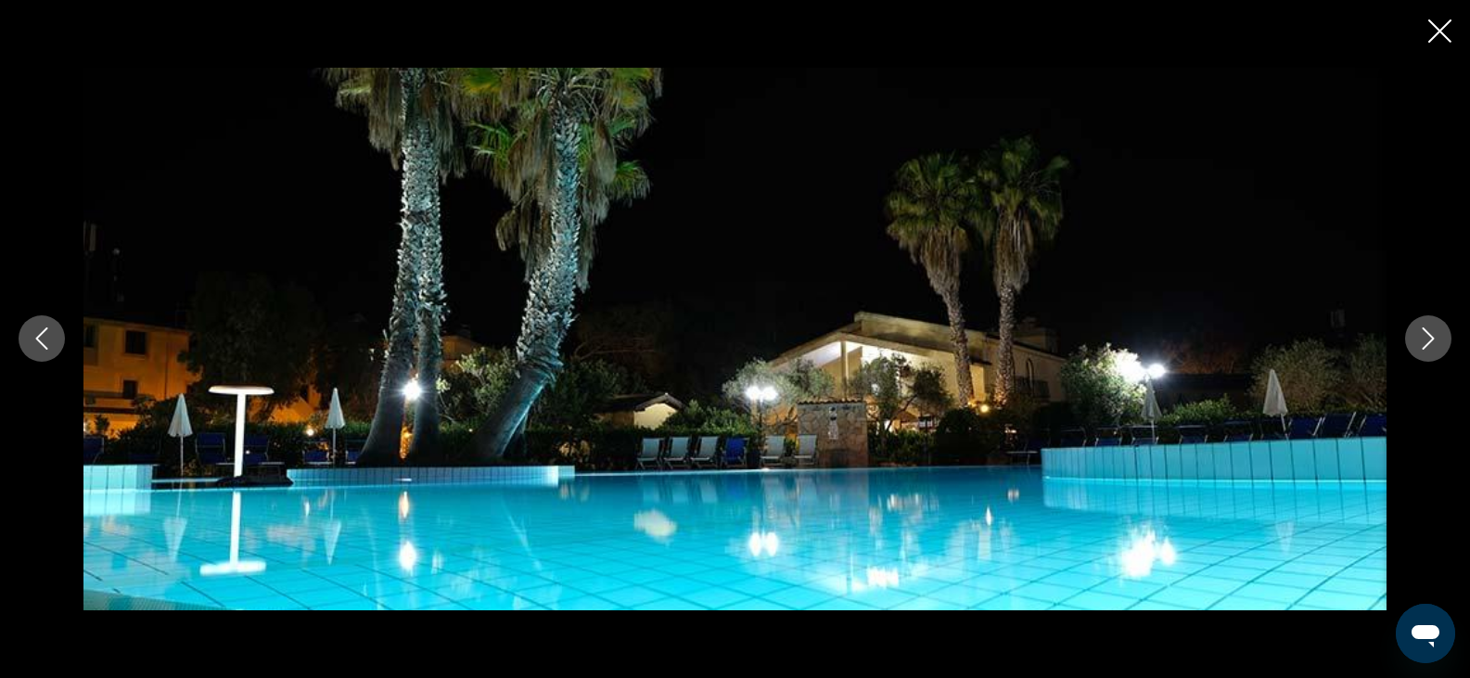
click at [1429, 344] on icon "Next image" at bounding box center [1429, 339] width 12 height 22
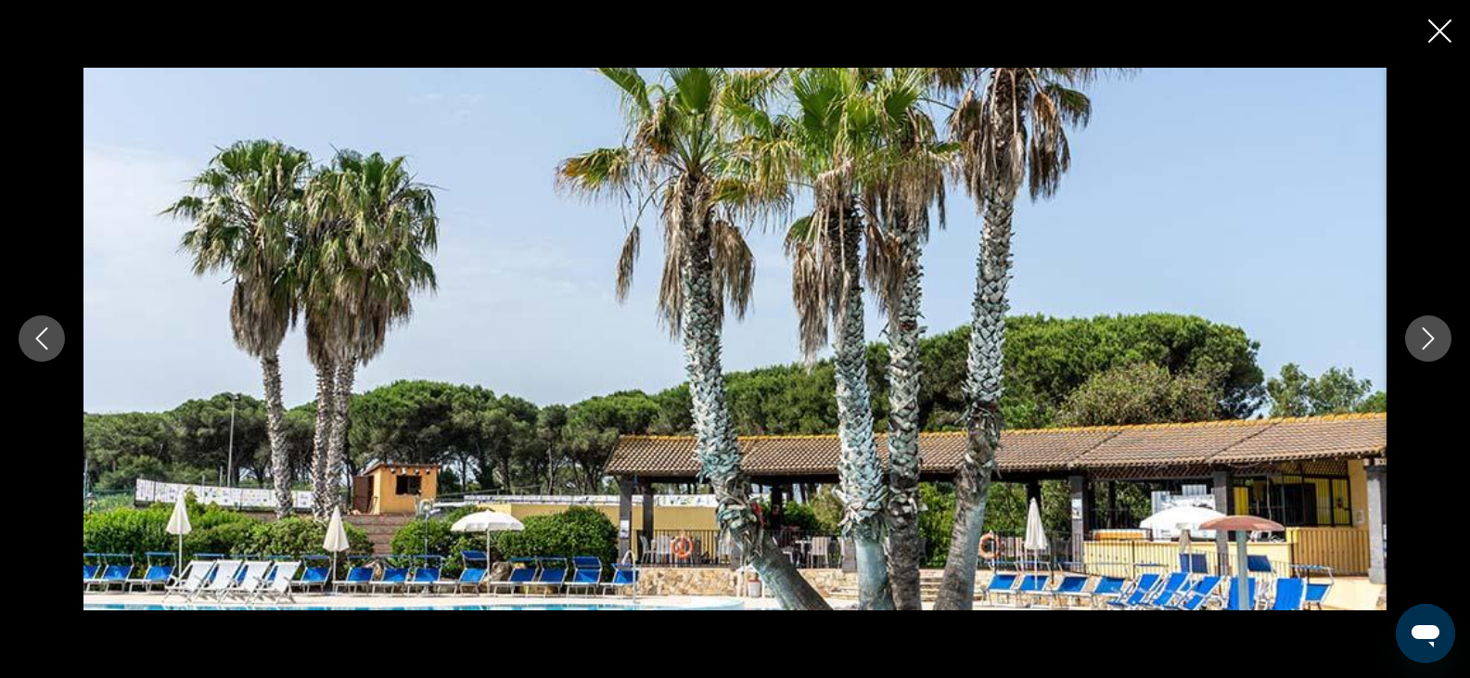
click at [1429, 344] on icon "Next image" at bounding box center [1429, 339] width 12 height 22
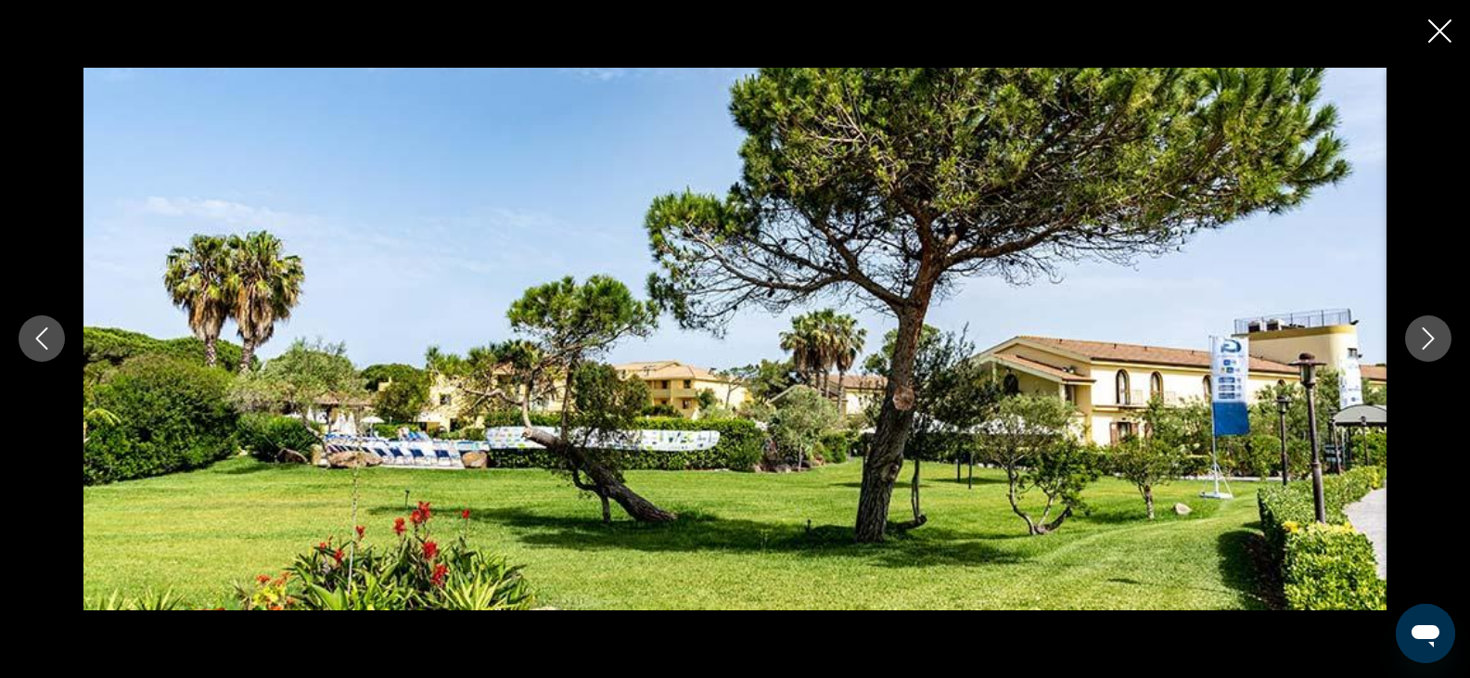
click at [1429, 344] on icon "Next image" at bounding box center [1429, 339] width 12 height 22
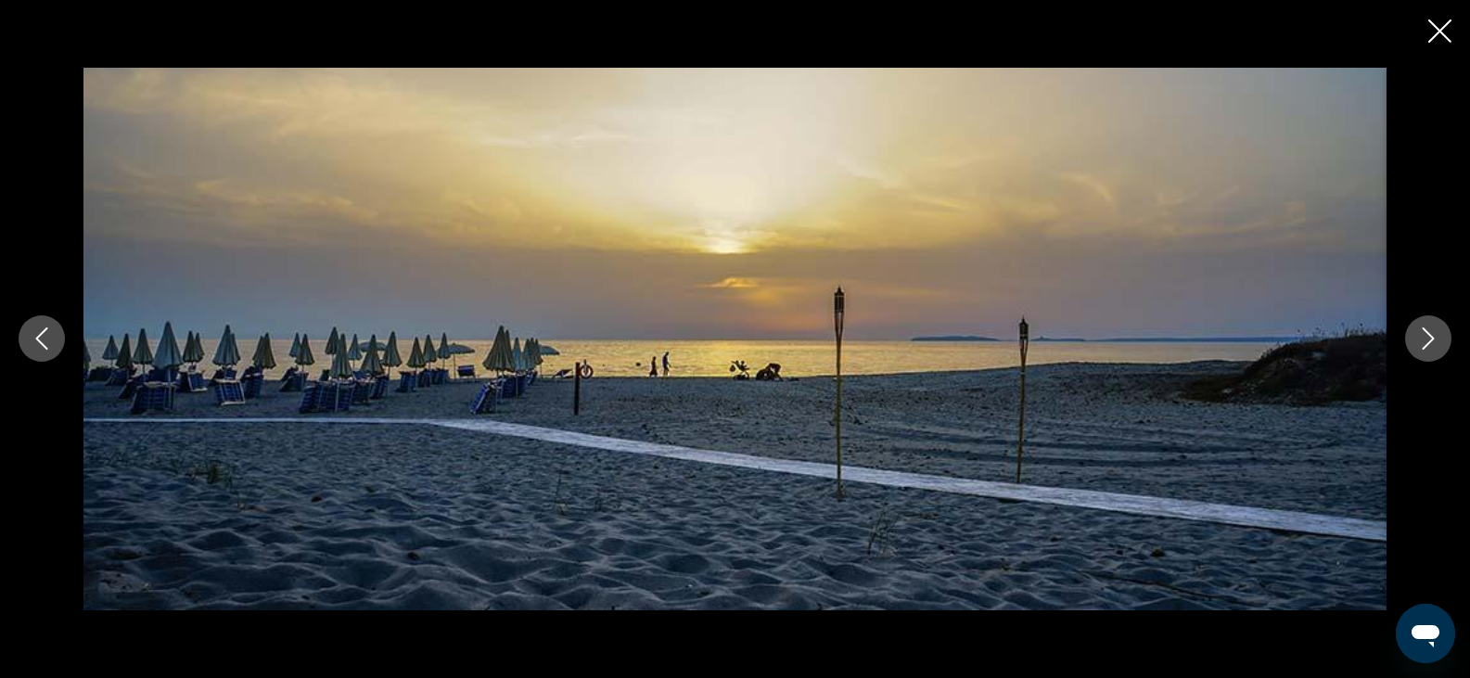
click at [1429, 344] on icon "Next image" at bounding box center [1429, 339] width 12 height 22
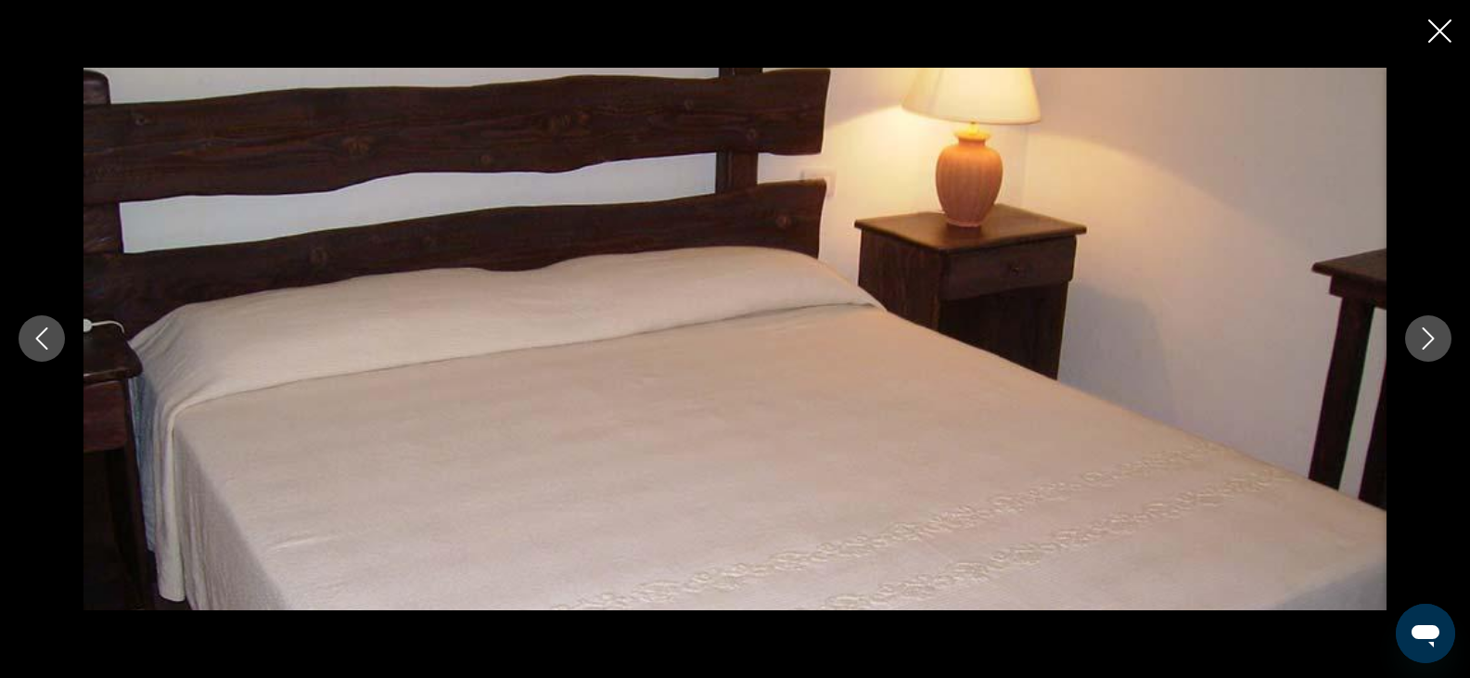
click at [1429, 344] on icon "Next image" at bounding box center [1429, 339] width 12 height 22
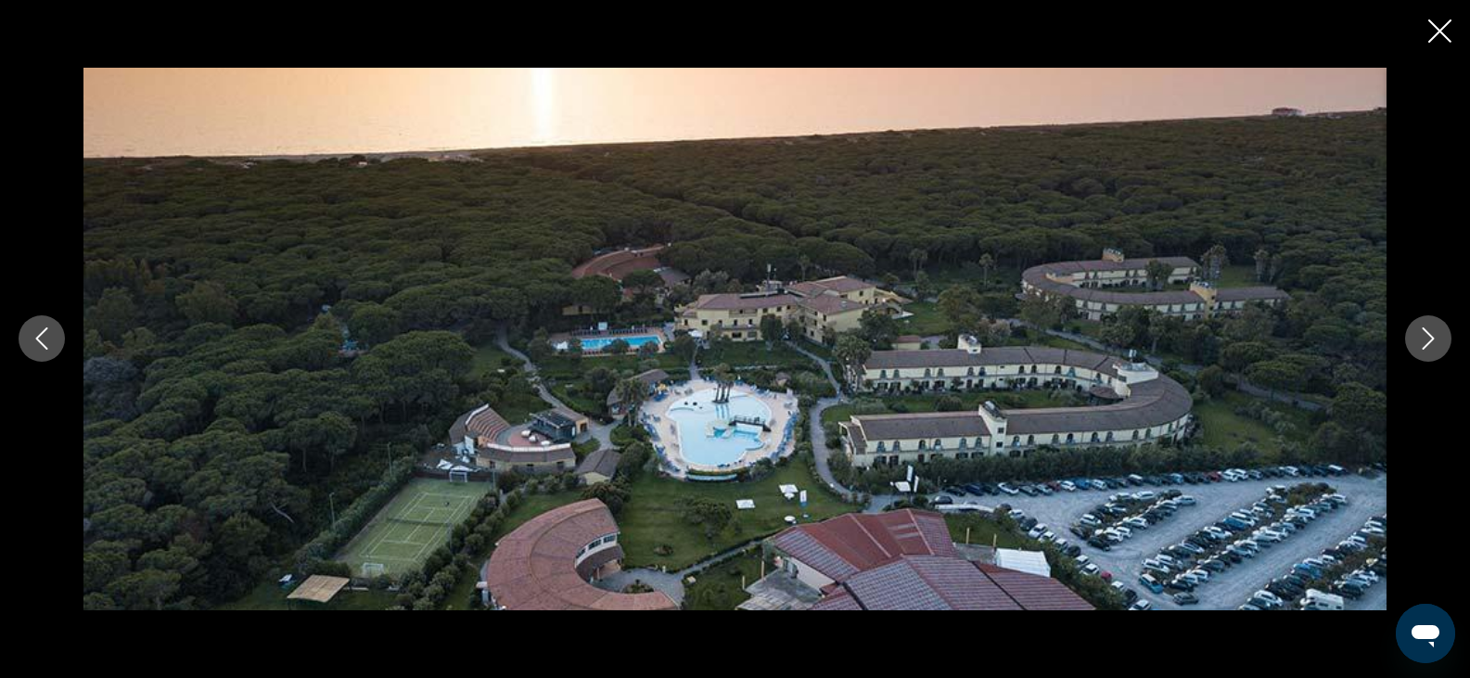
click at [1429, 344] on icon "Next image" at bounding box center [1429, 339] width 12 height 22
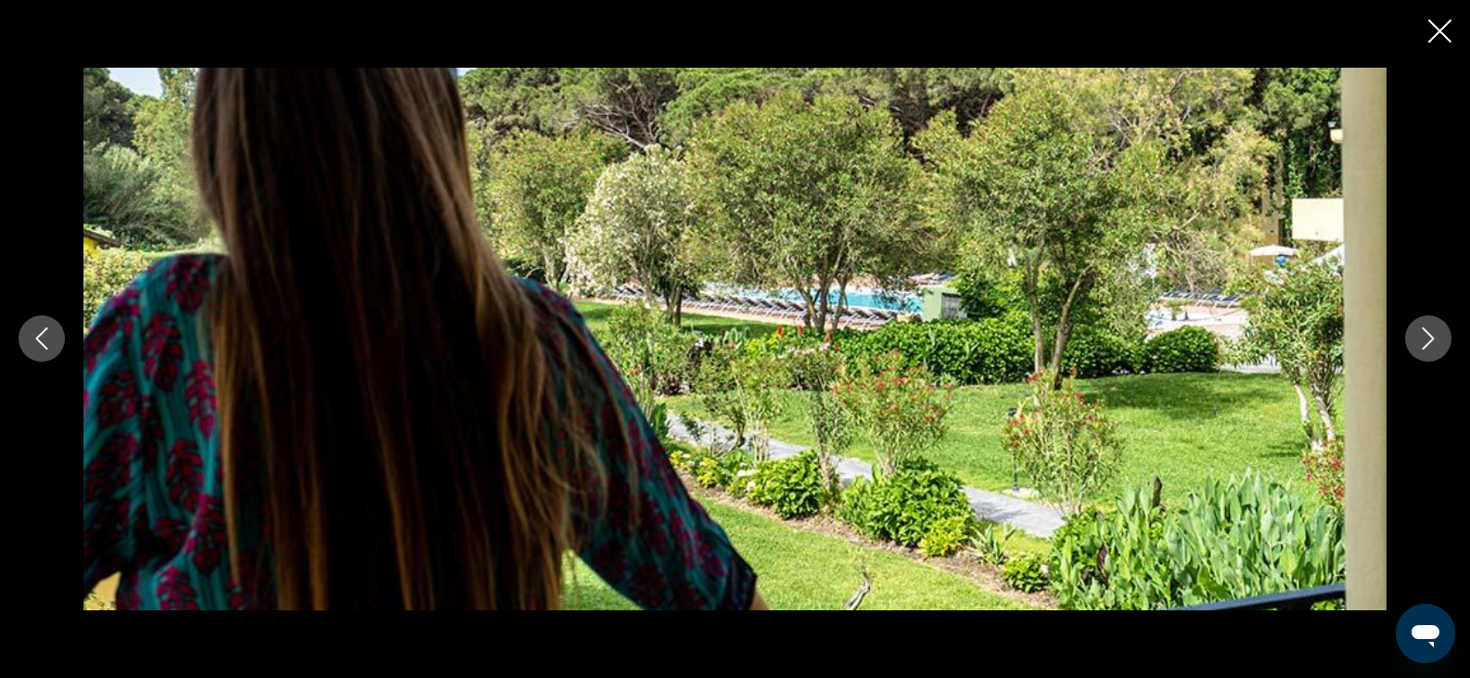
click at [1429, 344] on icon "Next image" at bounding box center [1429, 339] width 12 height 22
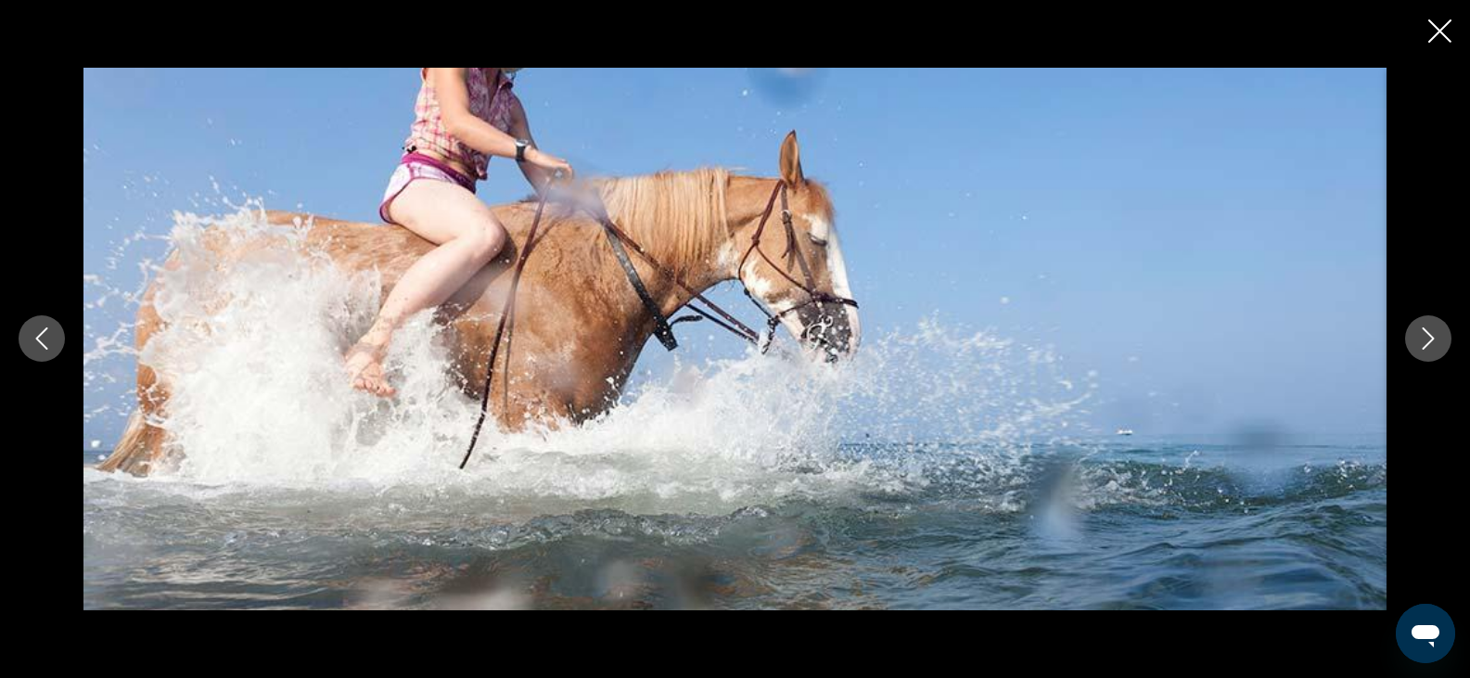
click at [1429, 344] on icon "Next image" at bounding box center [1429, 339] width 12 height 22
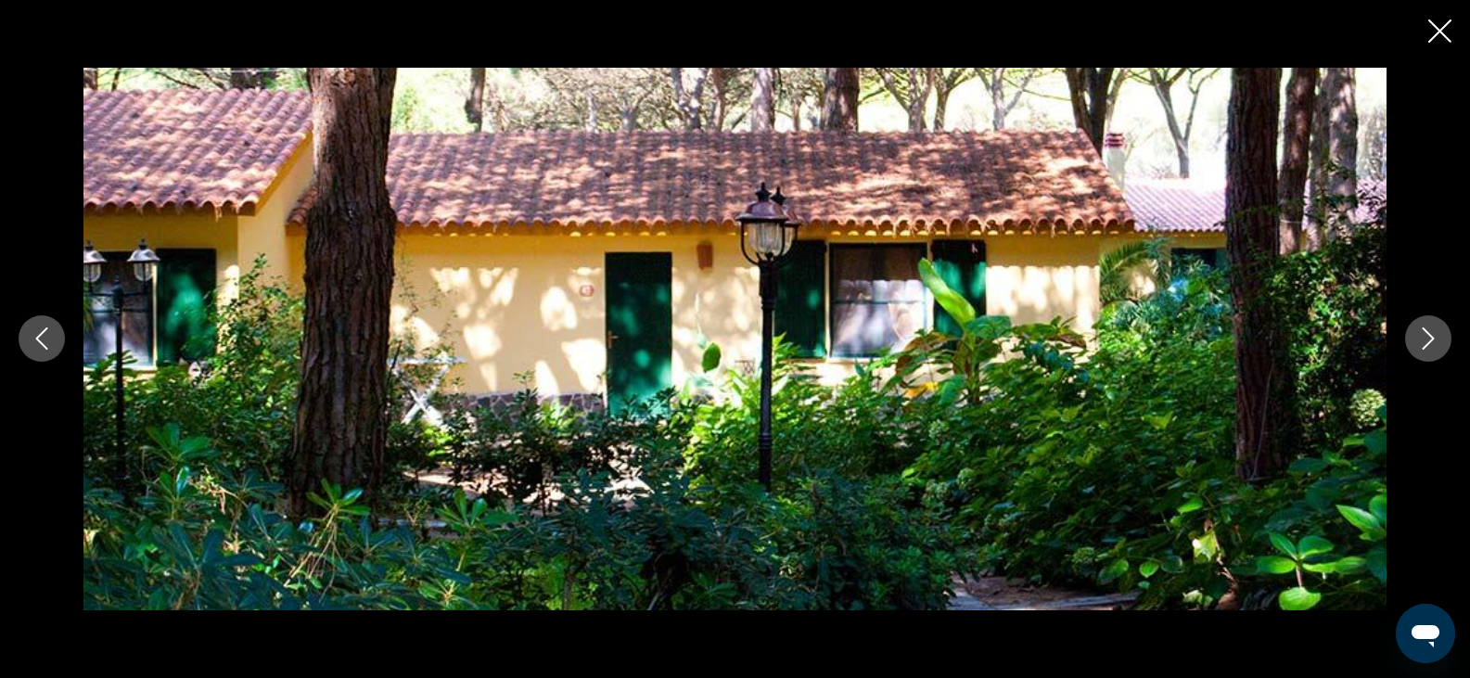
click at [1429, 344] on icon "Next image" at bounding box center [1429, 339] width 12 height 22
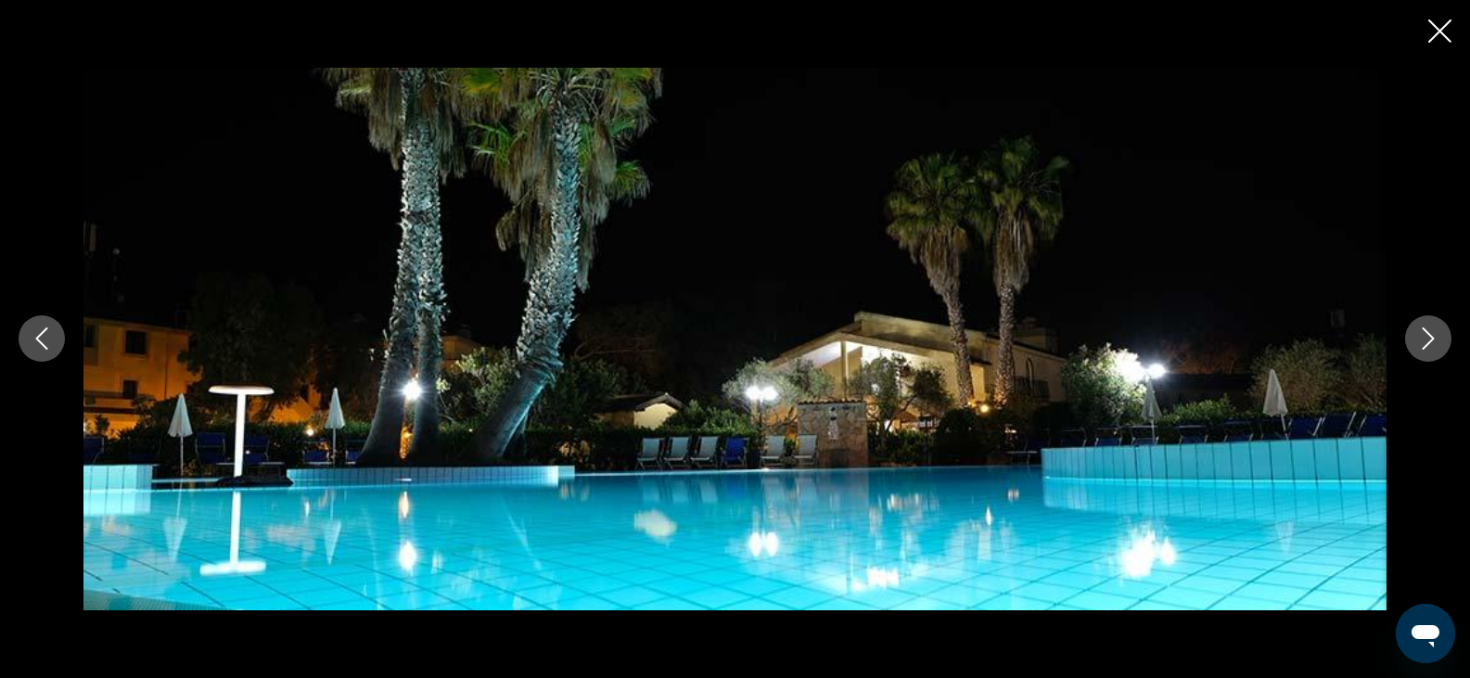
click at [1429, 344] on icon "Next image" at bounding box center [1429, 339] width 12 height 22
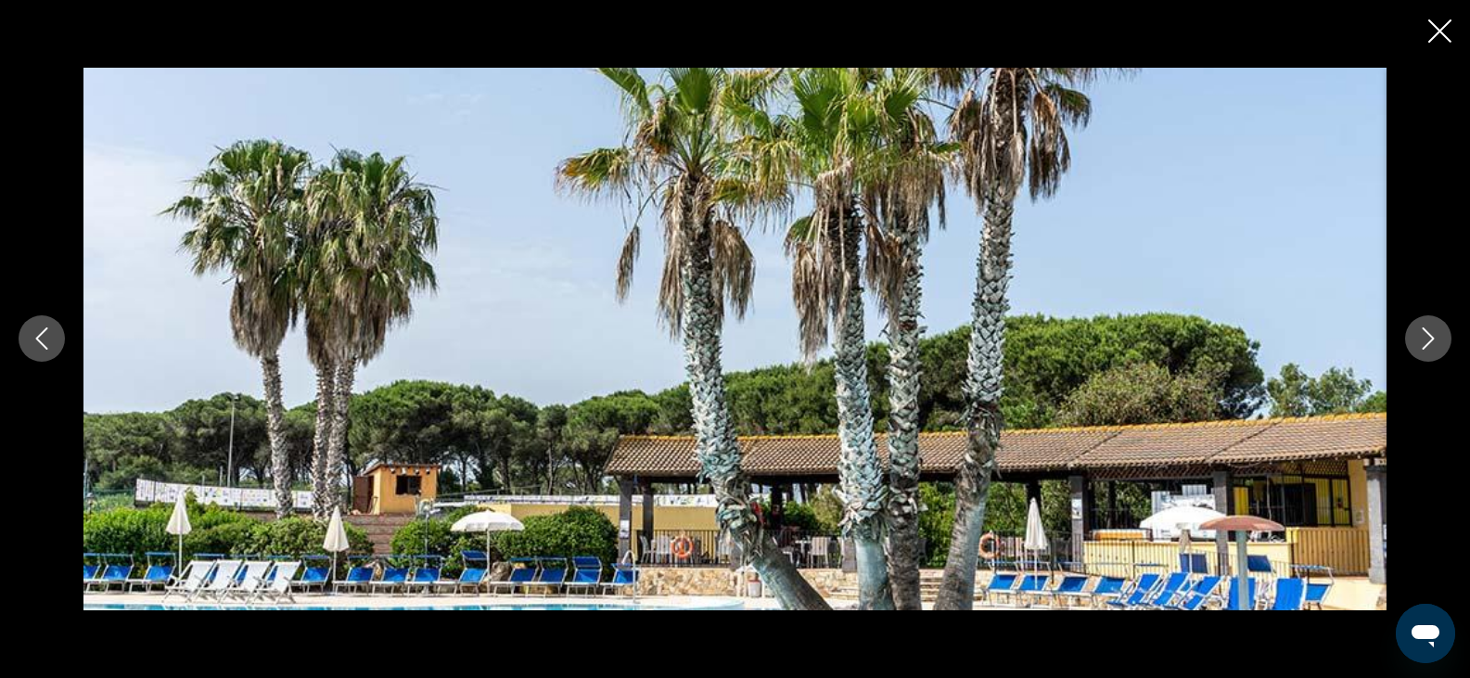
click at [1429, 344] on icon "Next image" at bounding box center [1429, 339] width 12 height 22
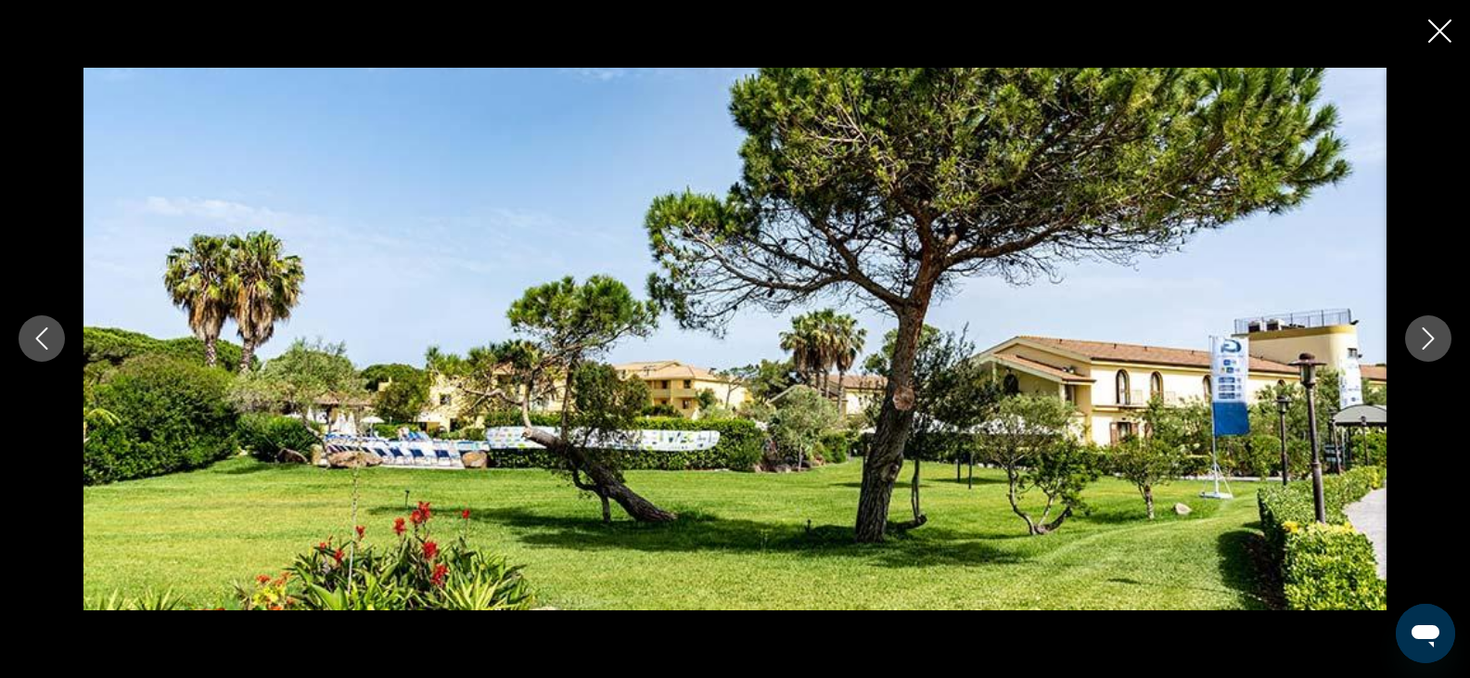
click at [1429, 344] on icon "Next image" at bounding box center [1429, 339] width 12 height 22
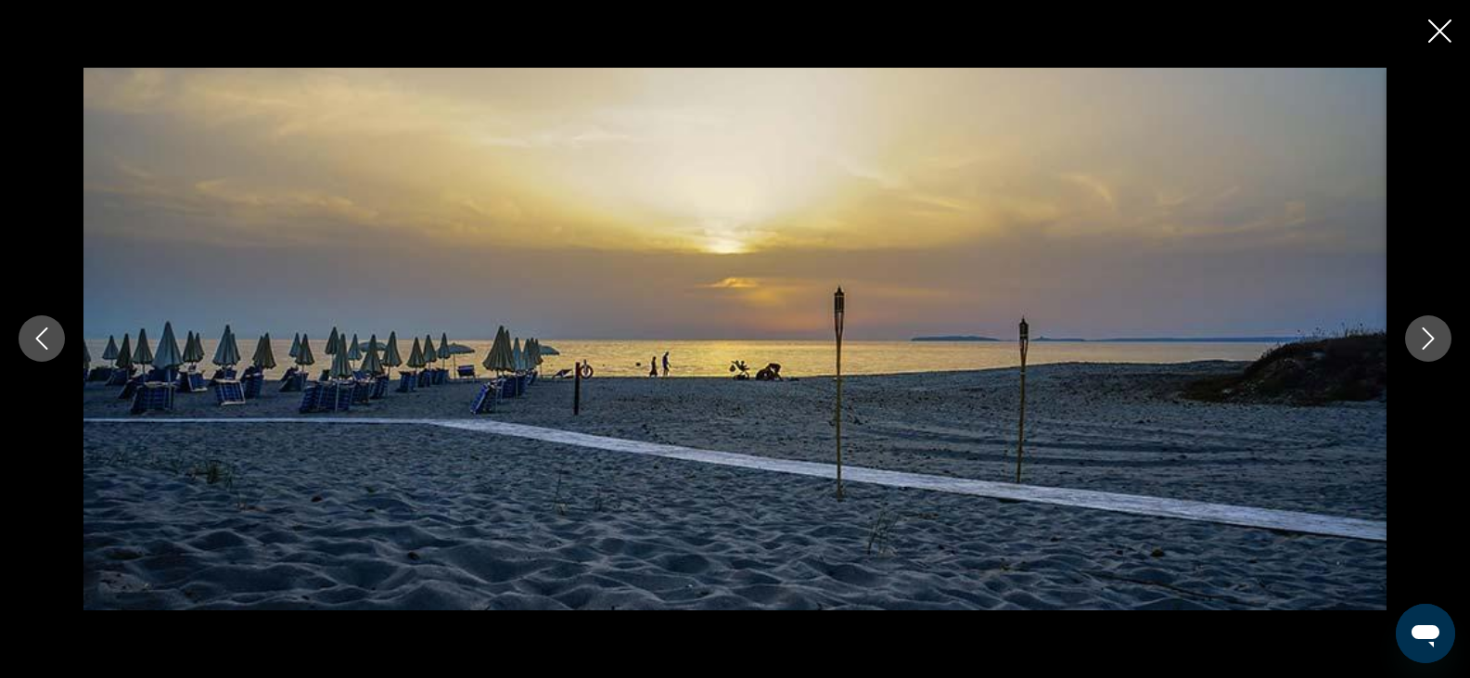
click at [1429, 344] on icon "Next image" at bounding box center [1429, 339] width 12 height 22
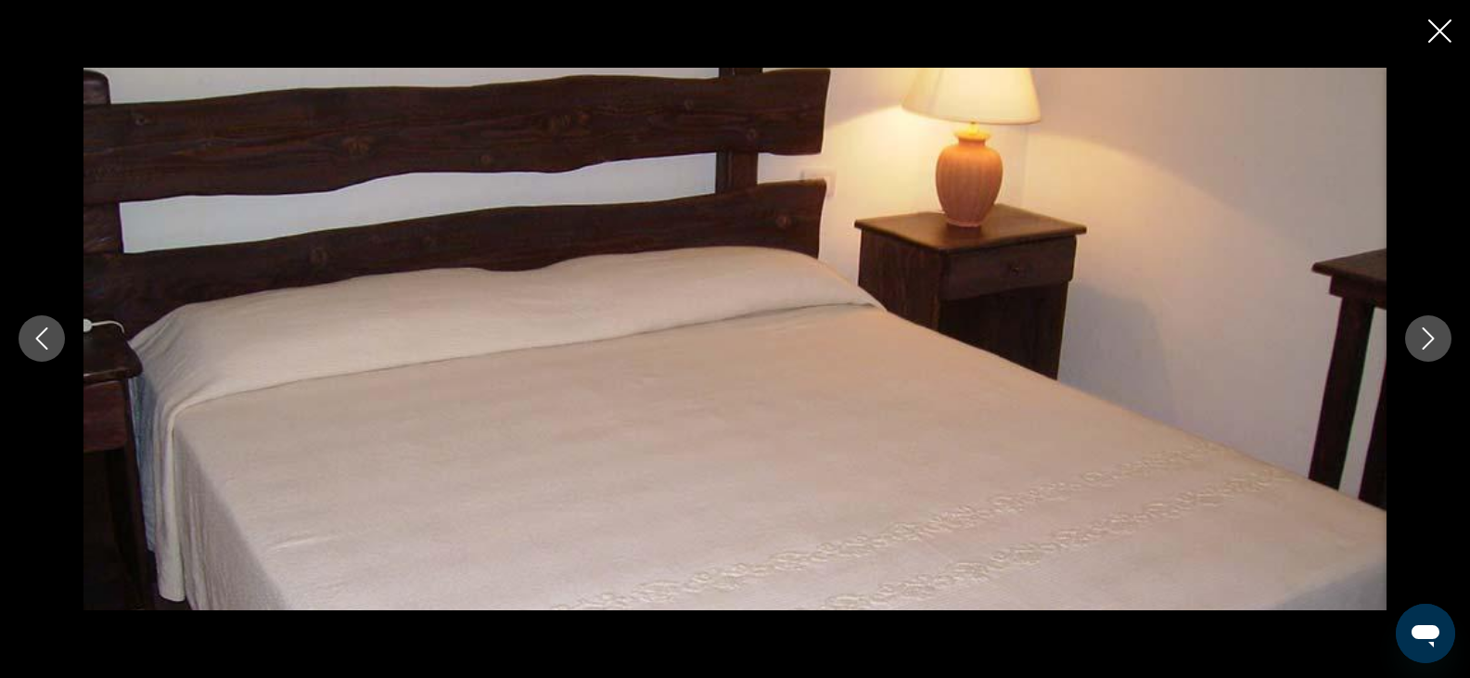
click at [1429, 344] on icon "Next image" at bounding box center [1429, 339] width 12 height 22
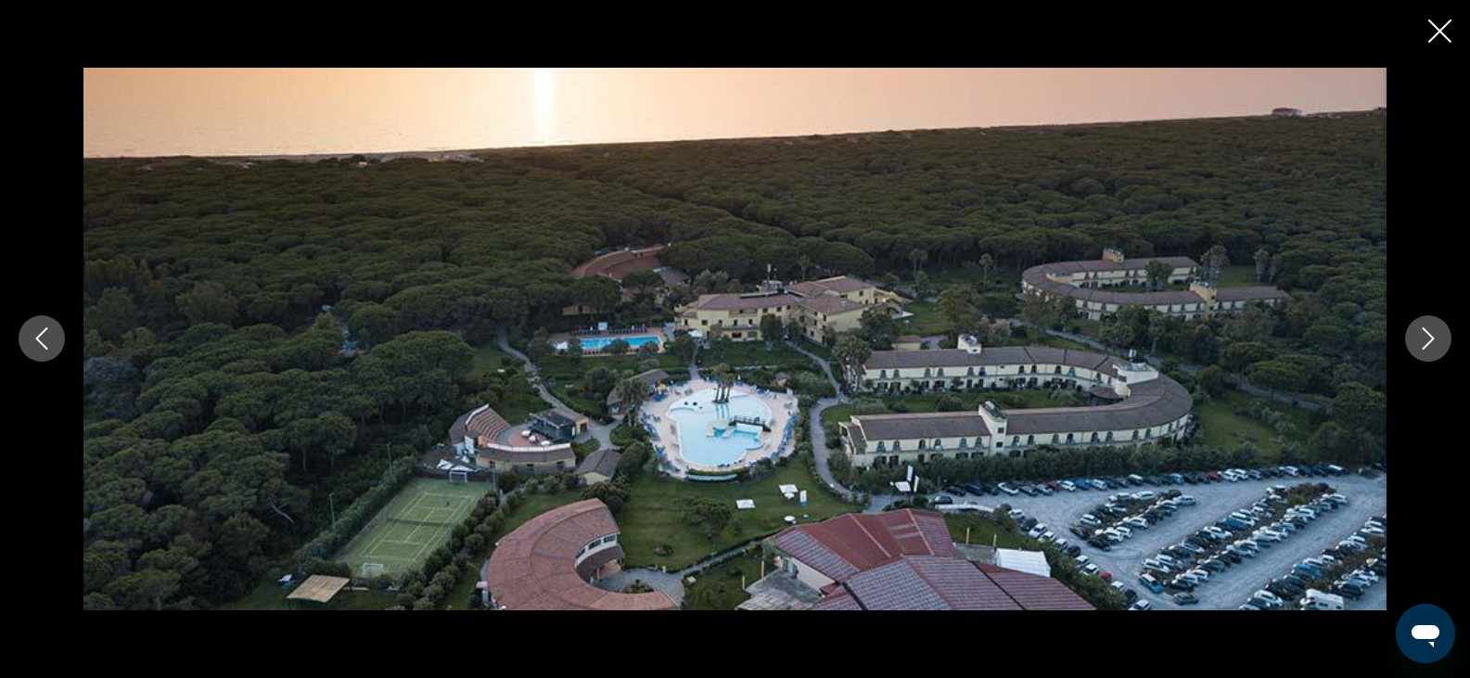
click at [1429, 344] on icon "Next image" at bounding box center [1429, 339] width 12 height 22
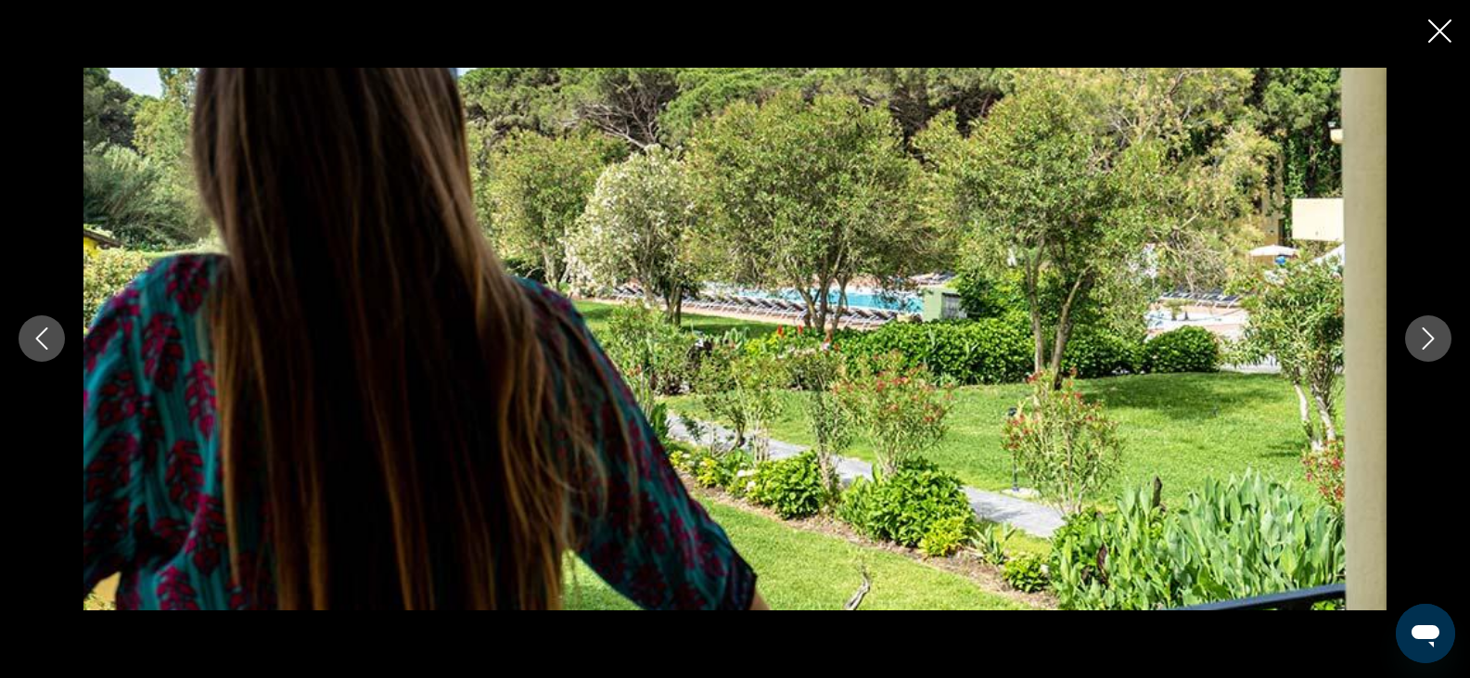
click at [1429, 344] on icon "Next image" at bounding box center [1429, 339] width 12 height 22
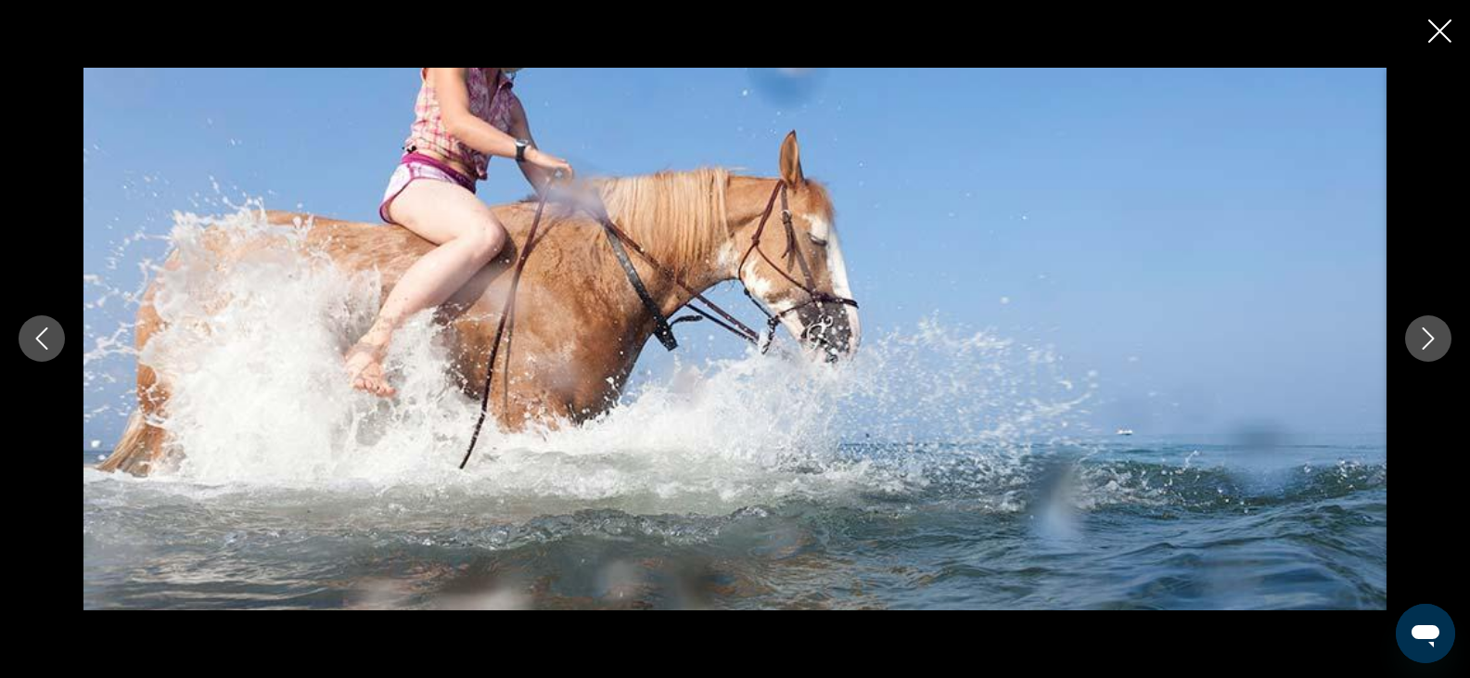
click at [1429, 344] on icon "Next image" at bounding box center [1429, 339] width 12 height 22
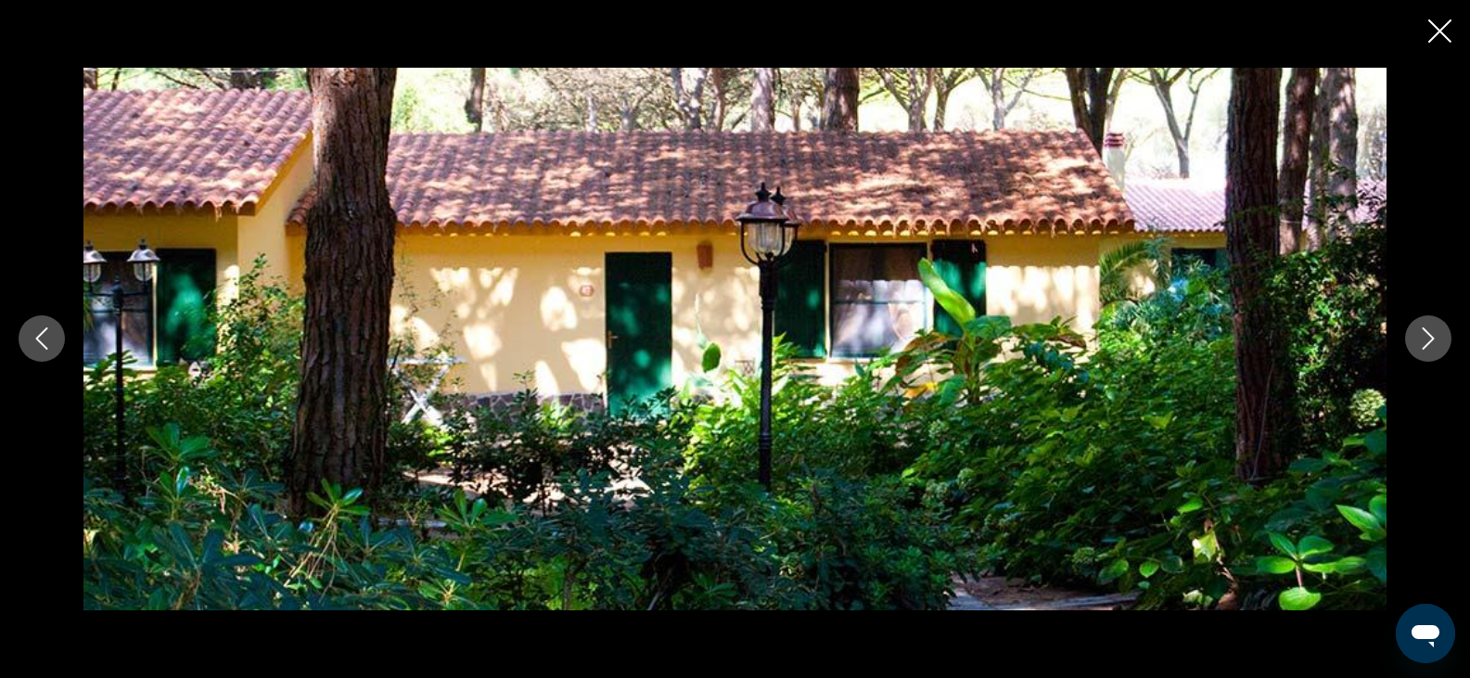
click at [1429, 344] on icon "Next image" at bounding box center [1429, 339] width 12 height 22
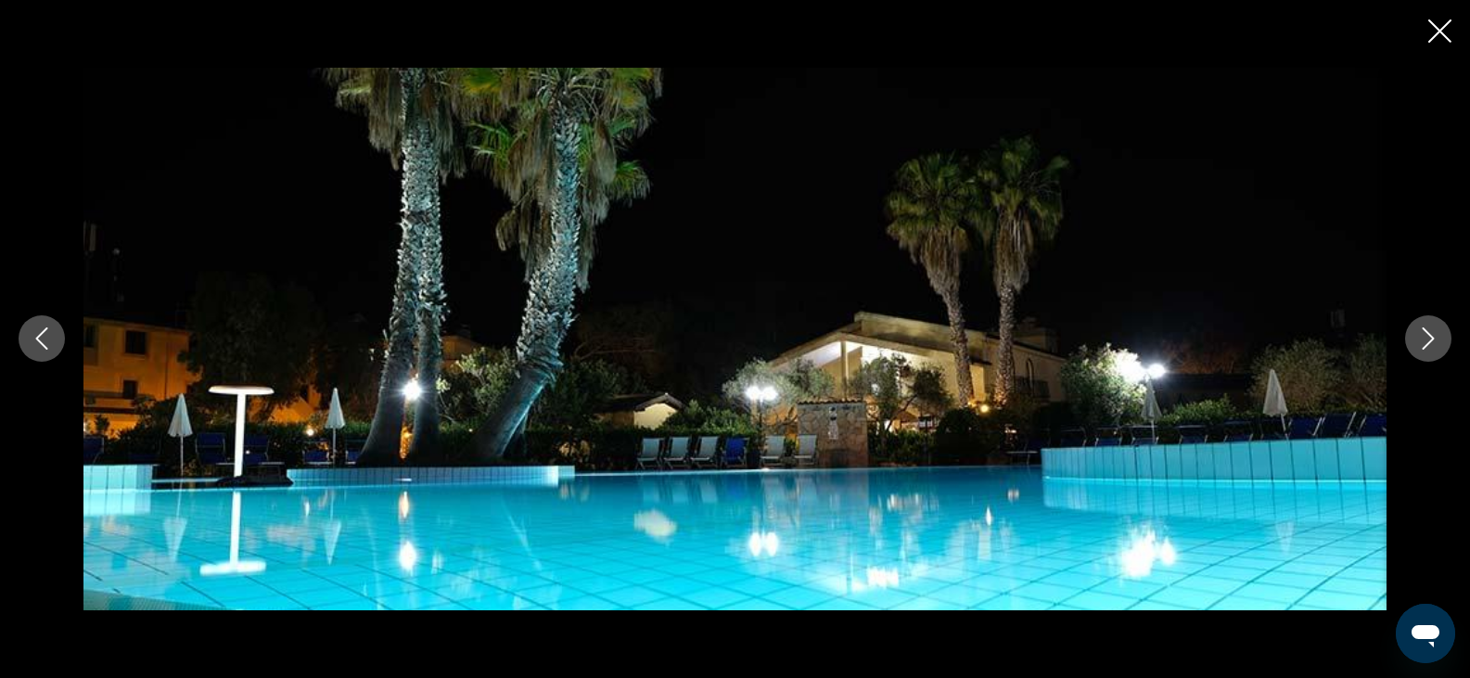
click at [1442, 20] on icon "Close slideshow" at bounding box center [1439, 30] width 23 height 23
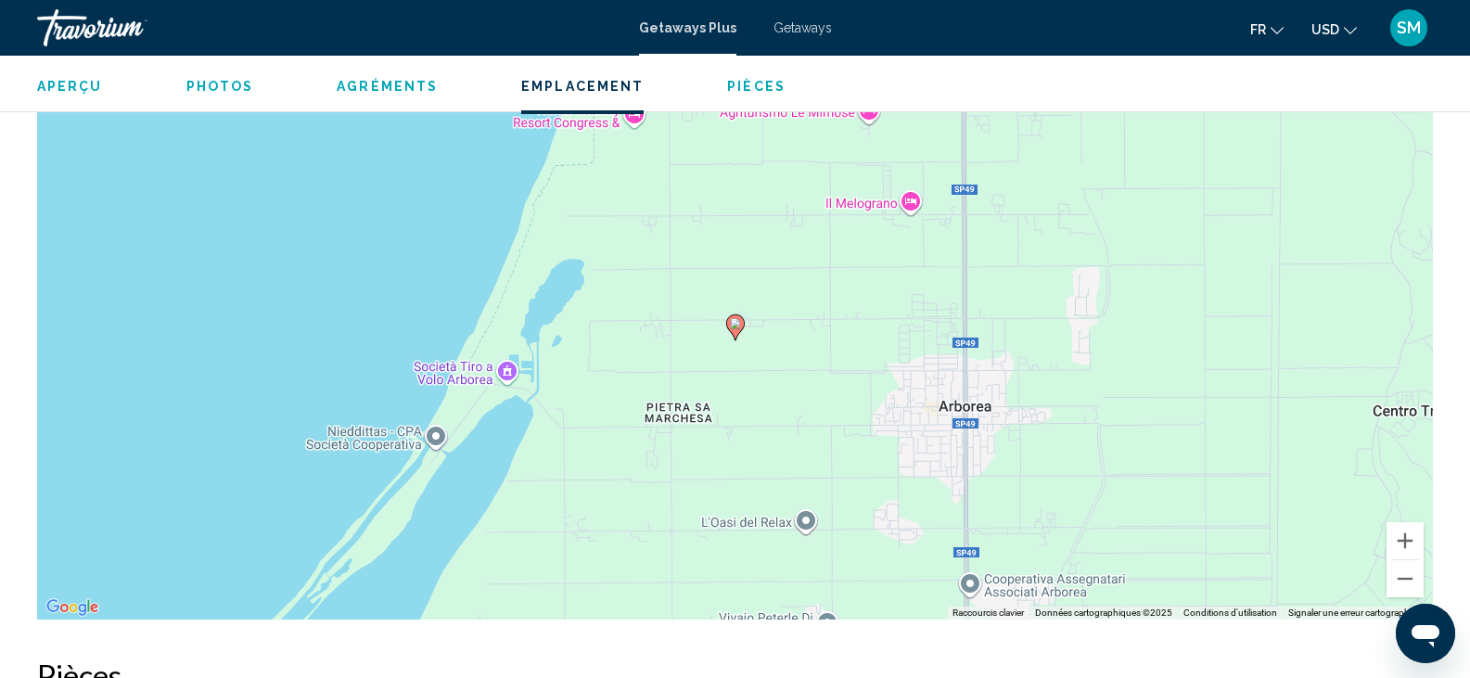
scroll to position [2384, 0]
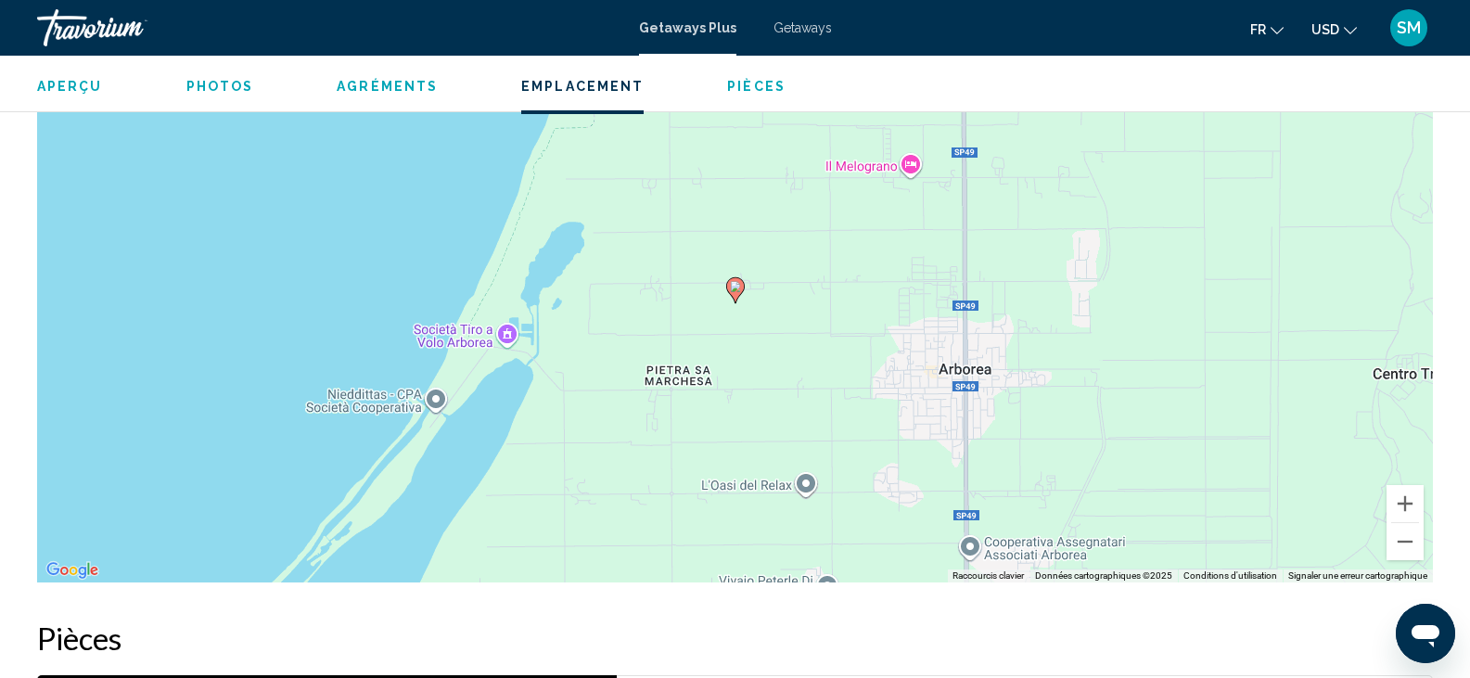
click at [652, 439] on div "Pour activer le glissement avec le clavier, appuyez sur Alt+Entrée. Une fois ce…" at bounding box center [735, 304] width 1396 height 556
